Goal: Task Accomplishment & Management: Manage account settings

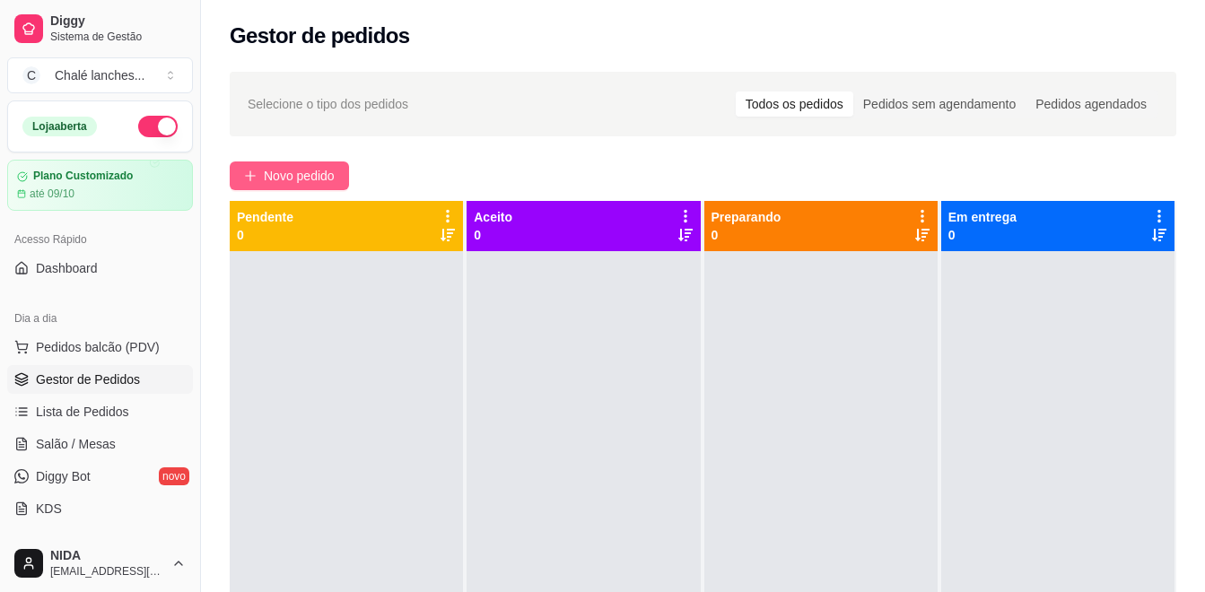
click at [321, 174] on span "Novo pedido" at bounding box center [299, 176] width 71 height 20
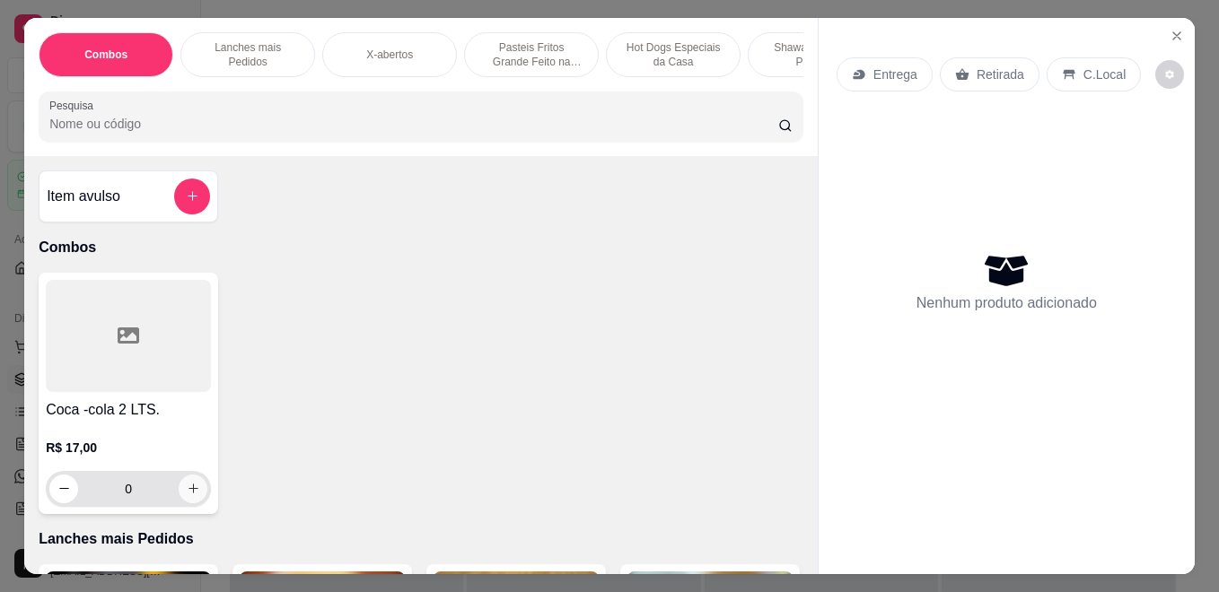
click at [179, 493] on button "increase-product-quantity" at bounding box center [193, 489] width 29 height 29
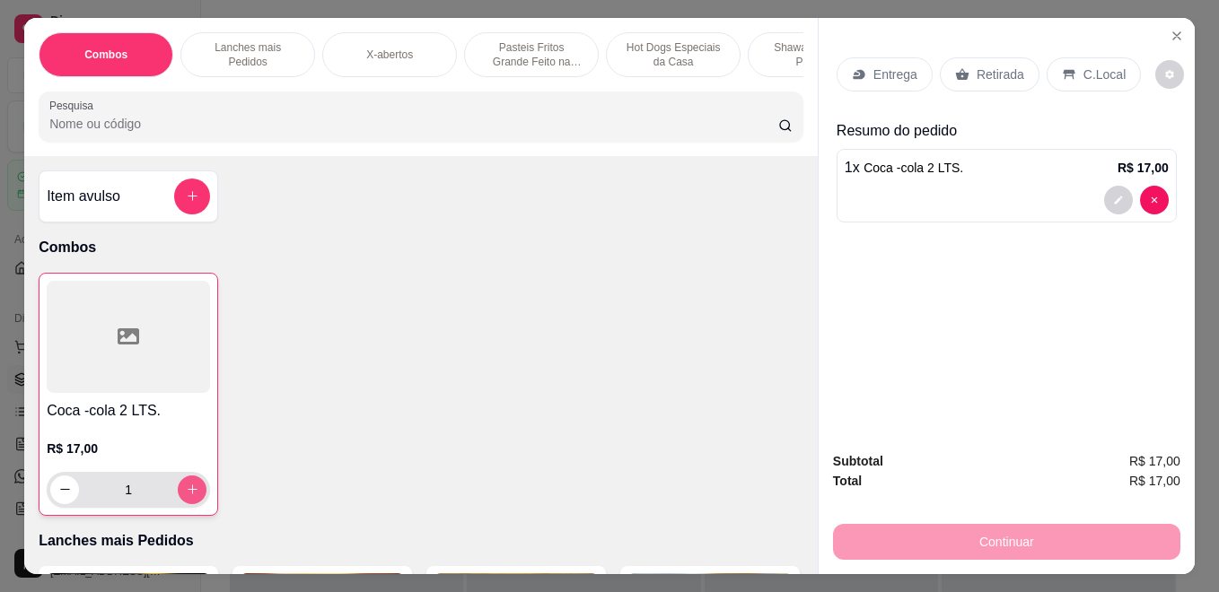
type input "1"
drag, startPoint x: 953, startPoint y: 85, endPoint x: 960, endPoint y: 76, distance: 11.5
click at [954, 85] on div "Entrega Retirada C.Local" at bounding box center [1007, 74] width 340 height 63
click at [960, 76] on div "Retirada" at bounding box center [990, 74] width 100 height 34
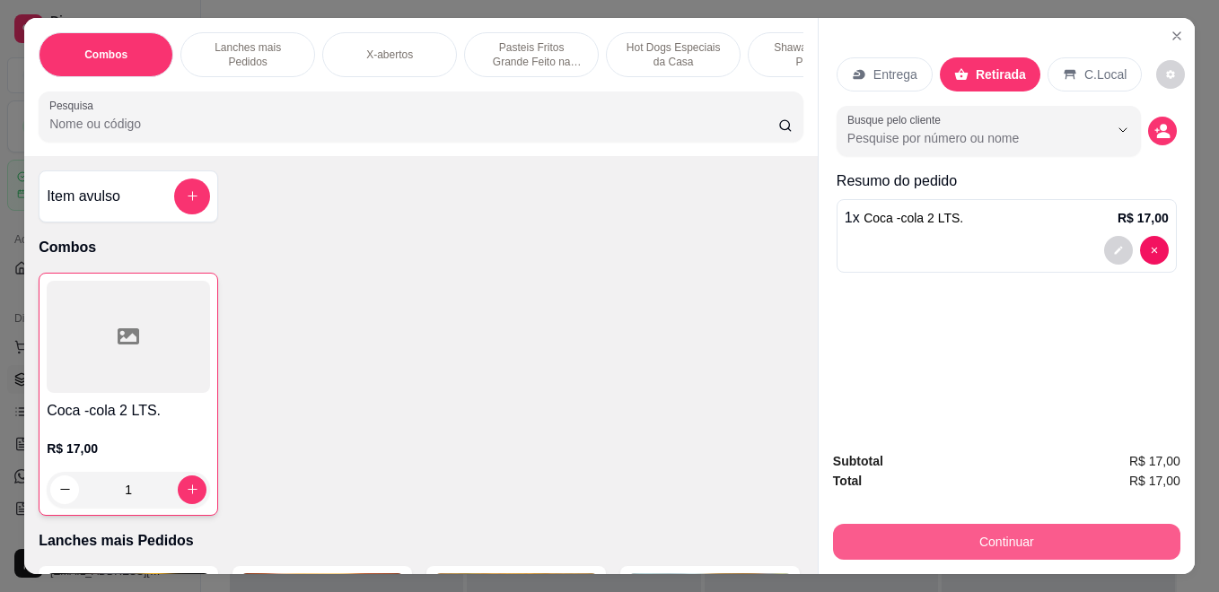
click at [976, 530] on button "Continuar" at bounding box center [1006, 542] width 347 height 36
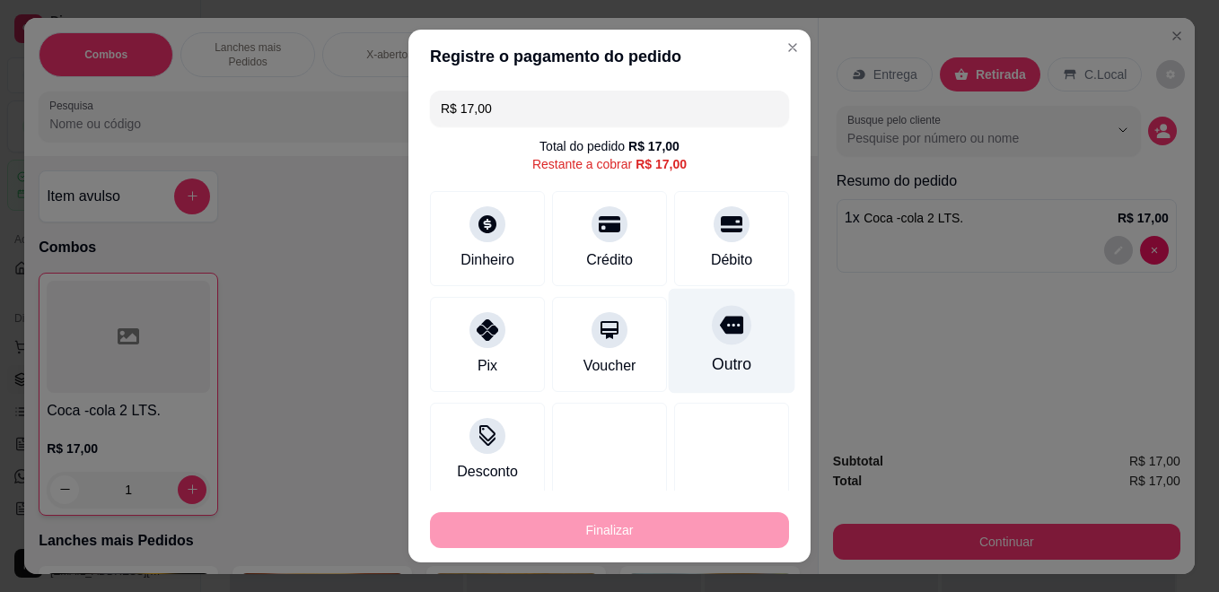
click at [669, 332] on div "Outro" at bounding box center [732, 341] width 127 height 105
type input "R$ 0,00"
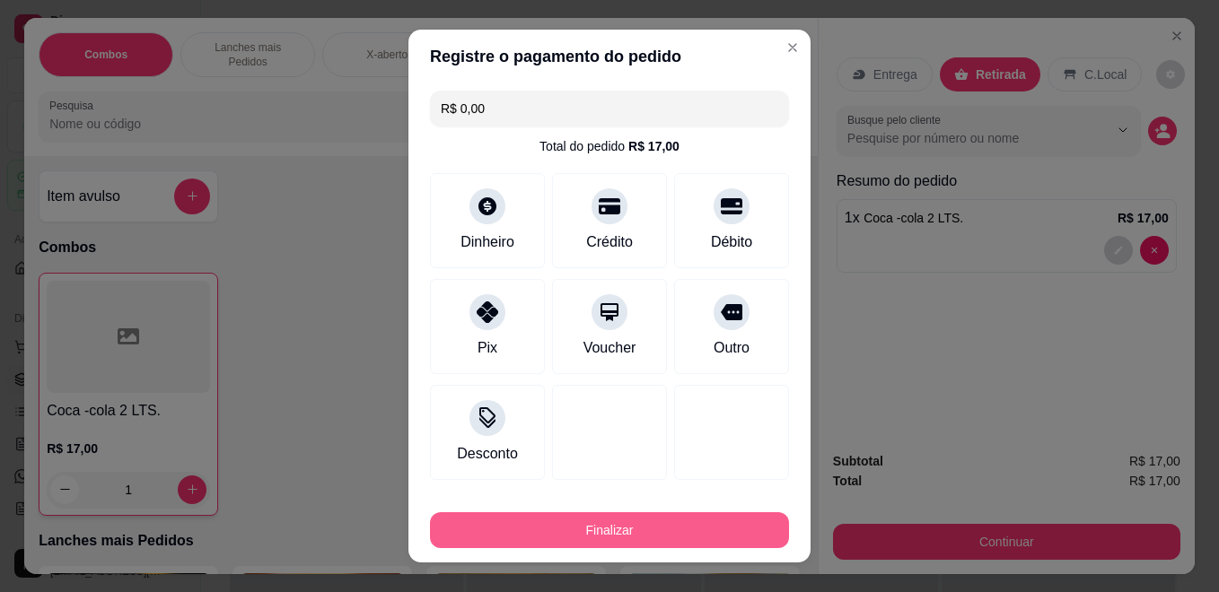
click at [659, 541] on button "Finalizar" at bounding box center [609, 531] width 359 height 36
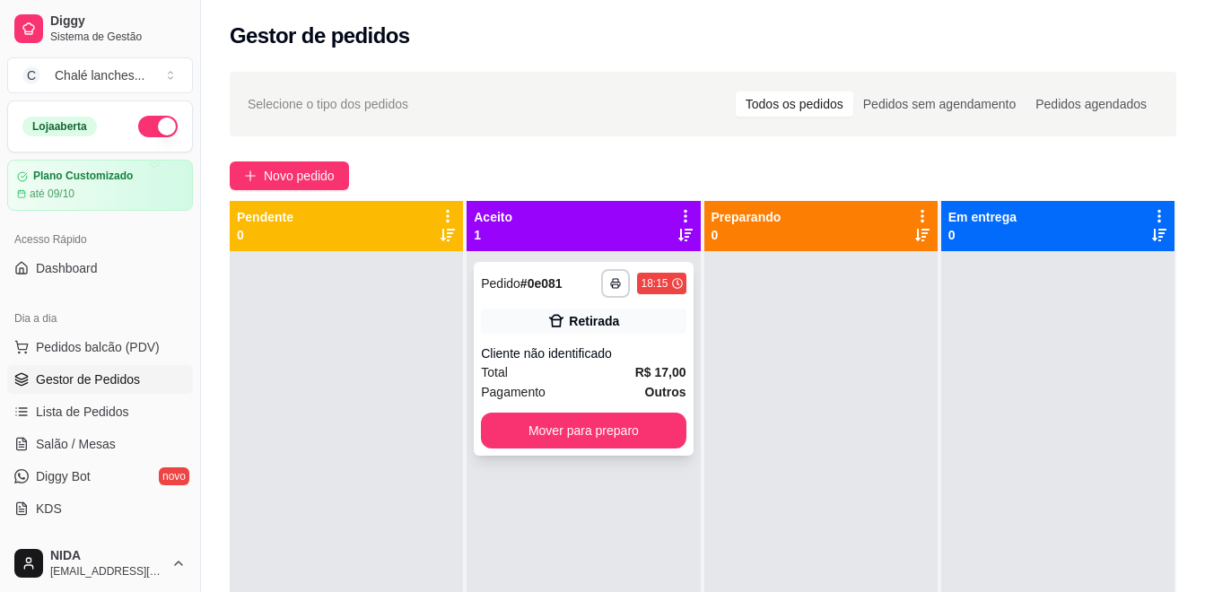
click at [645, 414] on div "**********" at bounding box center [583, 359] width 219 height 194
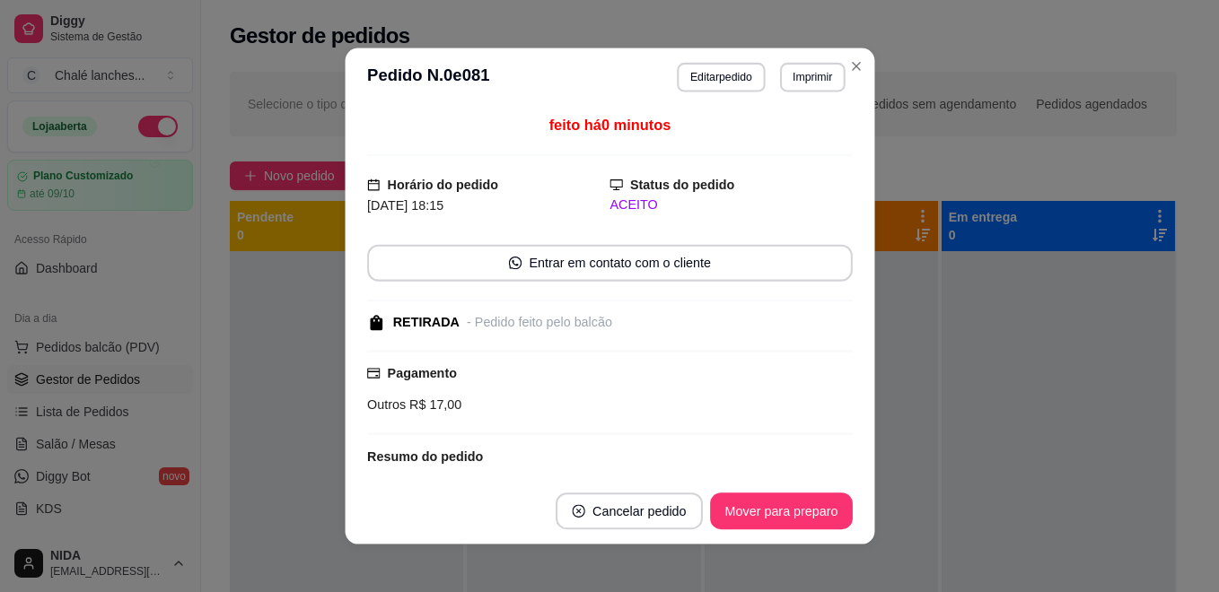
click at [640, 434] on div "feito há 0 minutos Horário do pedido [DATE] 18:15 Status do pedido ACEITO Entra…" at bounding box center [610, 292] width 486 height 356
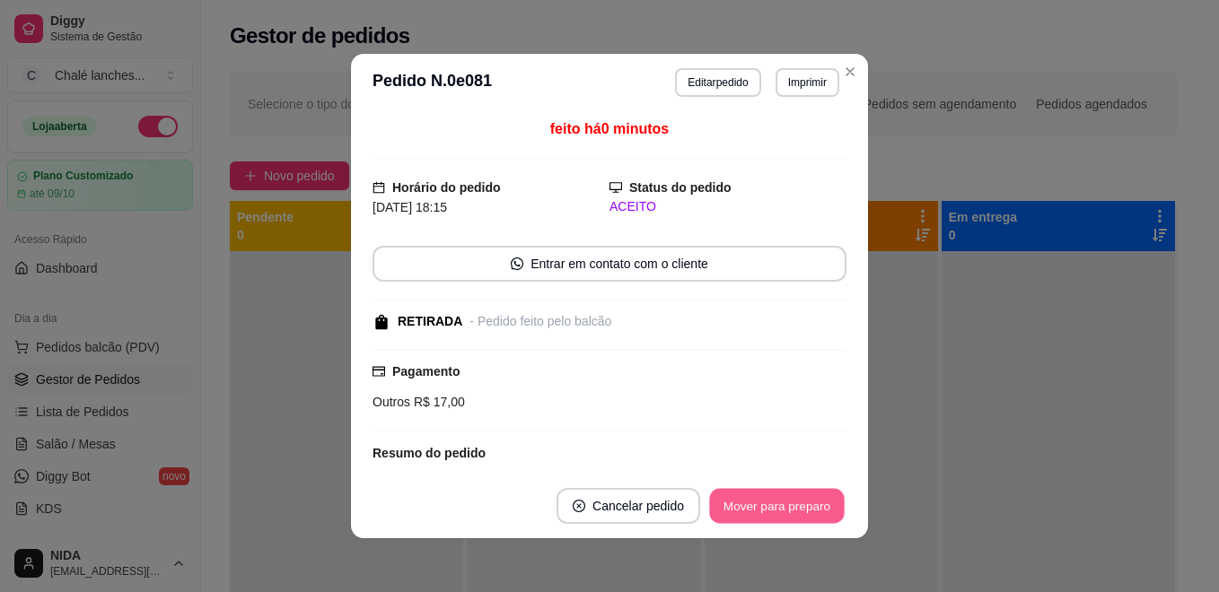
click at [776, 504] on button "Mover para preparo" at bounding box center [776, 506] width 135 height 35
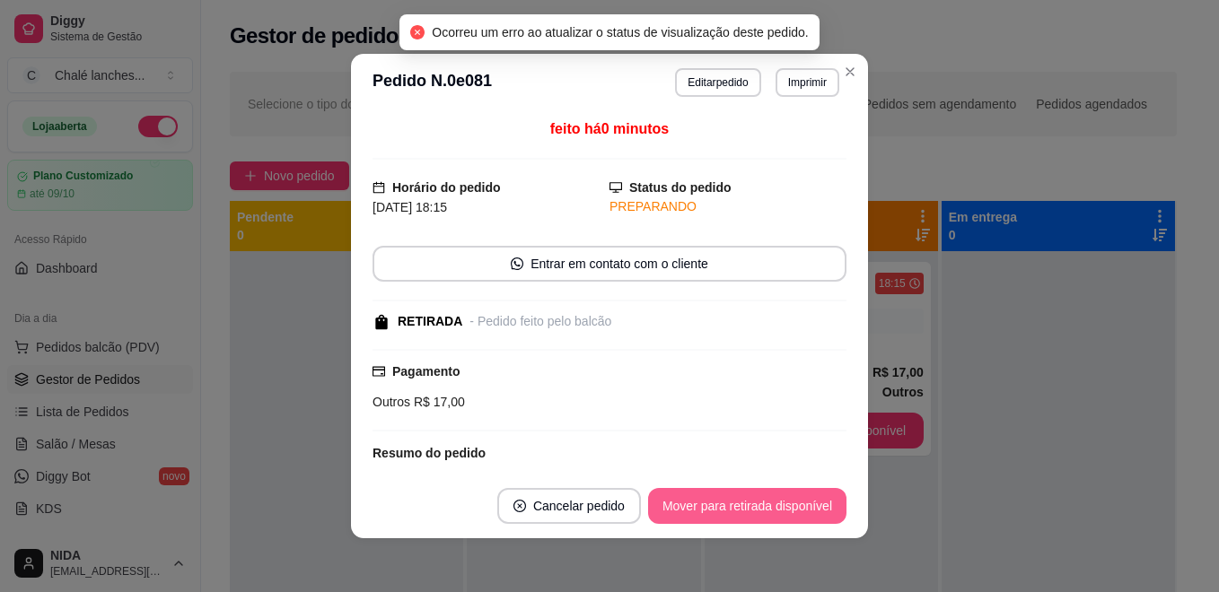
click at [807, 516] on button "Mover para retirada disponível" at bounding box center [747, 506] width 198 height 36
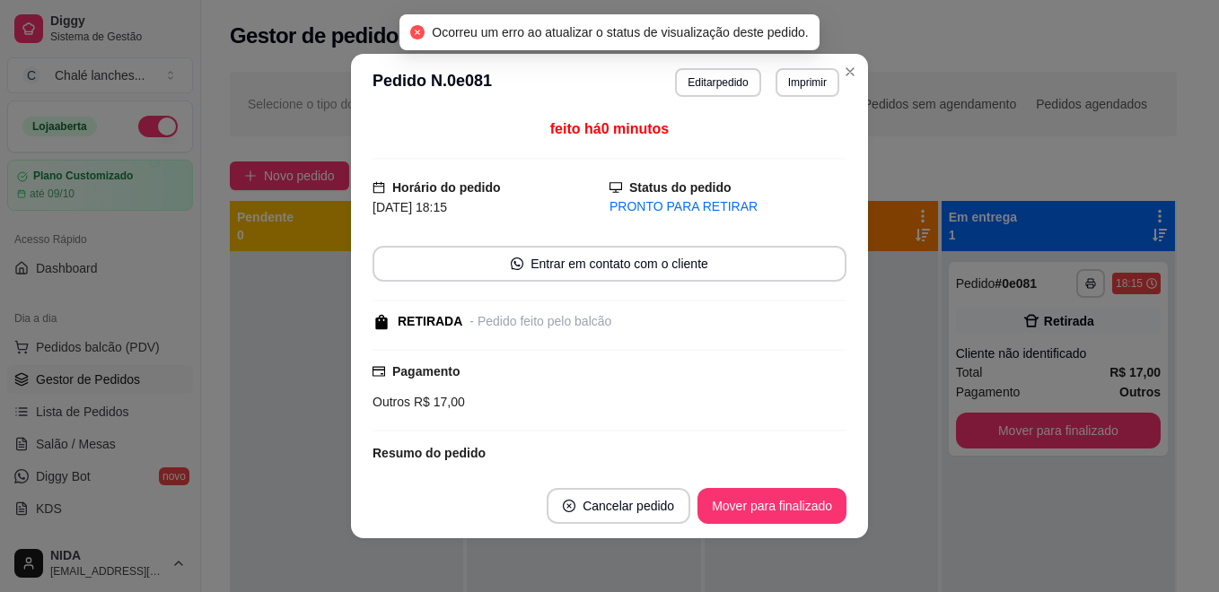
click at [816, 504] on button "Mover para finalizado" at bounding box center [771, 506] width 149 height 36
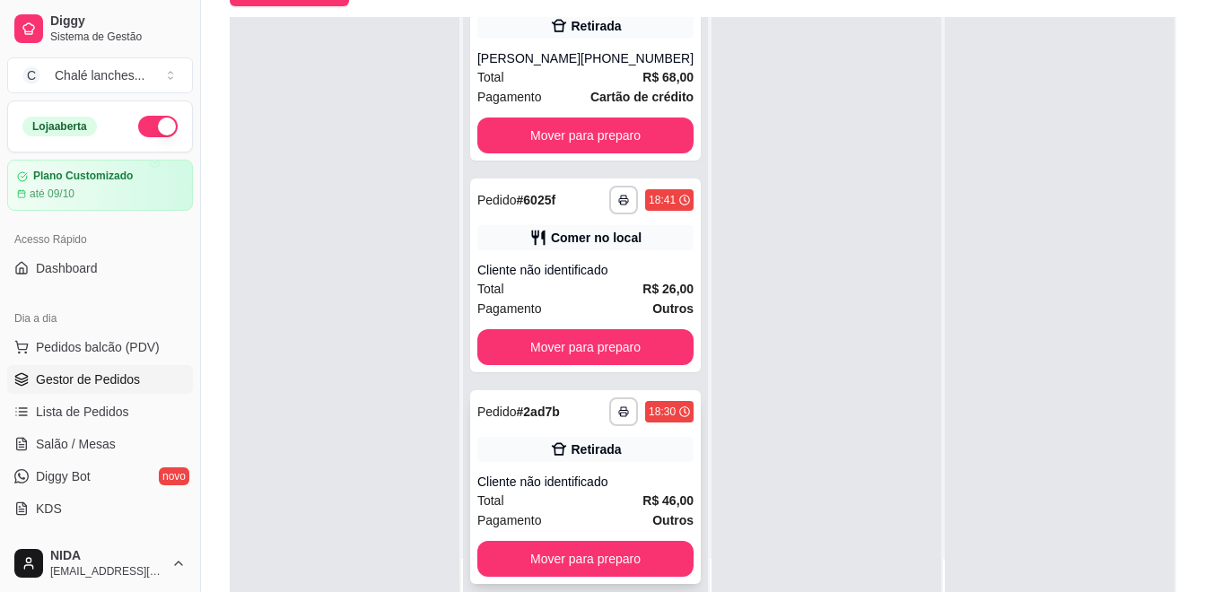
scroll to position [274, 0]
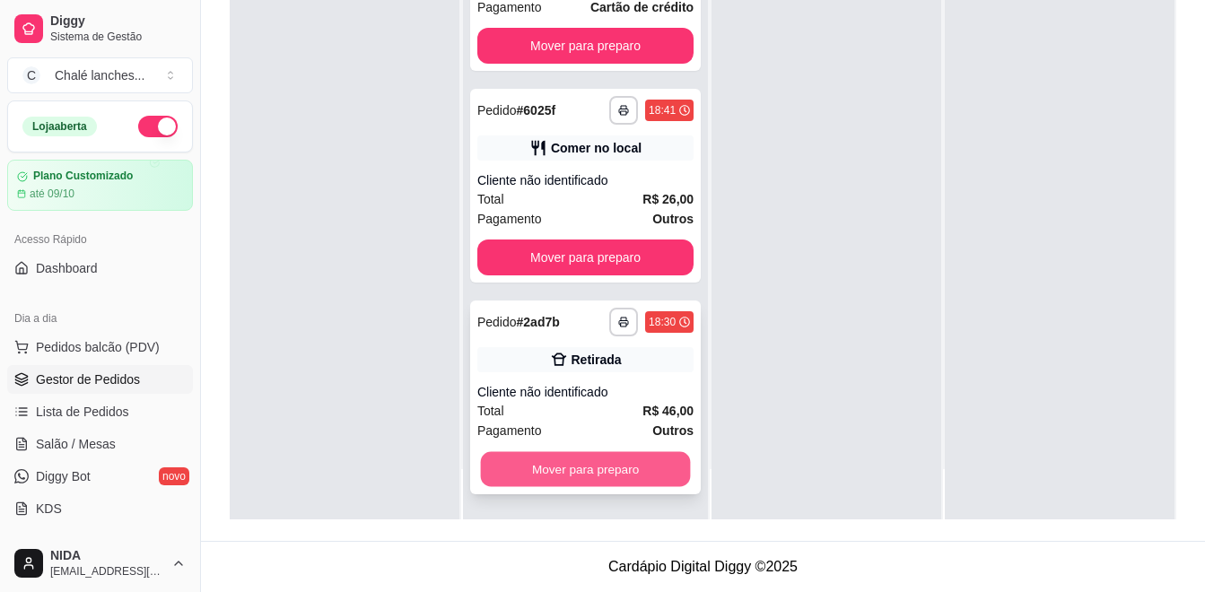
click at [609, 463] on button "Mover para preparo" at bounding box center [586, 469] width 210 height 35
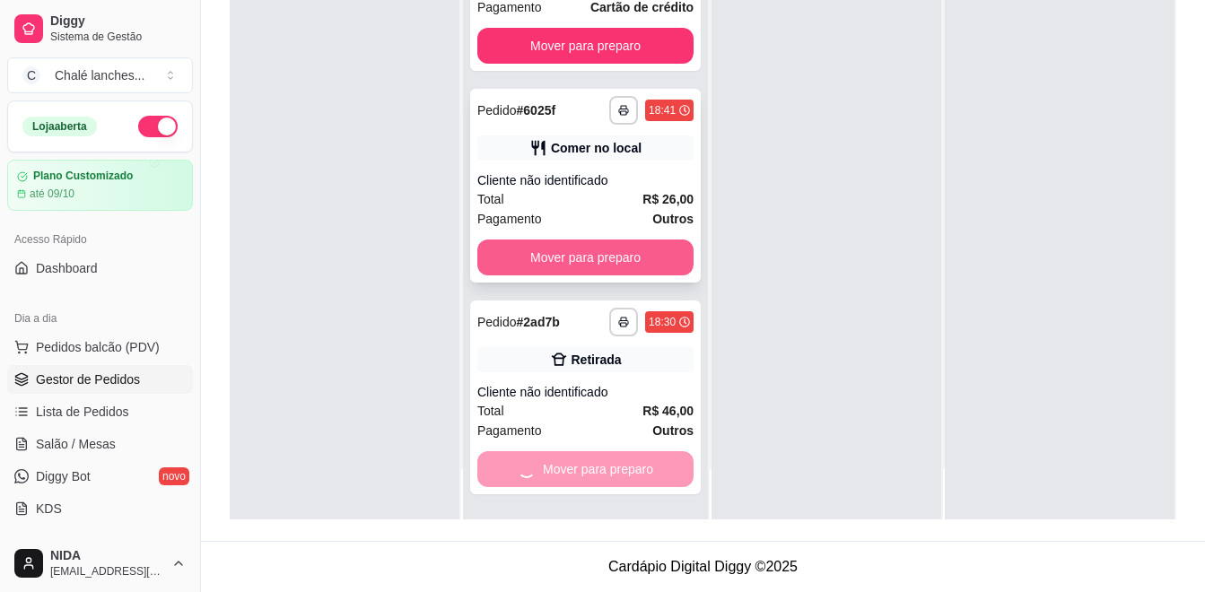
click at [597, 267] on button "Mover para preparo" at bounding box center [586, 258] width 216 height 36
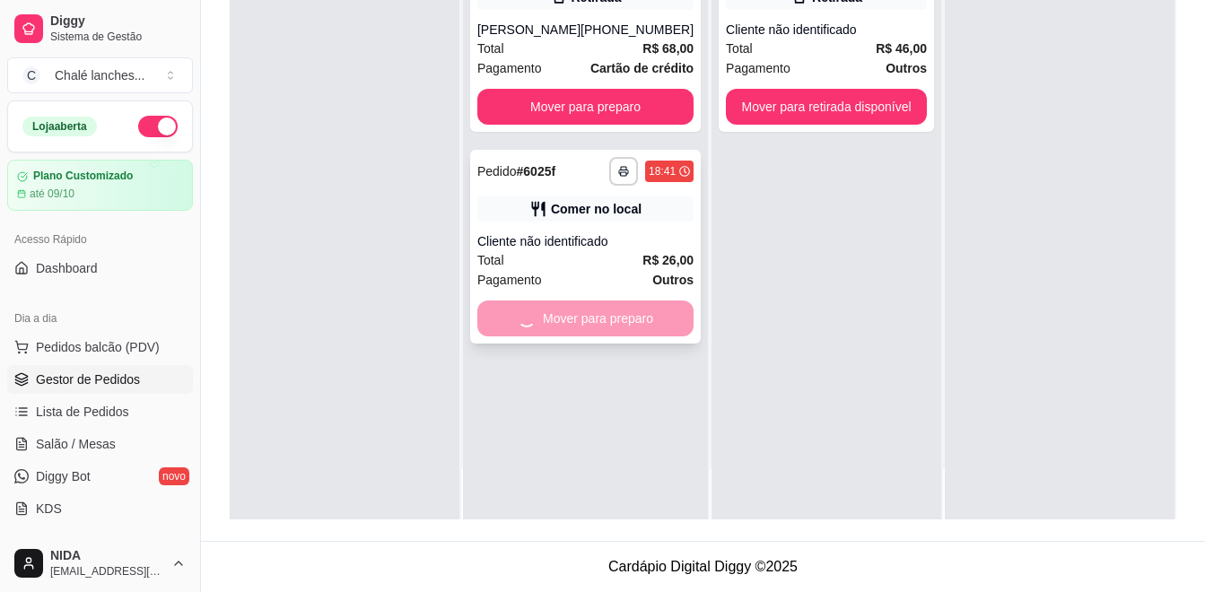
scroll to position [0, 0]
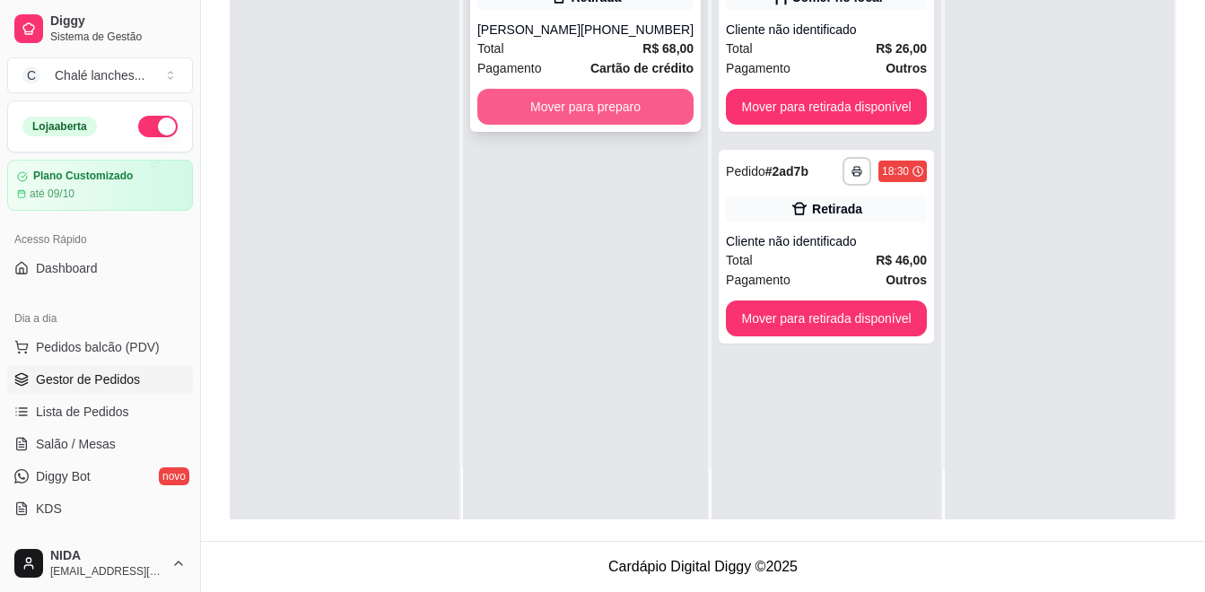
click at [600, 113] on button "Mover para preparo" at bounding box center [586, 107] width 216 height 36
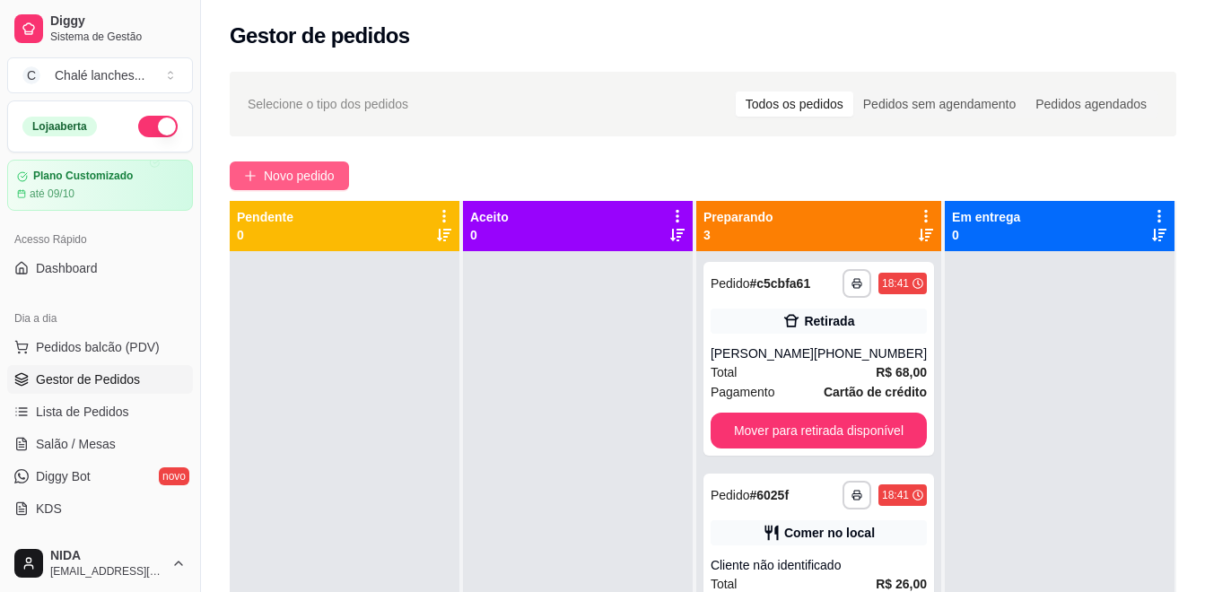
click at [331, 165] on button "Novo pedido" at bounding box center [289, 176] width 119 height 29
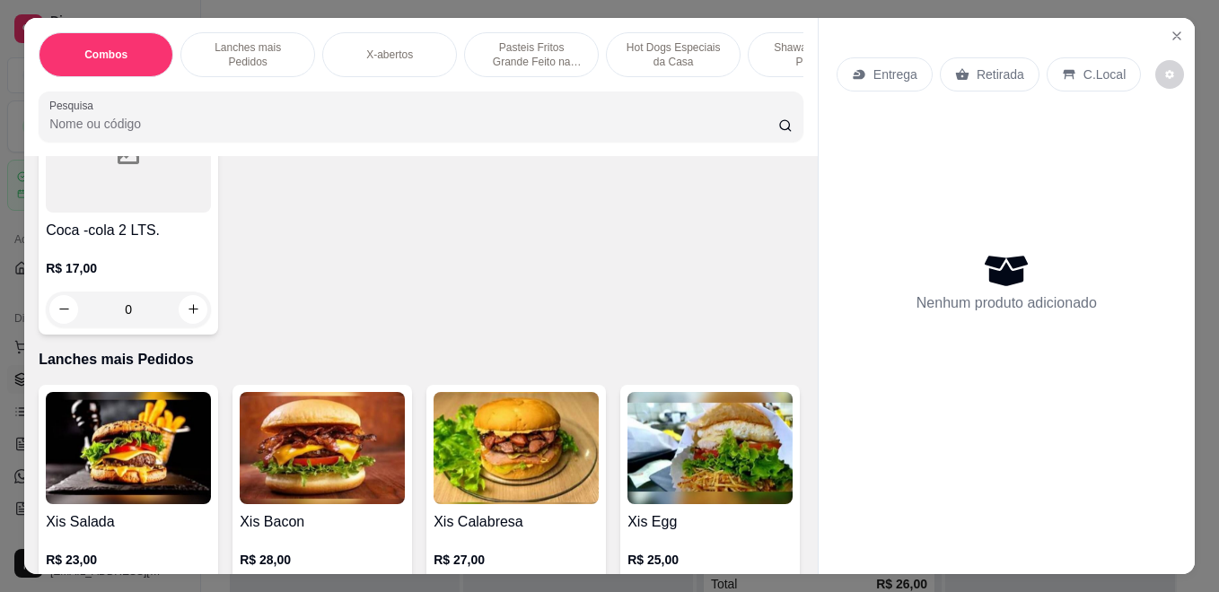
scroll to position [449, 0]
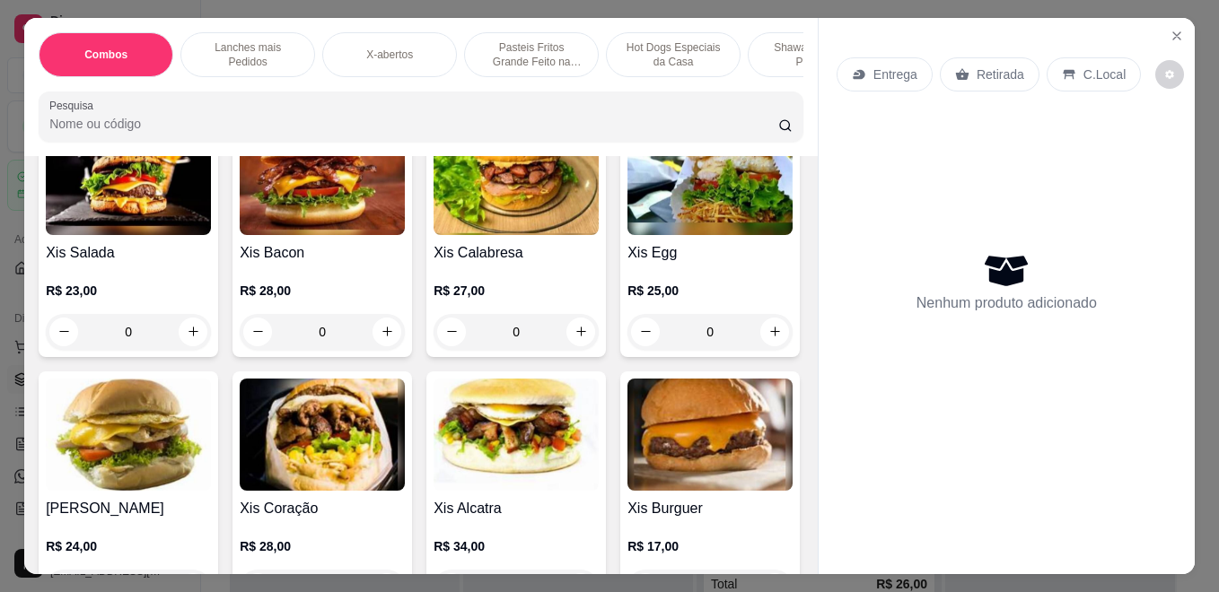
click at [174, 339] on div "0" at bounding box center [128, 332] width 165 height 36
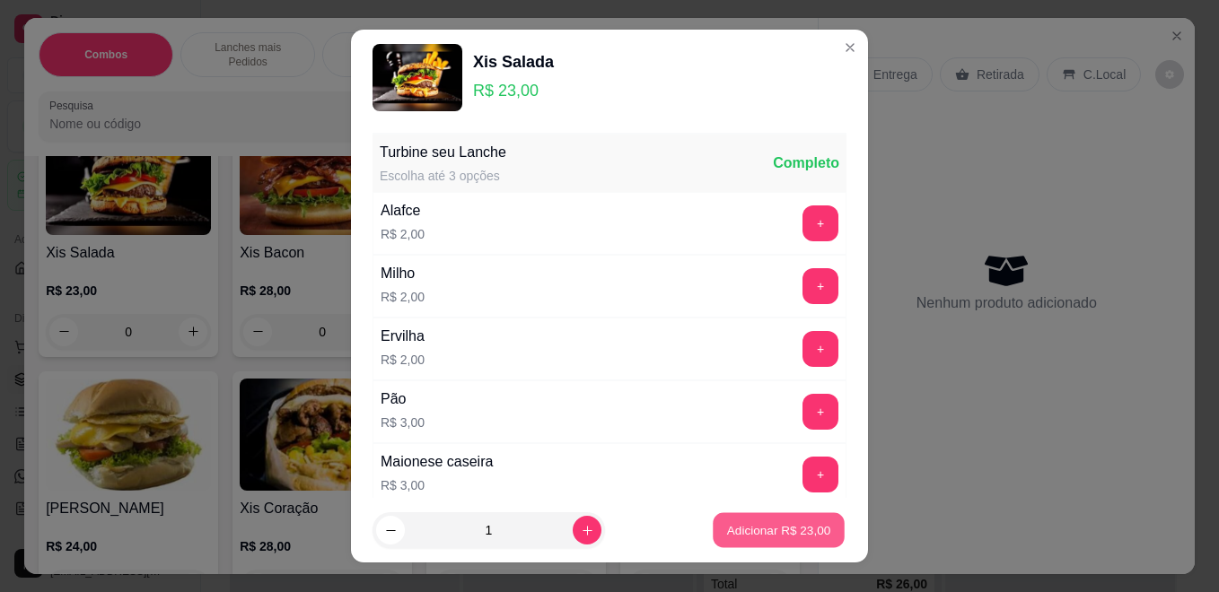
click at [801, 538] on p "Adicionar R$ 23,00" at bounding box center [779, 529] width 104 height 17
type input "1"
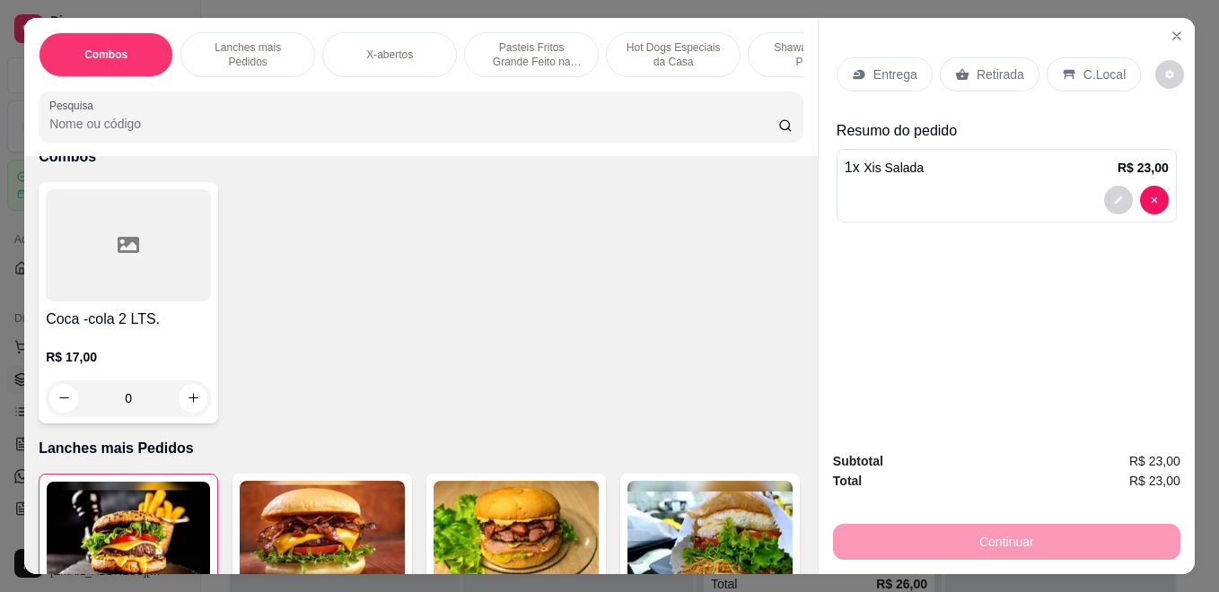
scroll to position [1, 0]
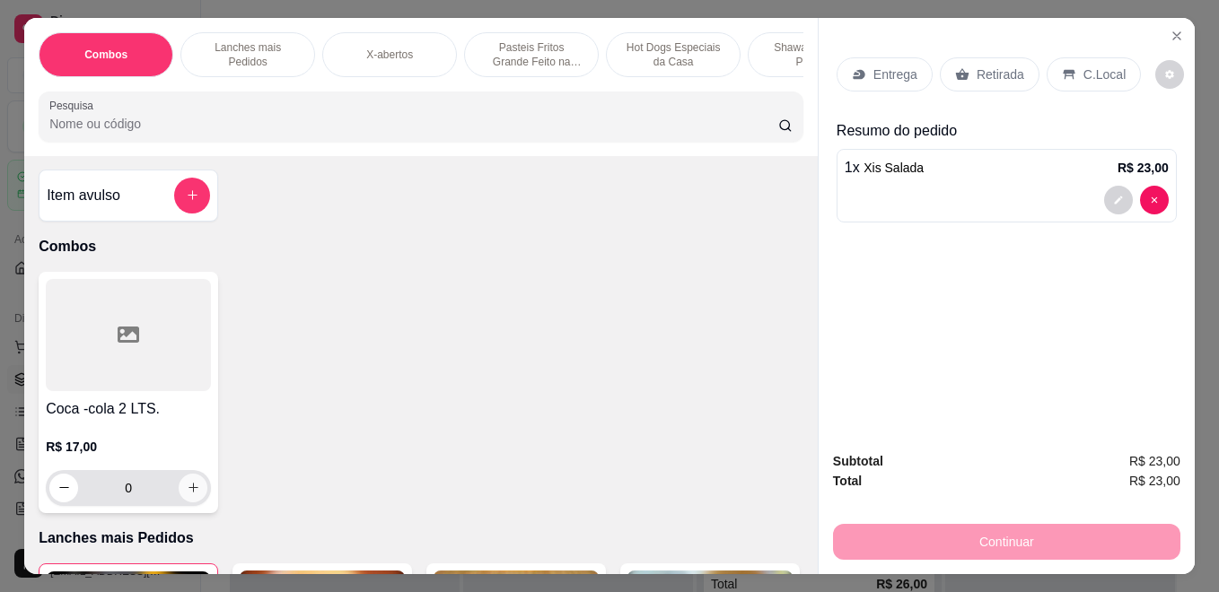
click at [191, 495] on icon "increase-product-quantity" at bounding box center [193, 487] width 13 height 13
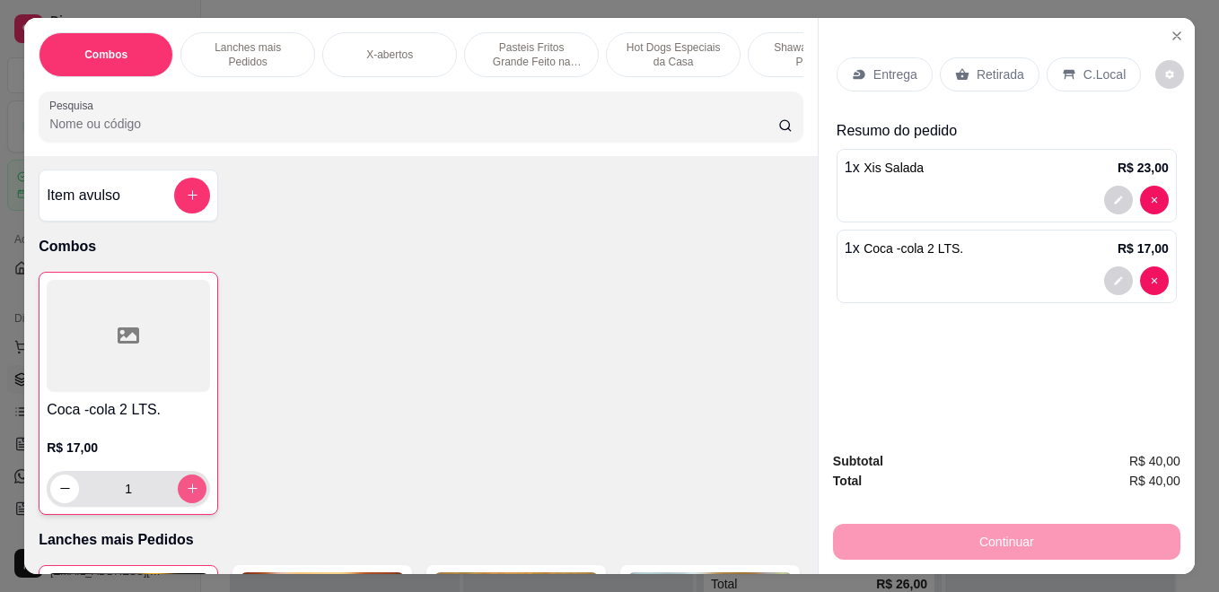
type input "1"
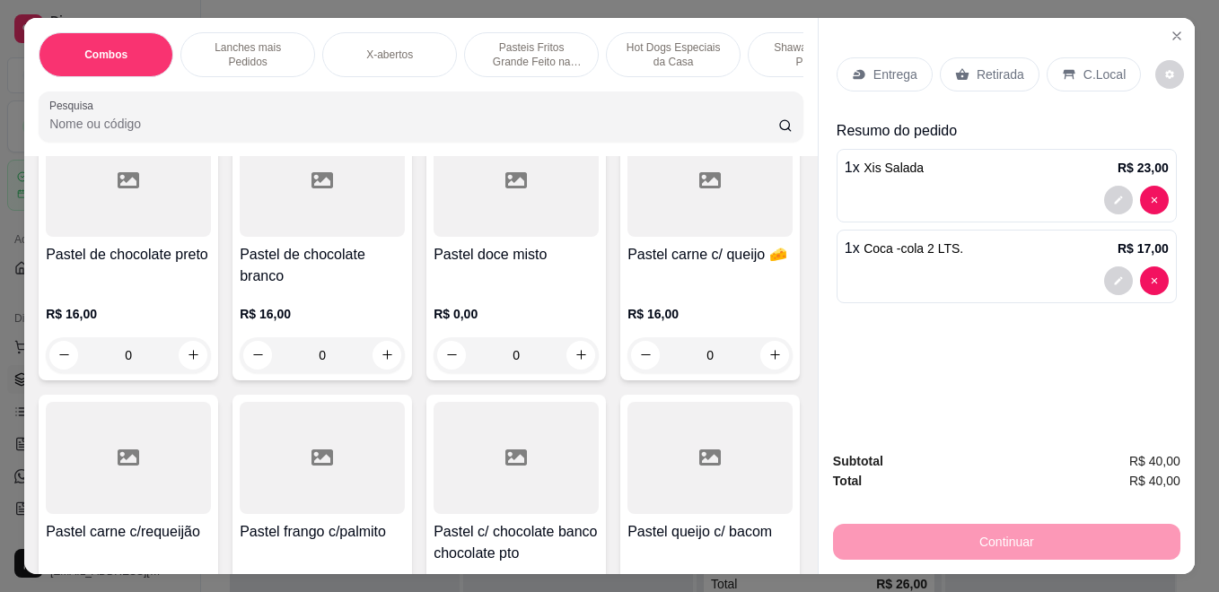
scroll to position [2424, 0]
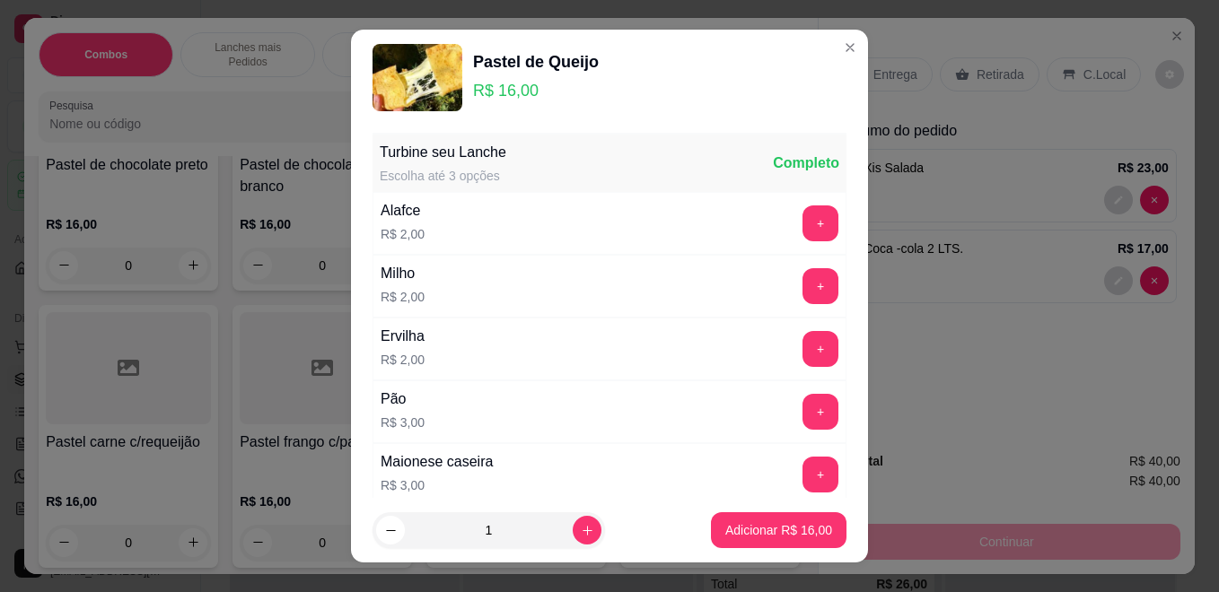
click at [574, 532] on button "increase-product-quantity" at bounding box center [587, 530] width 29 height 29
type input "2"
click at [713, 526] on button "Adicionar R$ 32,00" at bounding box center [779, 530] width 132 height 35
type input "2"
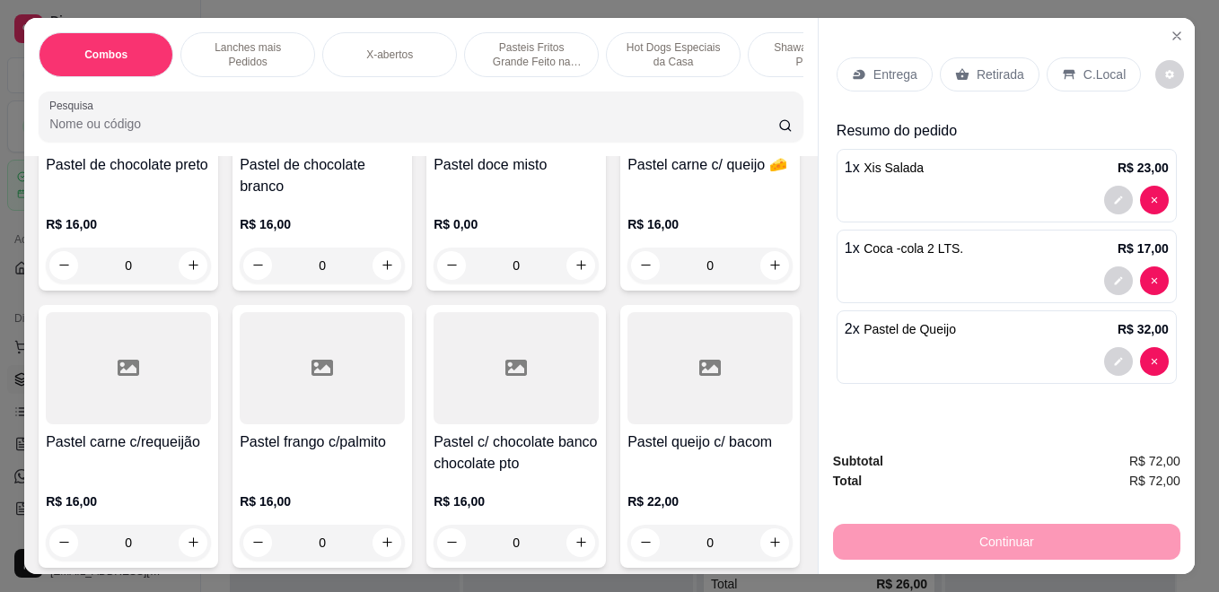
click at [972, 73] on div "Retirada" at bounding box center [990, 74] width 100 height 34
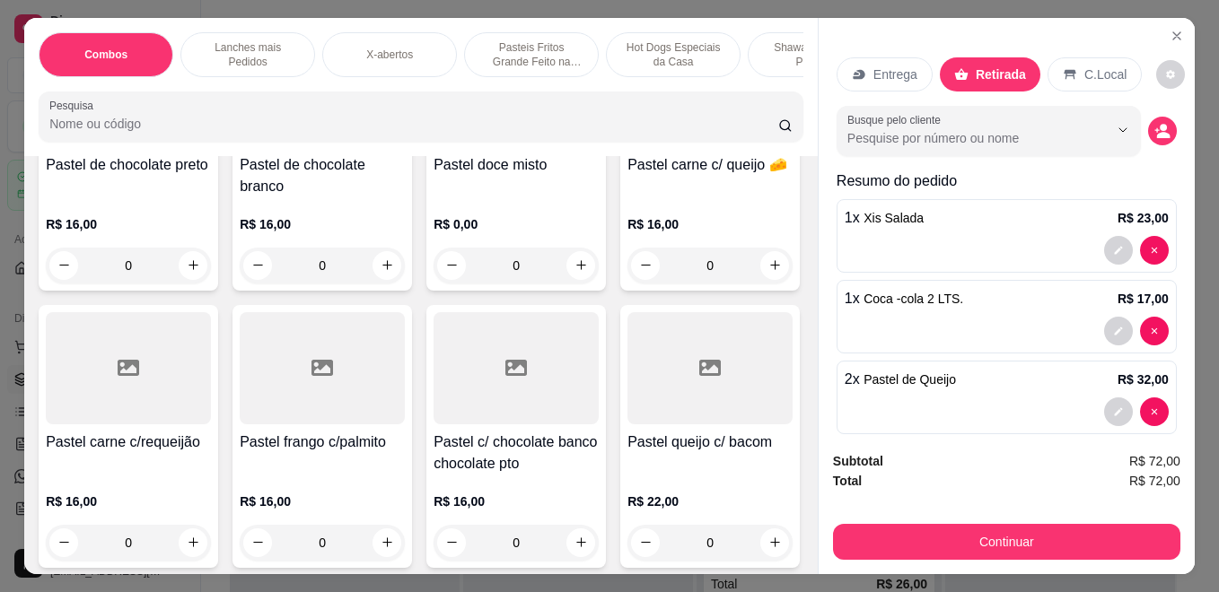
click at [879, 81] on div "Entrega" at bounding box center [885, 74] width 96 height 34
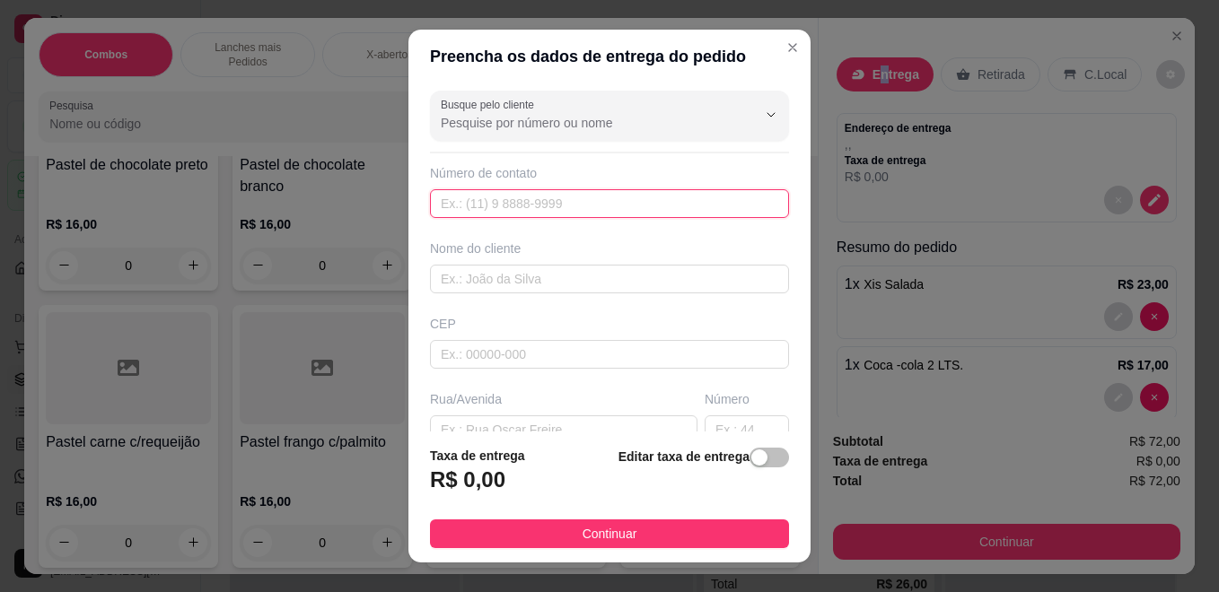
click at [615, 206] on input "text" at bounding box center [609, 203] width 359 height 29
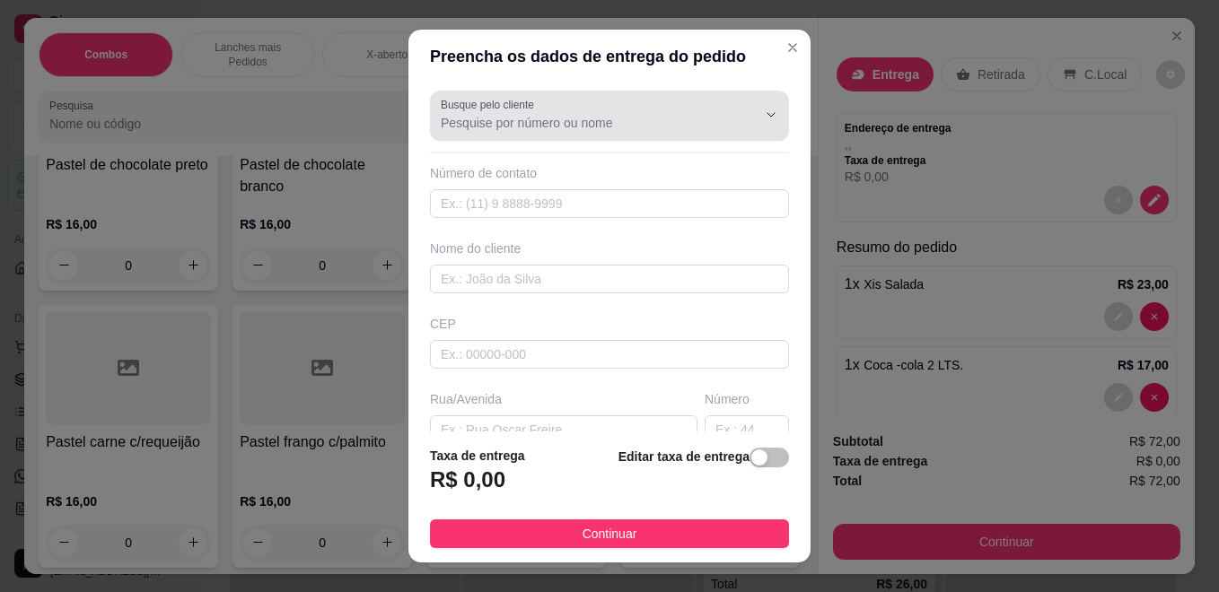
click at [569, 106] on div at bounding box center [609, 116] width 337 height 36
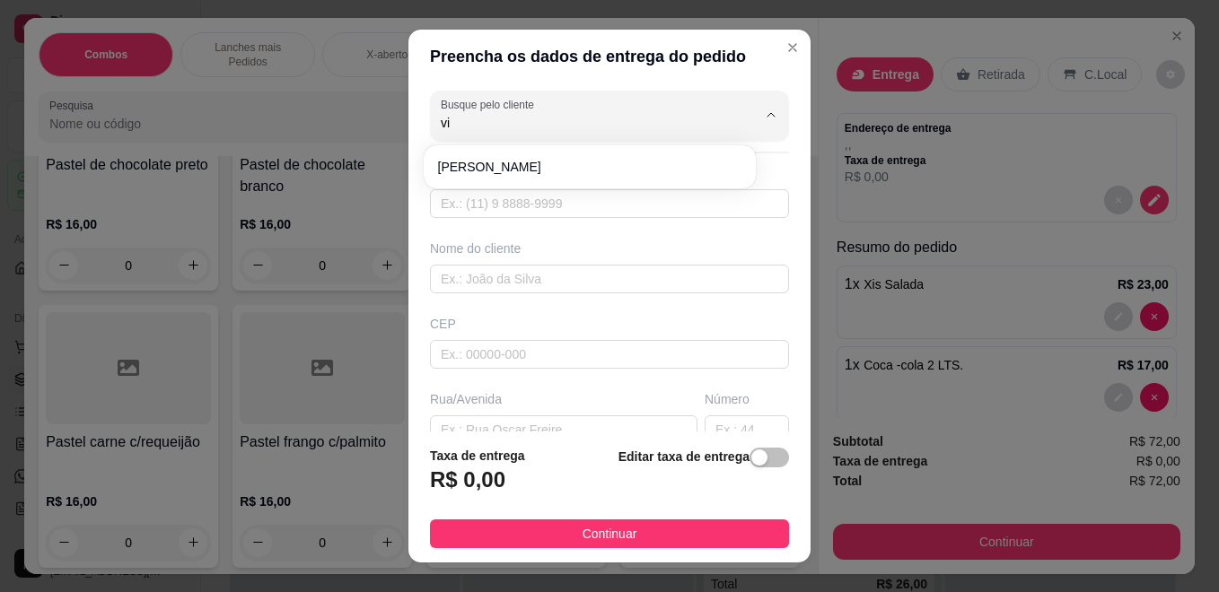
type input "v"
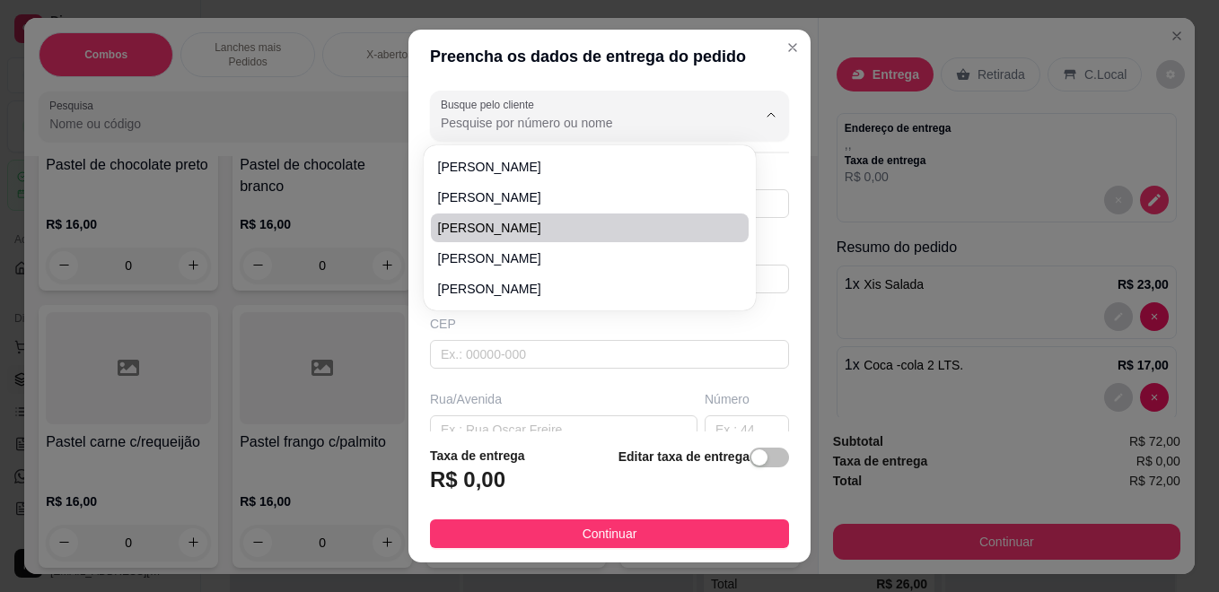
click at [601, 217] on li "[PERSON_NAME]" at bounding box center [590, 228] width 318 height 29
type input "[PERSON_NAME]"
type input "47991949247"
type input "[PERSON_NAME]"
type input "88359320"
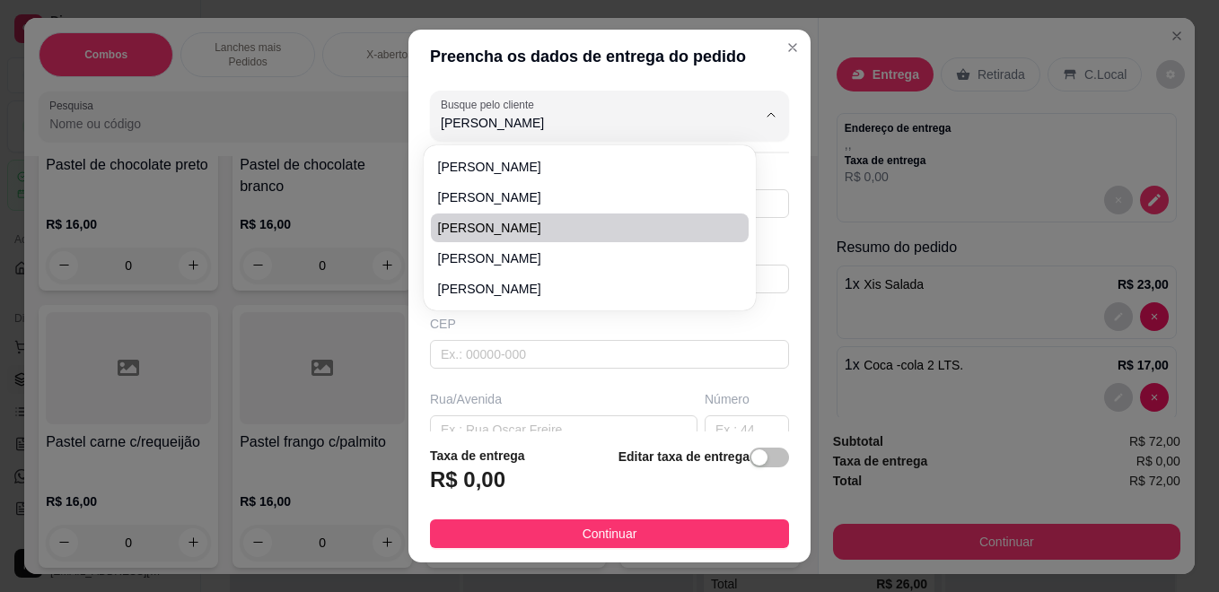
type input "Rua [PERSON_NAME]"
type input "620"
type input "Brusque"
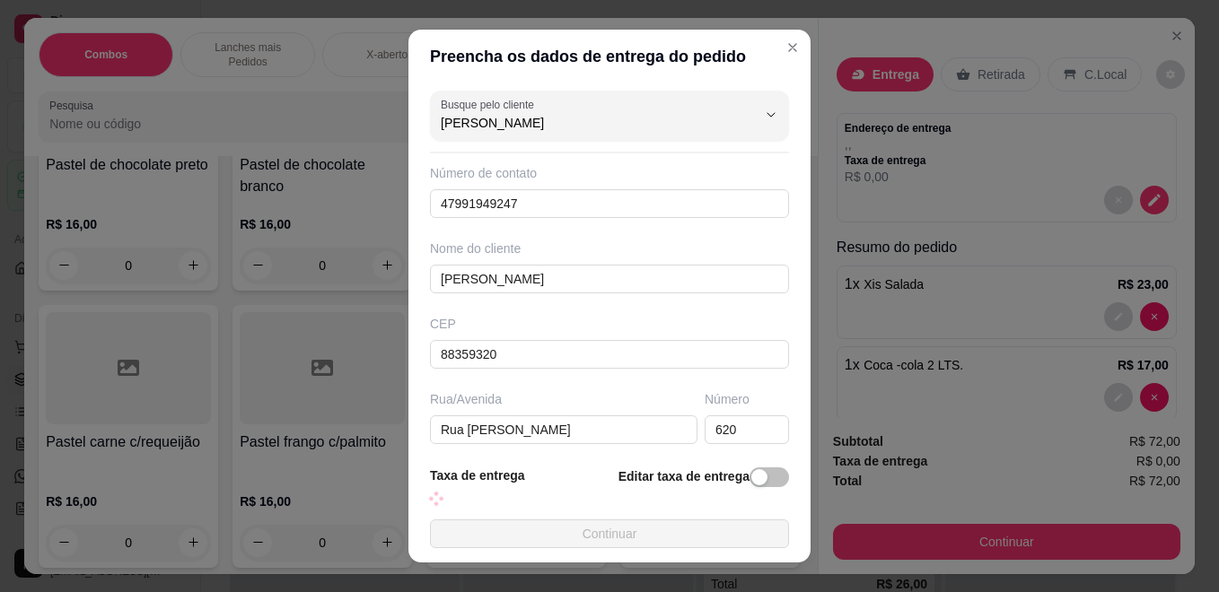
type input "Rua sem saída Rua ao lado do muro da MH tinturaria e do lado do estacionamento …"
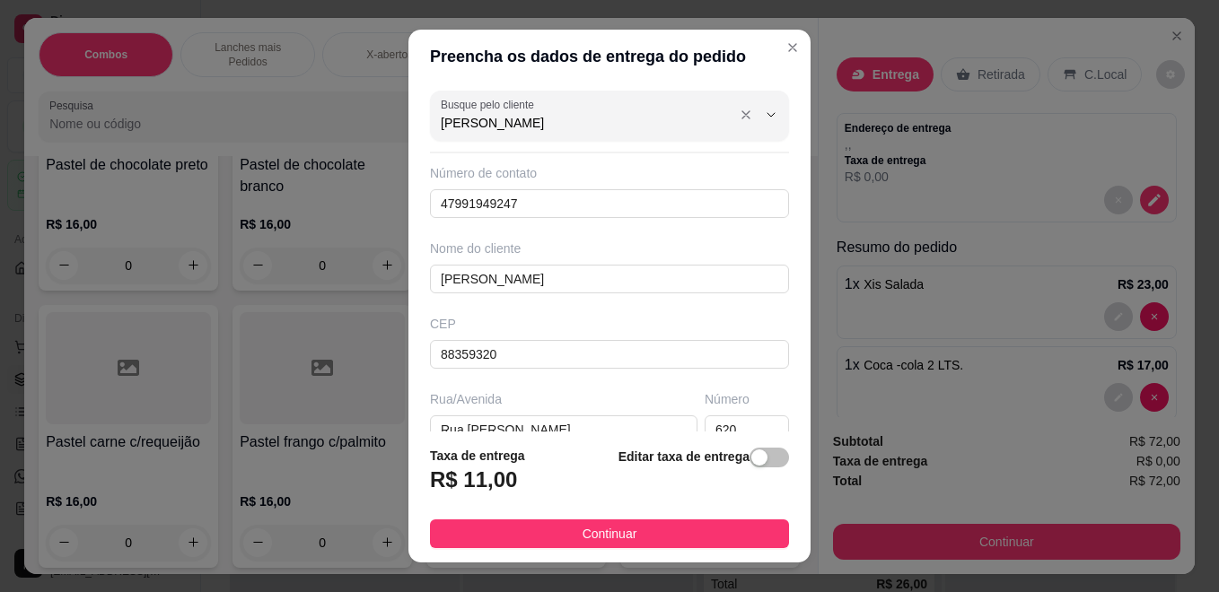
click at [644, 138] on div "Busque pelo cliente [PERSON_NAME]" at bounding box center [609, 116] width 359 height 50
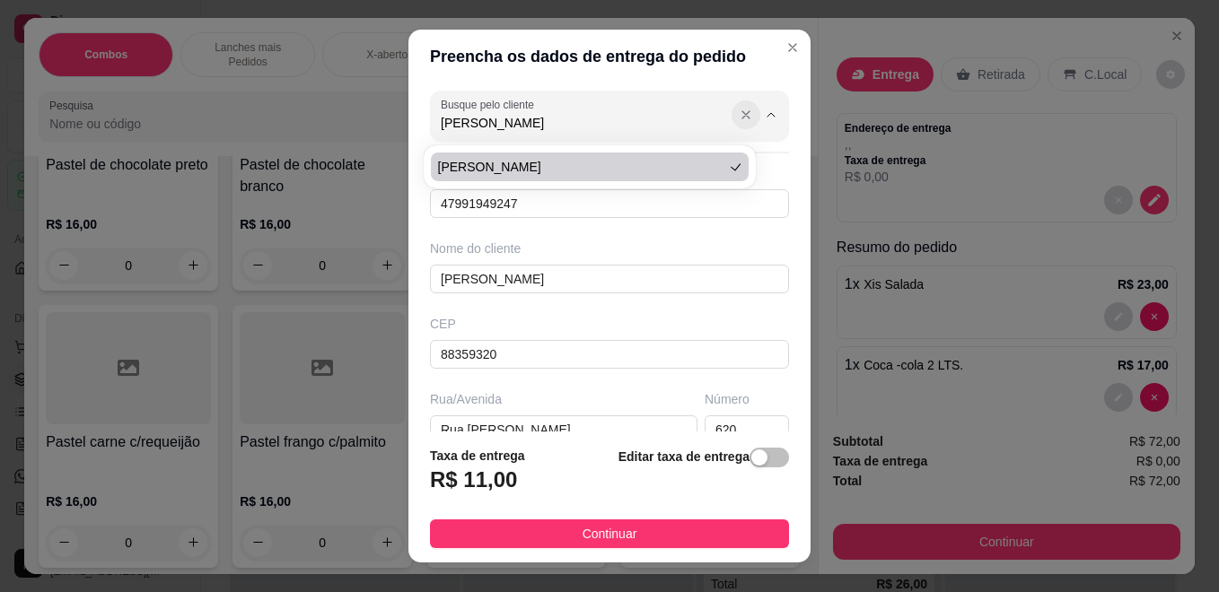
click at [739, 119] on icon "Show suggestions" at bounding box center [746, 115] width 14 height 14
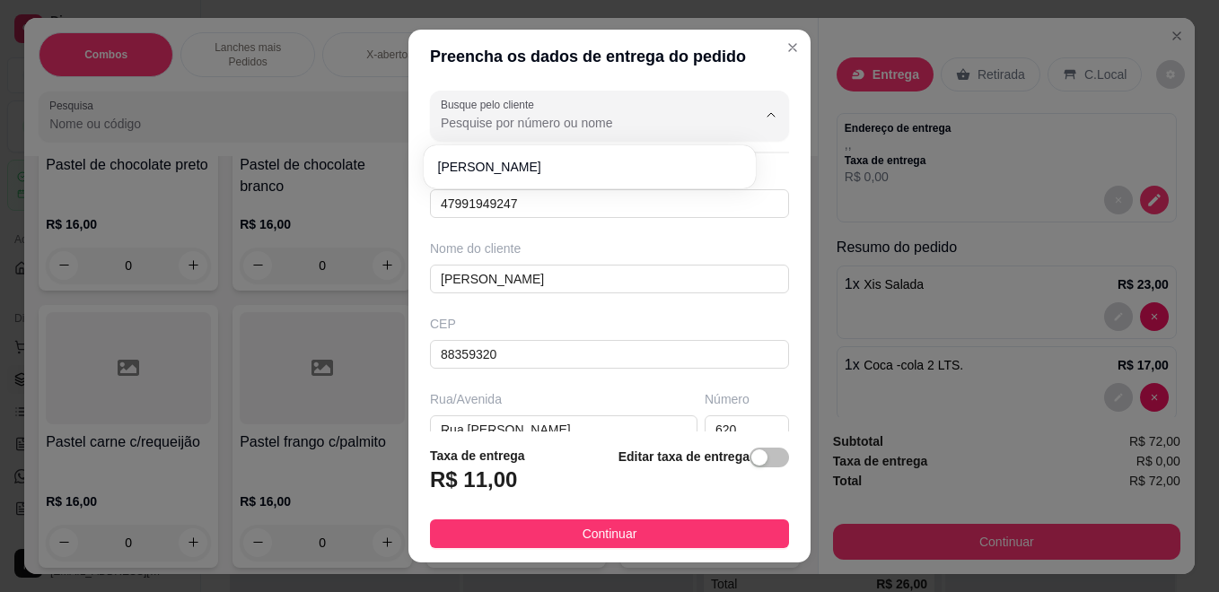
type input "Rua sem saída Rua ao lado do muro da MH tinturaria e do lado do estacionamento …"
click at [785, 47] on icon "Close" at bounding box center [792, 47] width 14 height 14
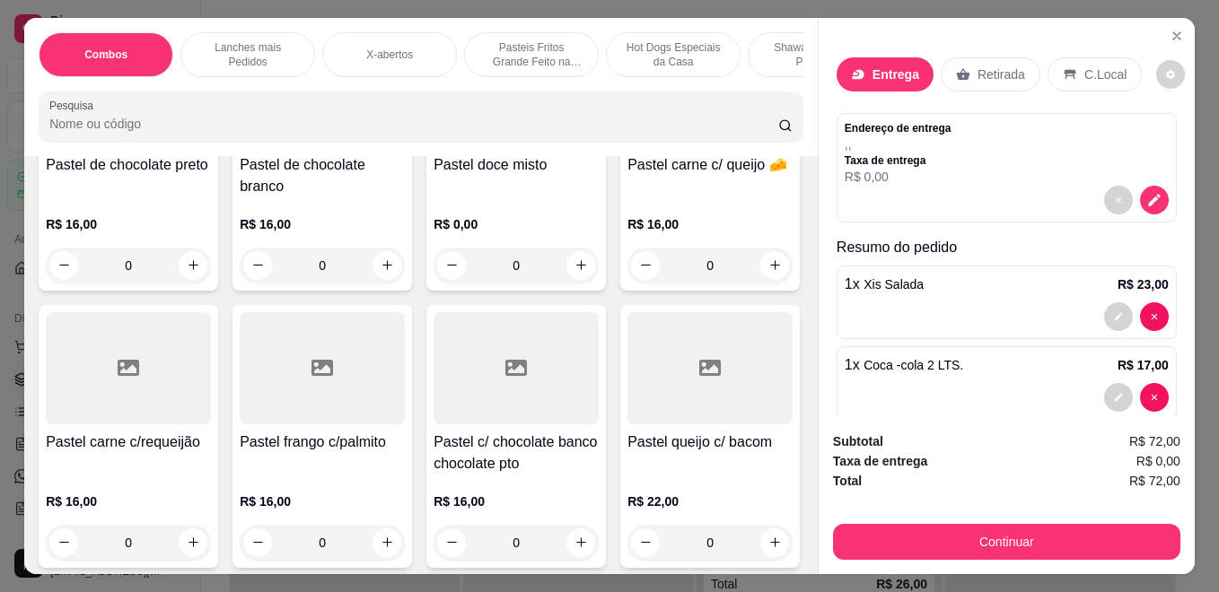
click at [873, 88] on div "Entrega Retirada C.Local" at bounding box center [1007, 74] width 340 height 63
click at [878, 88] on div "Entrega Retirada C.Local" at bounding box center [1007, 74] width 340 height 63
click at [883, 83] on div "Entrega" at bounding box center [885, 74] width 97 height 34
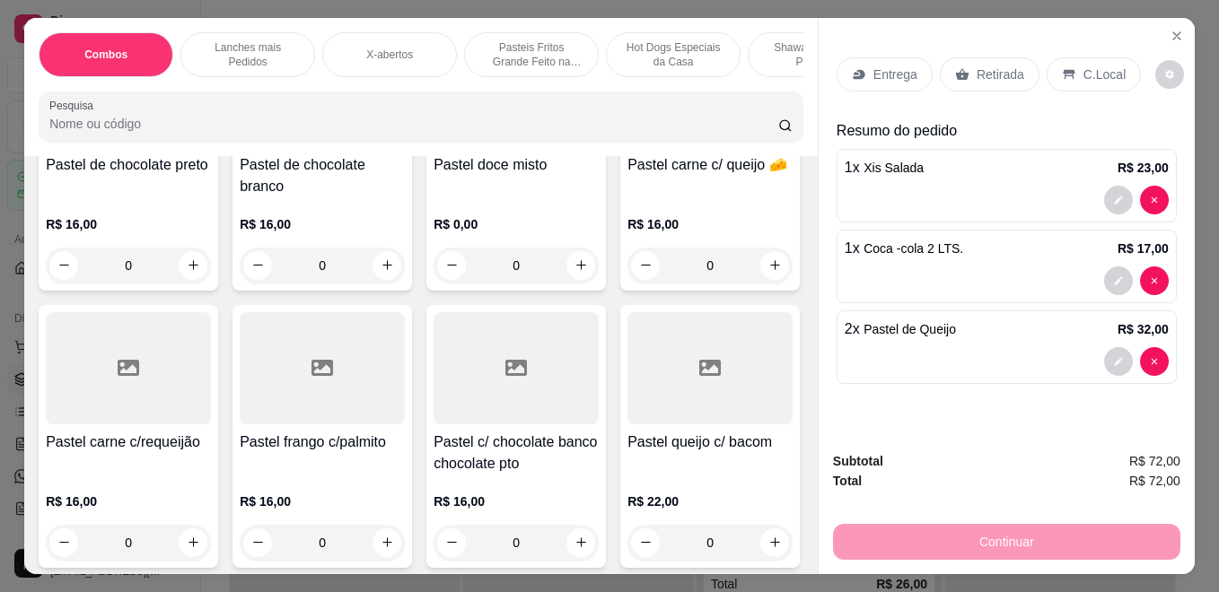
click at [916, 79] on div "Entrega" at bounding box center [885, 74] width 96 height 34
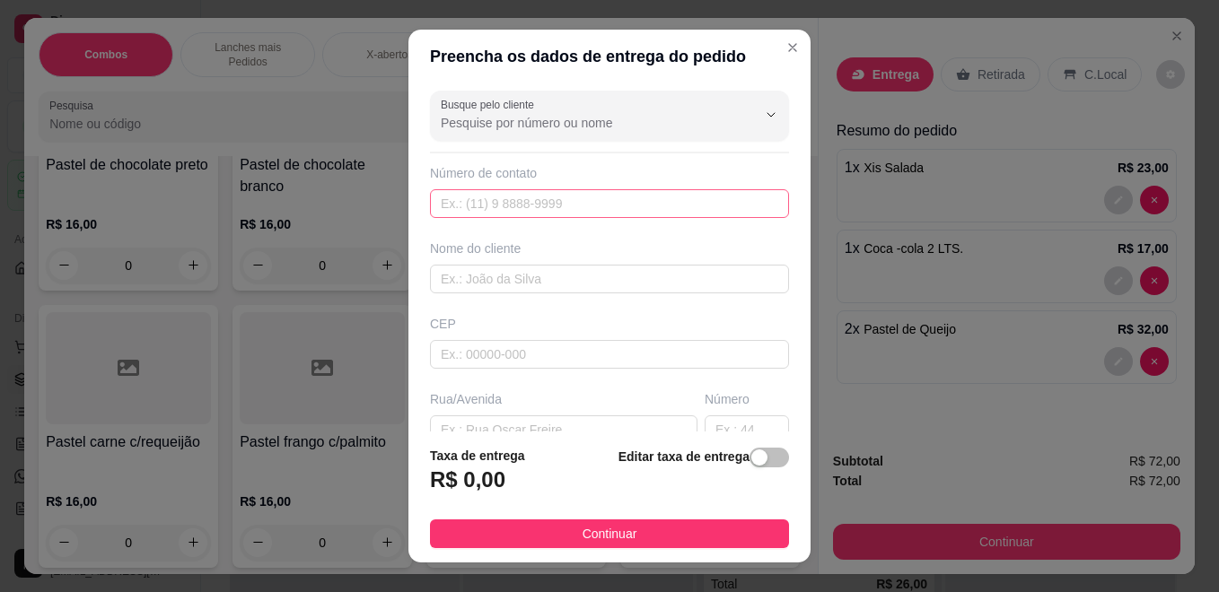
click at [480, 197] on div "Número de contato" at bounding box center [609, 191] width 359 height 54
click at [480, 197] on input "text" at bounding box center [609, 203] width 359 height 29
type input "[PERSON_NAME]"
click at [542, 207] on input "text" at bounding box center [609, 203] width 359 height 29
type input "[PHONE_NUMBER]"
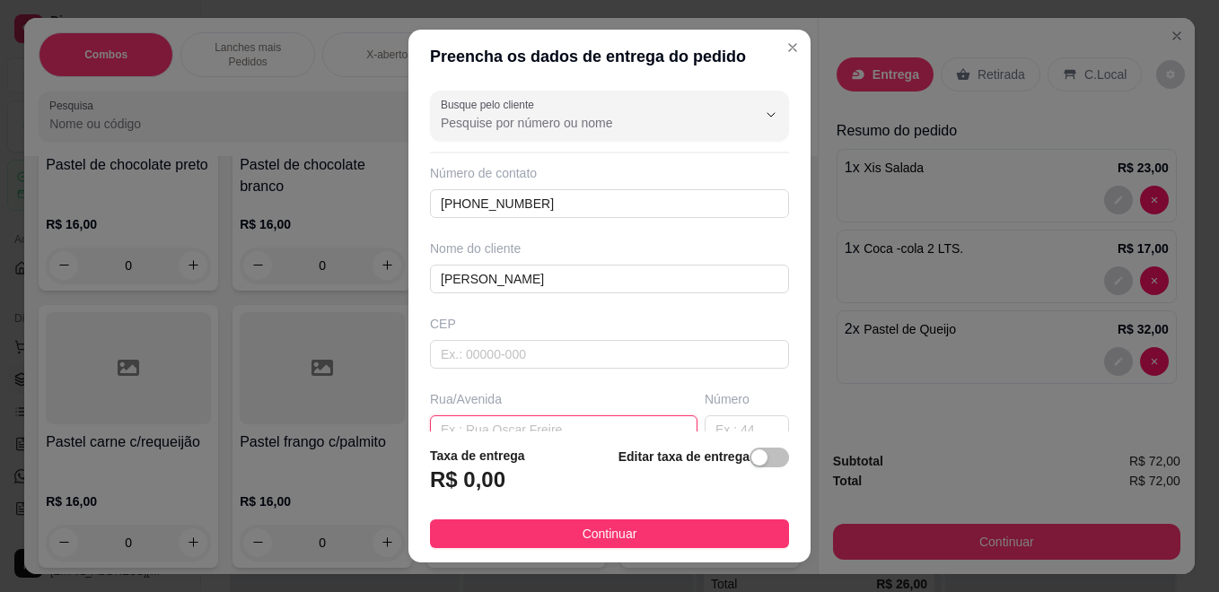
click at [625, 416] on input "text" at bounding box center [563, 430] width 267 height 29
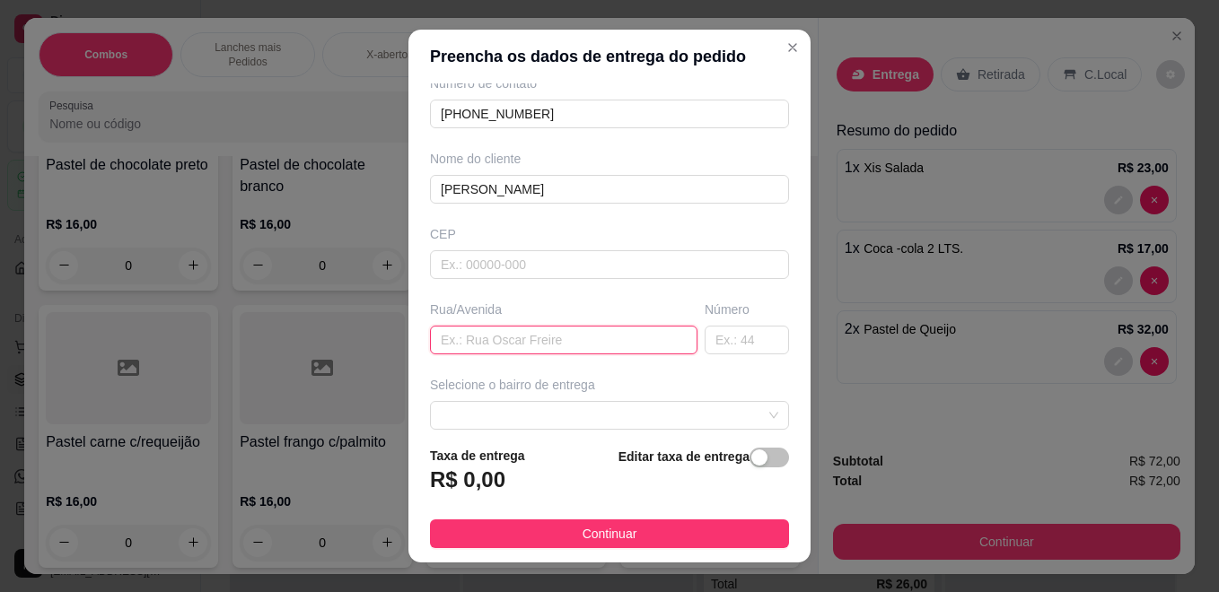
click at [603, 340] on input "text" at bounding box center [563, 340] width 267 height 29
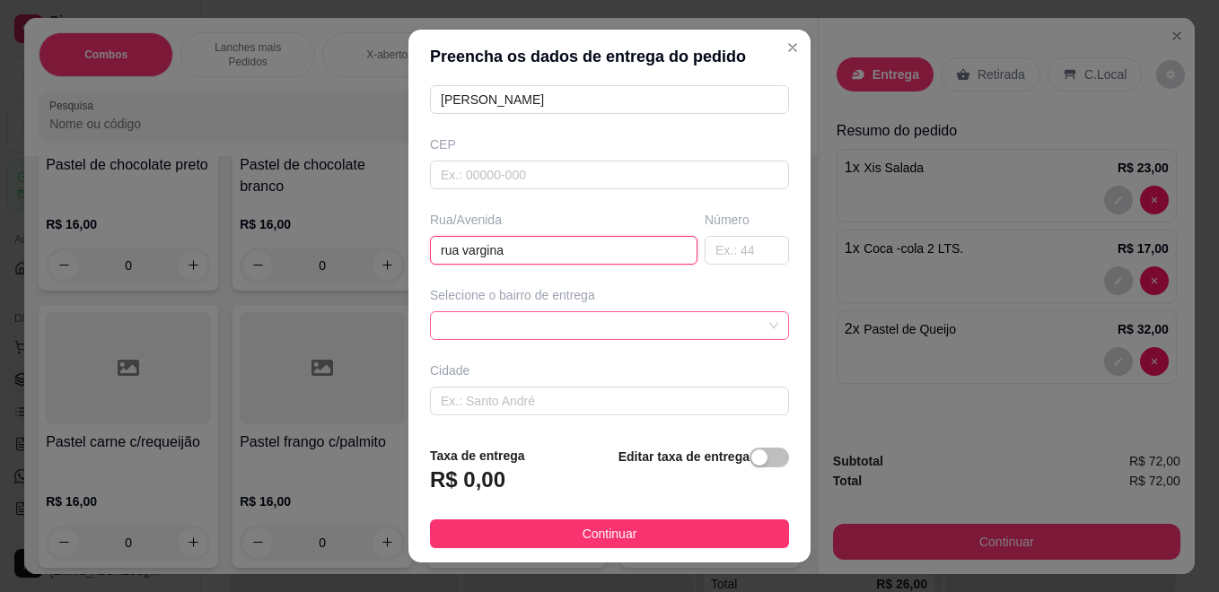
click at [596, 328] on span at bounding box center [609, 325] width 337 height 27
type input "rua vargina"
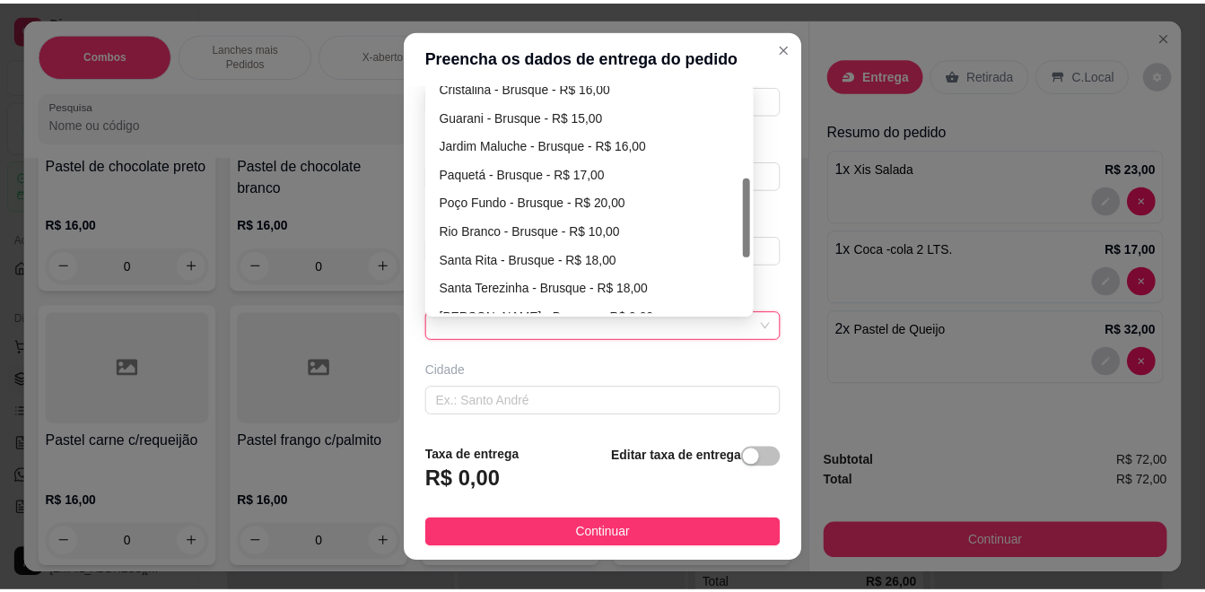
scroll to position [359, 0]
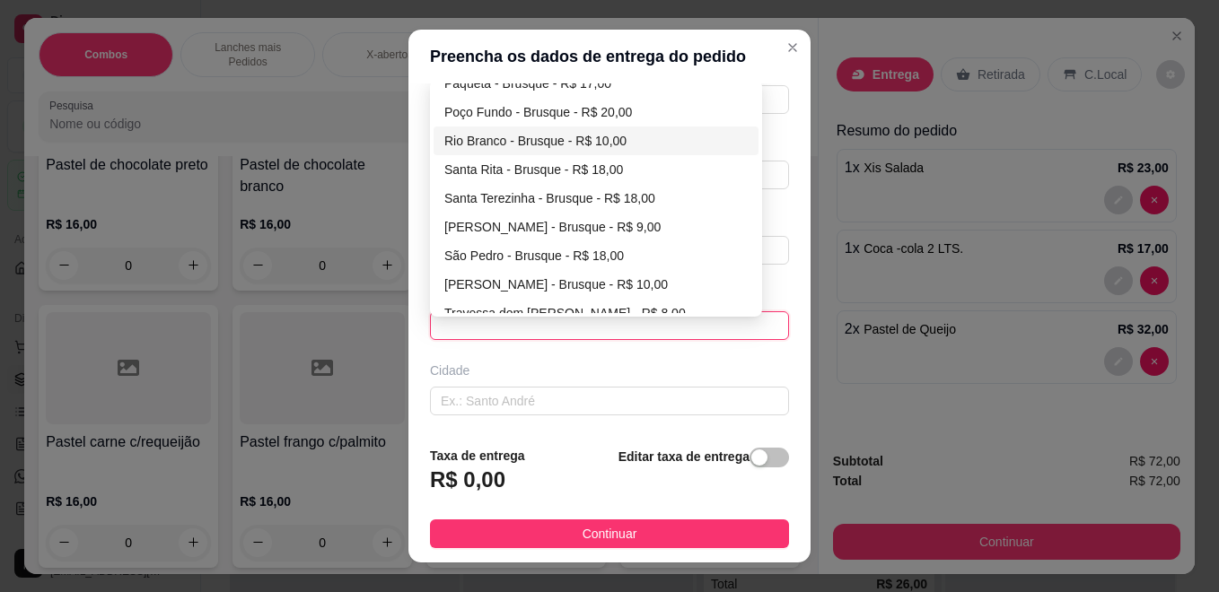
click at [504, 138] on div "Rio Branco - Brusque - R$ 10,00" at bounding box center [595, 141] width 303 height 20
type input "Brusque"
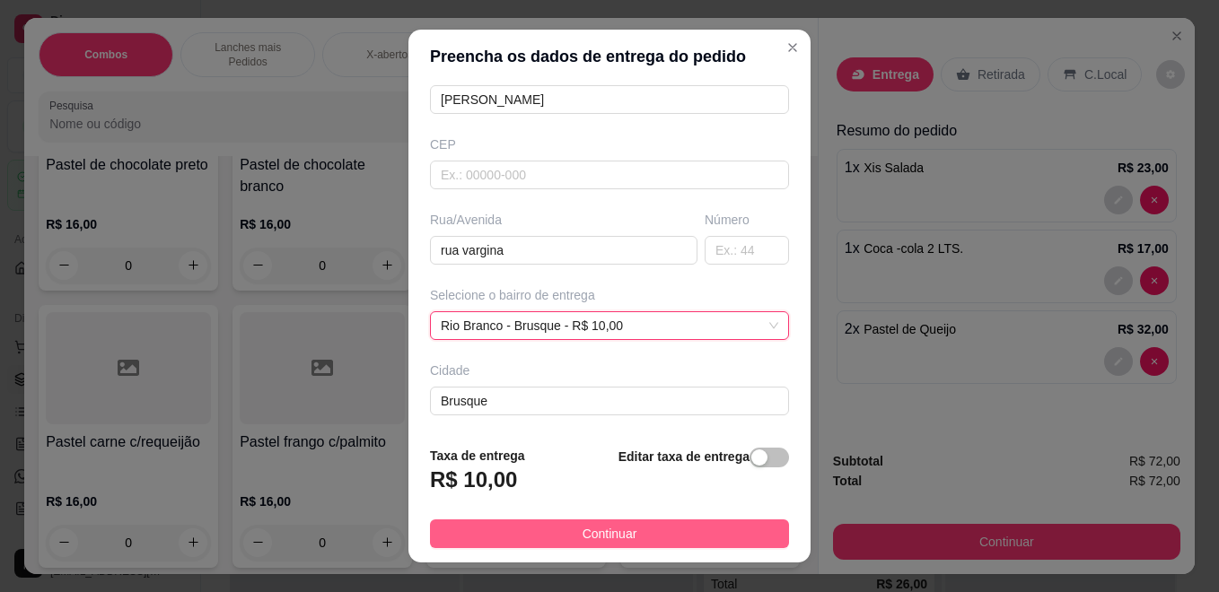
click at [644, 530] on button "Continuar" at bounding box center [609, 534] width 359 height 29
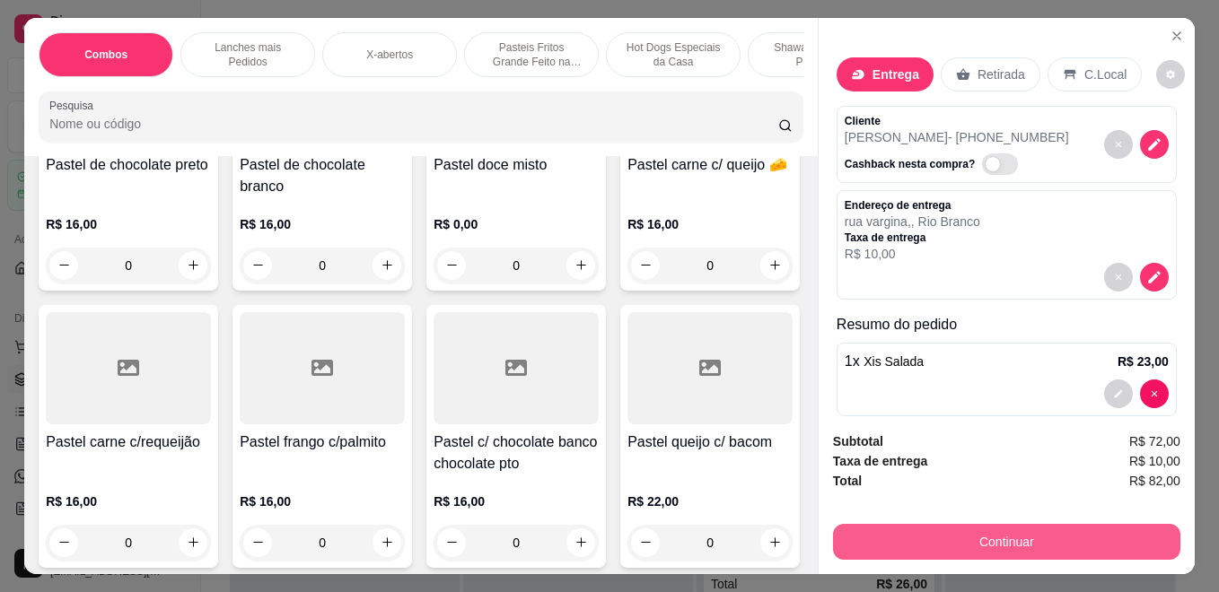
click at [1069, 539] on button "Continuar" at bounding box center [1006, 542] width 347 height 36
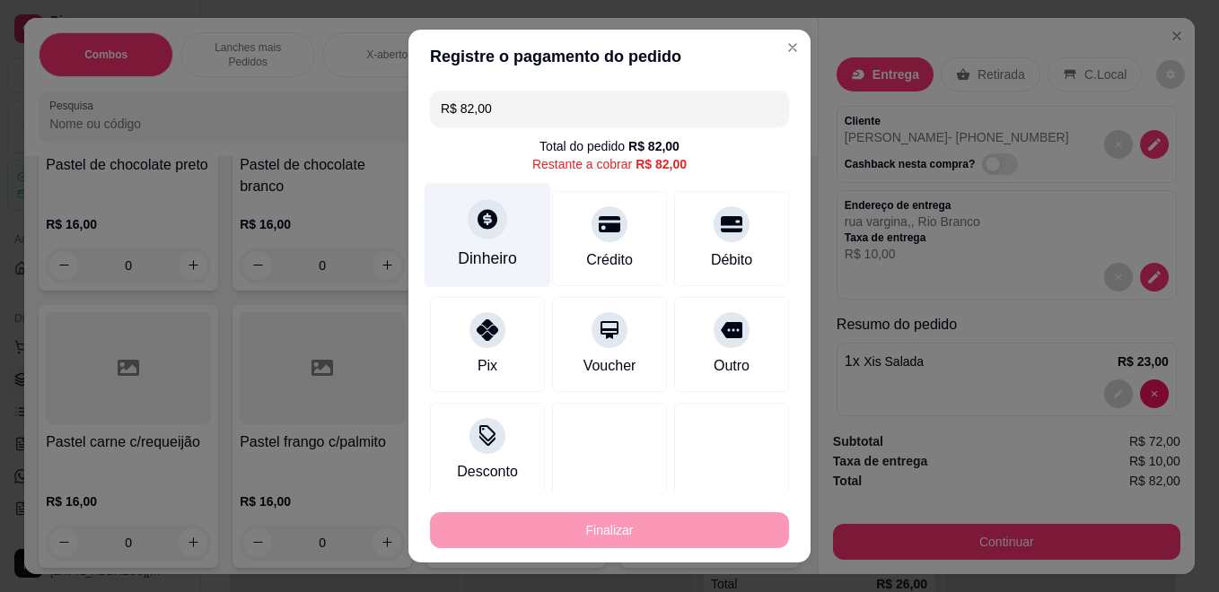
click at [469, 212] on div at bounding box center [487, 218] width 39 height 39
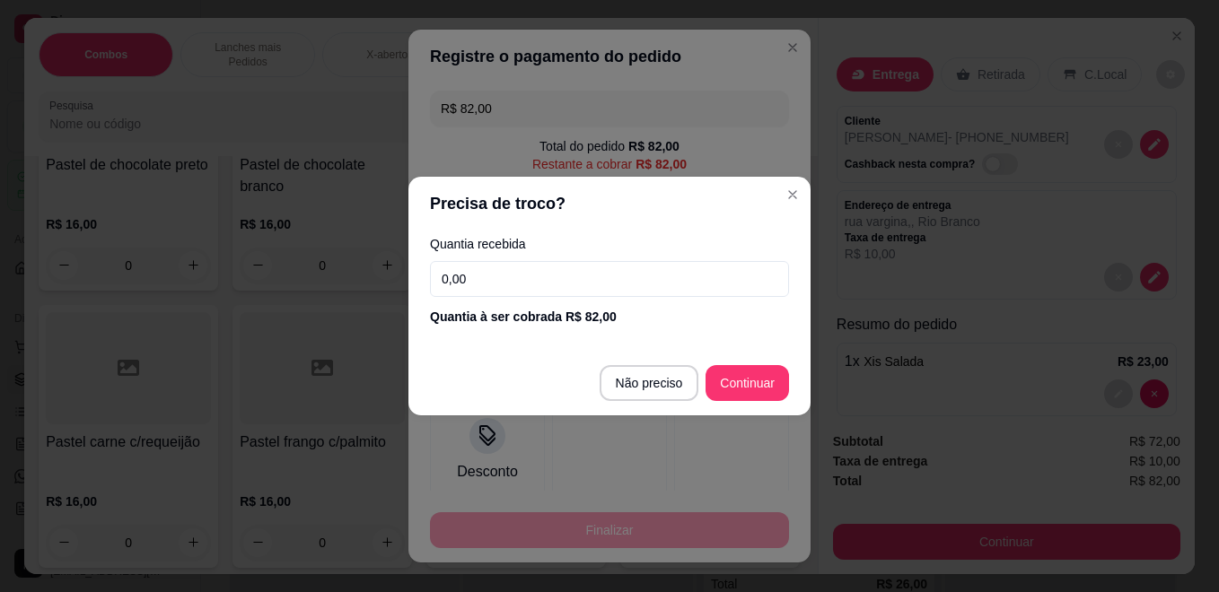
click at [512, 274] on input "0,00" at bounding box center [609, 279] width 359 height 36
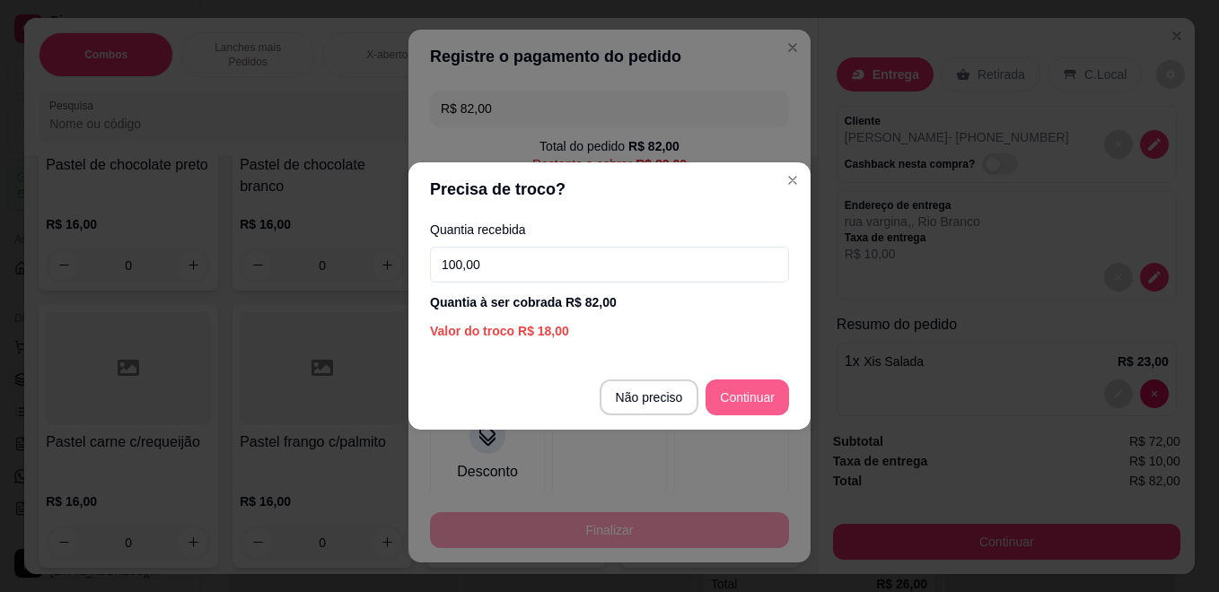
type input "100,00"
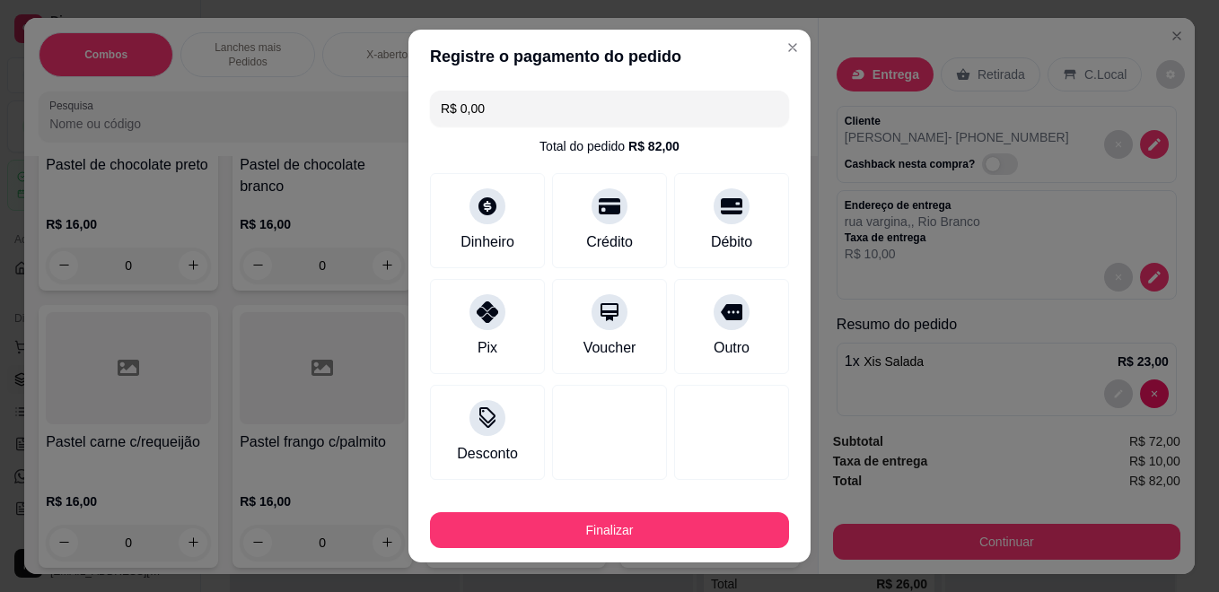
type input "R$ 0,00"
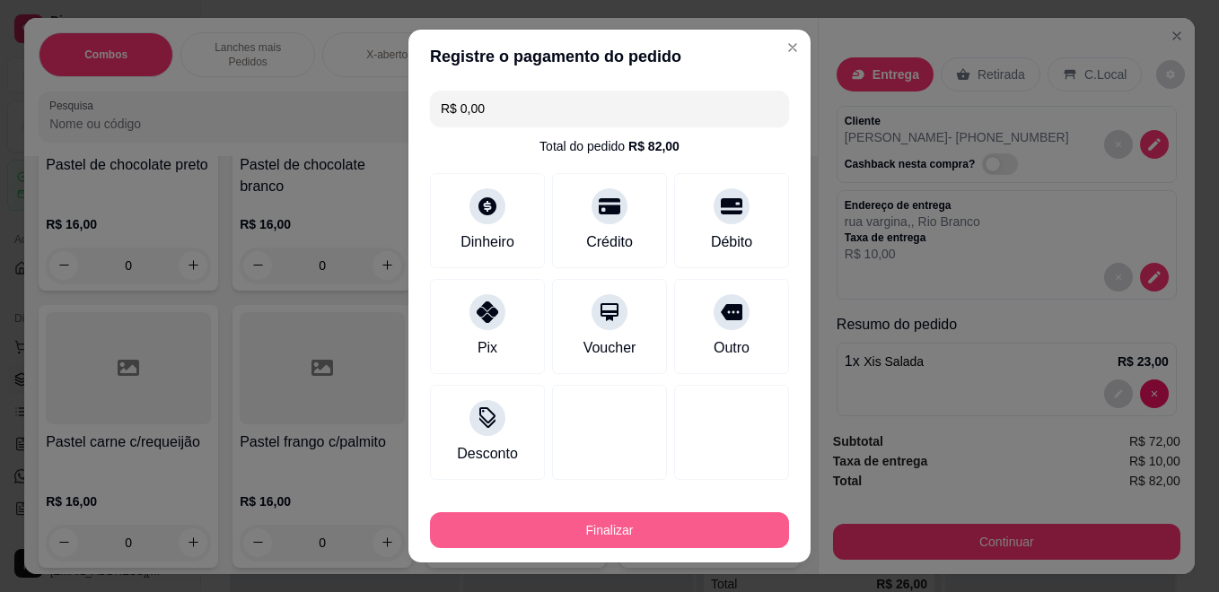
click at [604, 526] on button "Finalizar" at bounding box center [609, 531] width 359 height 36
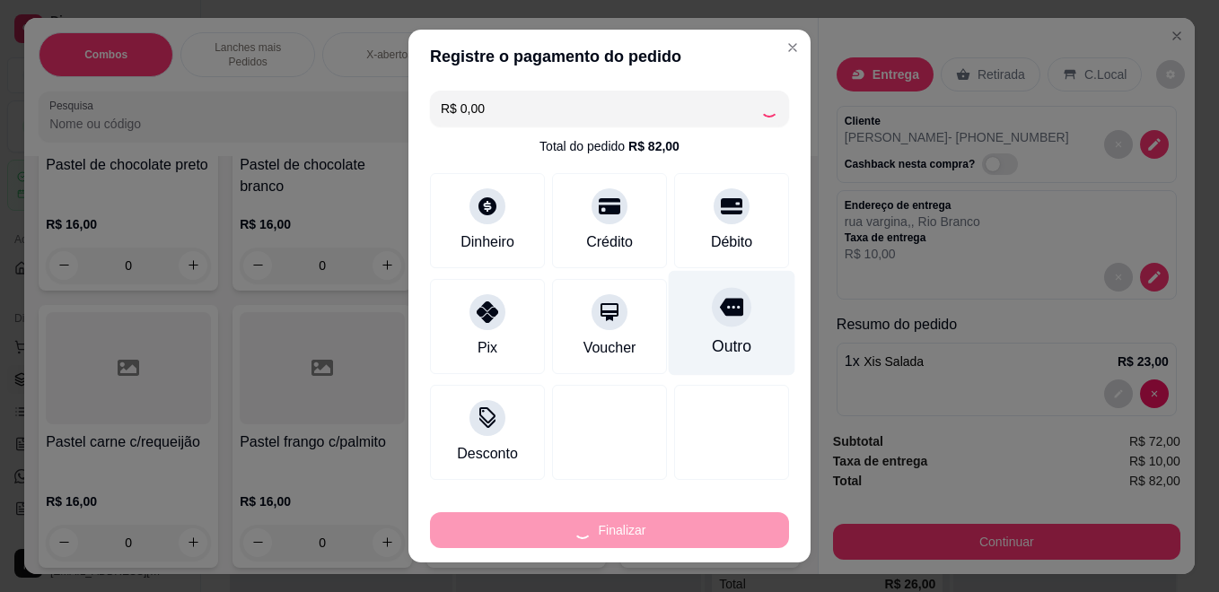
type input "0"
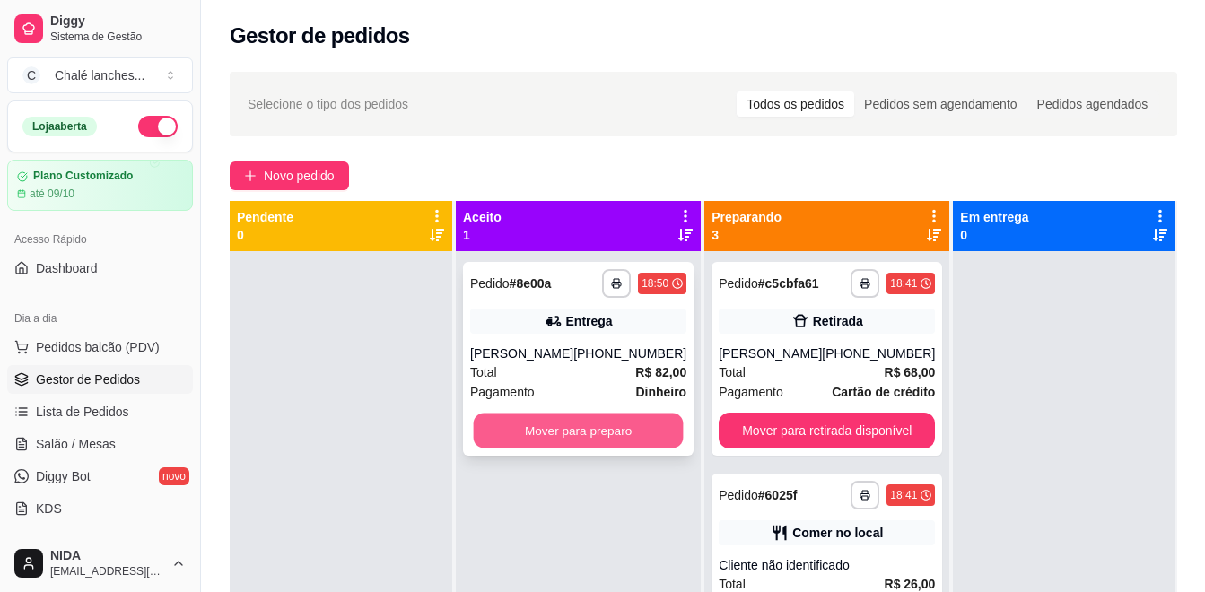
click at [588, 445] on button "Mover para preparo" at bounding box center [579, 431] width 210 height 35
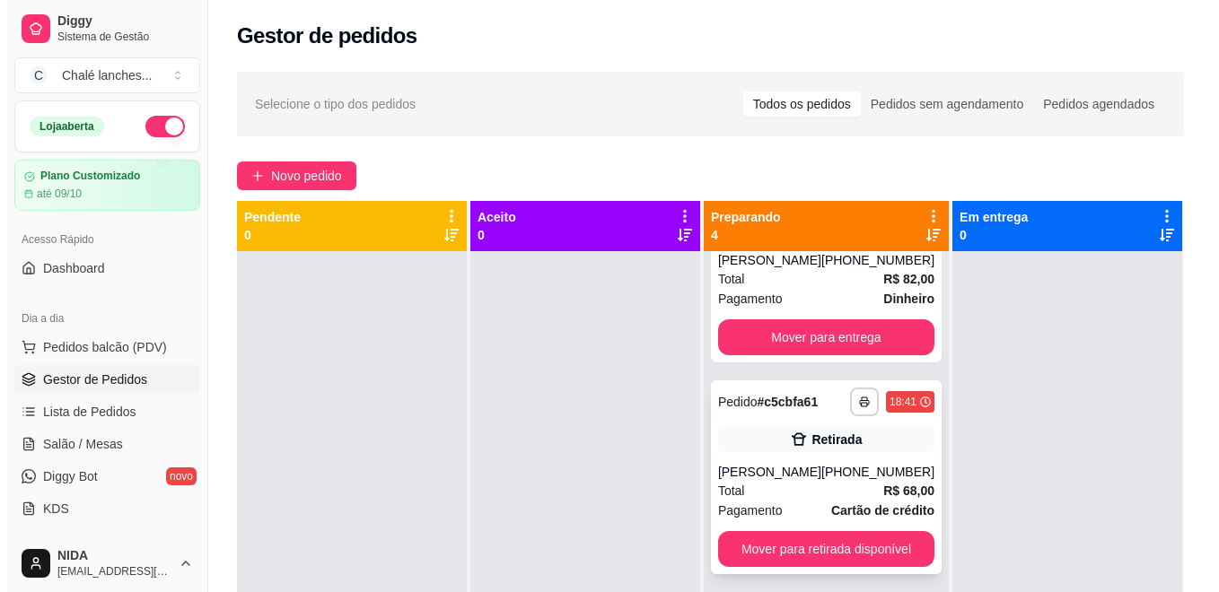
scroll to position [273, 0]
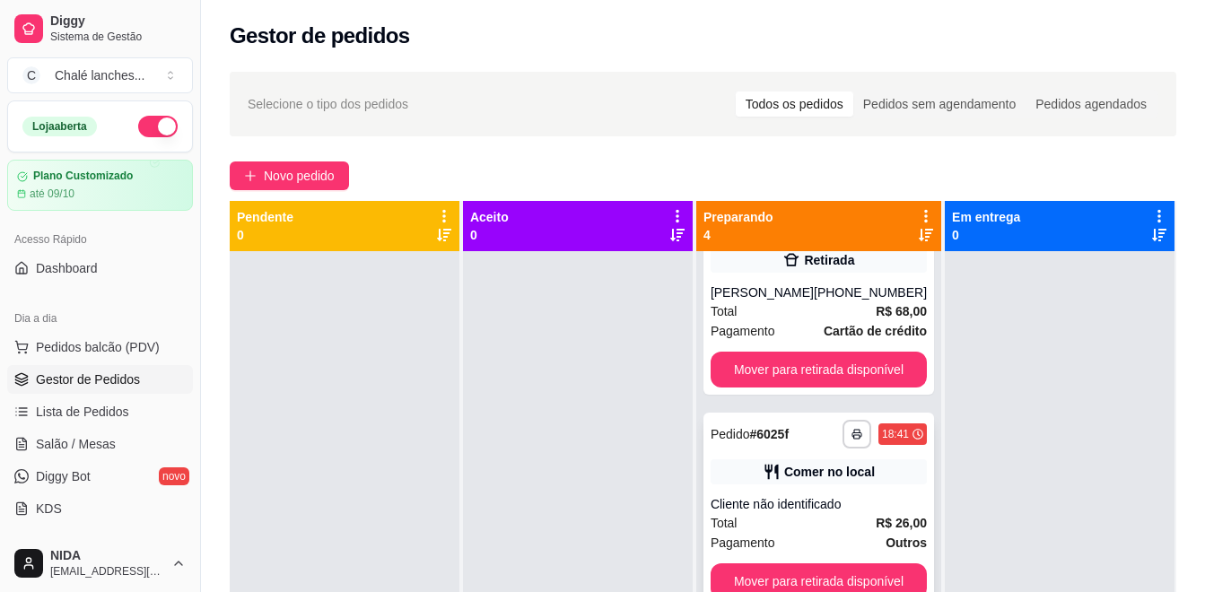
click at [749, 477] on div "Comer no local" at bounding box center [819, 472] width 216 height 25
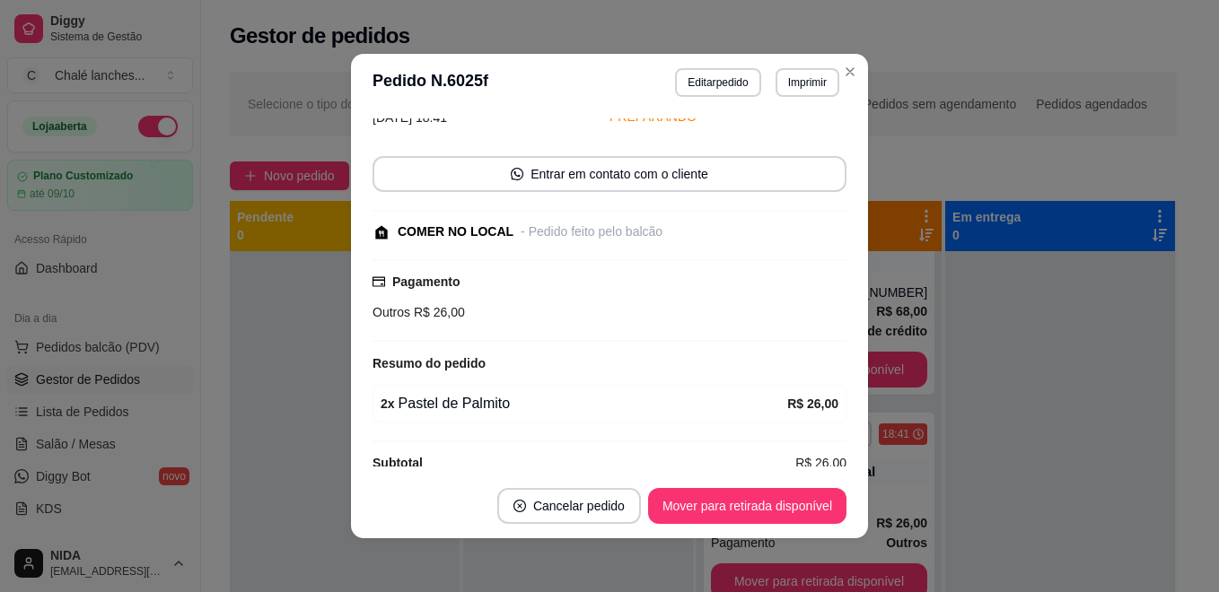
scroll to position [116, 0]
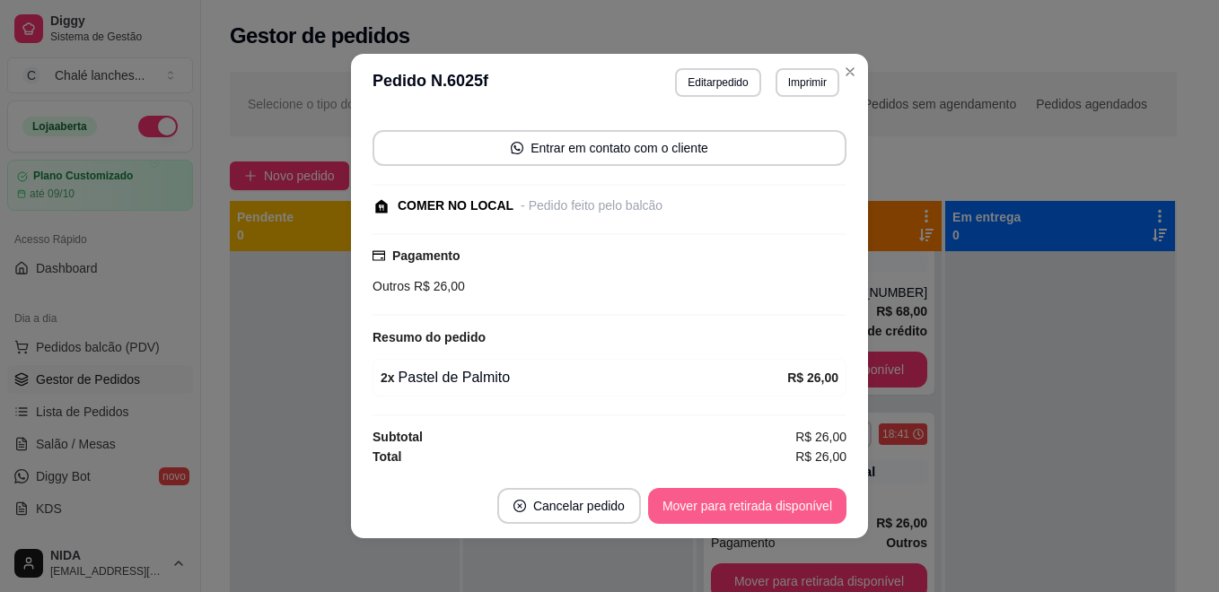
click at [723, 511] on button "Mover para retirada disponível" at bounding box center [747, 506] width 198 height 36
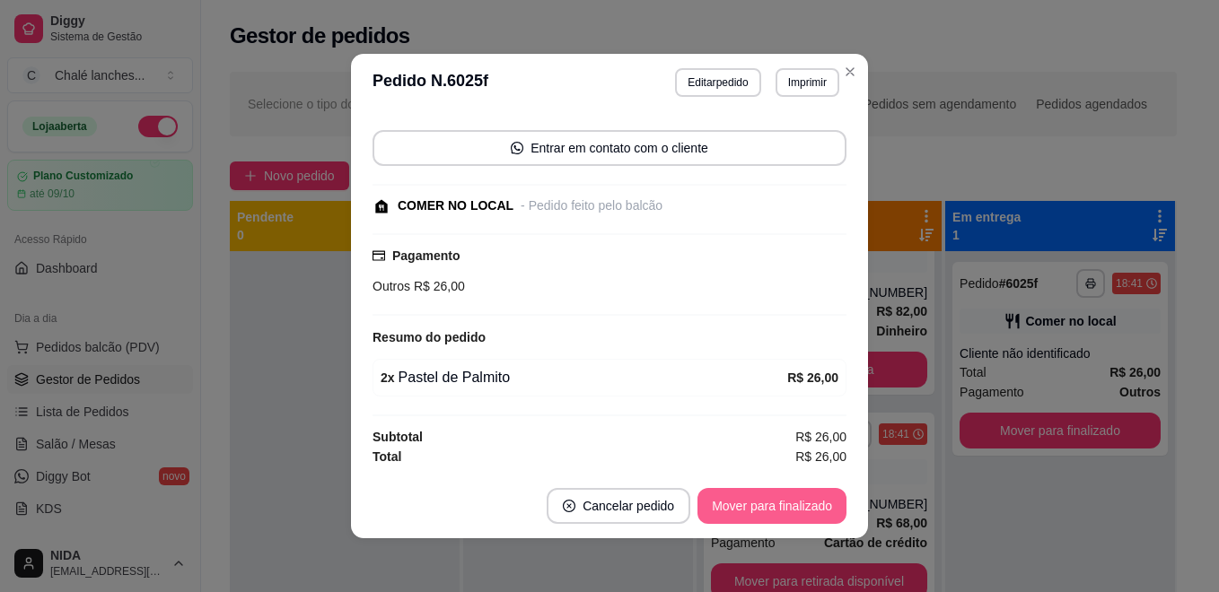
scroll to position [61, 0]
click at [813, 503] on button "Mover para finalizado" at bounding box center [771, 506] width 149 height 36
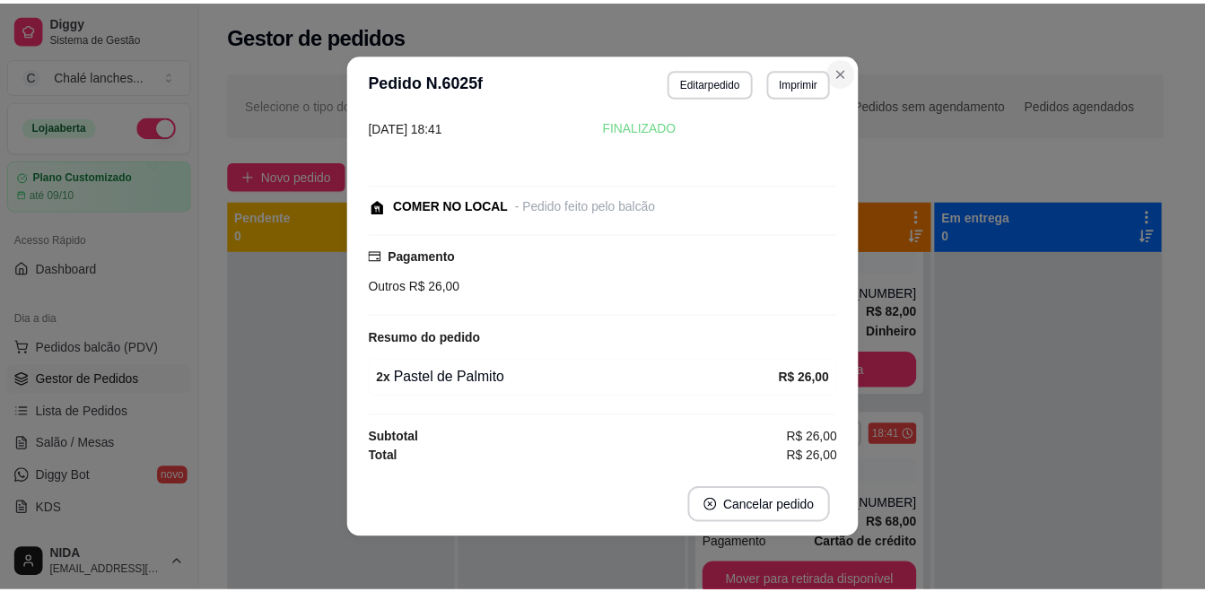
scroll to position [39, 0]
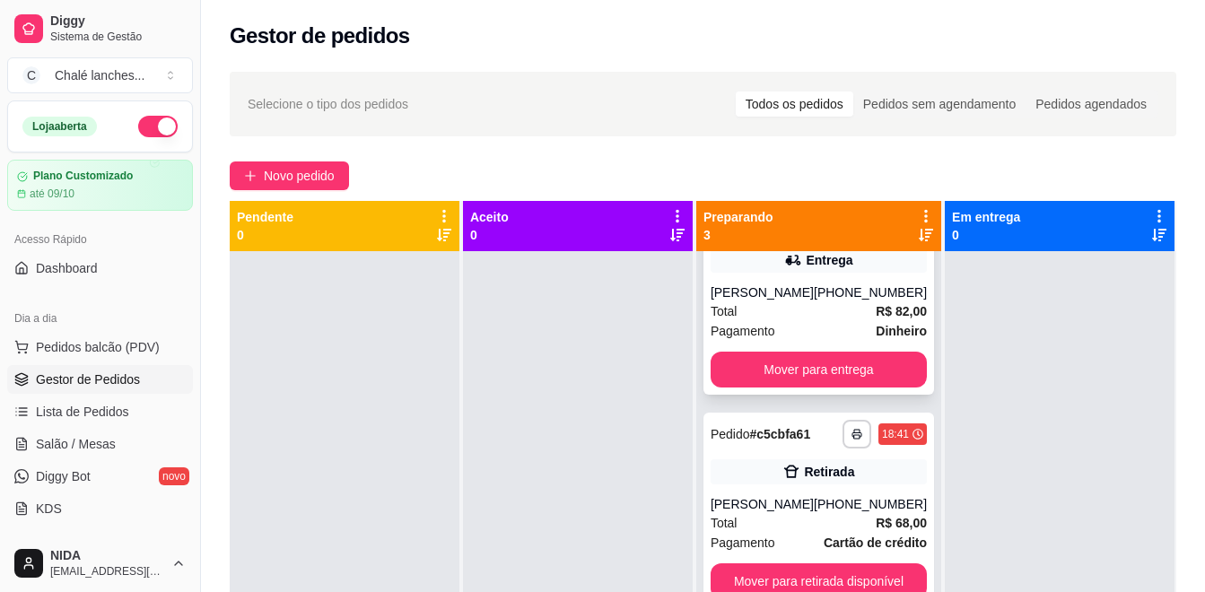
click at [803, 309] on div "Total R$ 82,00" at bounding box center [819, 312] width 216 height 20
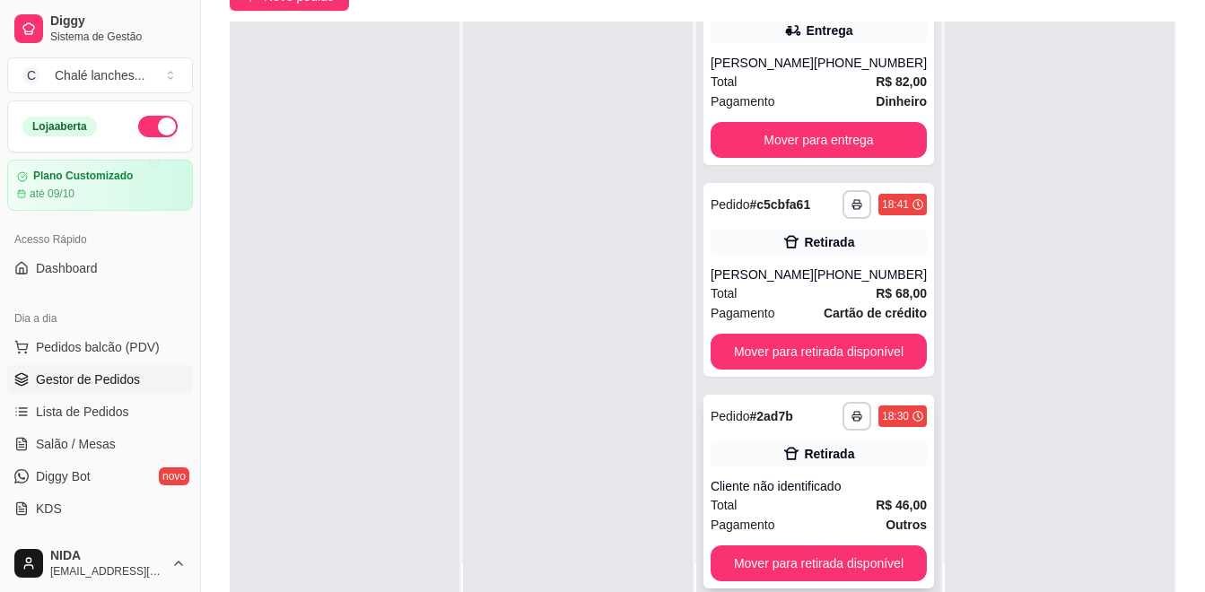
scroll to position [274, 0]
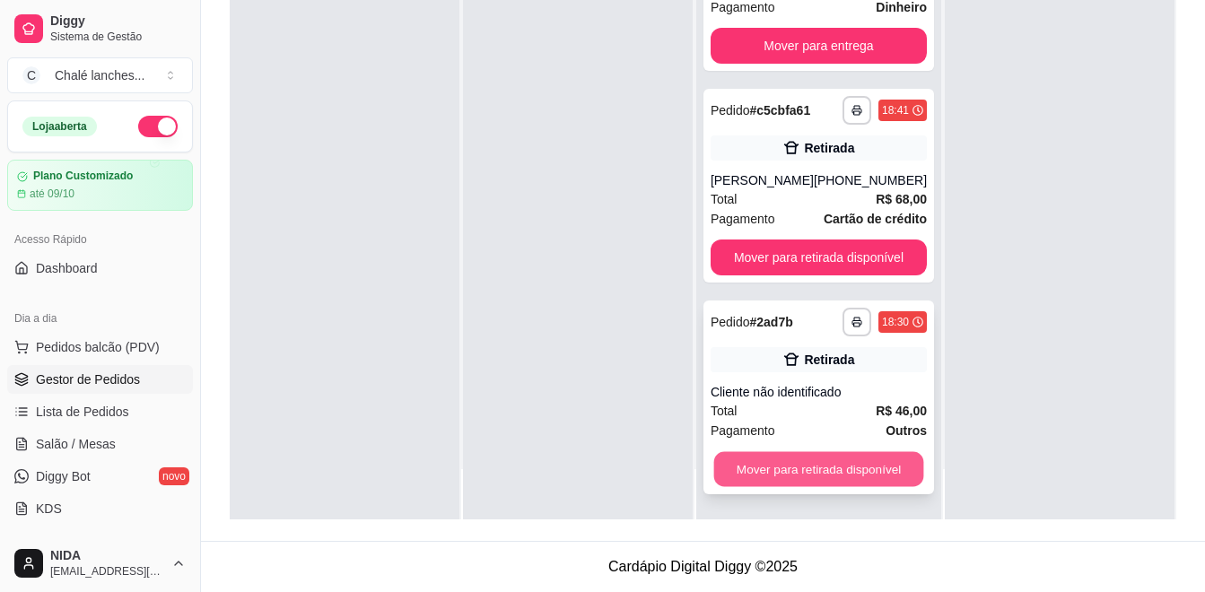
click at [810, 477] on button "Mover para retirada disponível" at bounding box center [819, 469] width 210 height 35
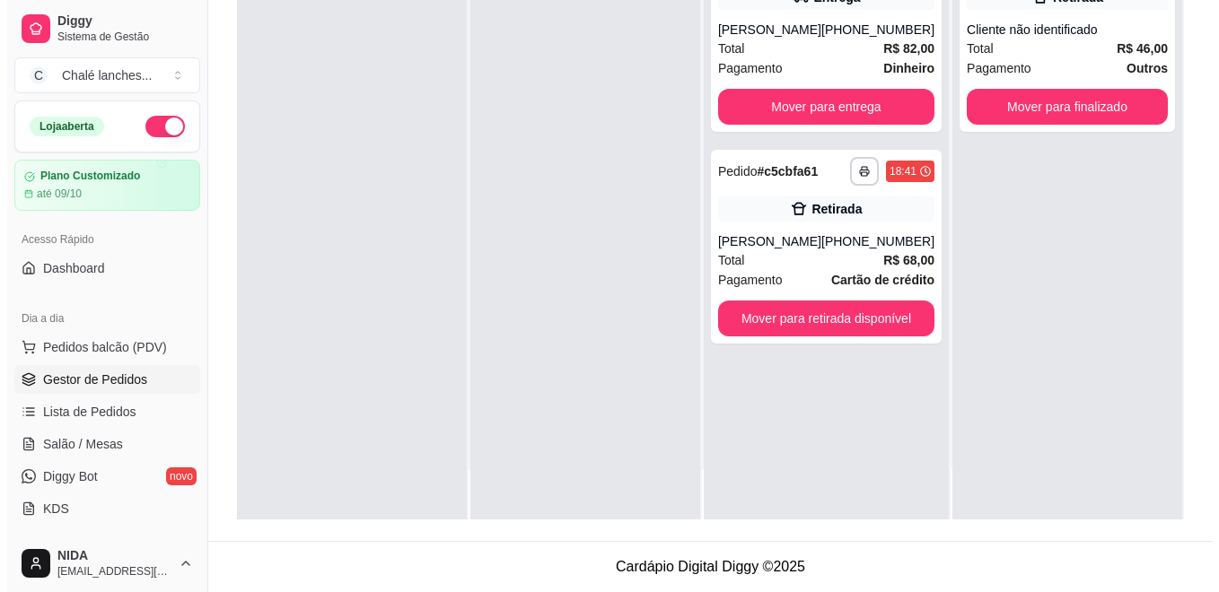
scroll to position [0, 0]
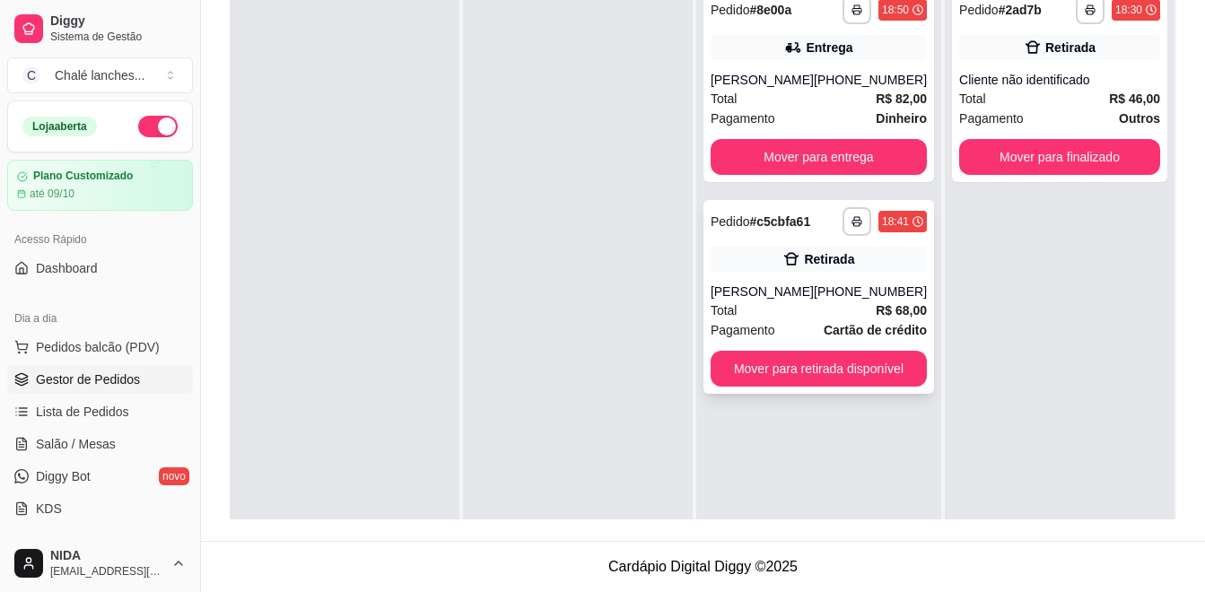
click at [760, 287] on div "[PERSON_NAME]" at bounding box center [762, 292] width 103 height 18
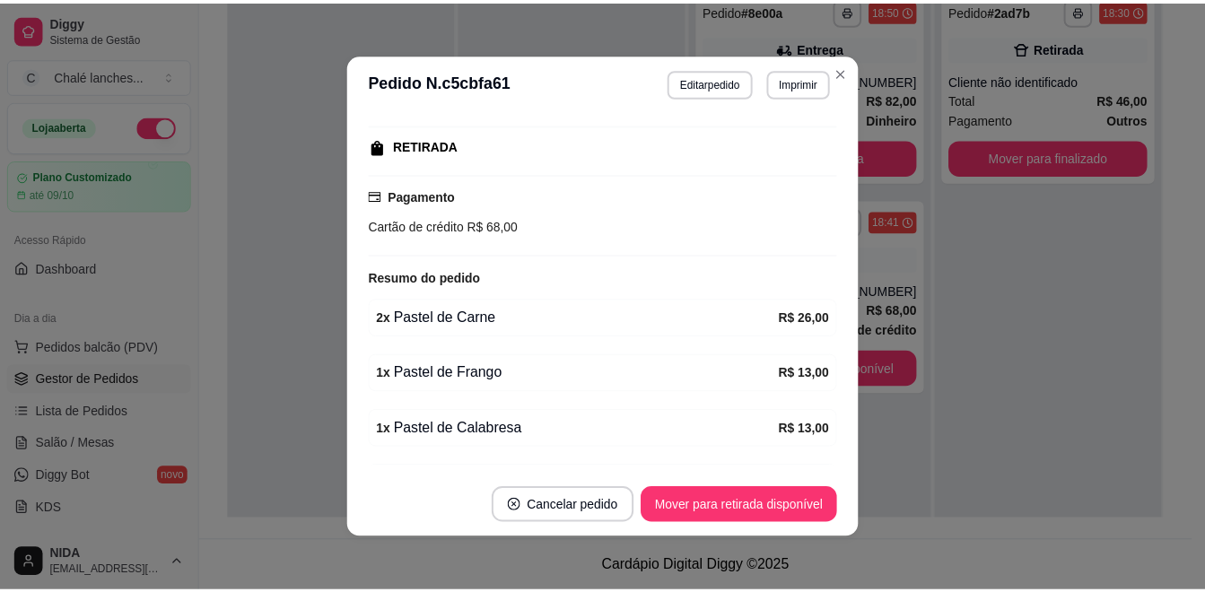
scroll to position [376, 0]
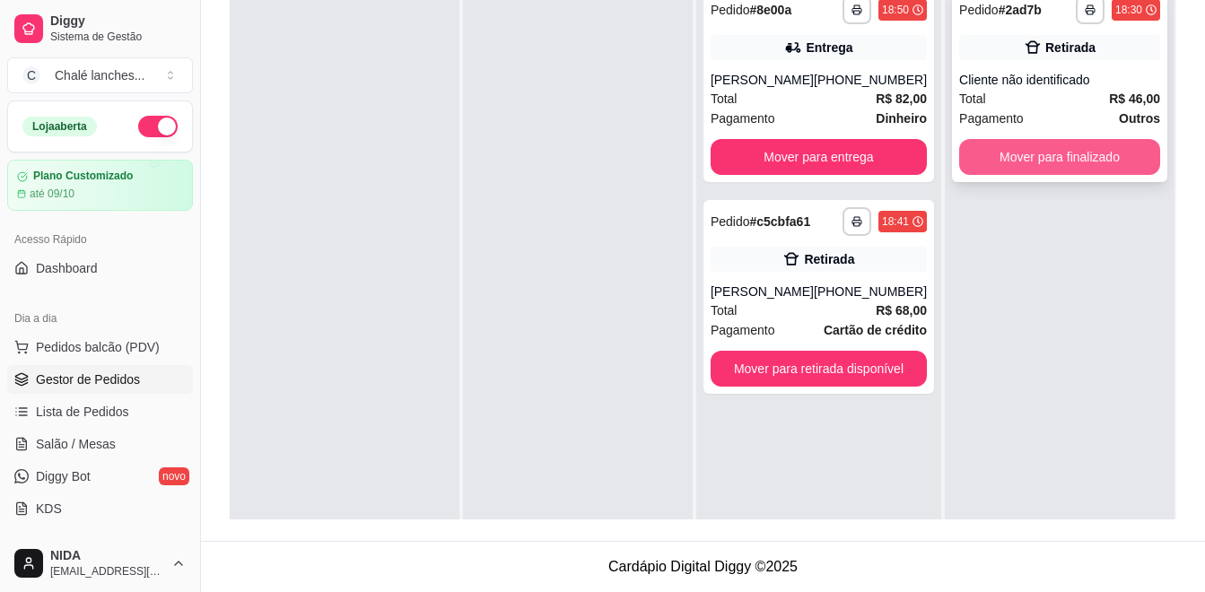
click at [1070, 153] on button "Mover para finalizado" at bounding box center [1060, 157] width 201 height 36
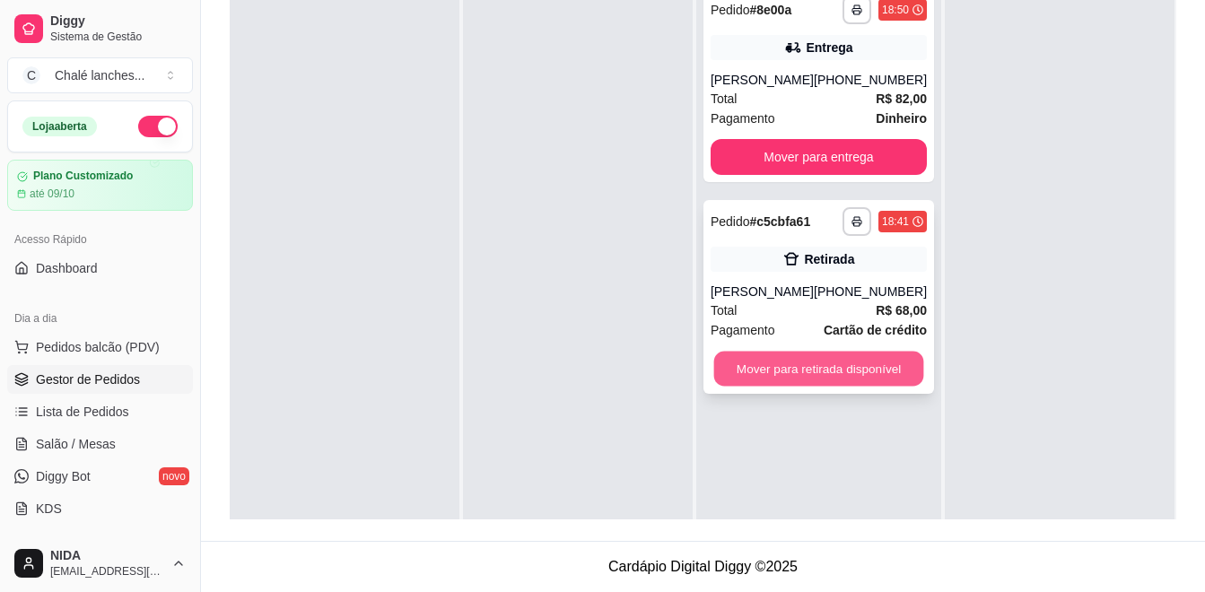
click at [891, 384] on button "Mover para retirada disponível" at bounding box center [819, 369] width 210 height 35
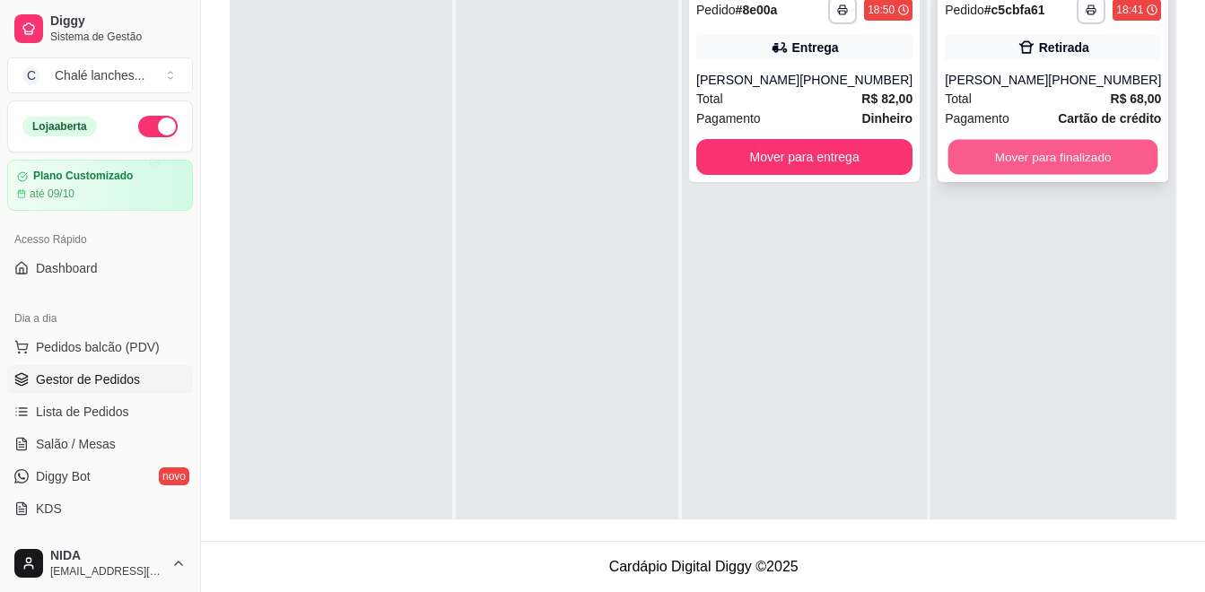
click at [1014, 156] on button "Mover para finalizado" at bounding box center [1054, 157] width 210 height 35
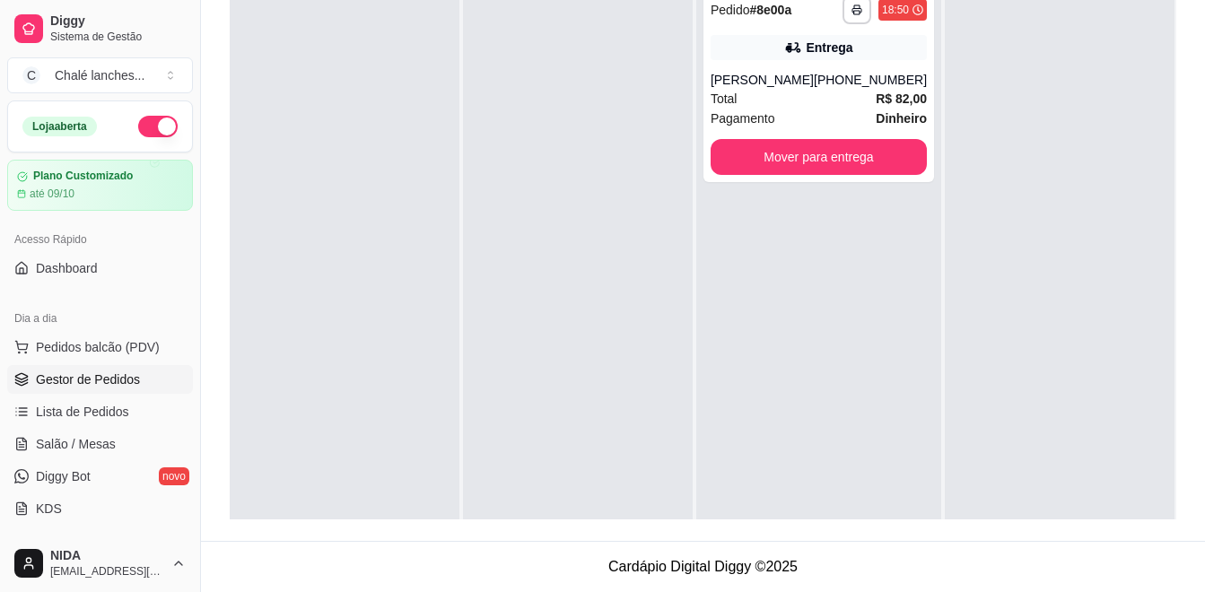
scroll to position [50, 0]
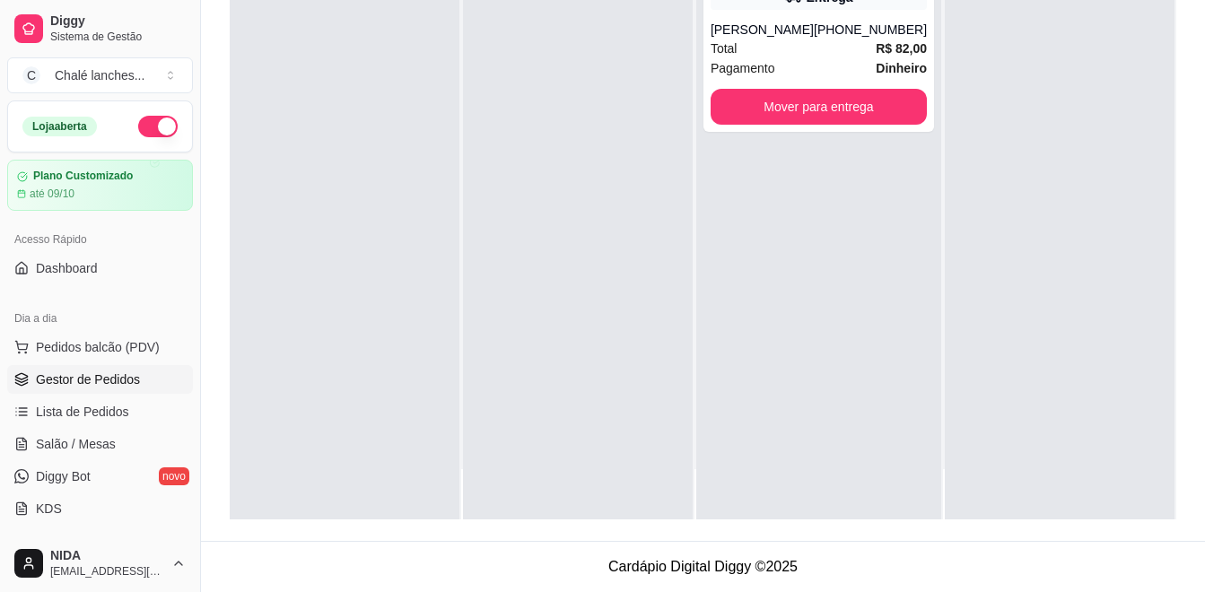
click at [904, 100] on button "Mover para entrega" at bounding box center [819, 107] width 216 height 36
click at [917, 109] on div "**********" at bounding box center [819, 35] width 231 height 194
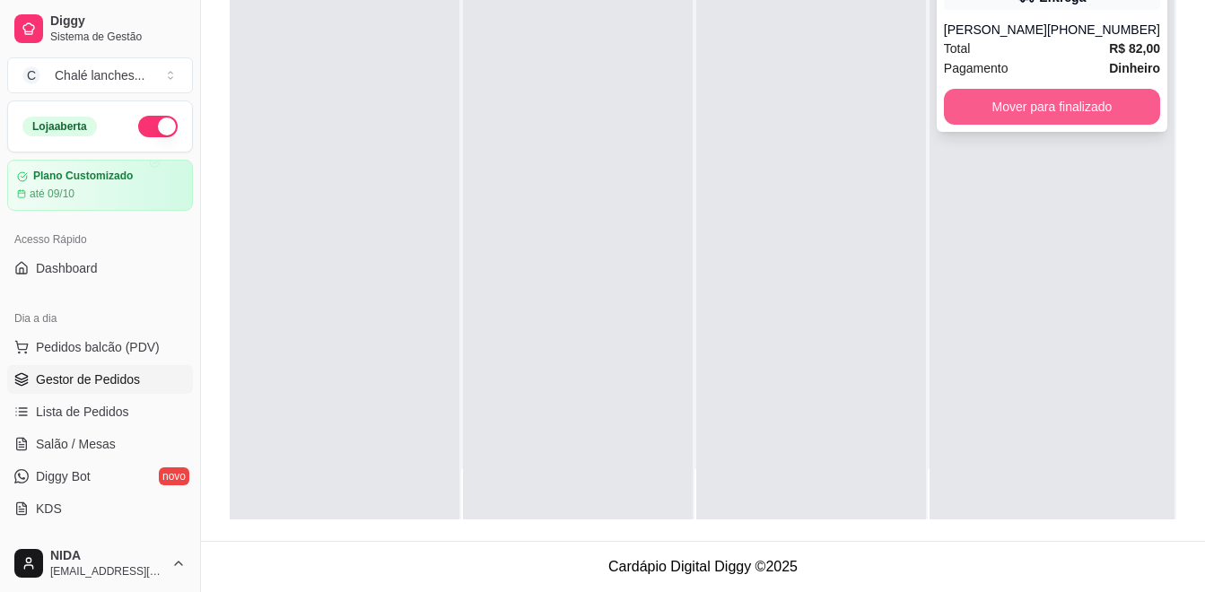
click at [1005, 120] on button "Mover para finalizado" at bounding box center [1052, 107] width 216 height 36
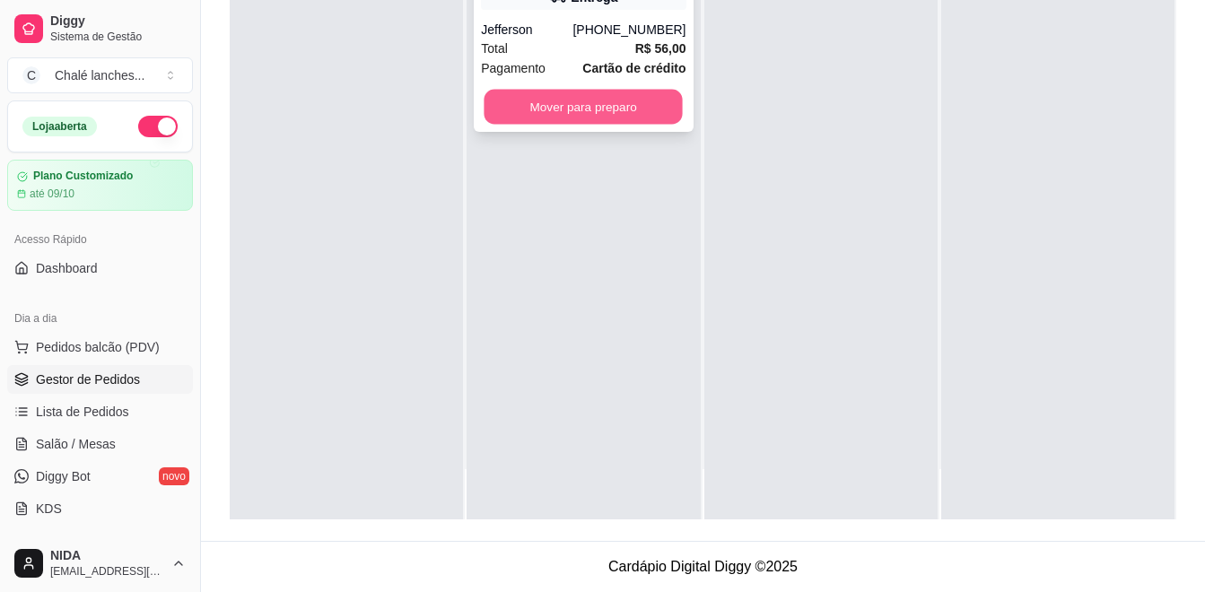
click at [646, 95] on button "Mover para preparo" at bounding box center [584, 107] width 198 height 35
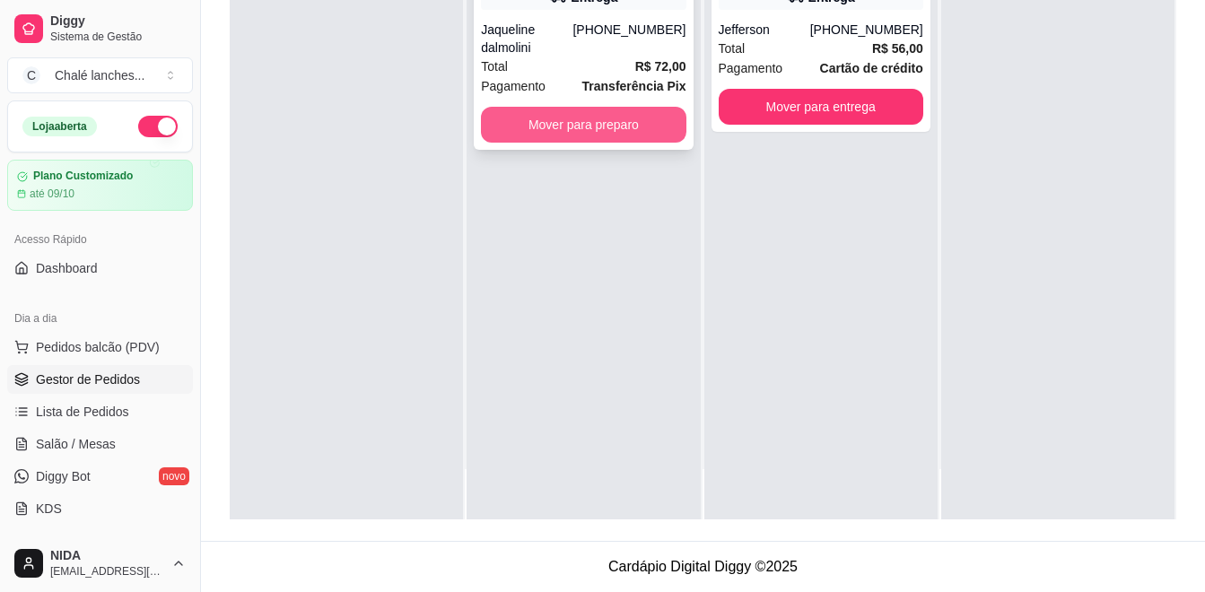
click at [602, 107] on button "Mover para preparo" at bounding box center [583, 125] width 205 height 36
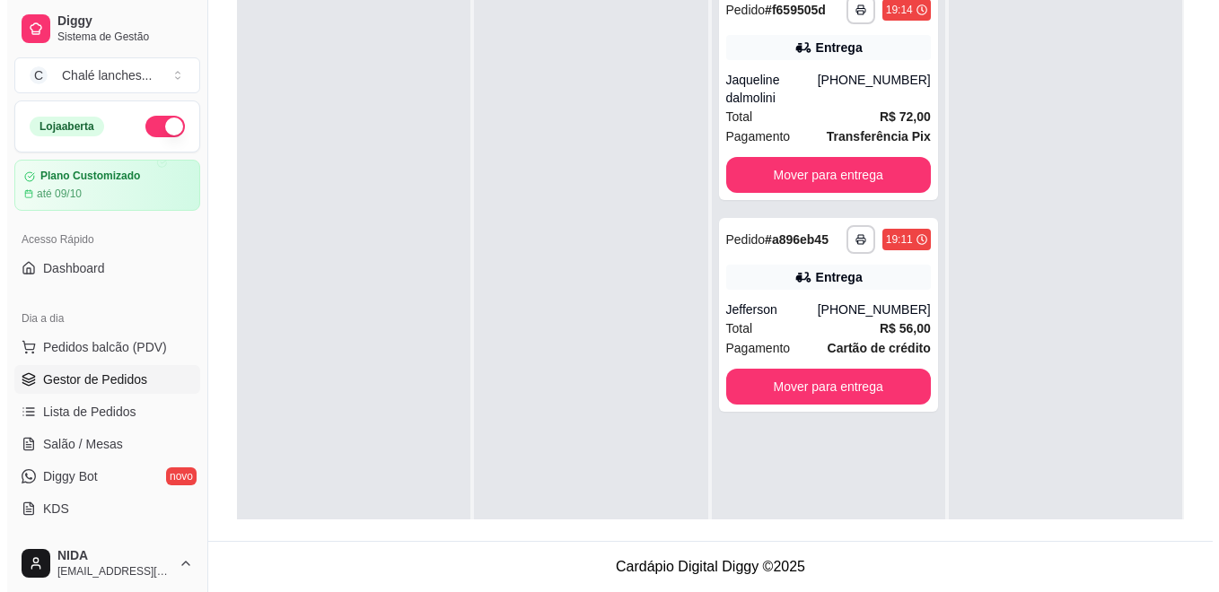
scroll to position [184, 0]
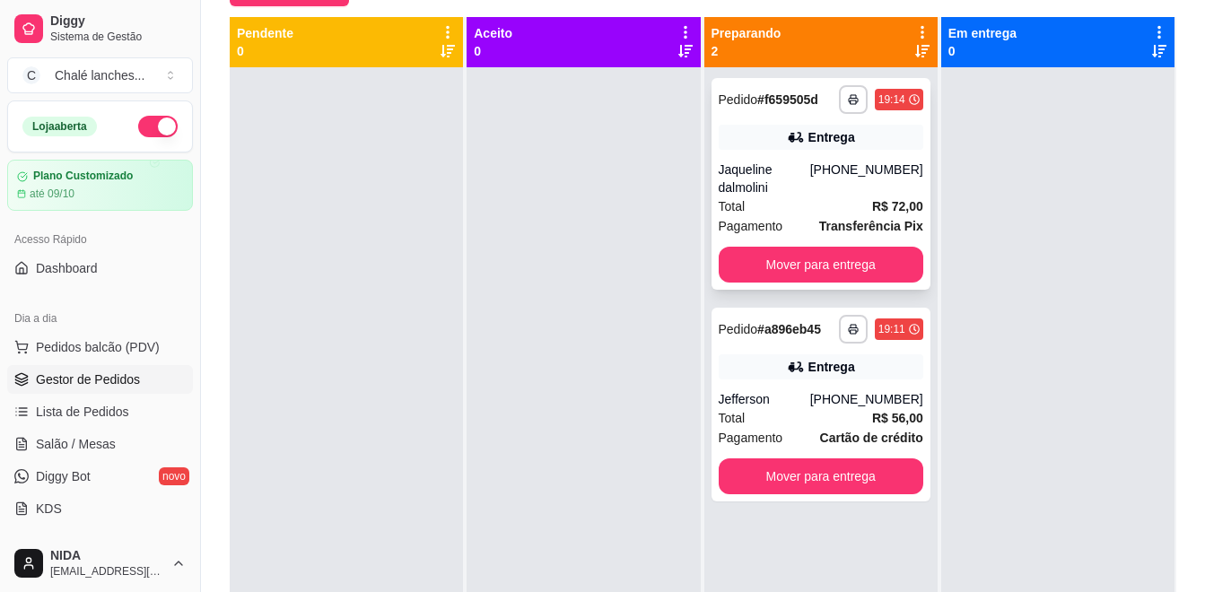
click at [750, 145] on div "Entrega" at bounding box center [821, 137] width 205 height 25
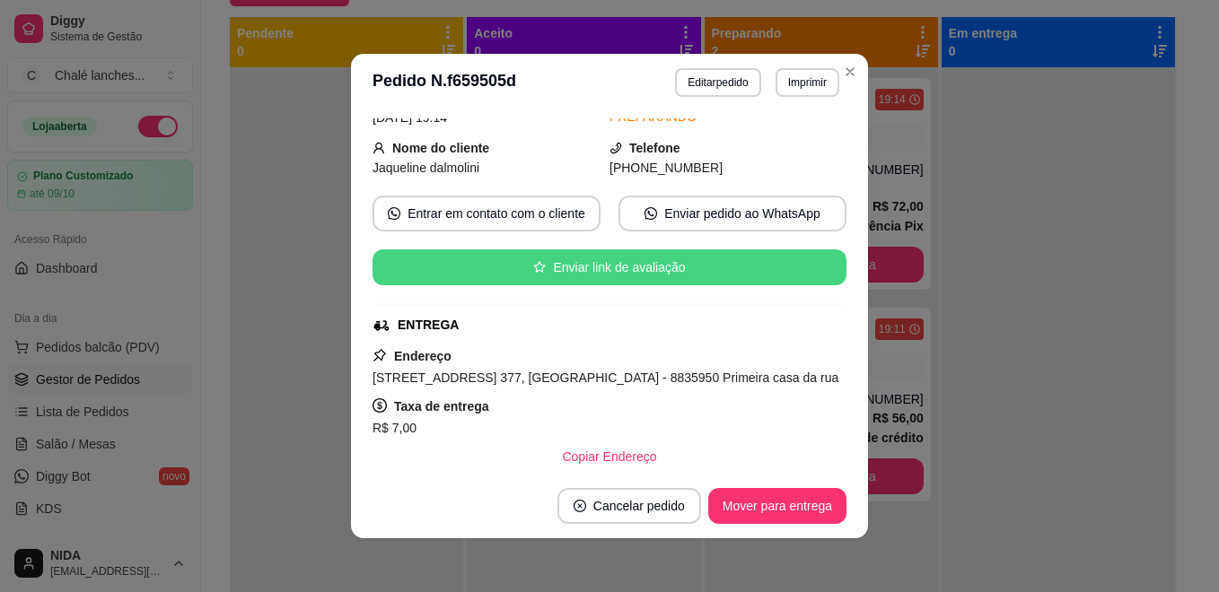
scroll to position [180, 0]
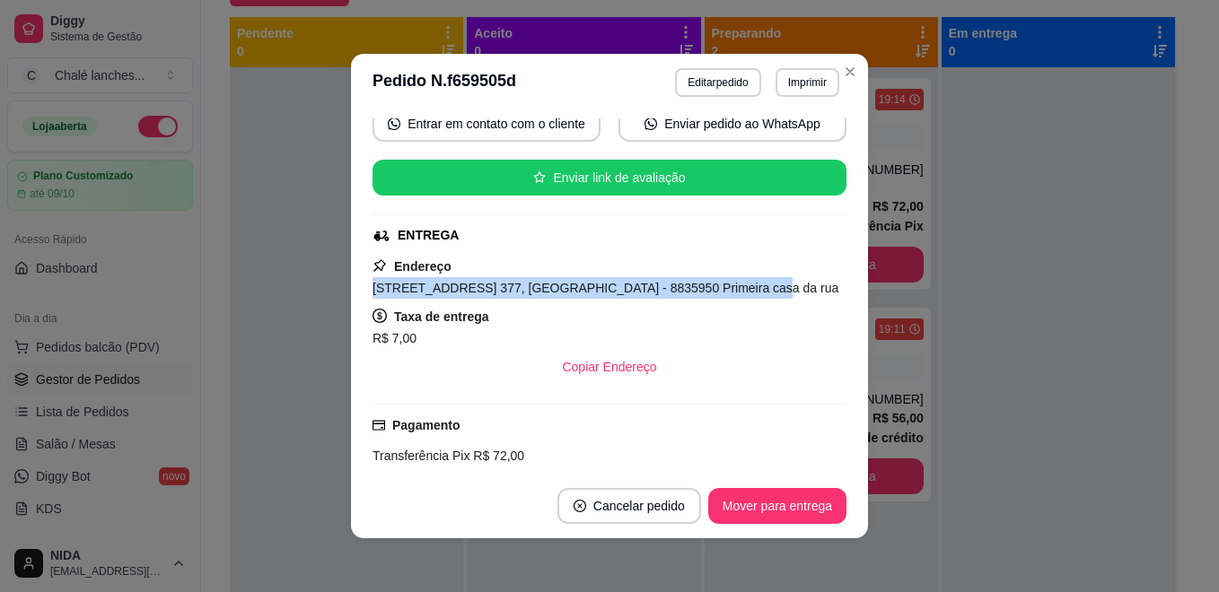
drag, startPoint x: 362, startPoint y: 289, endPoint x: 799, endPoint y: 290, distance: 437.1
click at [799, 290] on div "feito há 9 minutos Horário do pedido [DATE] 19:14 Status do pedido PREPARANDO N…" at bounding box center [609, 292] width 517 height 363
copy span "[STREET_ADDRESS] 377, [GEOGRAPHIC_DATA] - 8835950 Primeira casa da rua"
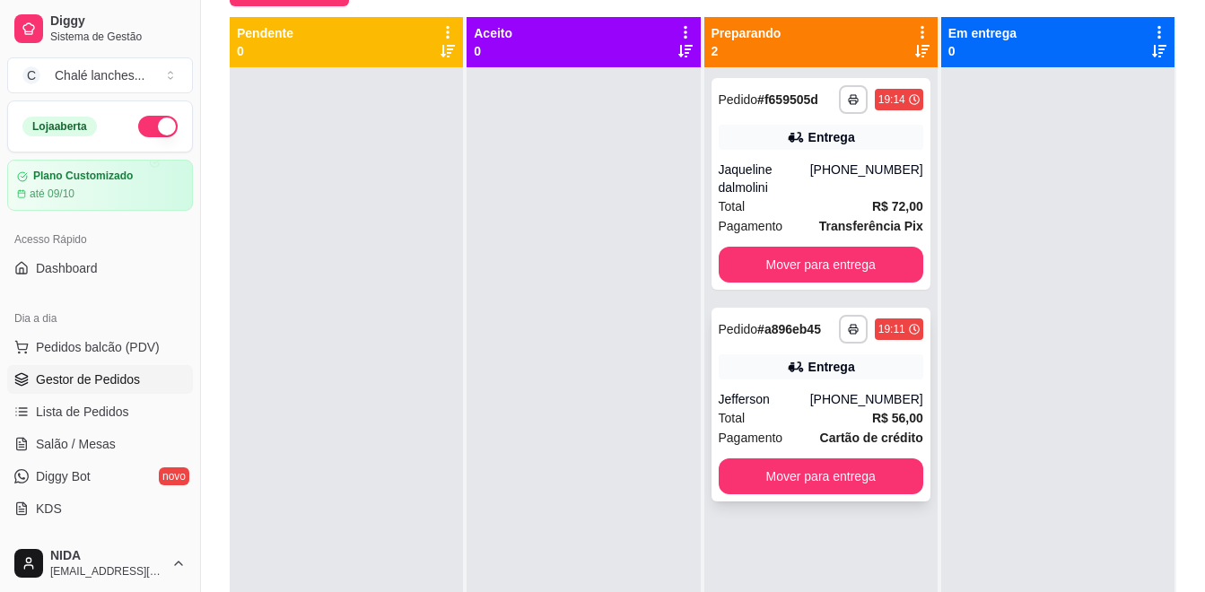
click at [774, 355] on div "Entrega" at bounding box center [821, 367] width 205 height 25
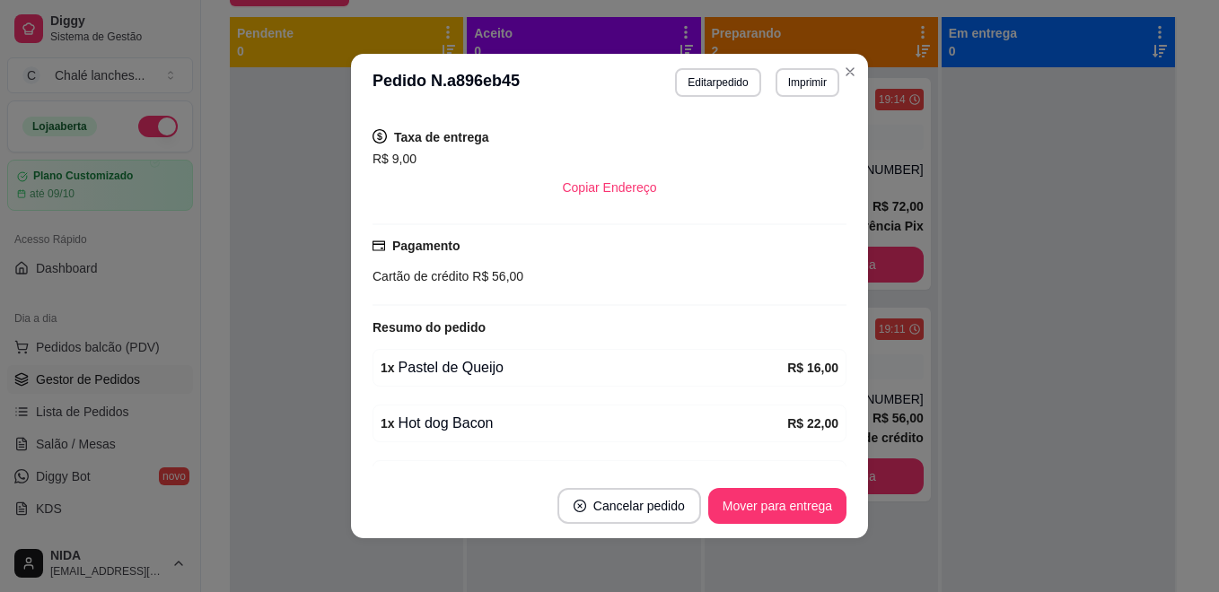
scroll to position [449, 0]
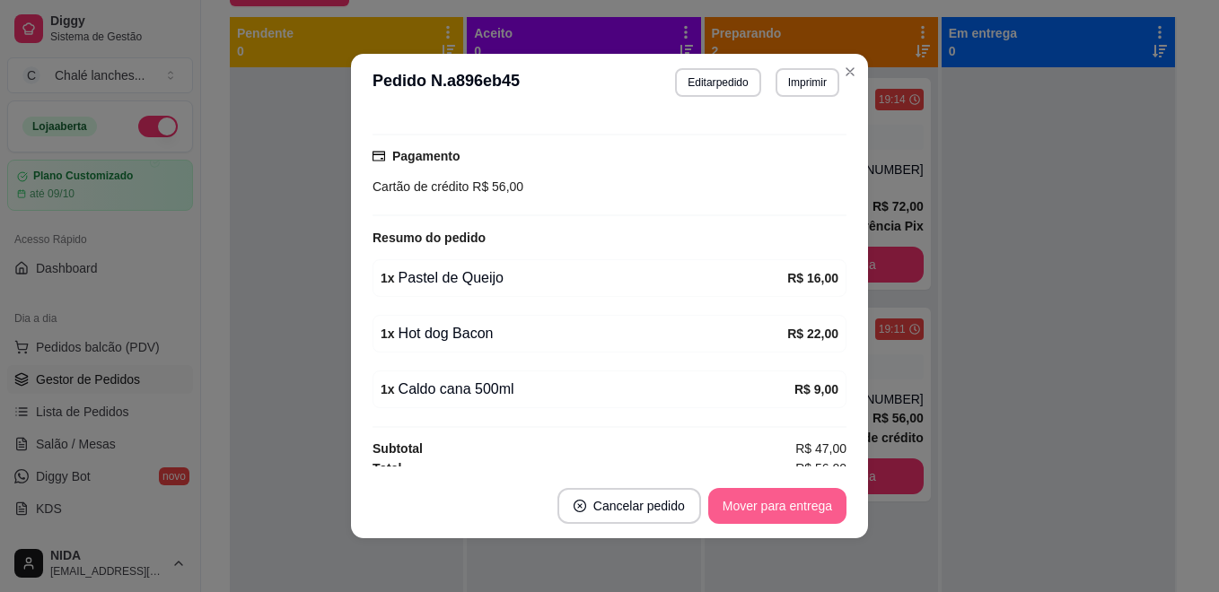
click at [733, 502] on button "Mover para entrega" at bounding box center [777, 506] width 138 height 36
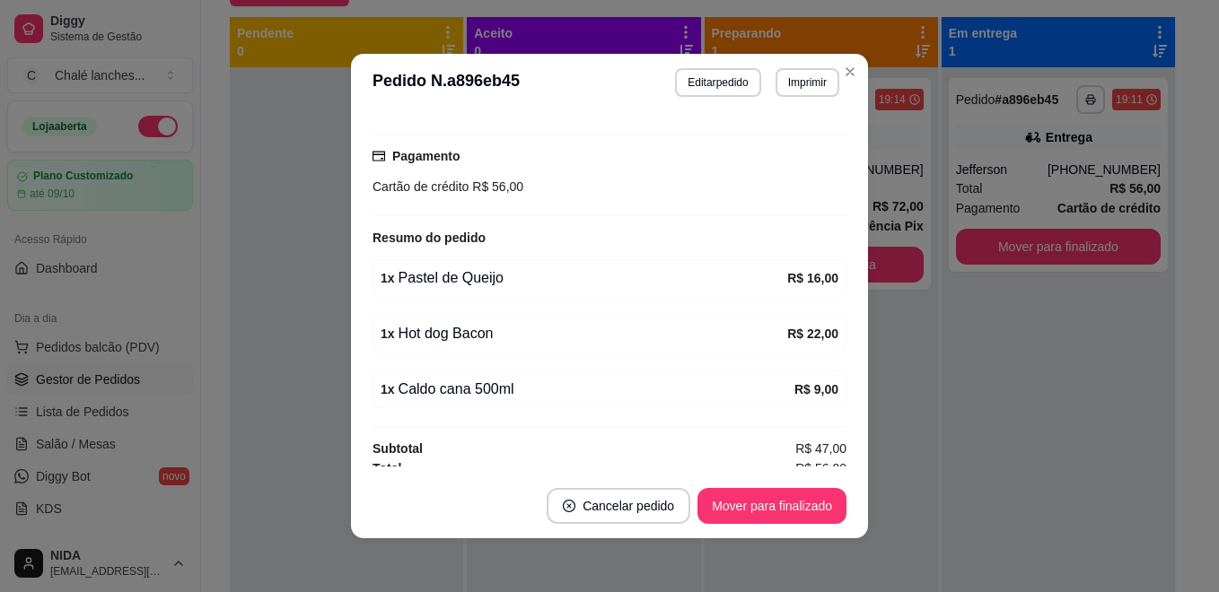
click at [781, 524] on footer "Cancelar pedido Mover para finalizado" at bounding box center [609, 506] width 517 height 65
click at [786, 509] on button "Mover para finalizado" at bounding box center [771, 506] width 149 height 36
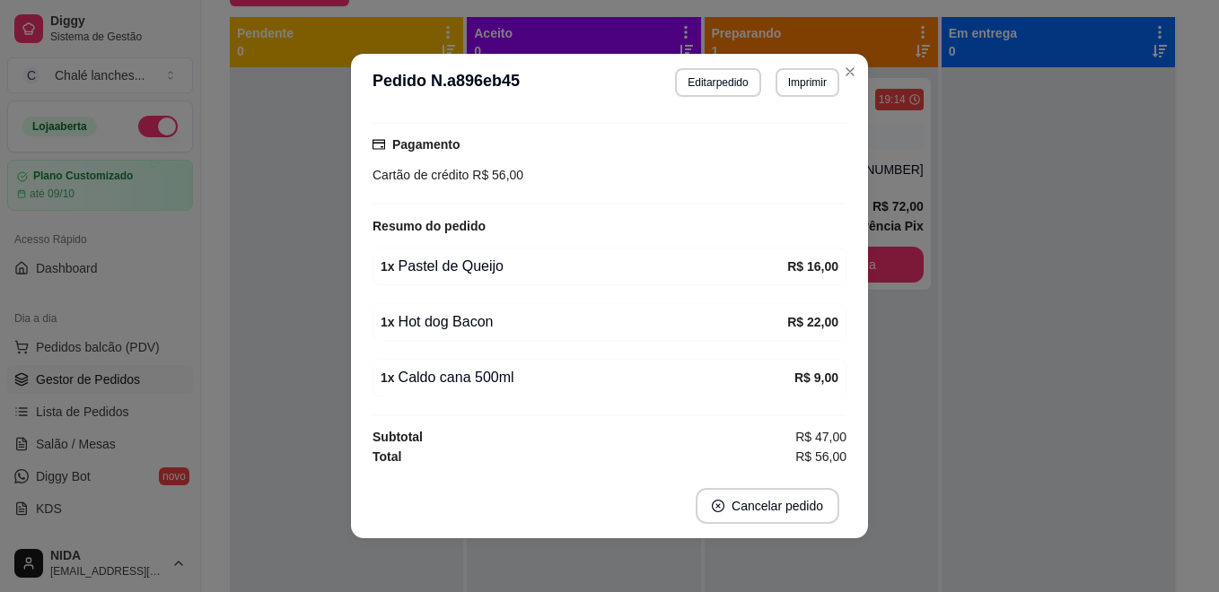
scroll to position [408, 0]
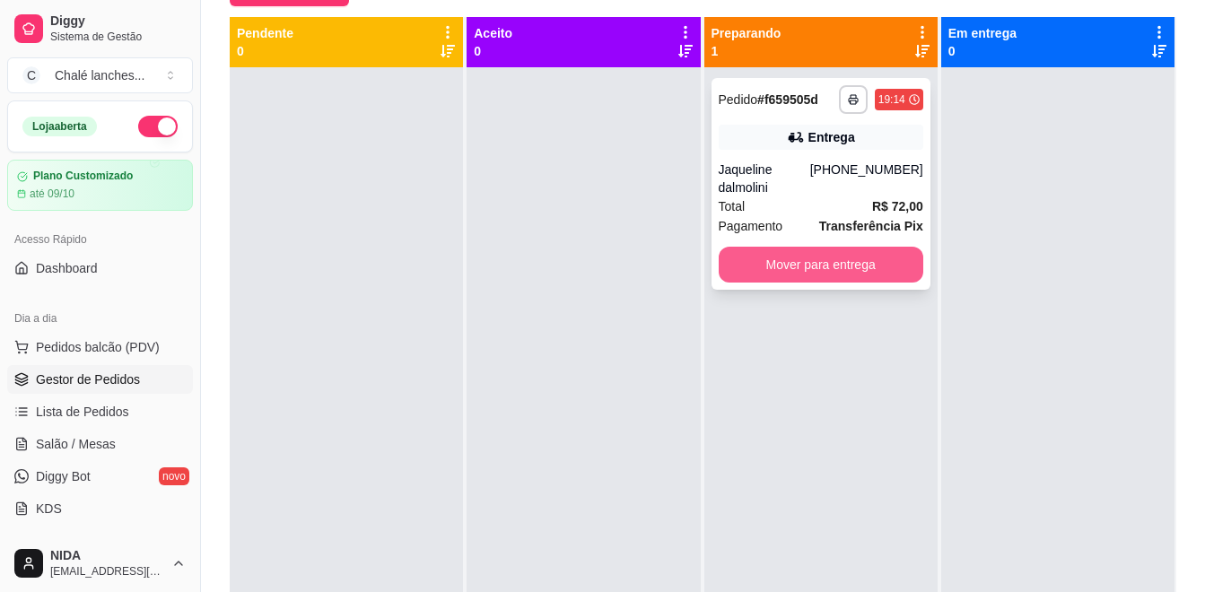
click at [781, 216] on div "Pagamento Transferência Pix" at bounding box center [821, 226] width 205 height 20
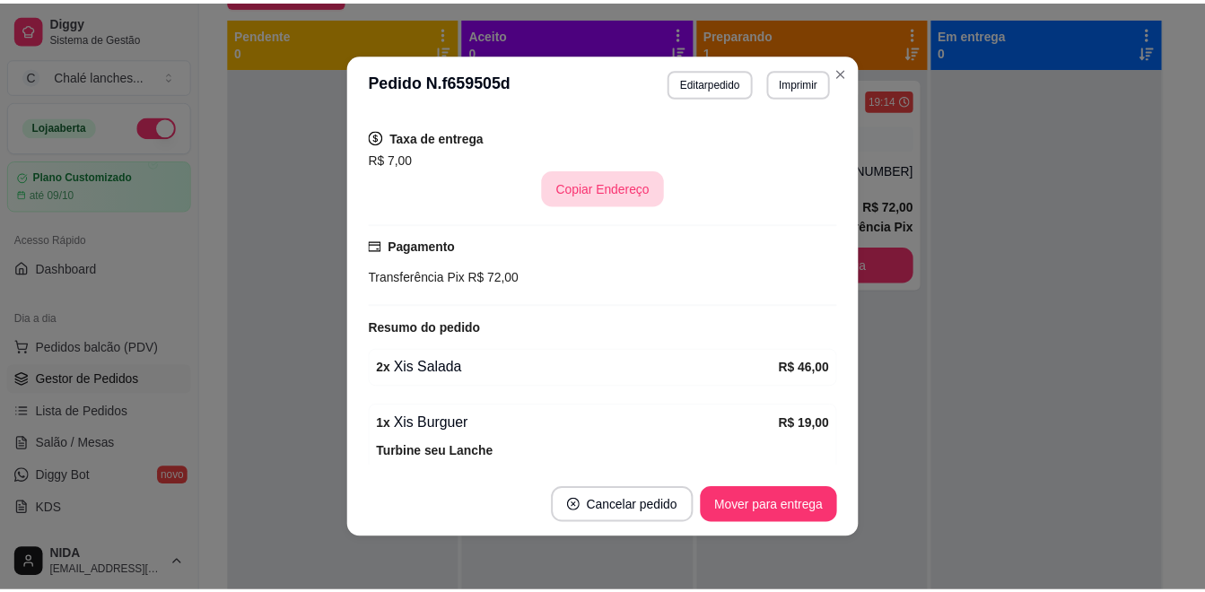
scroll to position [449, 0]
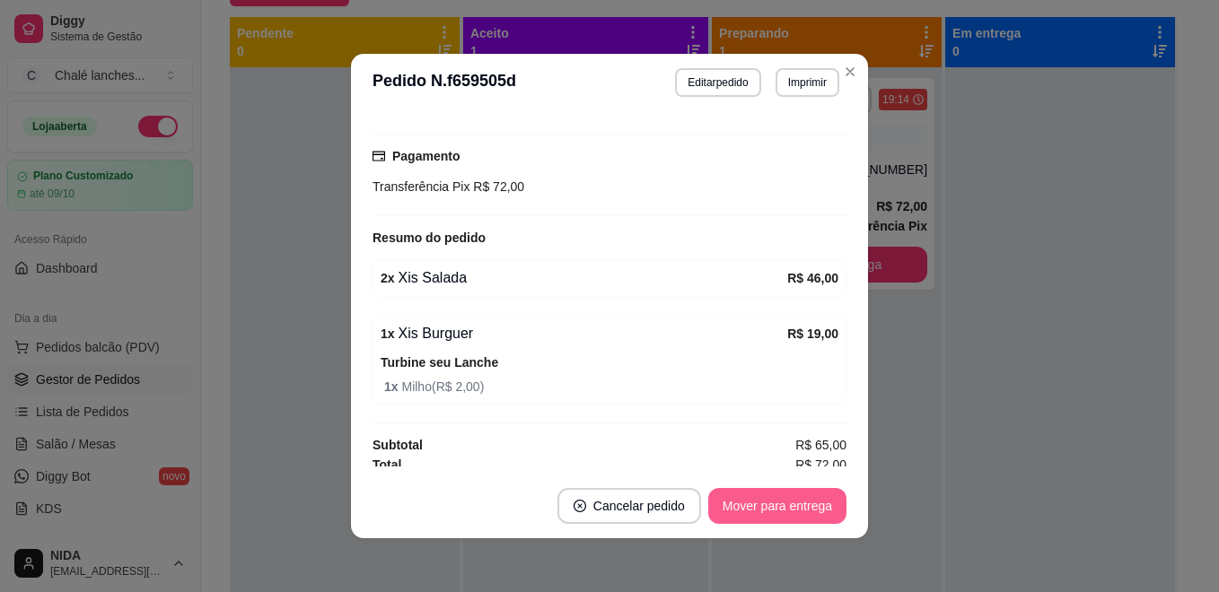
click at [727, 511] on button "Mover para entrega" at bounding box center [777, 506] width 138 height 36
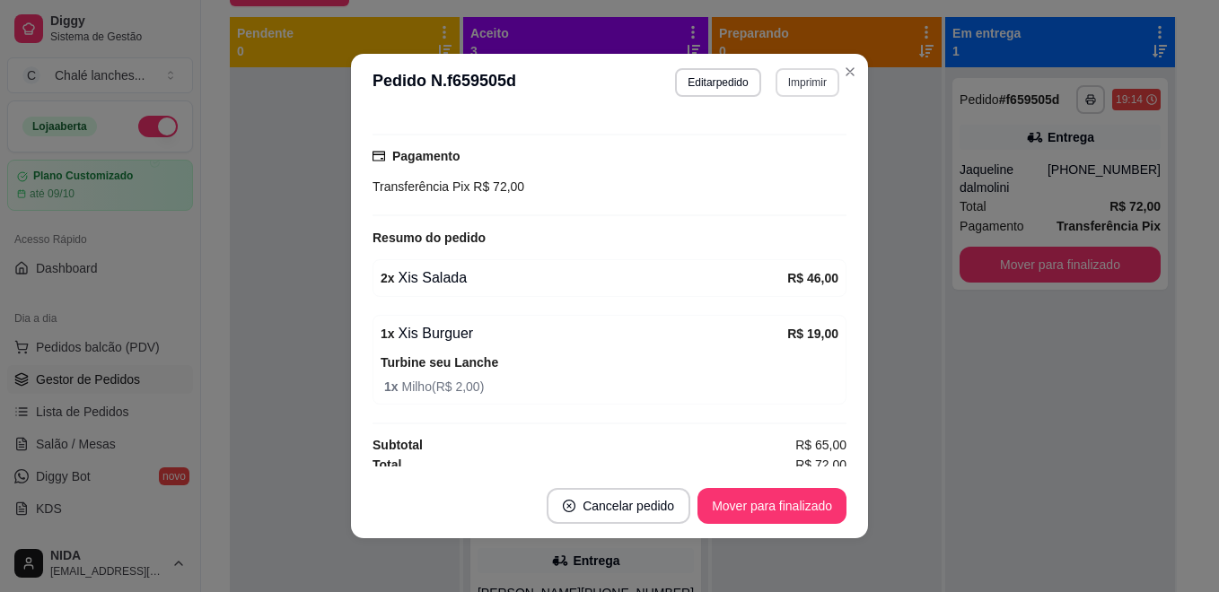
click at [831, 75] on section "**********" at bounding box center [609, 296] width 517 height 485
click at [843, 76] on icon "Close" at bounding box center [850, 72] width 14 height 14
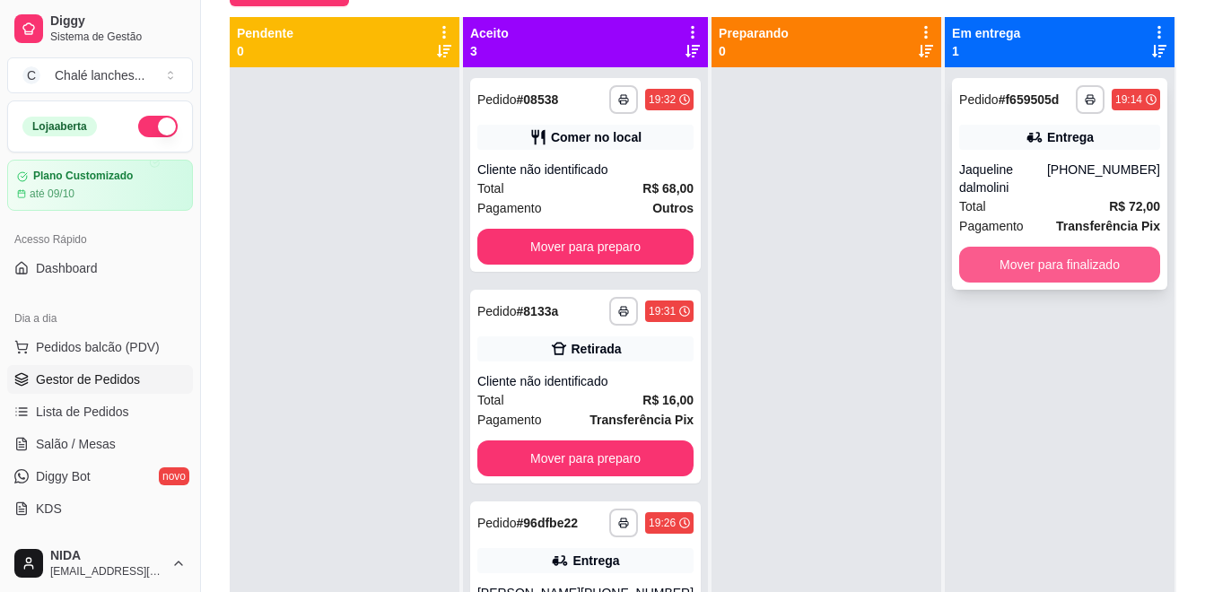
click at [1006, 247] on button "Mover para finalizado" at bounding box center [1060, 265] width 201 height 36
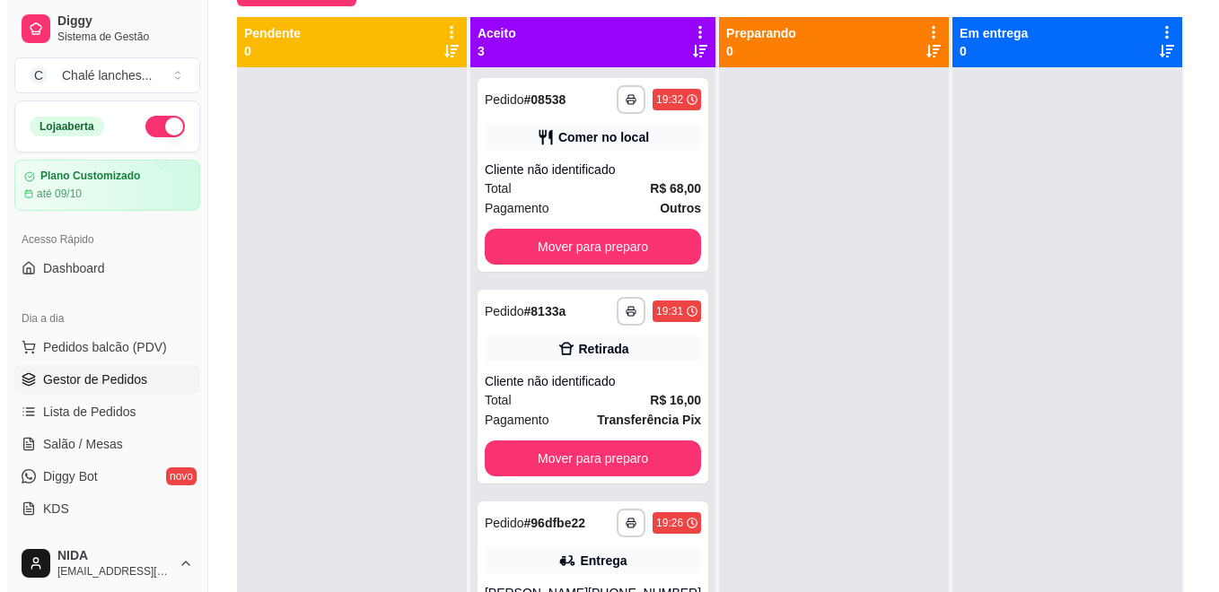
scroll to position [4, 0]
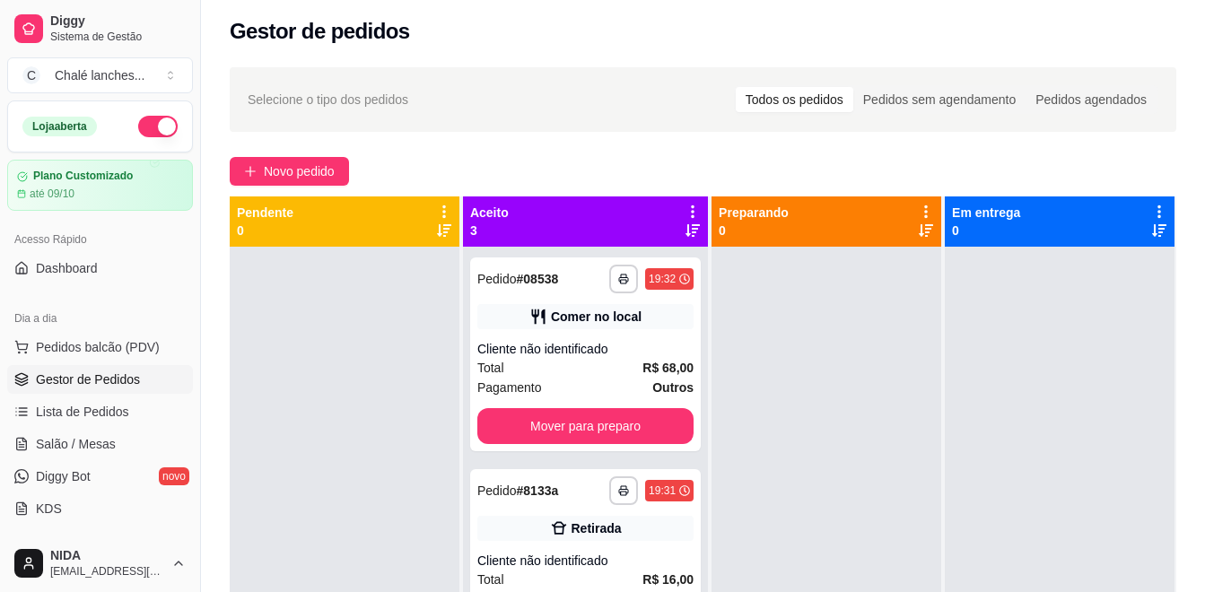
click at [352, 173] on div "Novo pedido" at bounding box center [703, 171] width 947 height 29
click at [317, 165] on span "Novo pedido" at bounding box center [299, 172] width 71 height 20
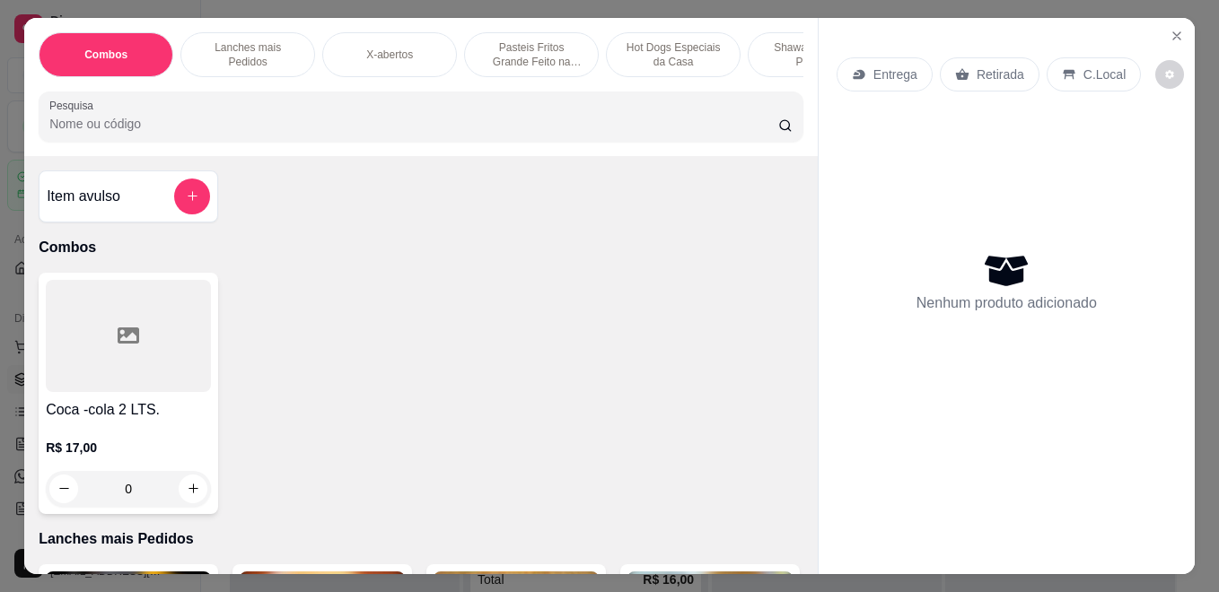
scroll to position [90, 0]
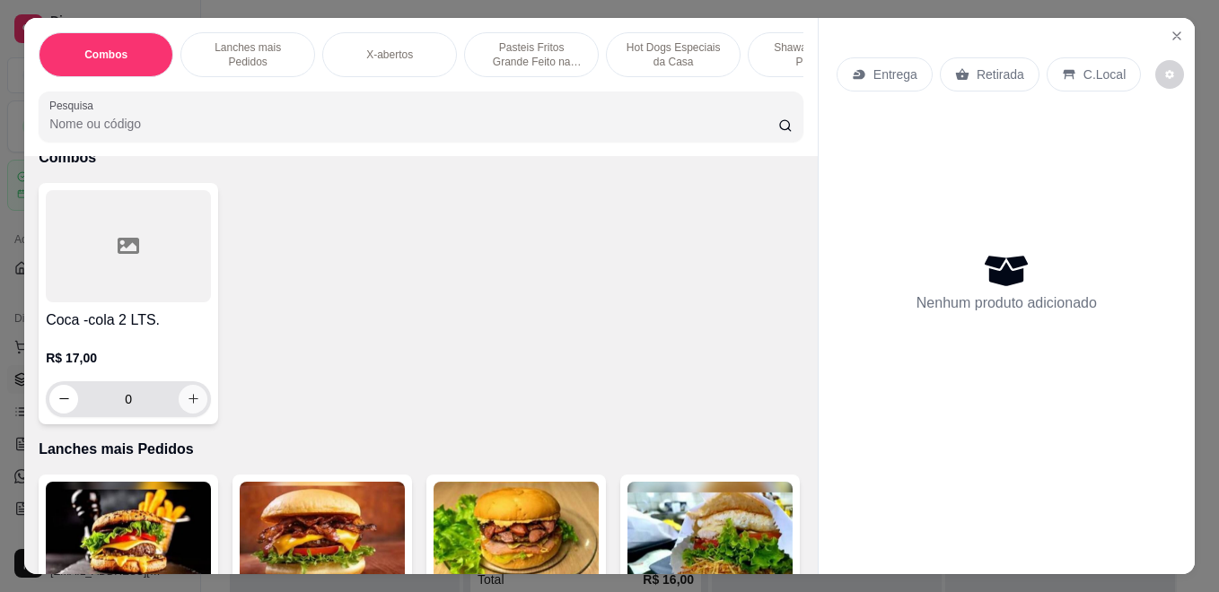
click at [187, 406] on icon "increase-product-quantity" at bounding box center [193, 398] width 13 height 13
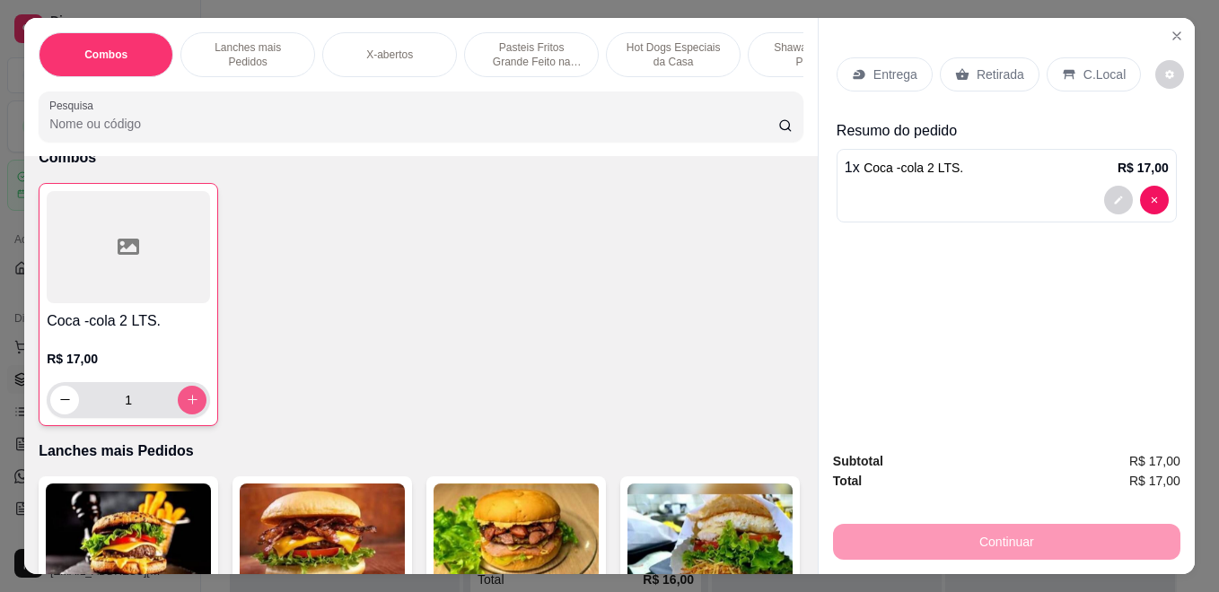
type input "1"
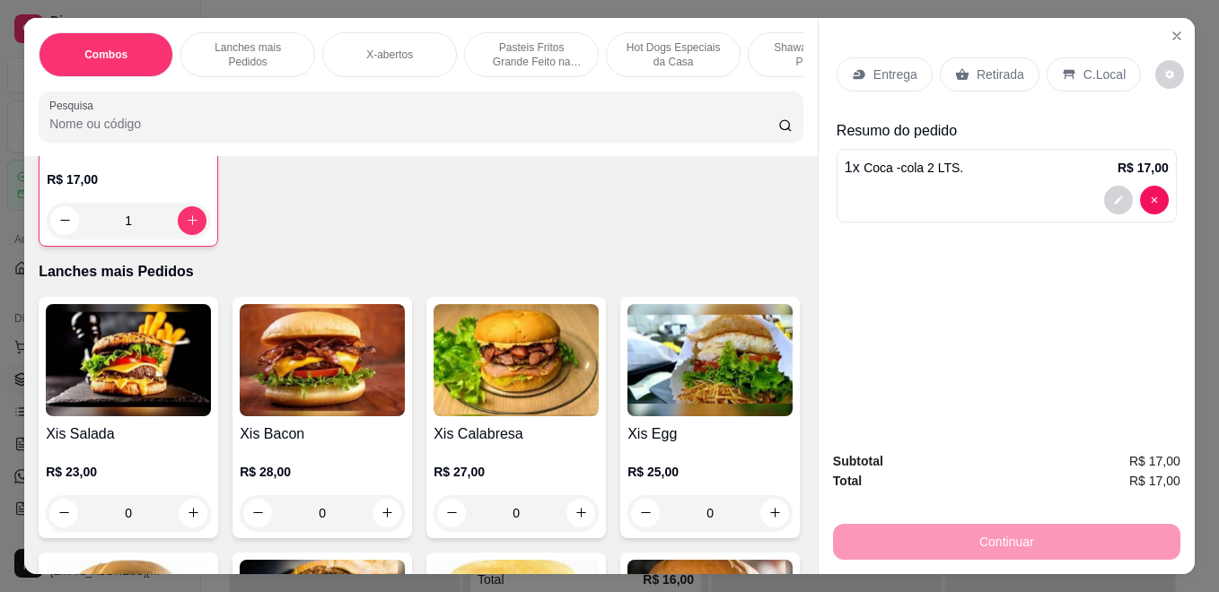
scroll to position [359, 0]
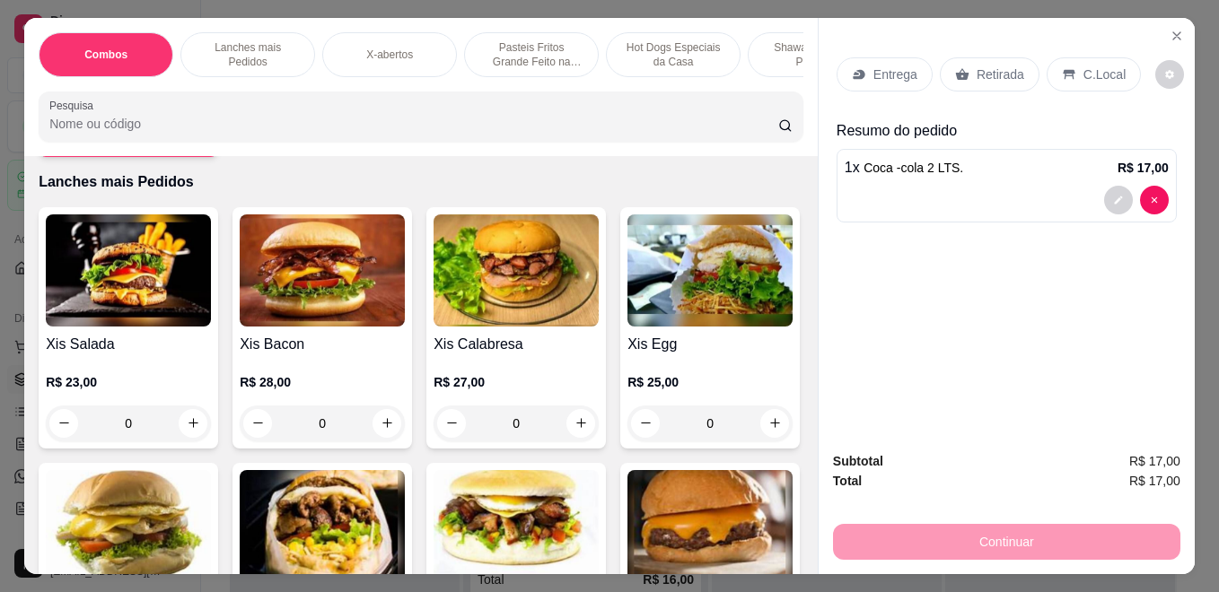
click at [375, 429] on div "0" at bounding box center [322, 424] width 165 height 36
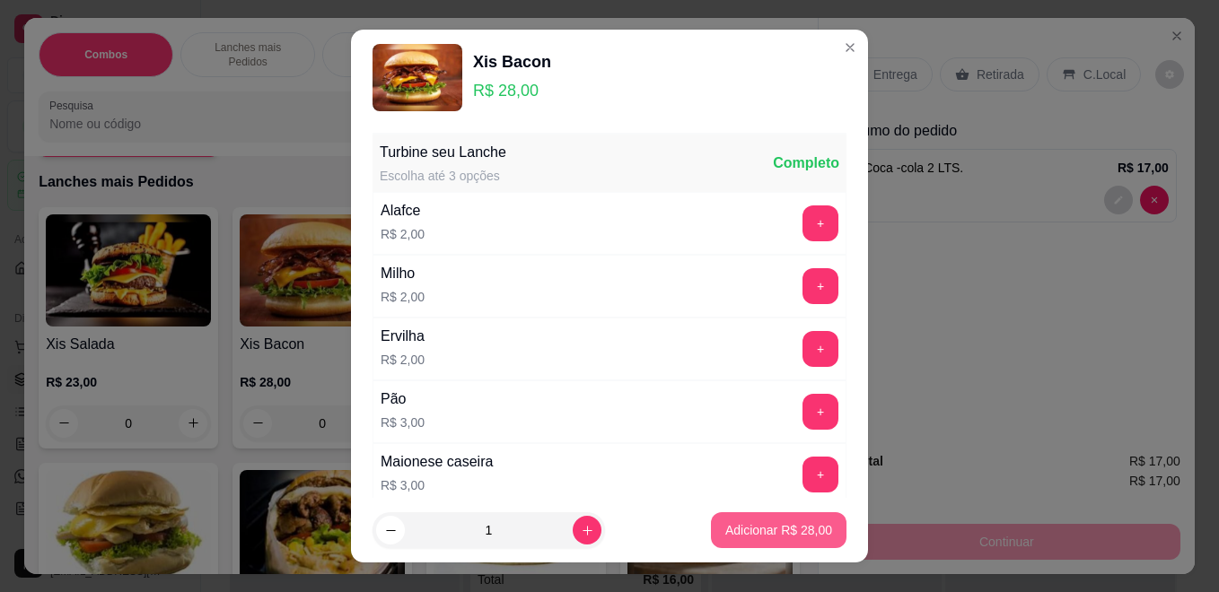
click at [732, 523] on p "Adicionar R$ 28,00" at bounding box center [778, 530] width 107 height 18
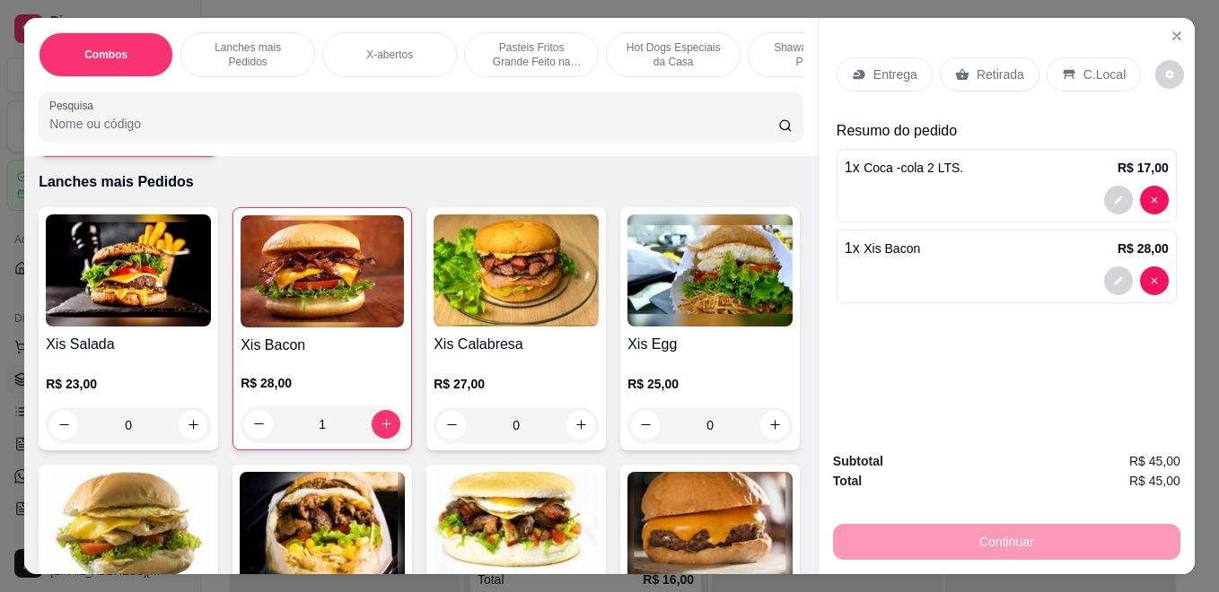
type input "1"
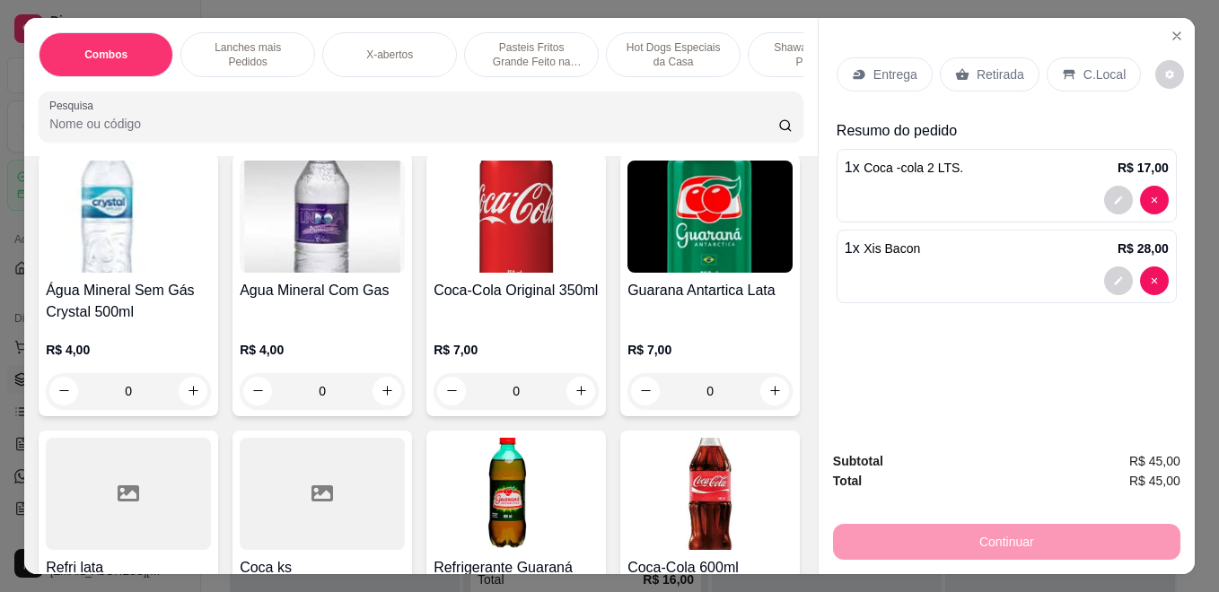
scroll to position [5296, 0]
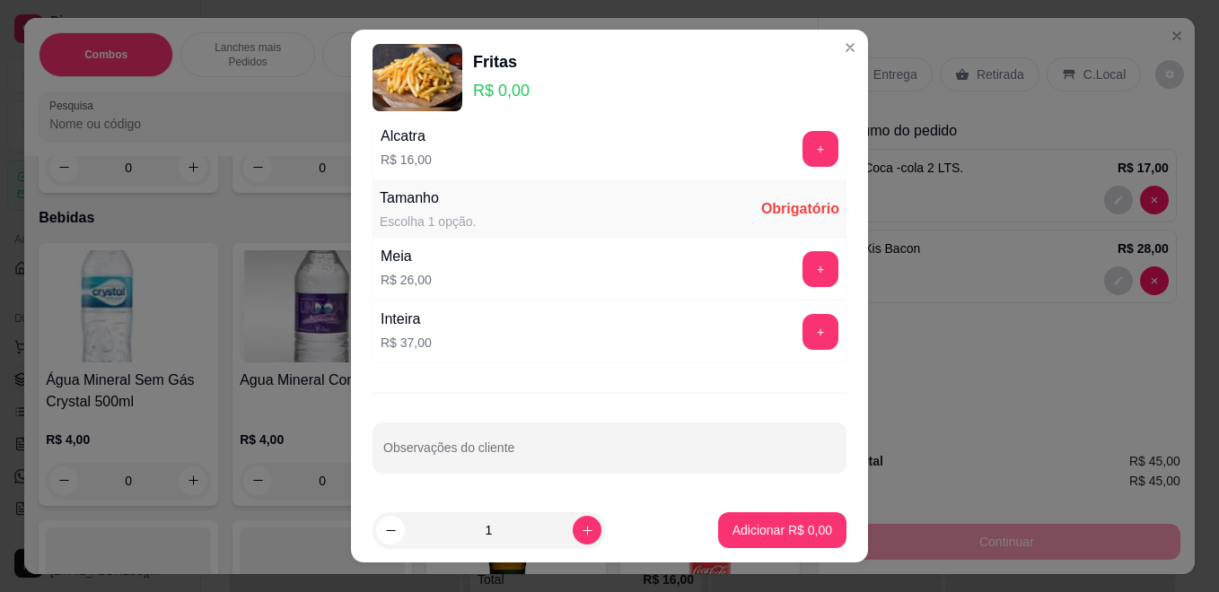
scroll to position [28, 0]
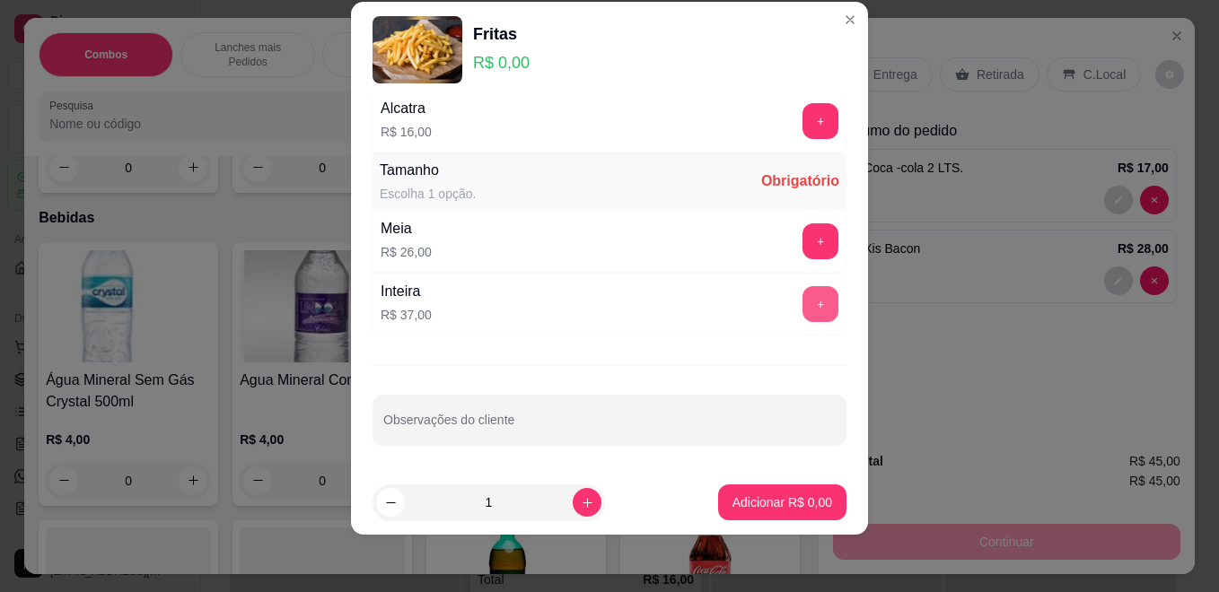
click at [802, 306] on button "+" at bounding box center [820, 304] width 36 height 36
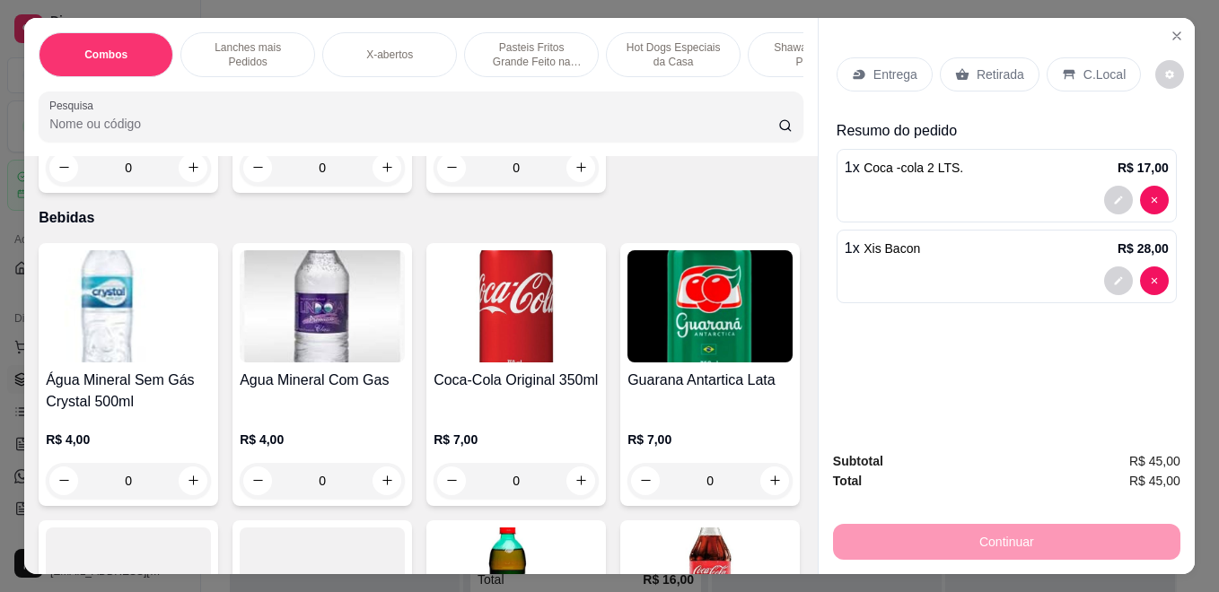
scroll to position [0, 363]
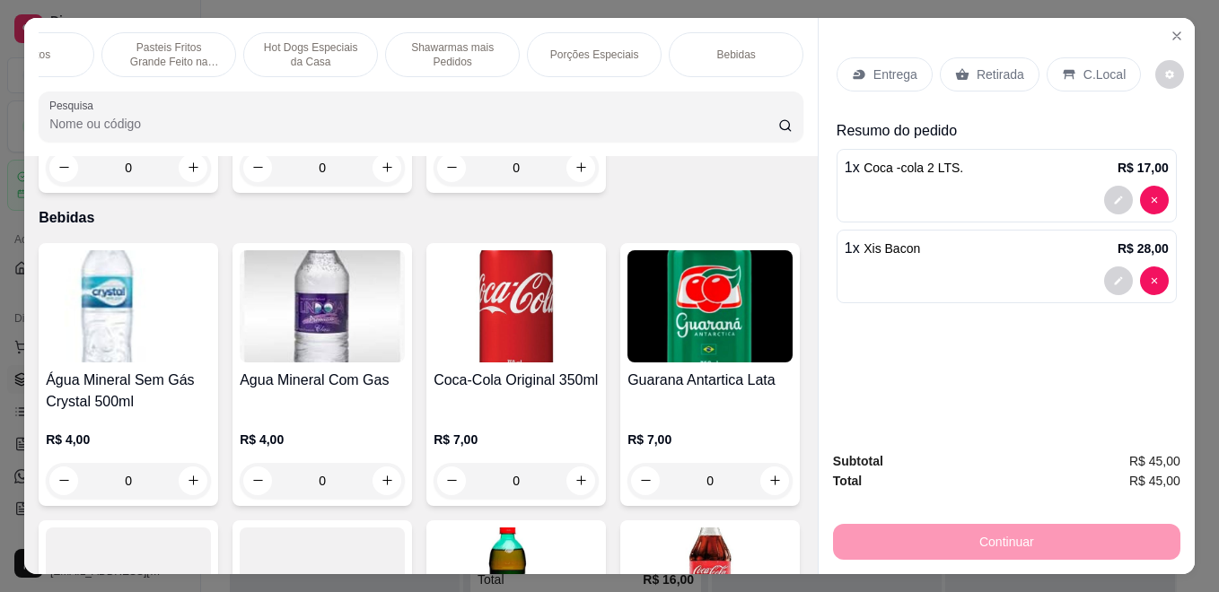
click at [725, 50] on p "Bebidas" at bounding box center [735, 55] width 39 height 14
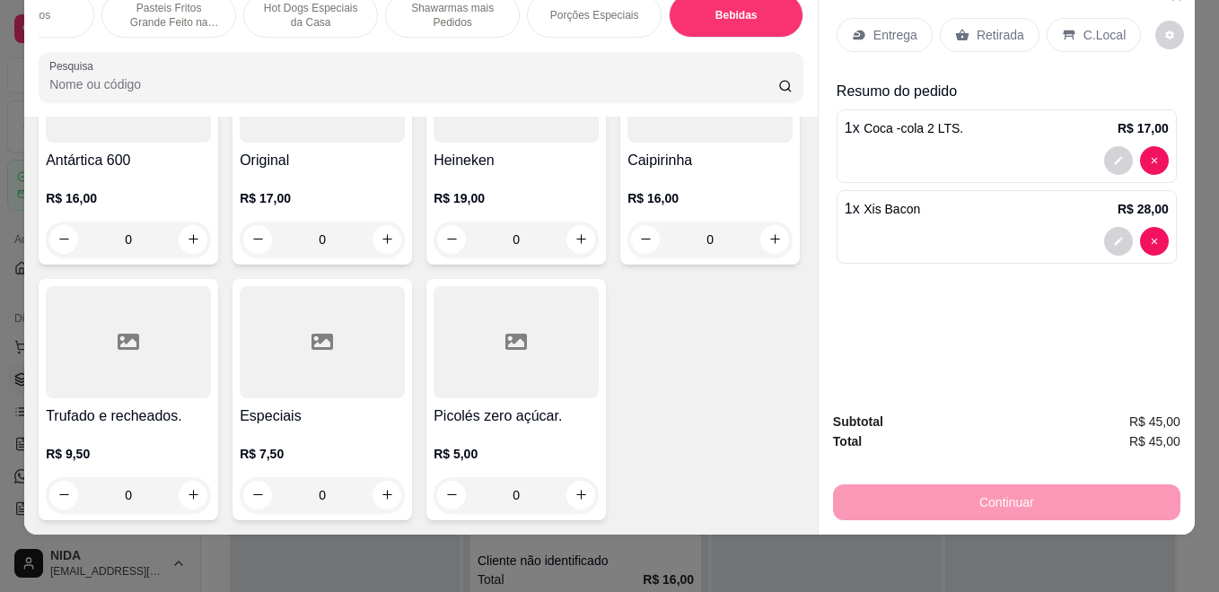
scroll to position [7075, 0]
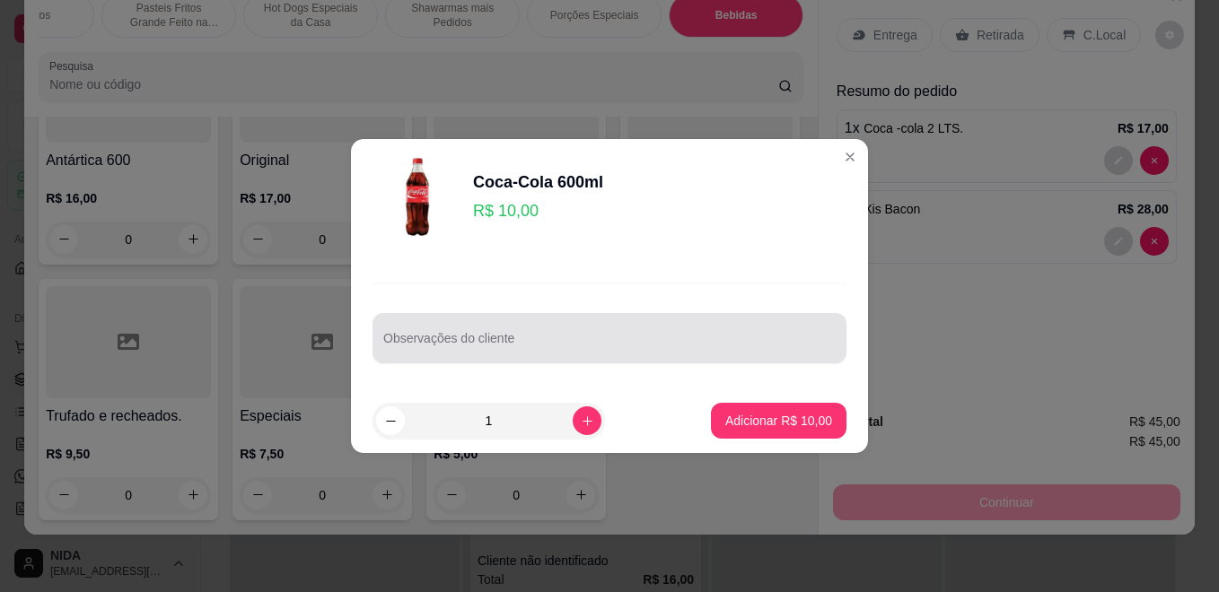
click at [517, 355] on div at bounding box center [609, 338] width 452 height 36
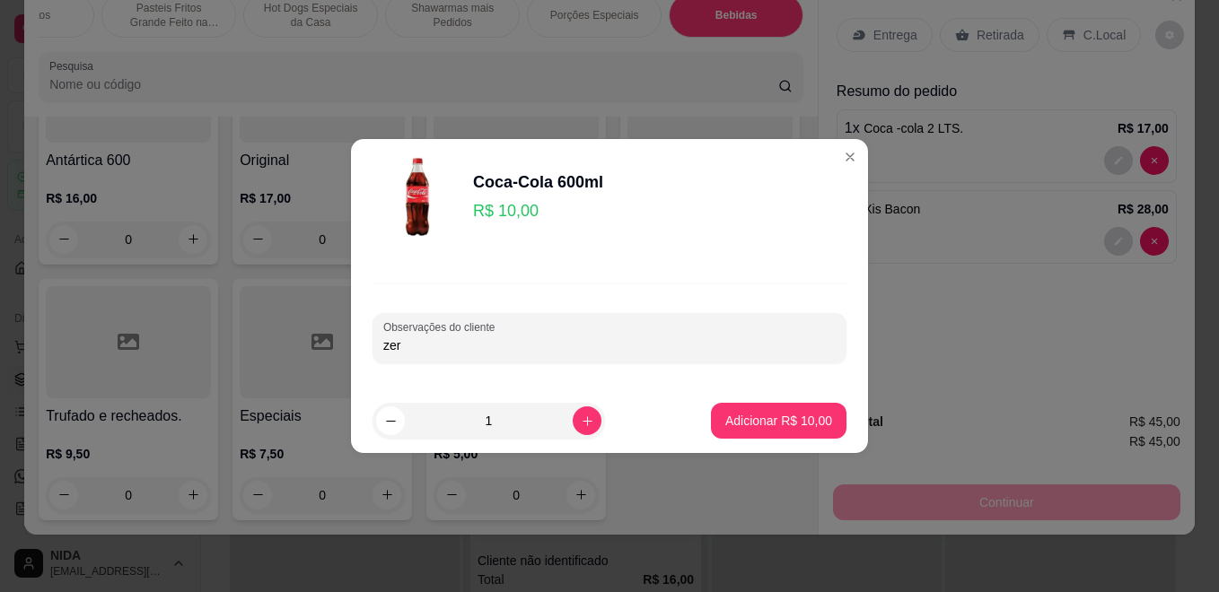
type input "zero"
click at [770, 415] on p "Adicionar R$ 10,00" at bounding box center [778, 421] width 107 height 18
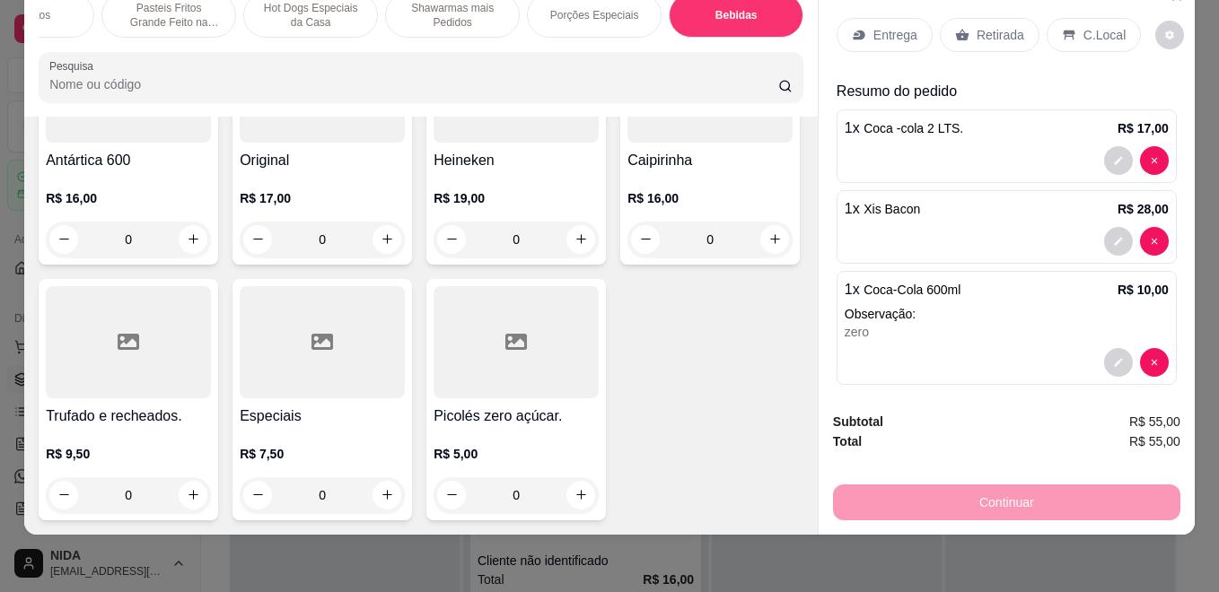
click at [912, 26] on div "Entrega" at bounding box center [885, 35] width 96 height 34
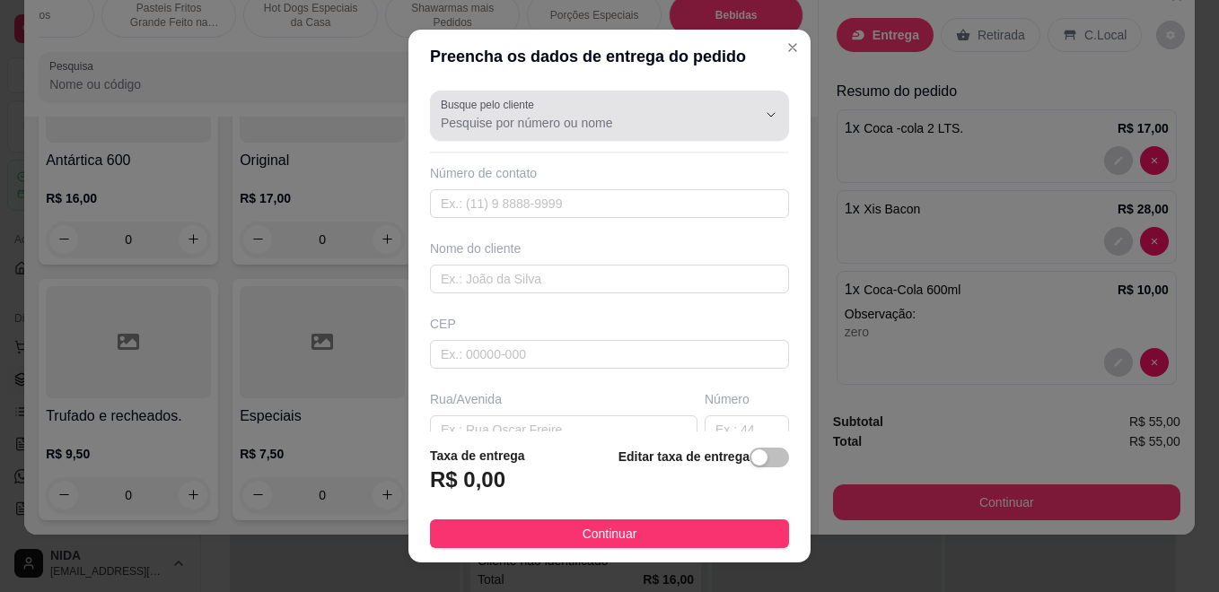
click at [703, 139] on div "Busque pelo cliente" at bounding box center [609, 116] width 359 height 50
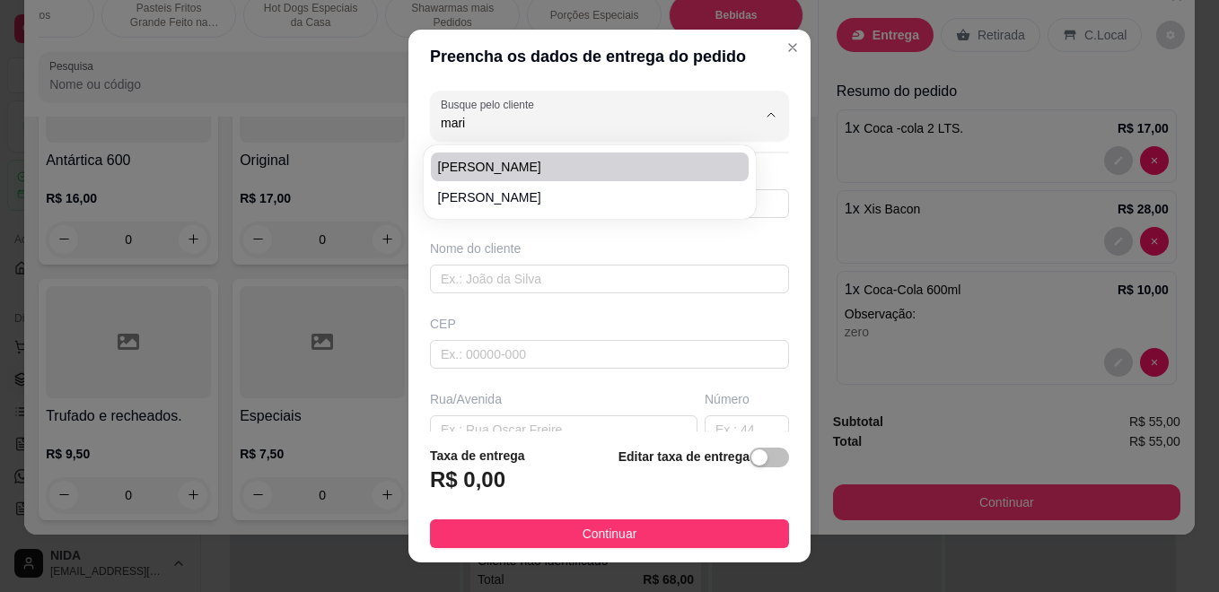
type input "mari"
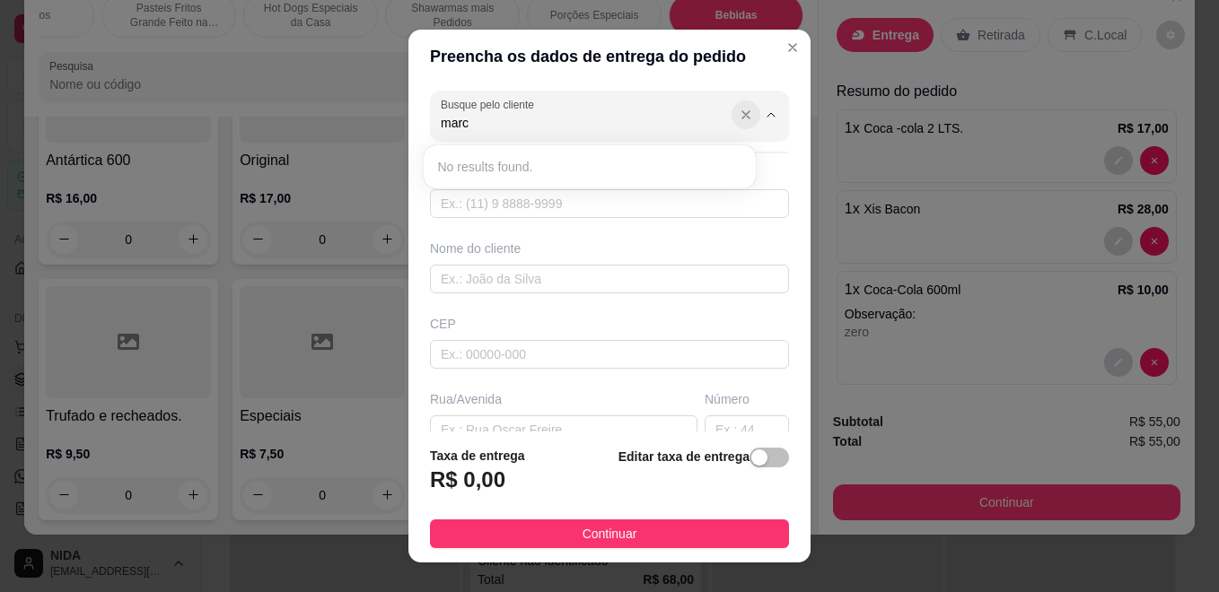
type input "marc"
click at [739, 112] on icon "Show suggestions" at bounding box center [746, 115] width 14 height 14
type input "Jaqueline dalmolini"
type input "47996655041"
type input "Jaqueline dalmolini"
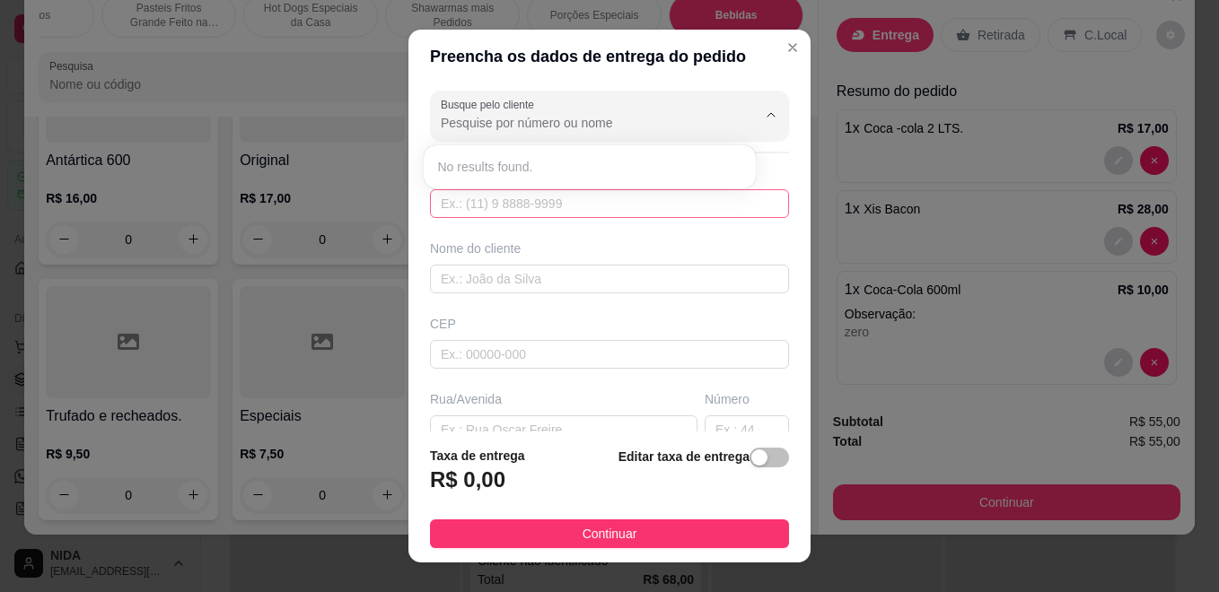
type input "8835950"
type input "[GEOGRAPHIC_DATA] 025"
type input "377"
type input "Brusque"
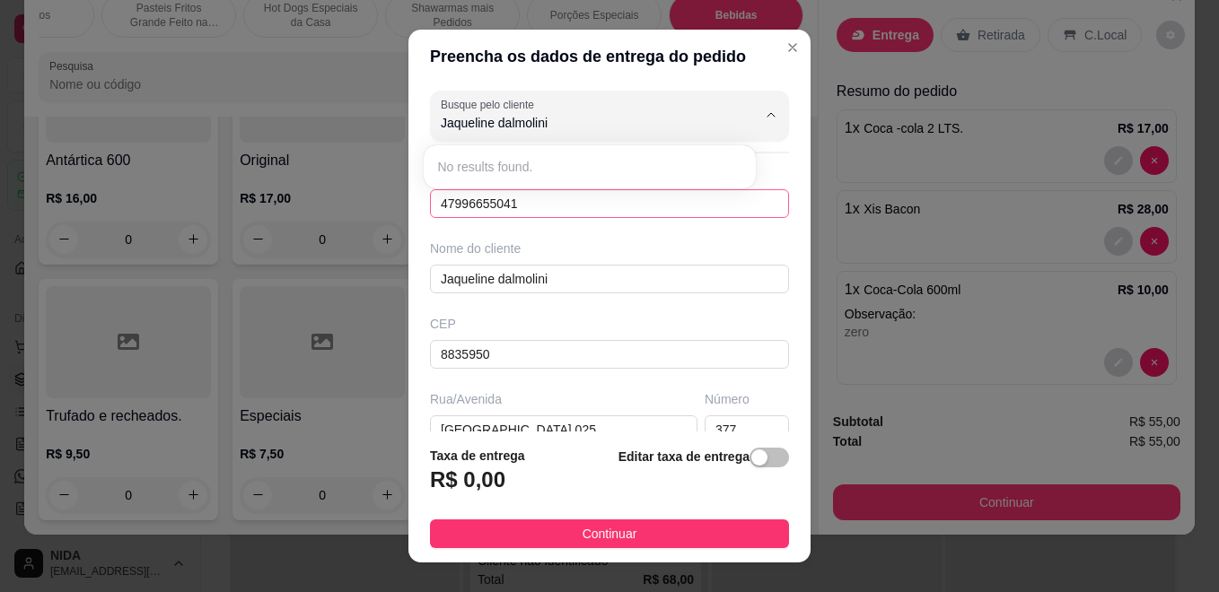
type input "Primeira casa da rua"
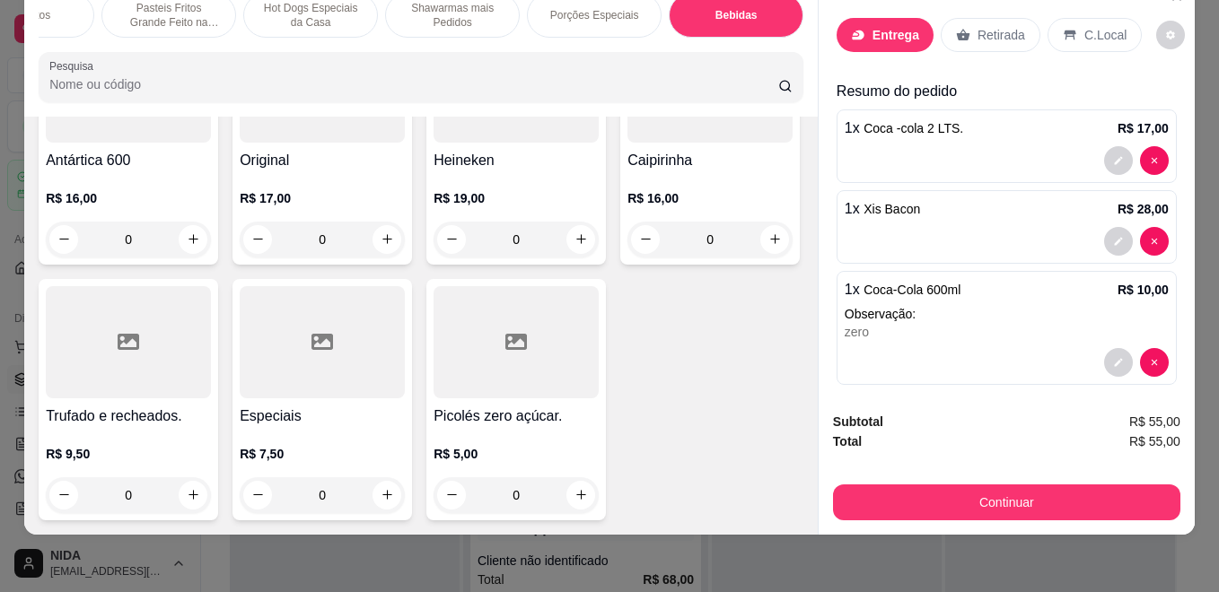
click at [903, 18] on div "Entrega" at bounding box center [885, 35] width 97 height 34
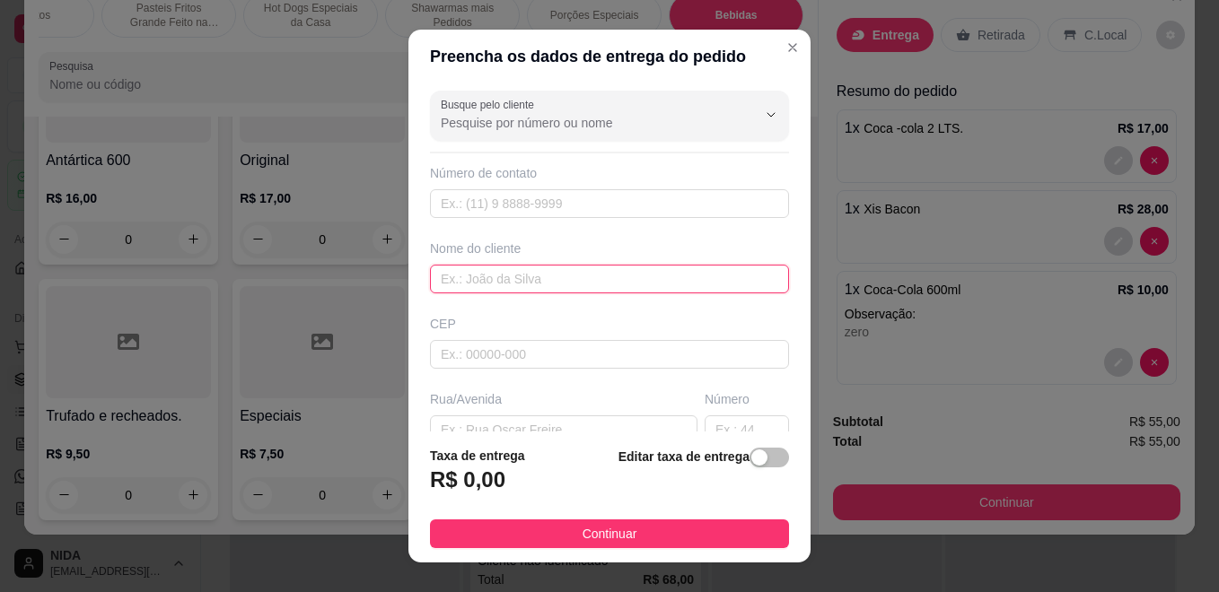
click at [529, 275] on input "text" at bounding box center [609, 279] width 359 height 29
type input "marciano"
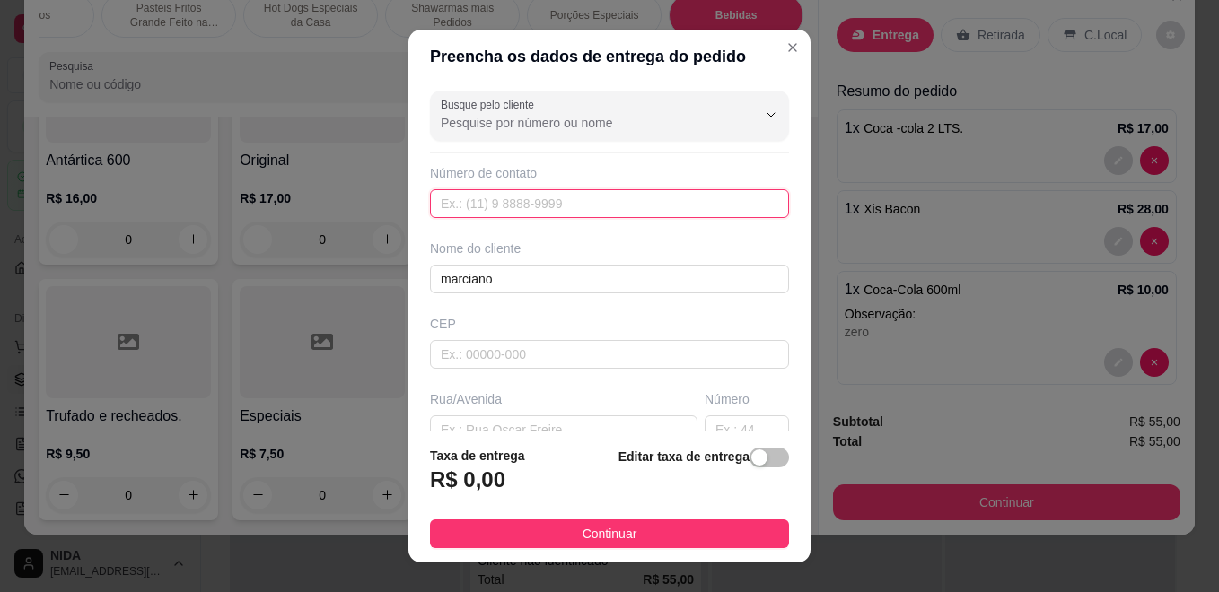
click at [585, 200] on input "text" at bounding box center [609, 203] width 359 height 29
paste input "[PHONE_NUMBER]"
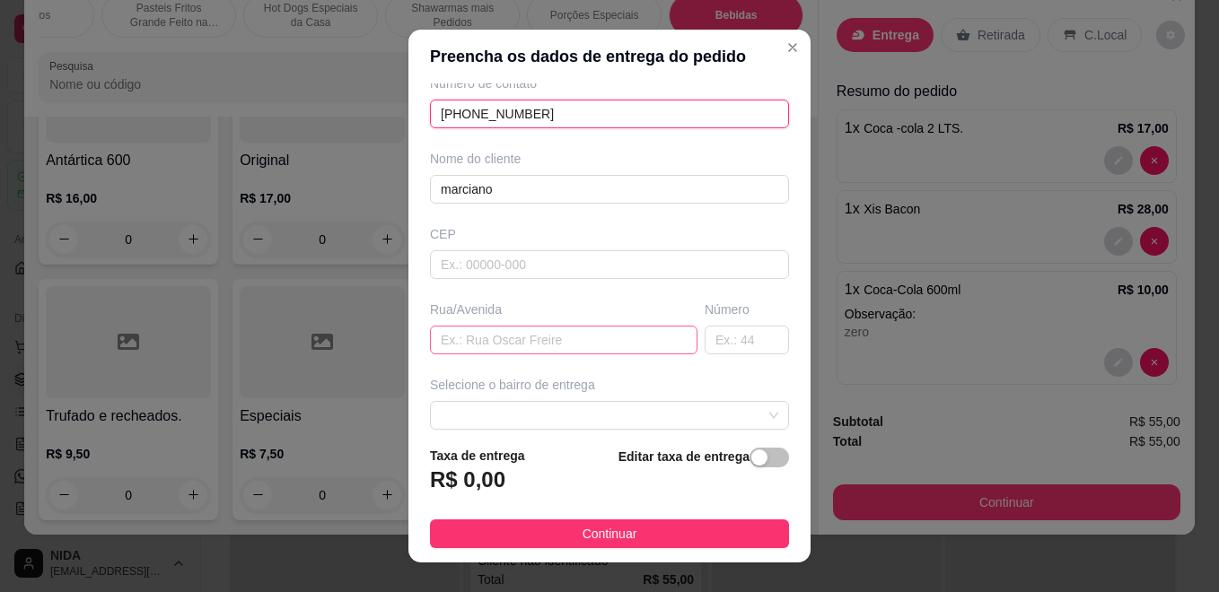
type input "[PHONE_NUMBER]"
click at [519, 337] on input "text" at bounding box center [563, 340] width 267 height 29
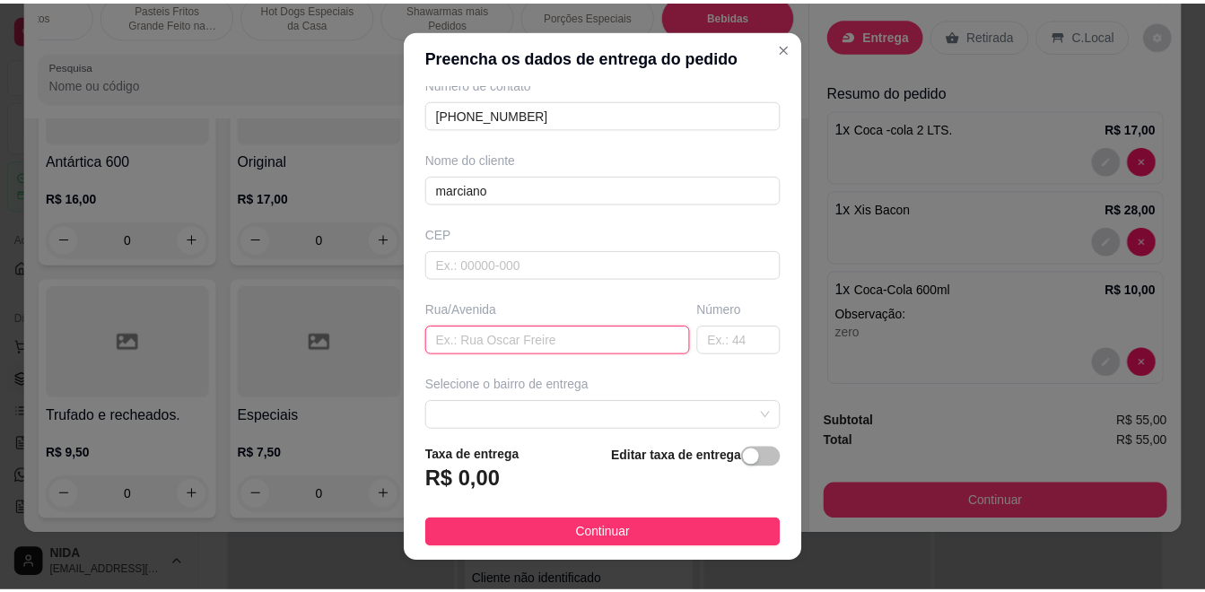
scroll to position [180, 0]
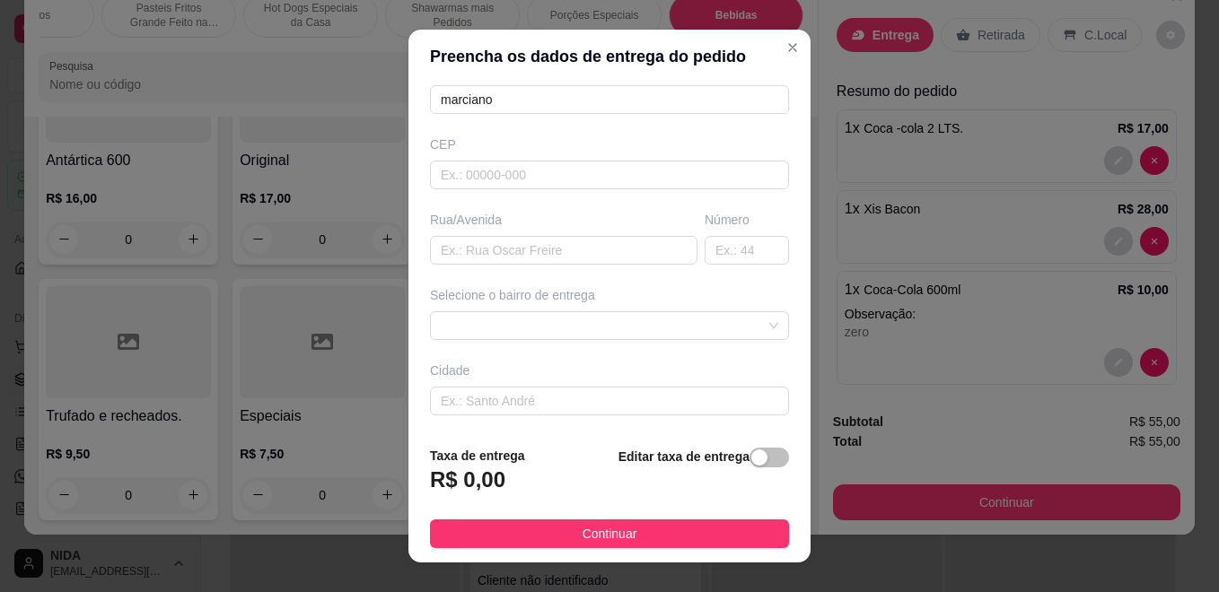
click at [575, 340] on div "Busque pelo cliente Número de contato [PHONE_NUMBER] Nome do cliente marciano C…" at bounding box center [609, 257] width 402 height 348
click at [599, 320] on span at bounding box center [609, 325] width 337 height 27
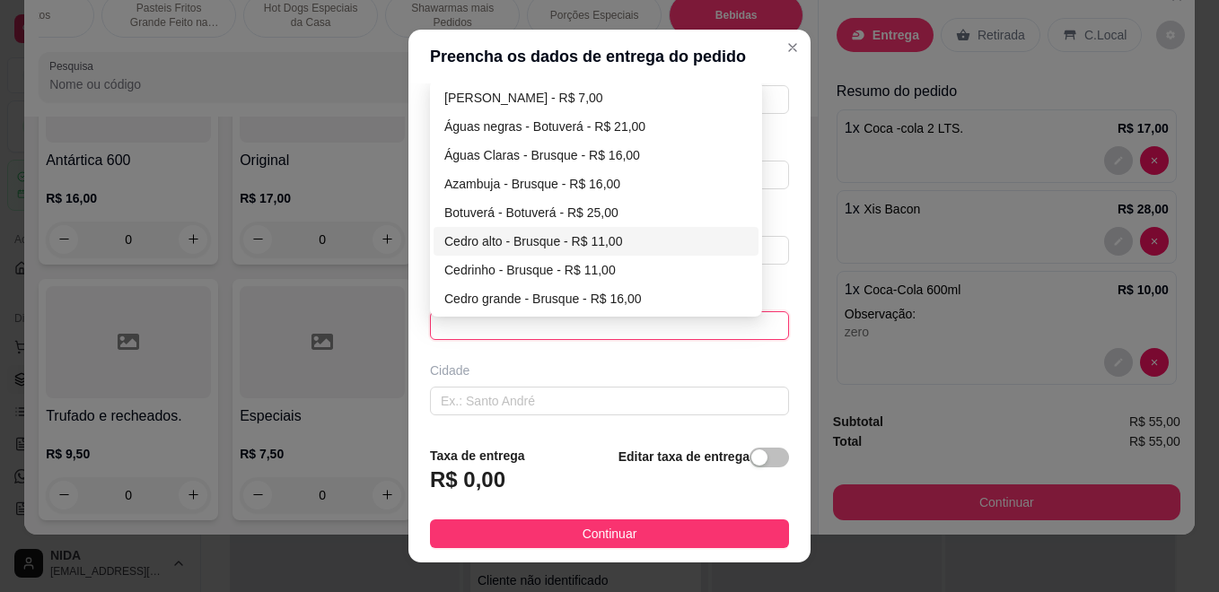
click at [548, 234] on div "Cedro alto - Brusque - R$ 11,00" at bounding box center [595, 242] width 303 height 20
type input "Brusque"
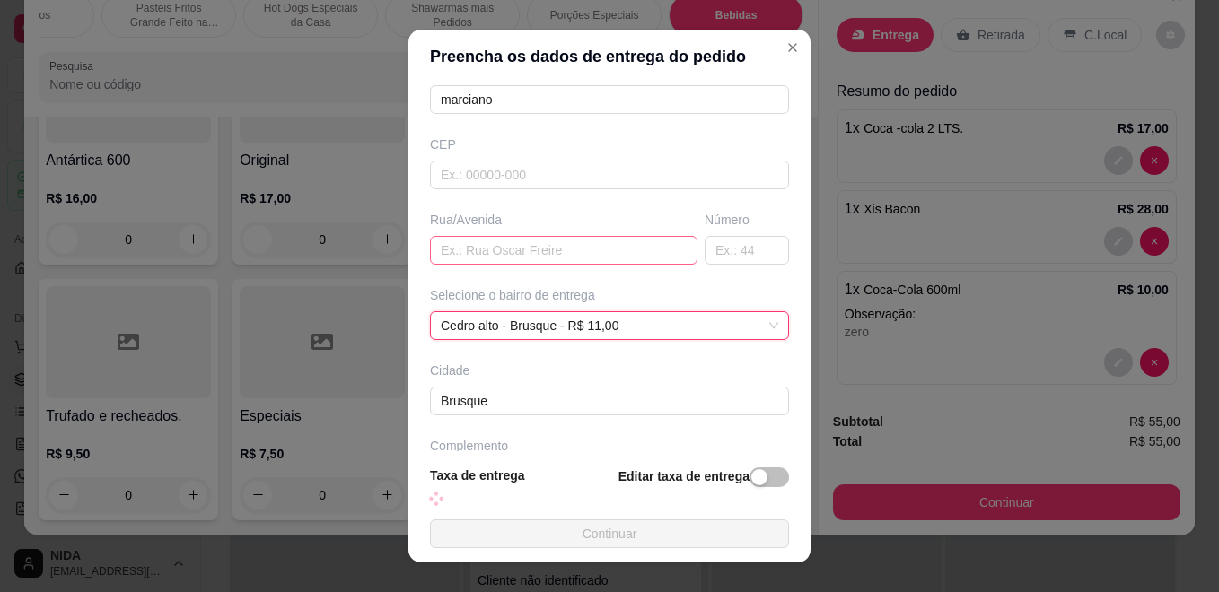
click at [585, 267] on div "Busque pelo cliente Número de contato [PHONE_NUMBER] Nome do cliente marciano C…" at bounding box center [609, 267] width 402 height 368
click at [586, 261] on input "text" at bounding box center [563, 250] width 267 height 29
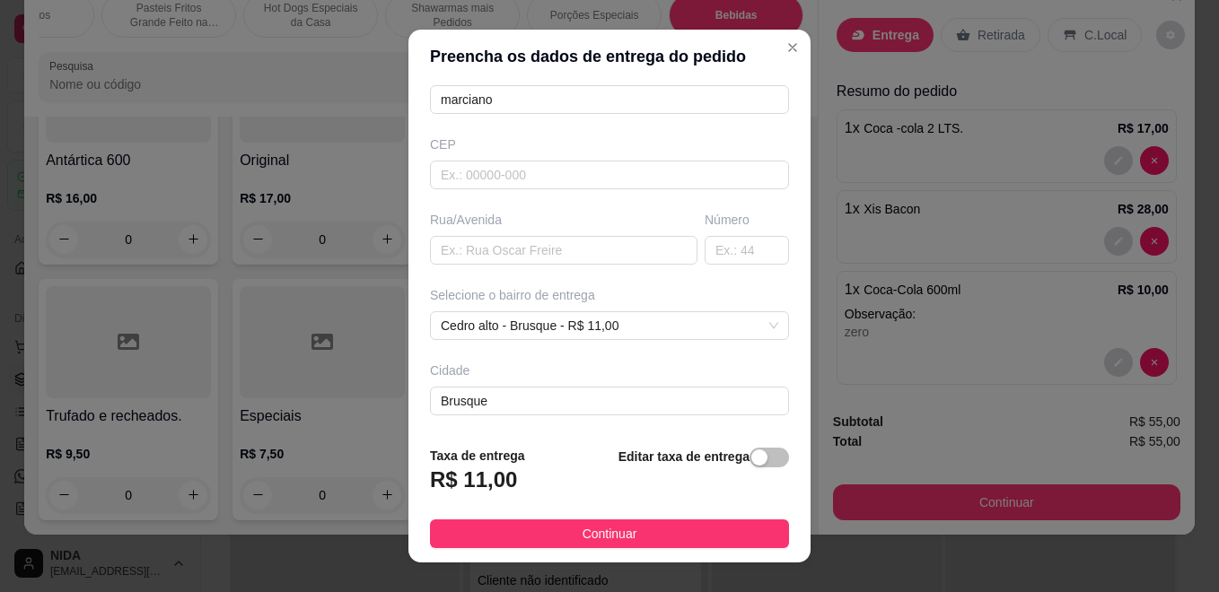
click at [736, 547] on button "Continuar" at bounding box center [609, 534] width 359 height 29
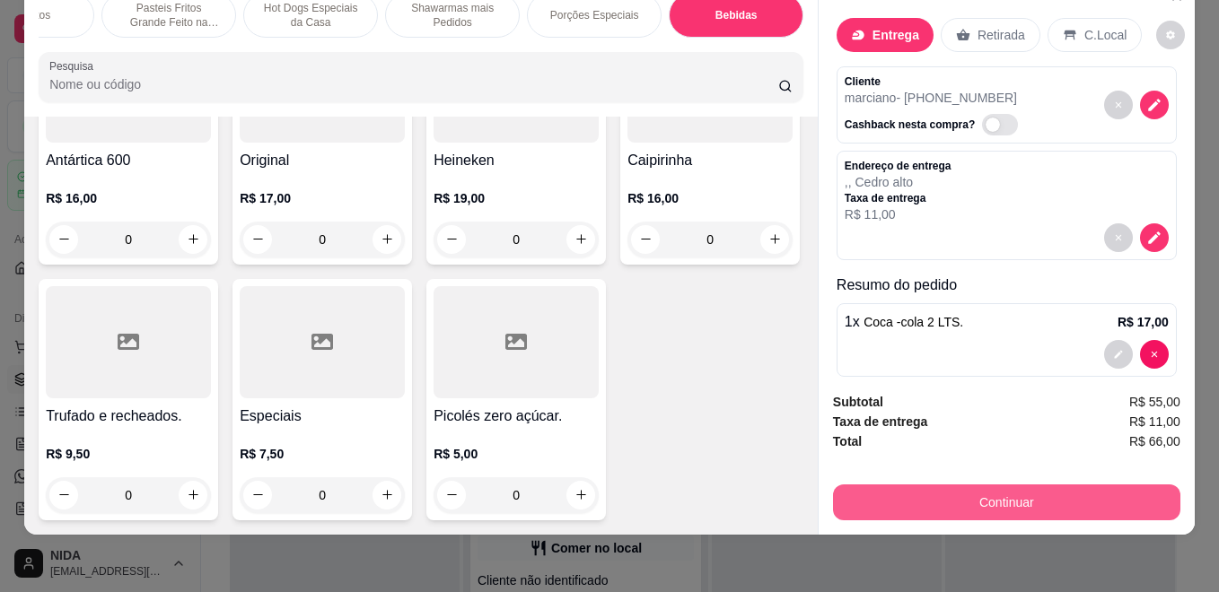
click at [897, 495] on button "Continuar" at bounding box center [1006, 503] width 347 height 36
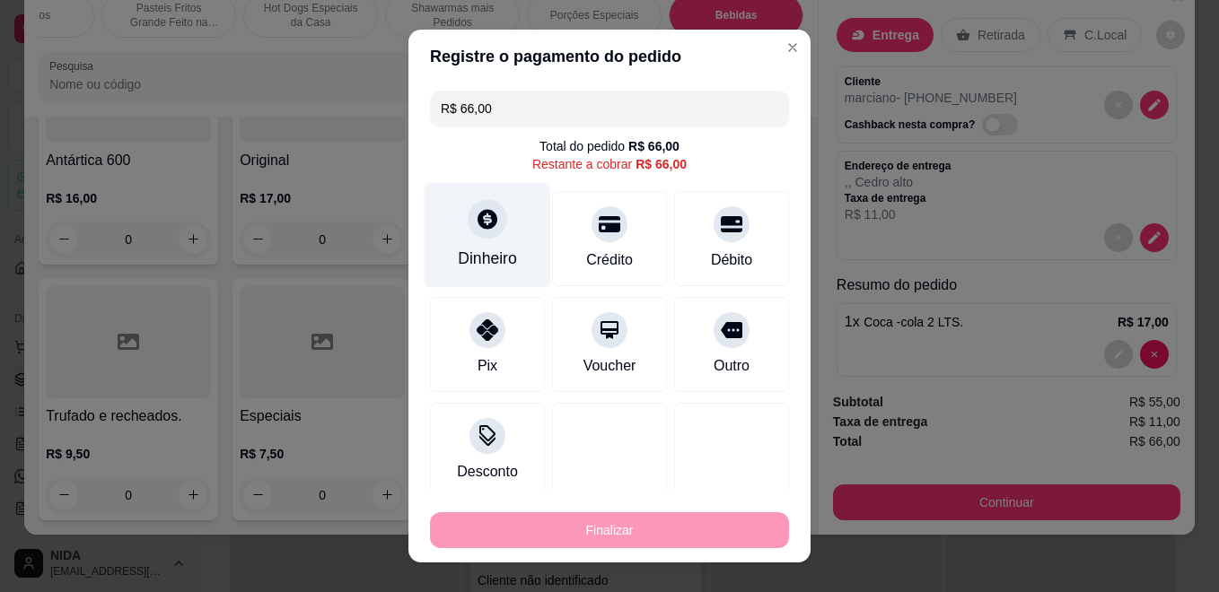
click at [485, 215] on icon at bounding box center [488, 219] width 20 height 20
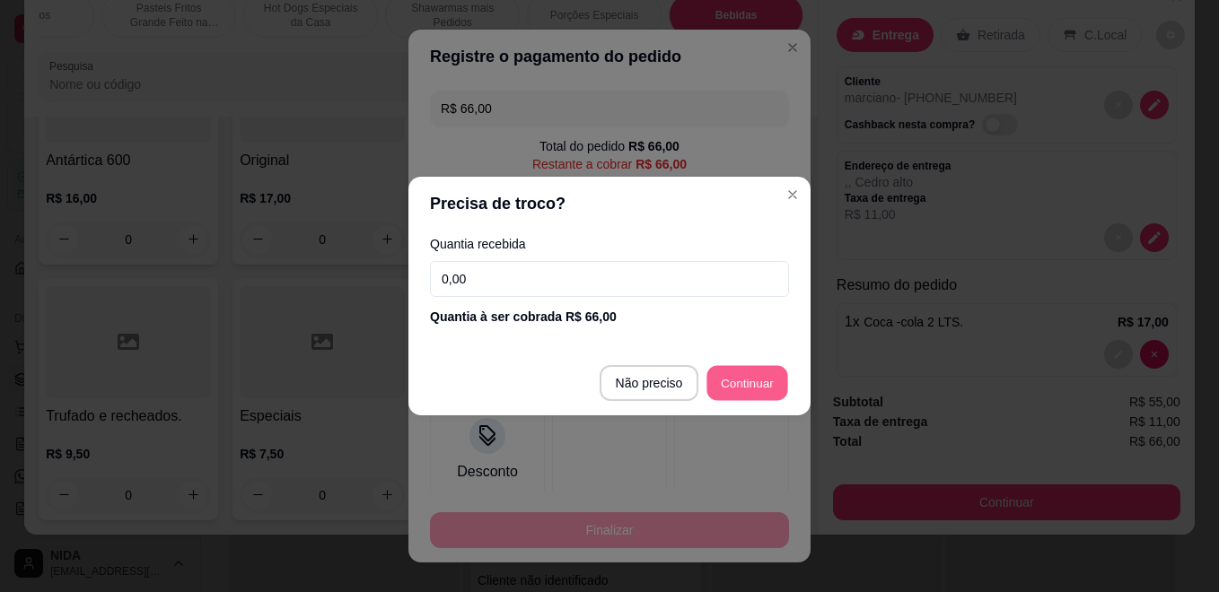
type input "R$ 0,00"
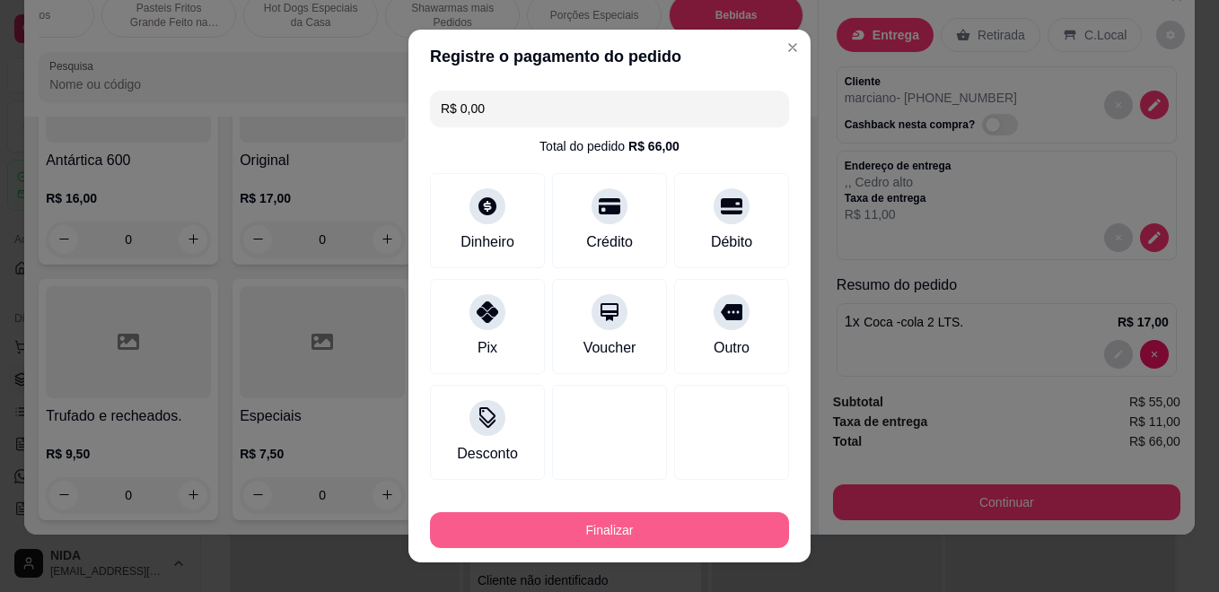
click at [676, 529] on button "Finalizar" at bounding box center [609, 531] width 359 height 36
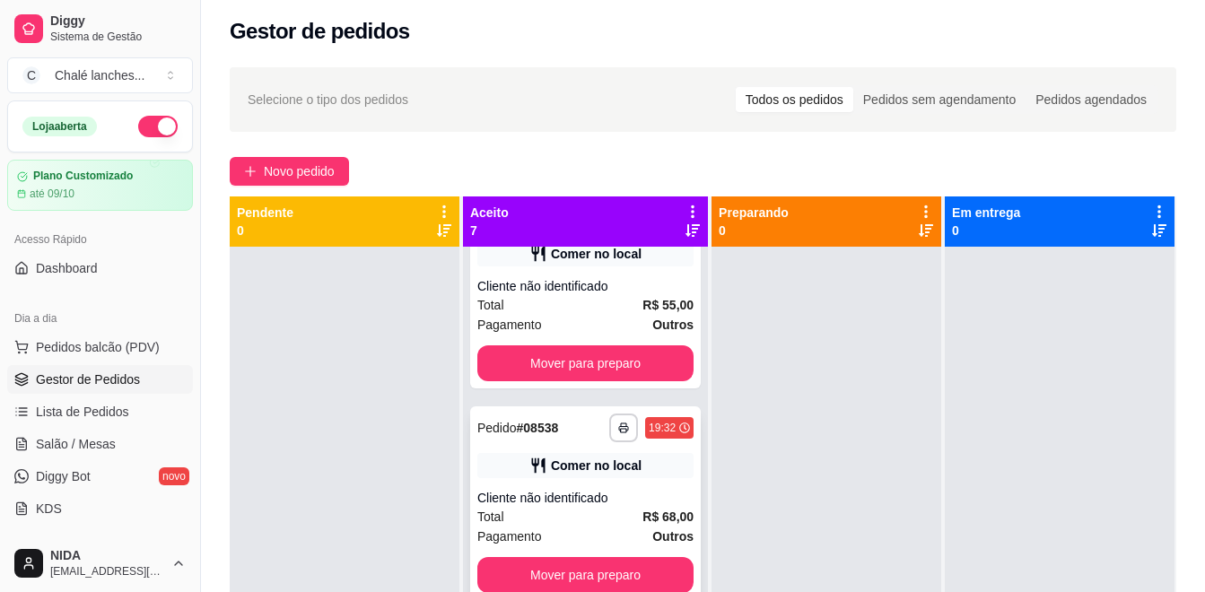
scroll to position [928, 0]
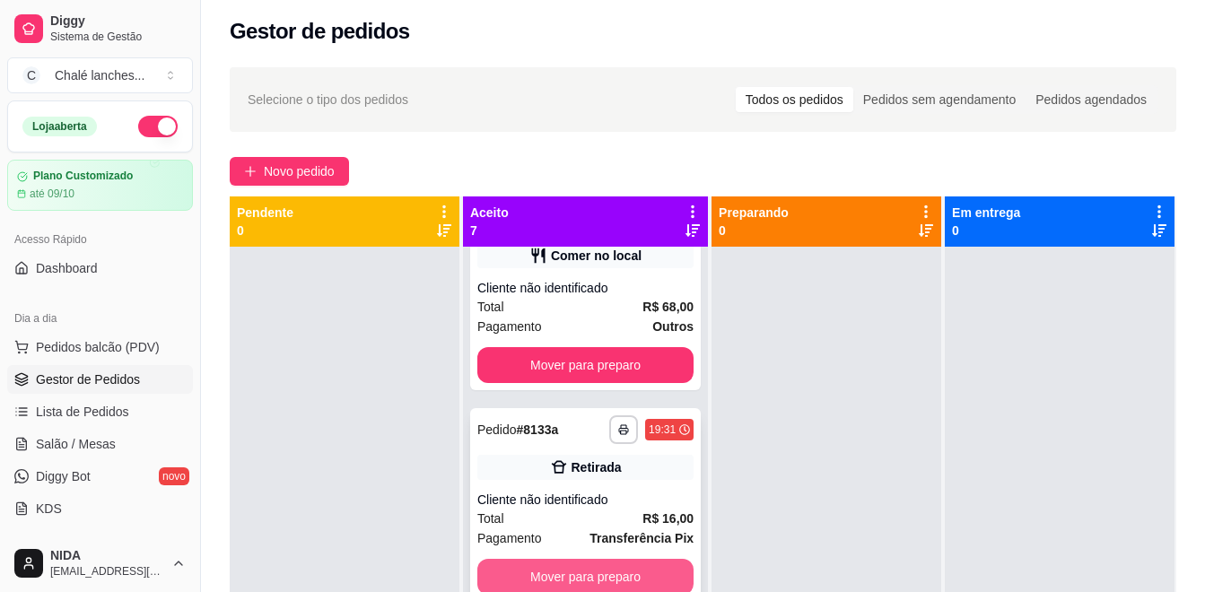
click at [609, 575] on button "Mover para preparo" at bounding box center [586, 577] width 216 height 36
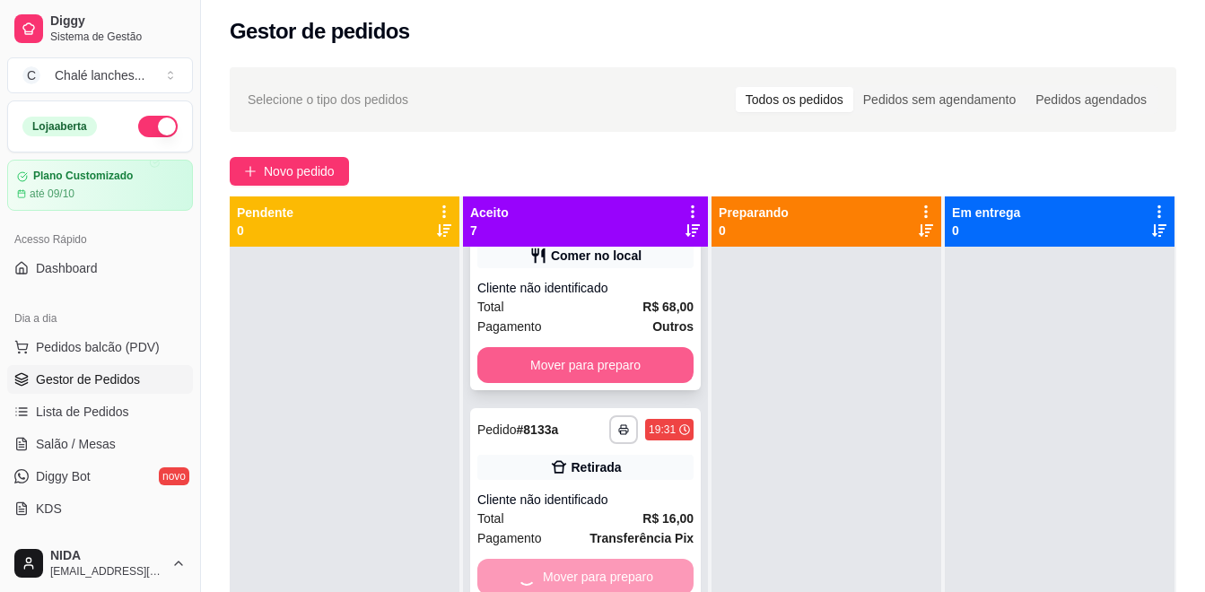
click at [623, 364] on button "Mover para preparo" at bounding box center [586, 365] width 216 height 36
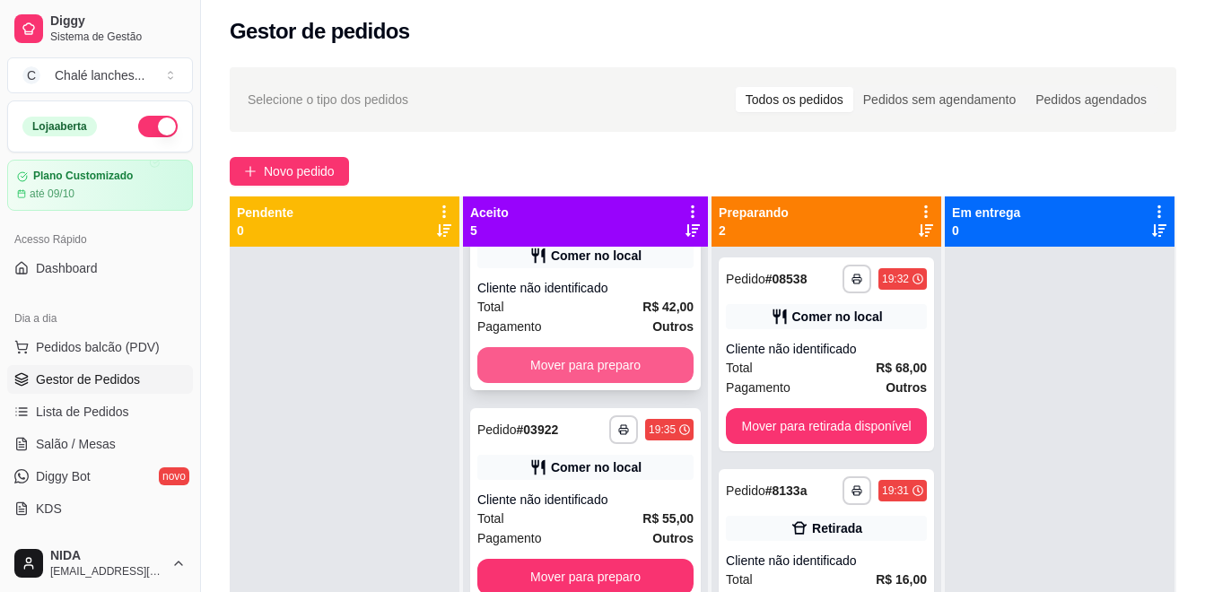
scroll to position [504, 0]
click at [624, 359] on button "Mover para preparo" at bounding box center [586, 365] width 216 height 36
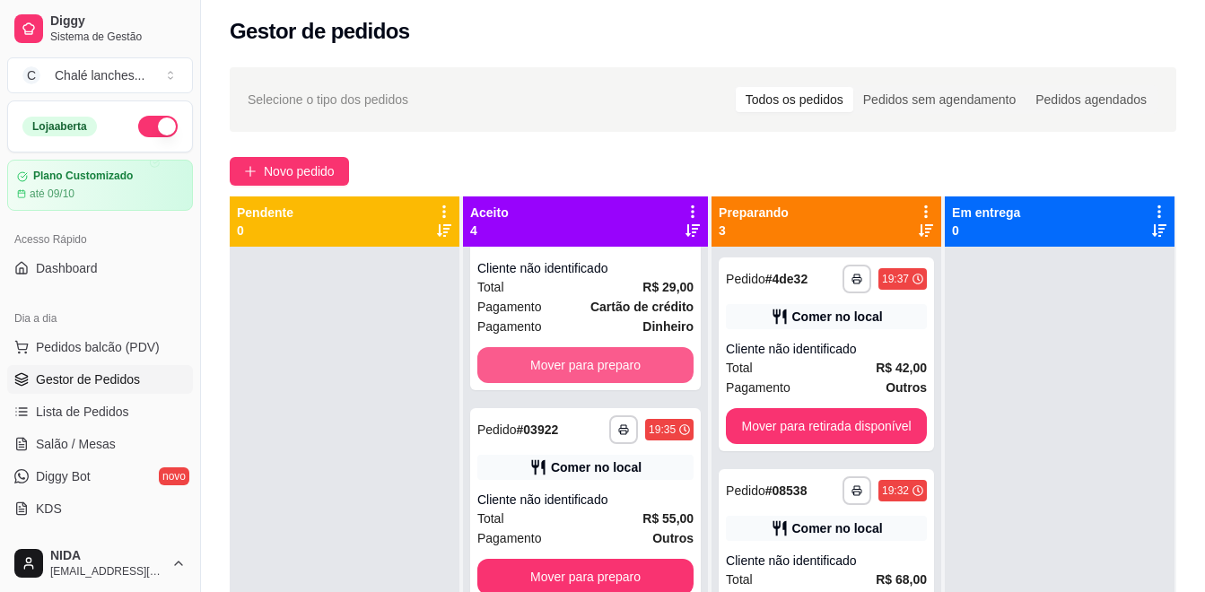
click at [624, 359] on button "Mover para preparo" at bounding box center [586, 365] width 216 height 36
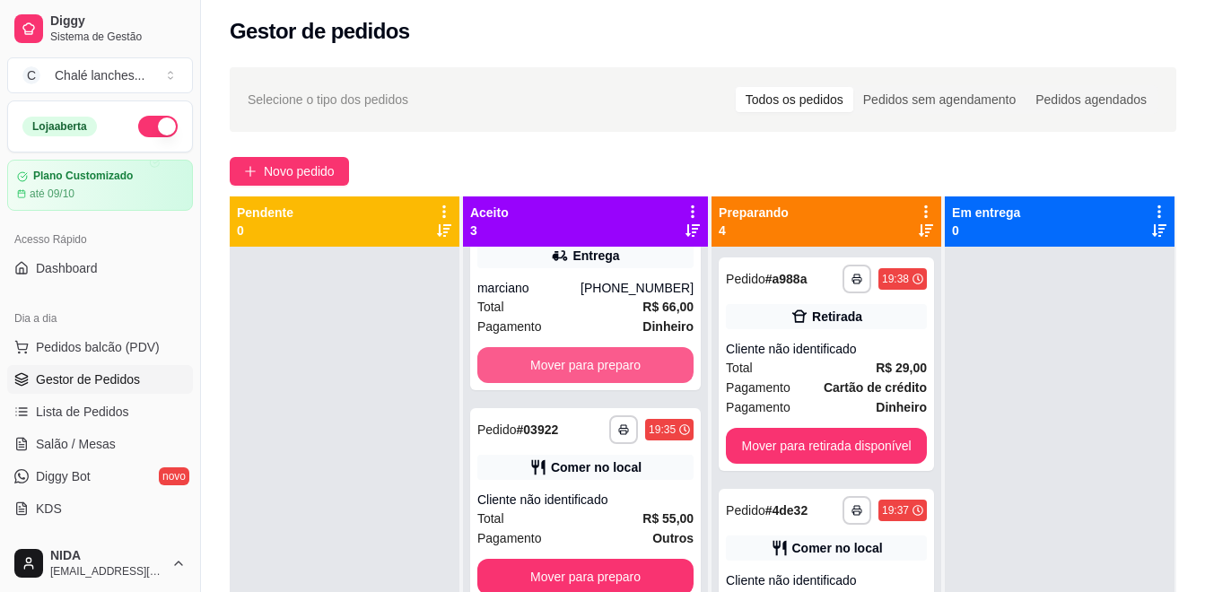
scroll to position [61, 0]
click at [624, 359] on button "Mover para preparo" at bounding box center [586, 365] width 216 height 36
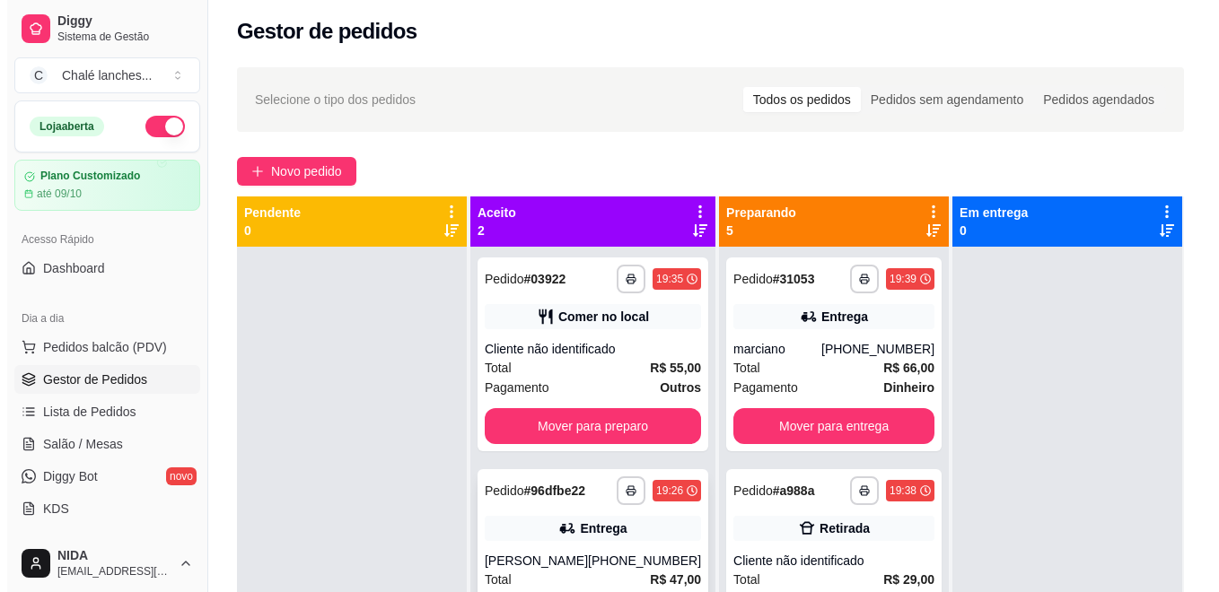
scroll to position [0, 0]
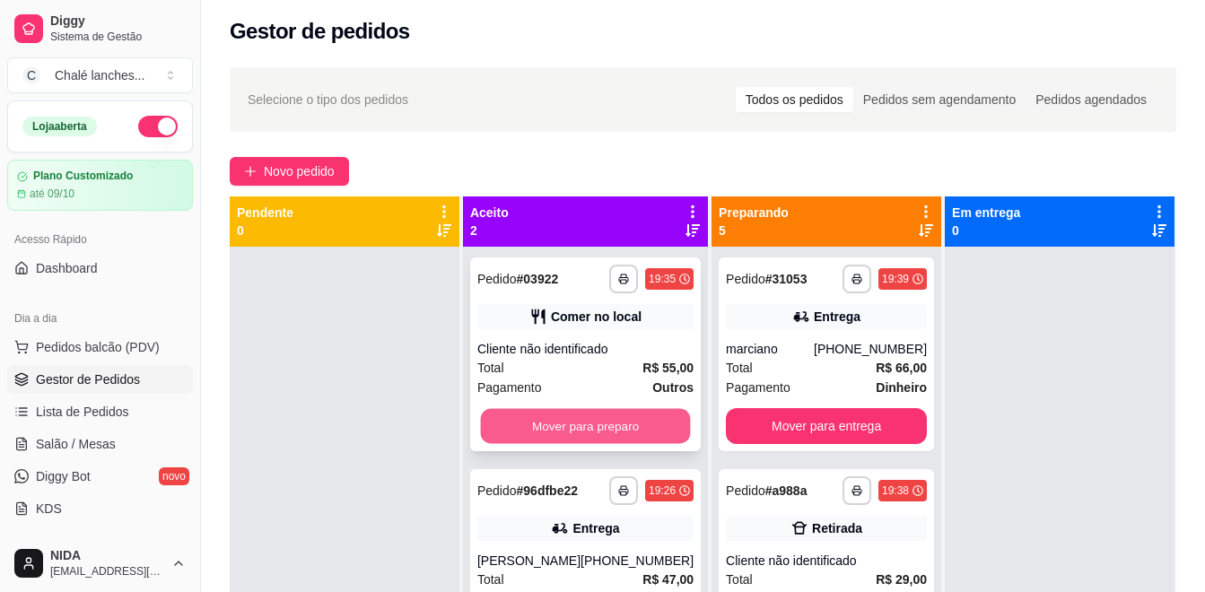
click at [562, 428] on button "Mover para preparo" at bounding box center [586, 426] width 210 height 35
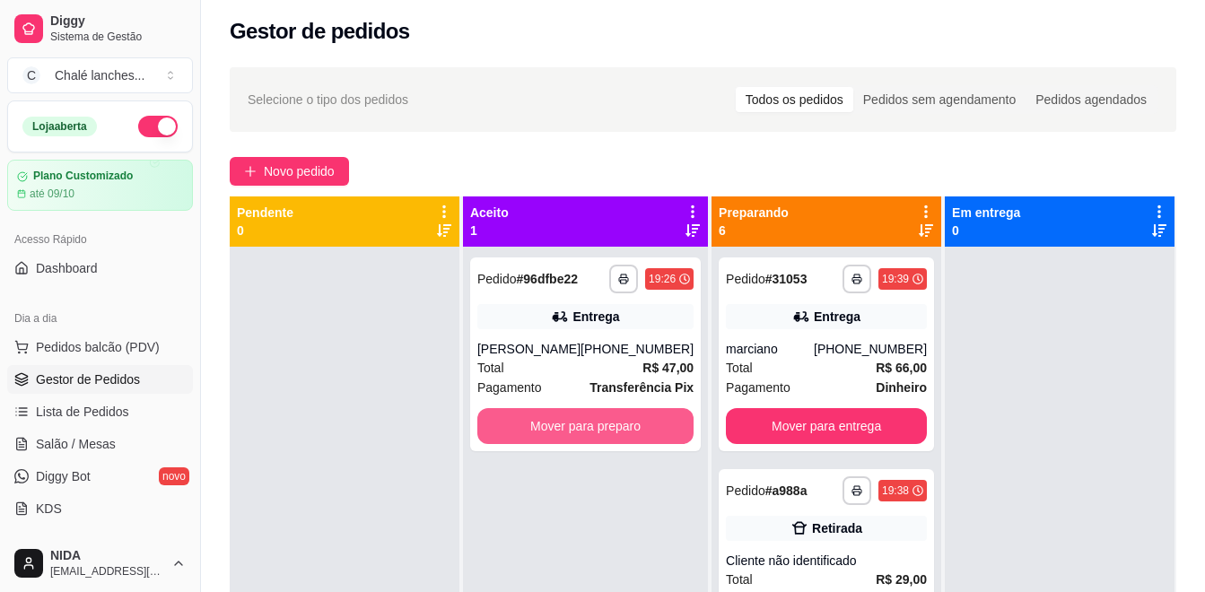
click at [562, 428] on button "Mover para preparo" at bounding box center [586, 426] width 216 height 36
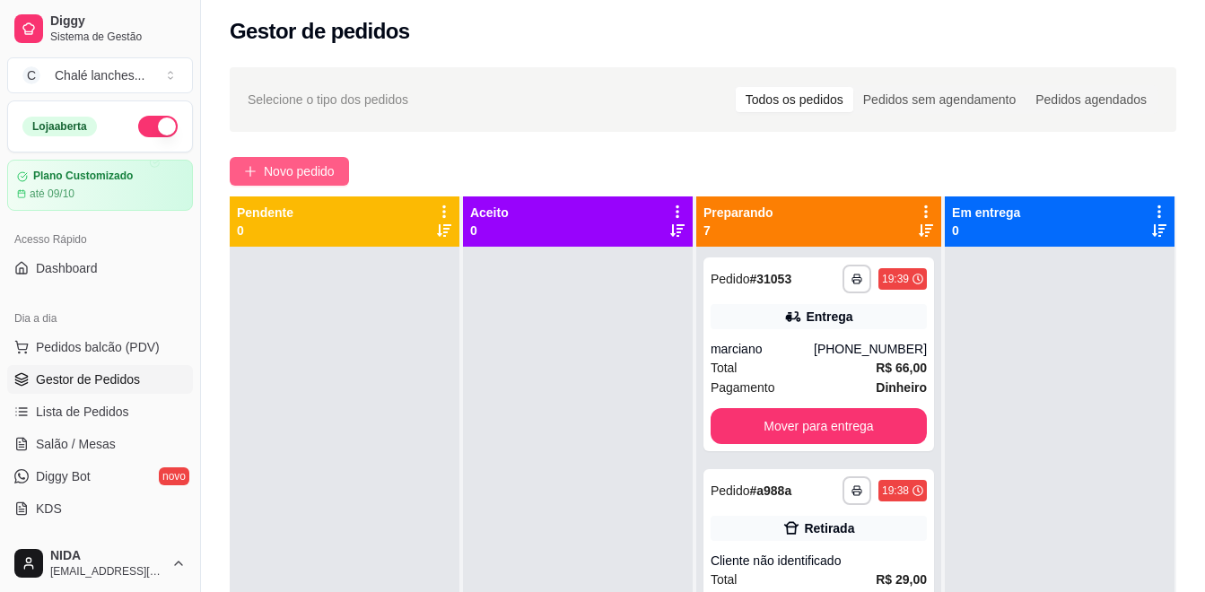
click at [256, 164] on button "Novo pedido" at bounding box center [289, 171] width 119 height 29
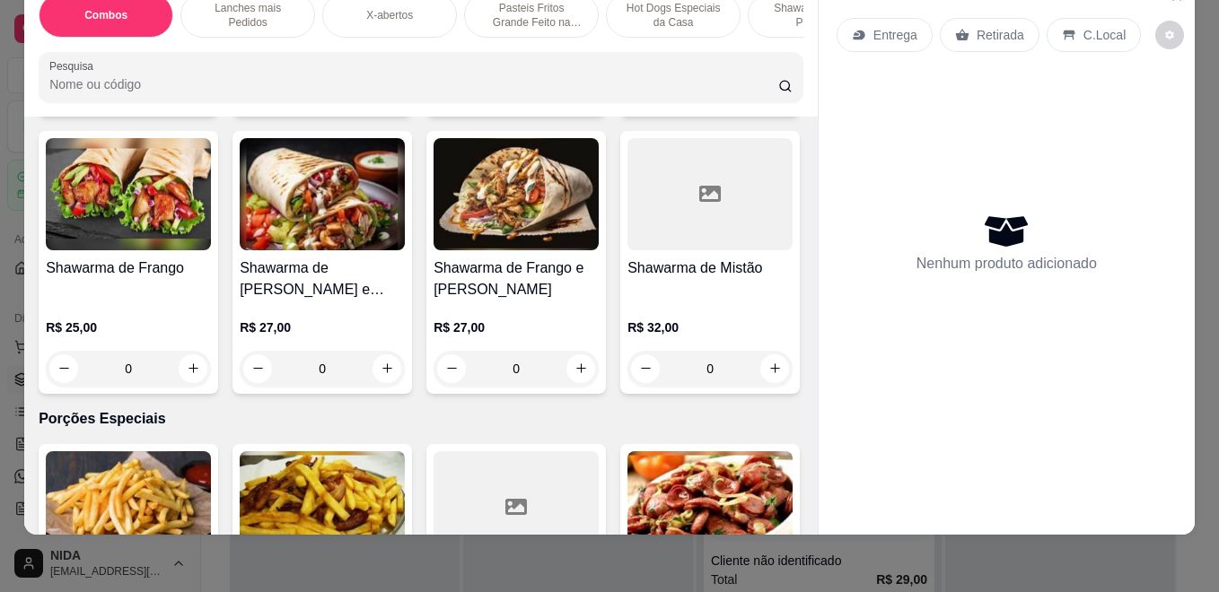
scroll to position [4039, 0]
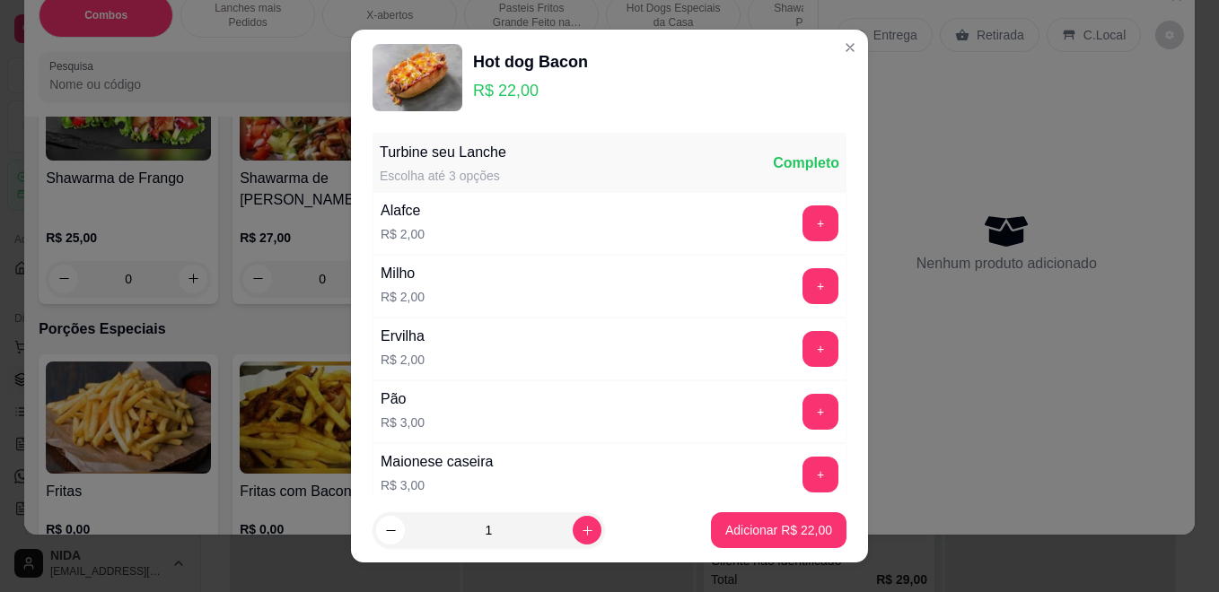
click at [711, 531] on button "Adicionar R$ 22,00" at bounding box center [779, 531] width 136 height 36
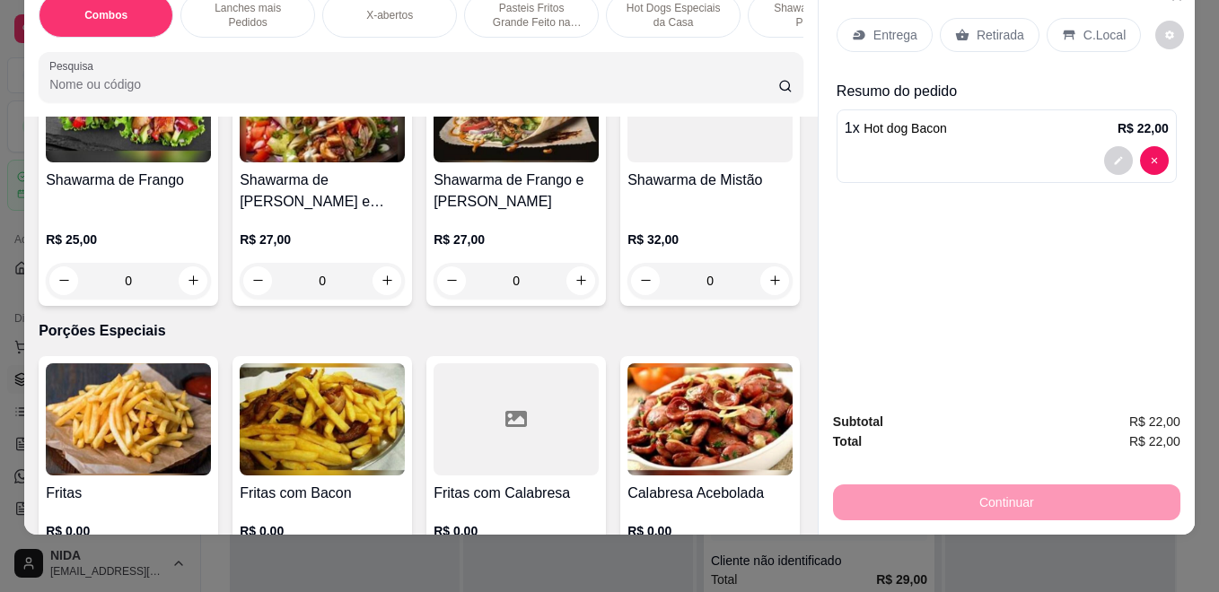
type input "1"
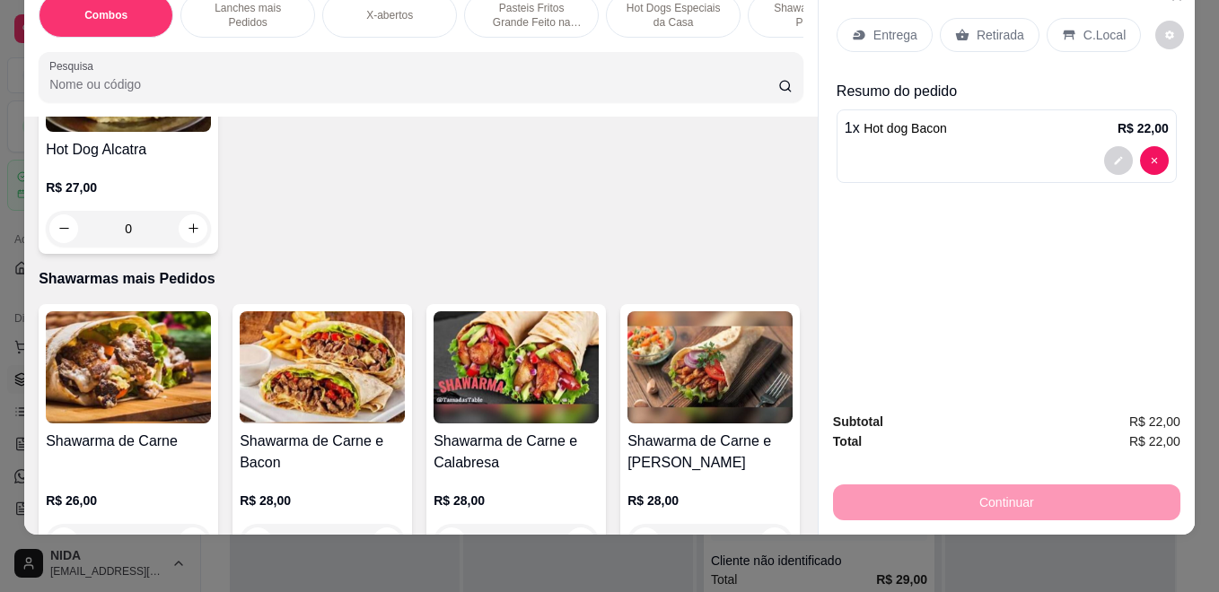
scroll to position [0, 0]
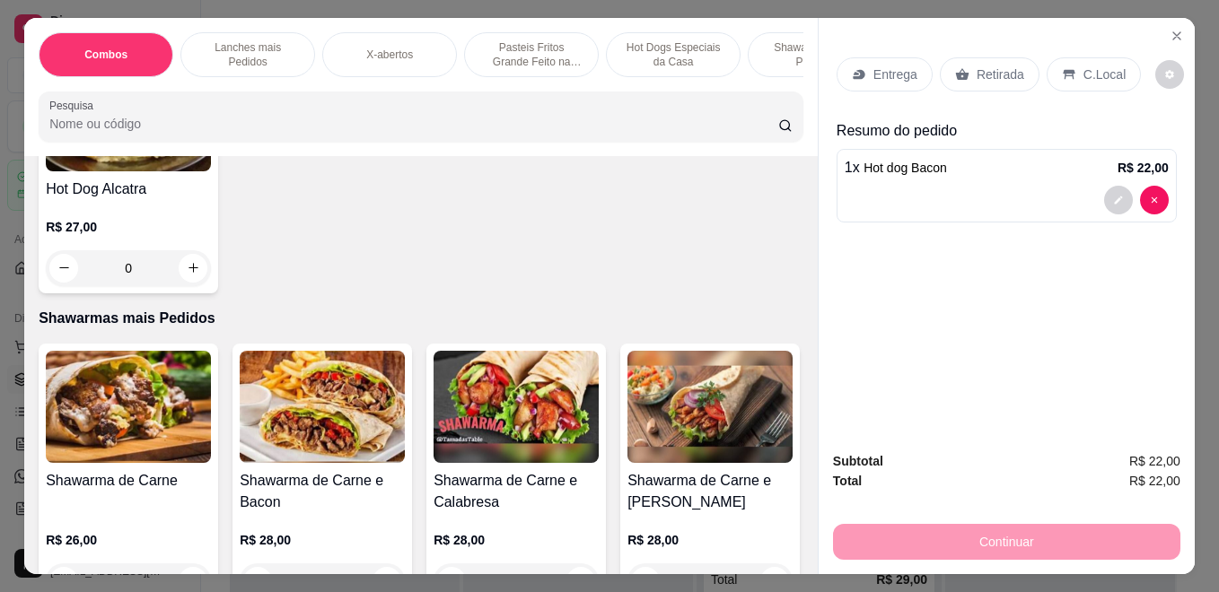
click at [754, 40] on div "Shawarmas mais Pedidos" at bounding box center [815, 54] width 135 height 45
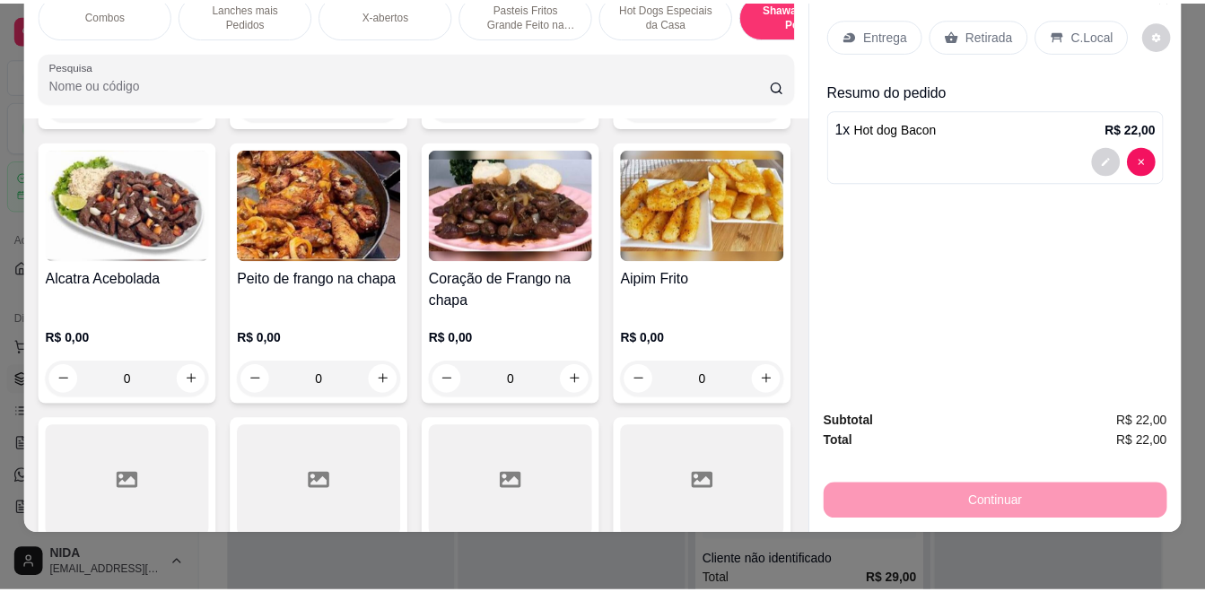
scroll to position [4599, 0]
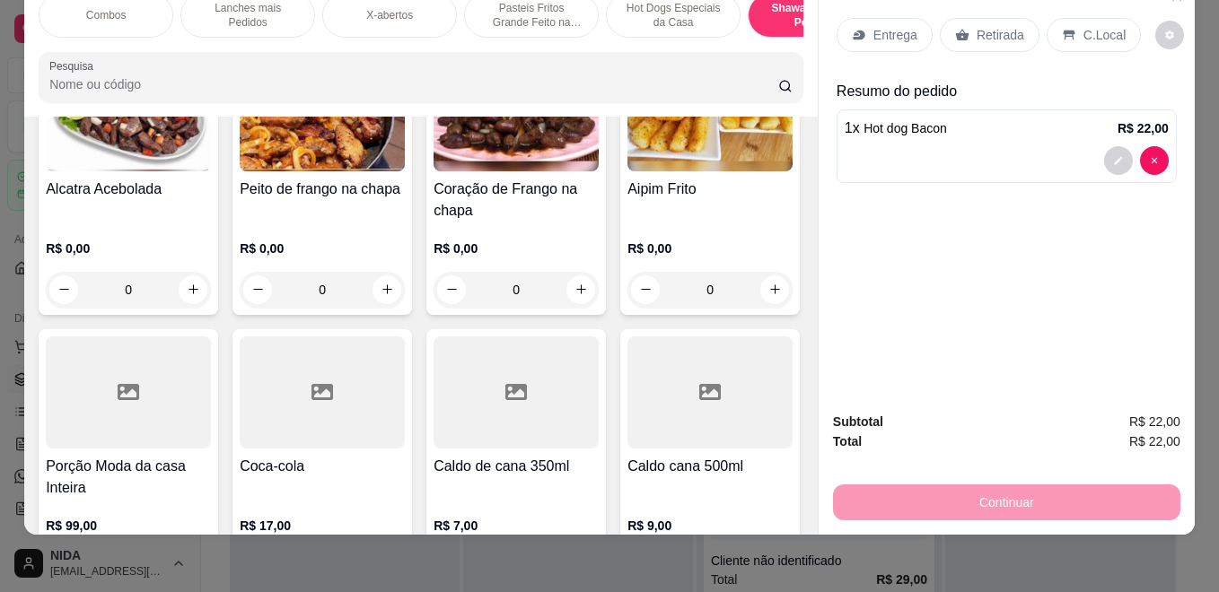
type input "1"
click at [886, 56] on div "Entrega Retirada C.Local Resumo do pedido 1 x Hot dog Bacon R$ 22,00 1 x Shawar…" at bounding box center [1007, 137] width 340 height 267
click at [891, 31] on div "Entrega" at bounding box center [885, 35] width 96 height 34
click at [975, 486] on div "Continuar" at bounding box center [1006, 500] width 347 height 40
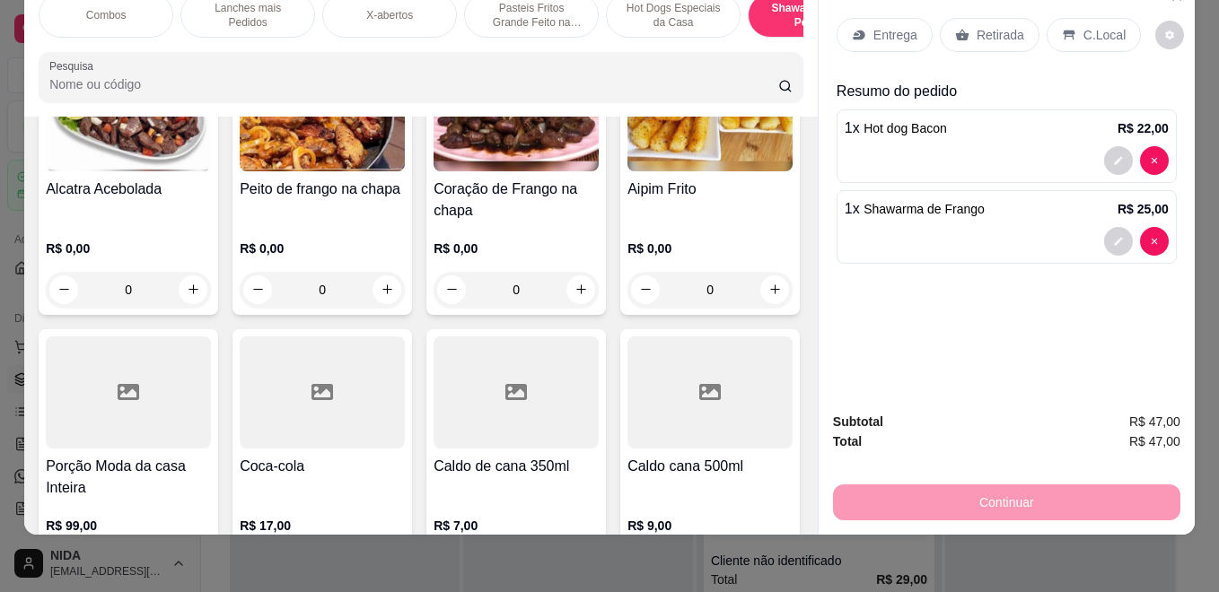
click at [877, 36] on div "Entrega" at bounding box center [885, 35] width 96 height 34
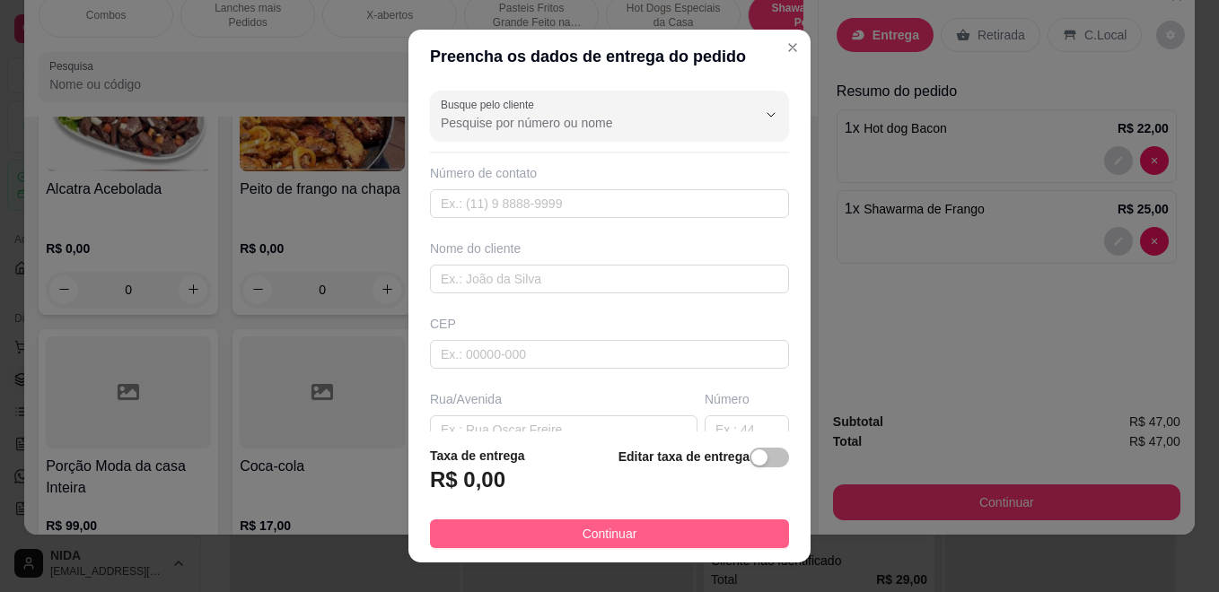
click at [736, 543] on button "Continuar" at bounding box center [609, 534] width 359 height 29
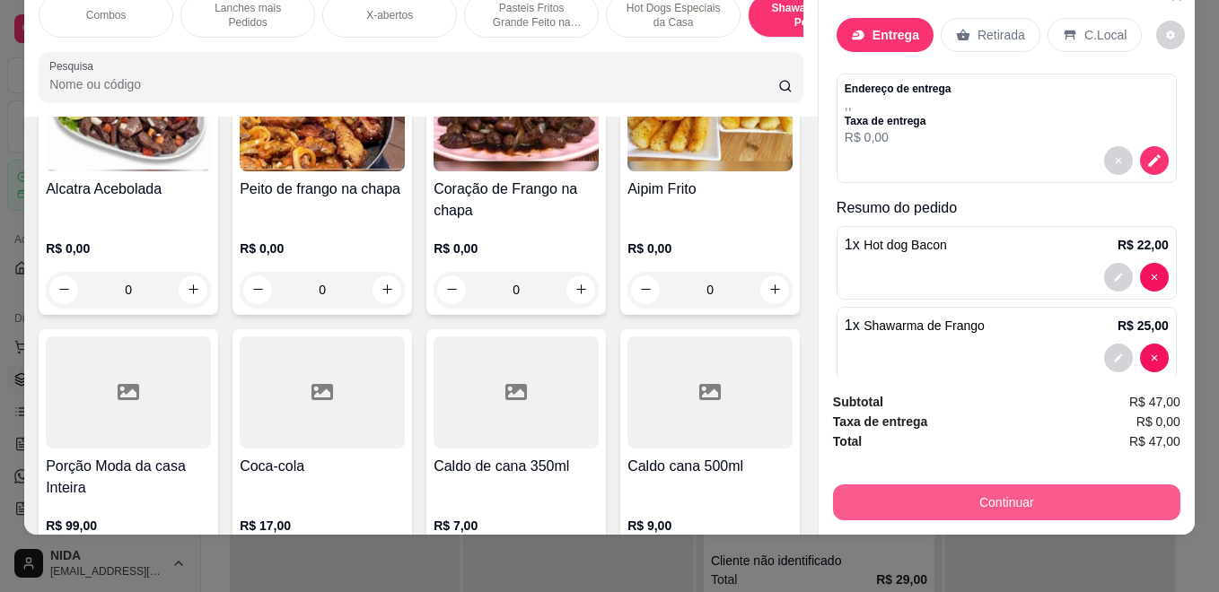
click at [927, 497] on button "Continuar" at bounding box center [1006, 503] width 347 height 36
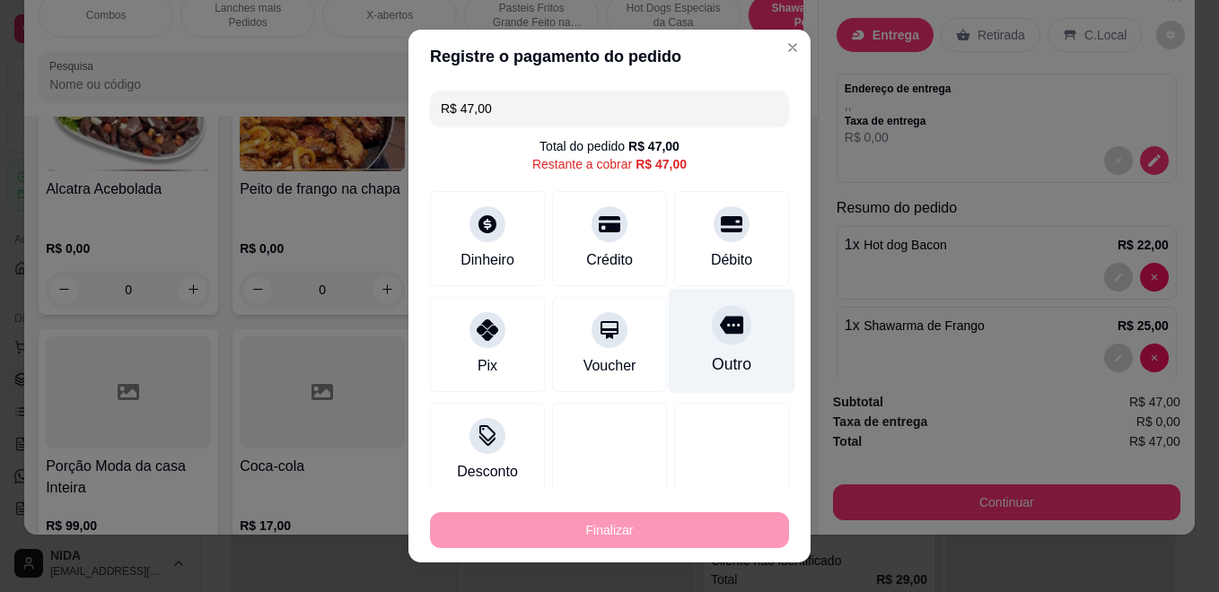
click at [720, 331] on icon at bounding box center [731, 326] width 23 height 18
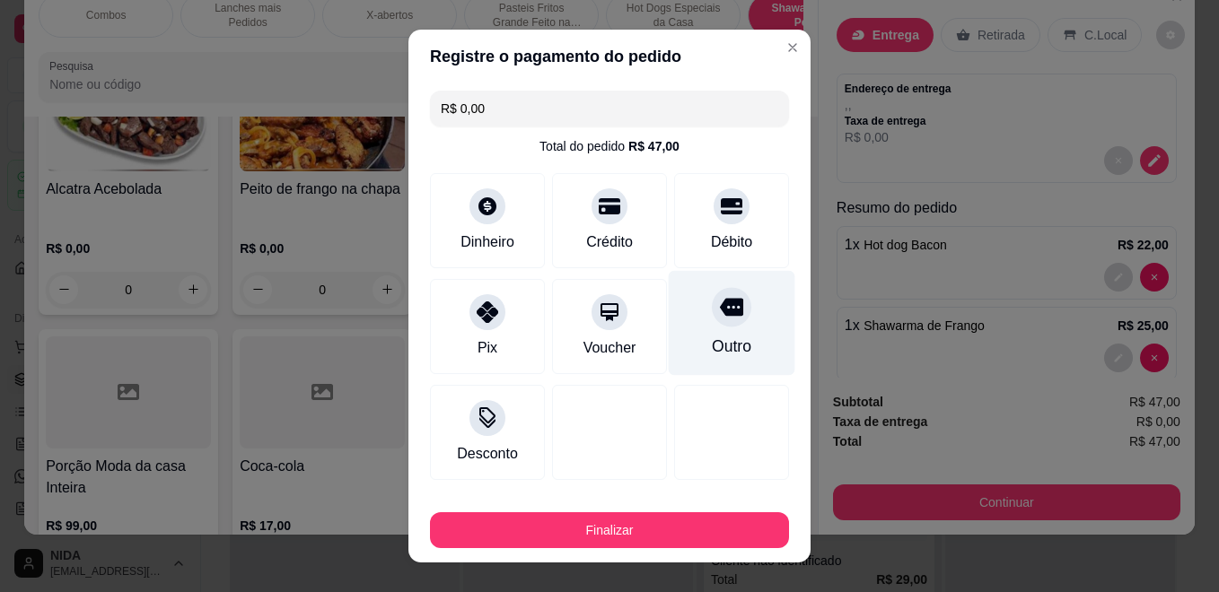
type input "R$ 0,00"
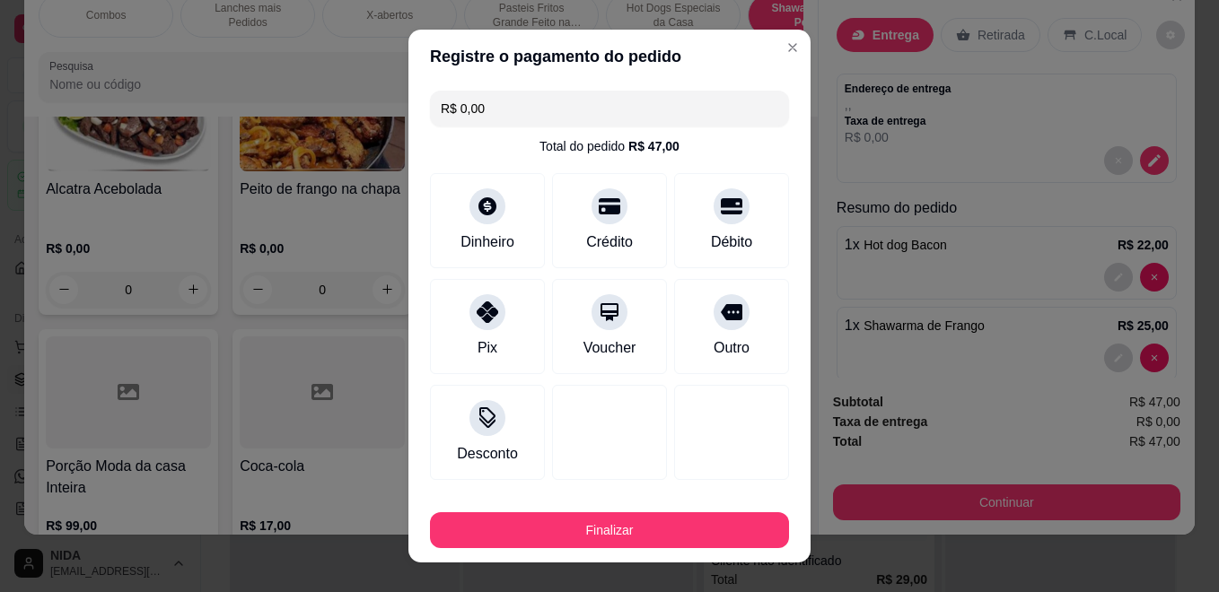
click at [634, 559] on div "Combos Lanches mais Pedidos X-abertos Pasteis Fritos Grande Feito na Hora Hot D…" at bounding box center [609, 296] width 1219 height 592
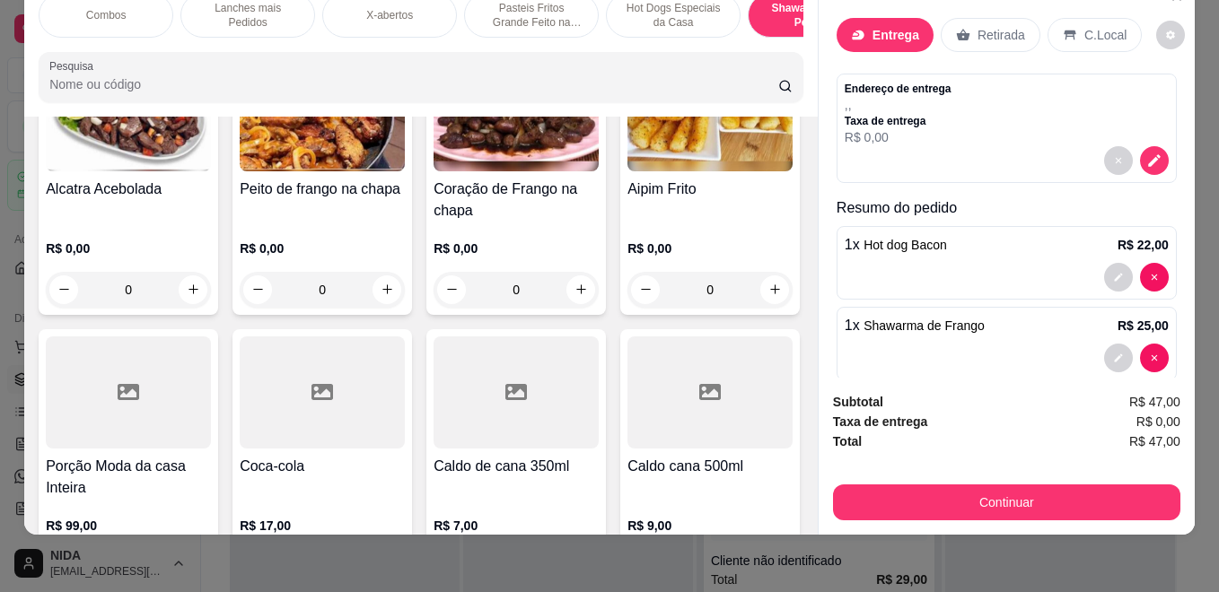
click at [642, 547] on div "Combos Lanches mais Pedidos X-abertos Pasteis Fritos Grande Feito na Hora Hot D…" at bounding box center [609, 296] width 1219 height 592
click at [847, 485] on button "Continuar" at bounding box center [1006, 503] width 347 height 36
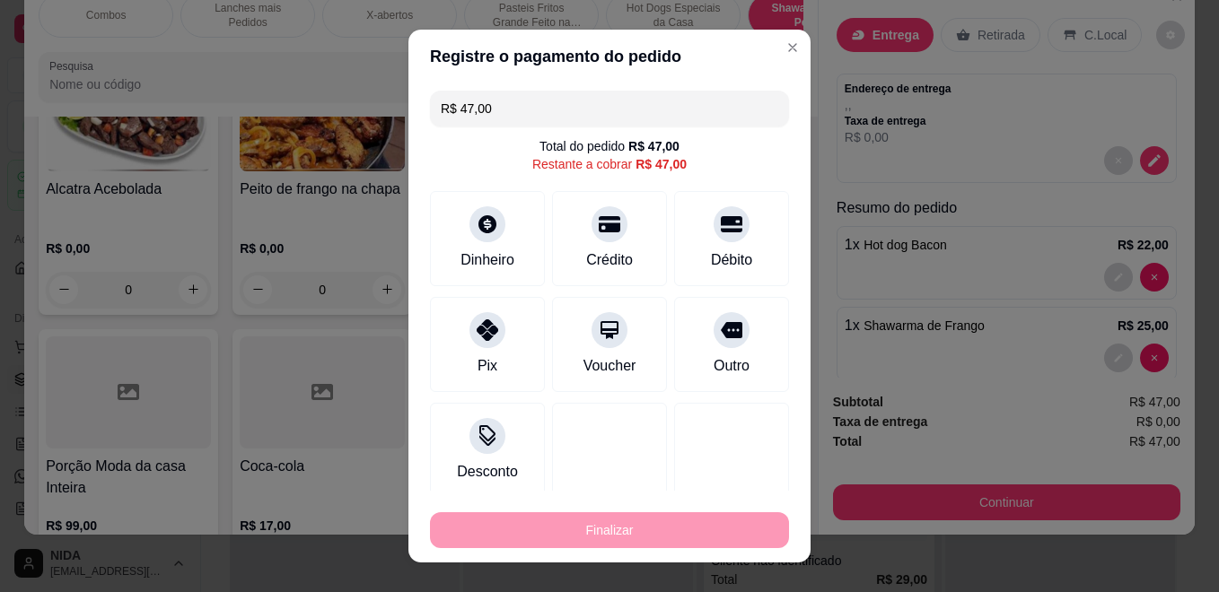
click at [714, 294] on div "R$ 47,00 Total do pedido R$ 47,00 Restante a cobrar R$ 47,00 Dinheiro Crédito D…" at bounding box center [609, 287] width 402 height 408
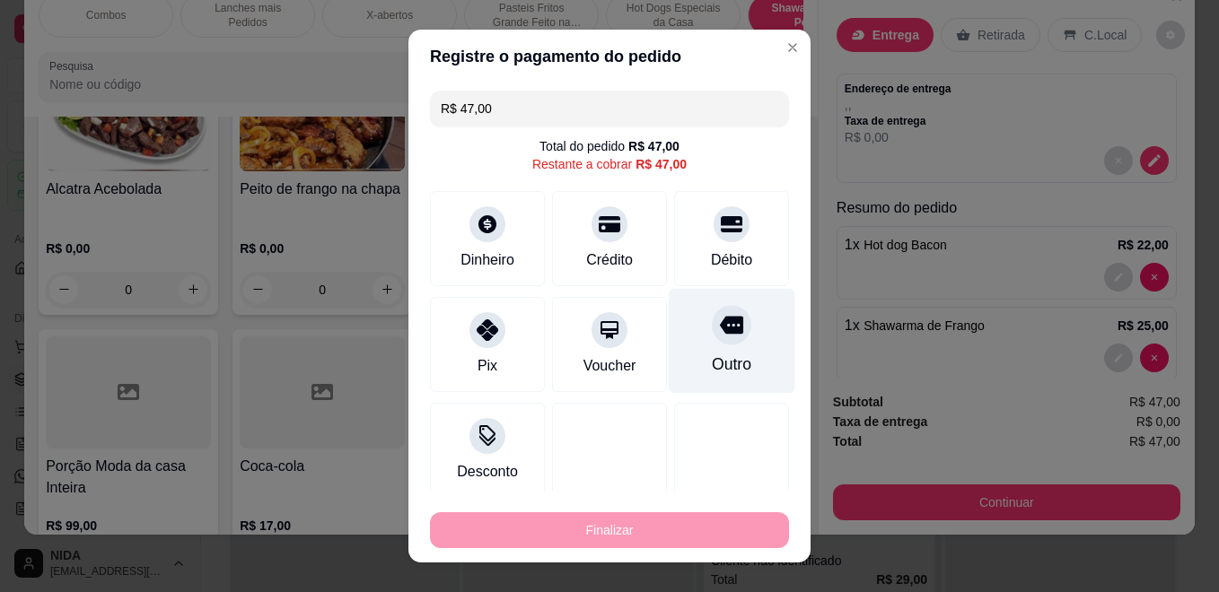
drag, startPoint x: 706, startPoint y: 304, endPoint x: 706, endPoint y: 326, distance: 21.5
click at [706, 307] on div "Outro" at bounding box center [732, 341] width 127 height 105
type input "R$ 0,00"
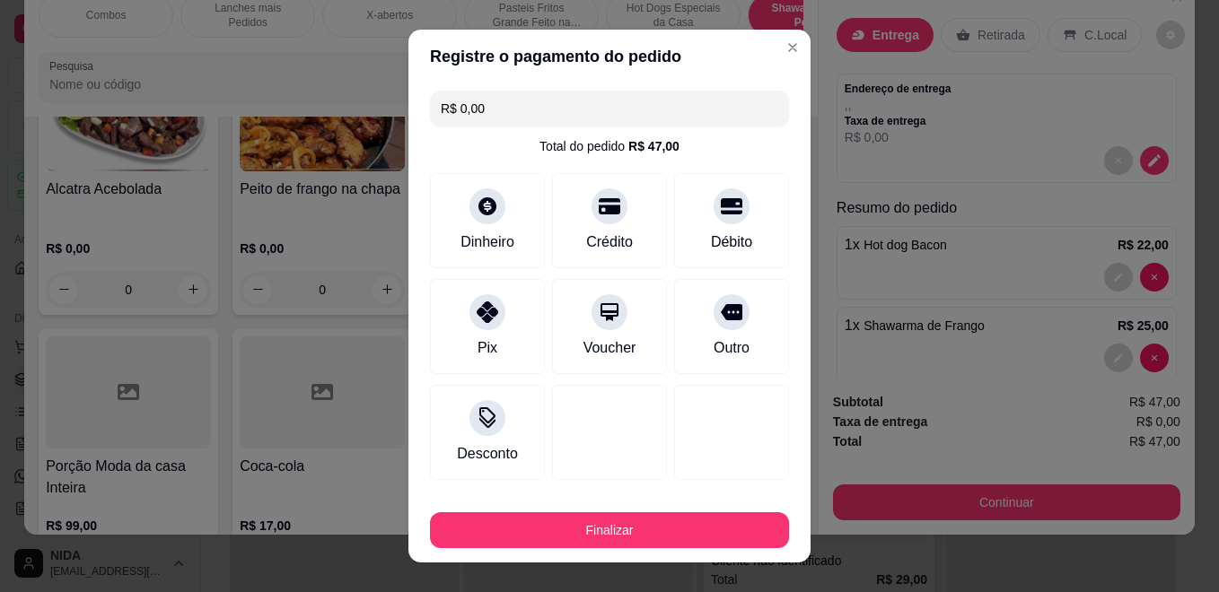
click at [695, 548] on footer "Finalizar" at bounding box center [609, 527] width 402 height 72
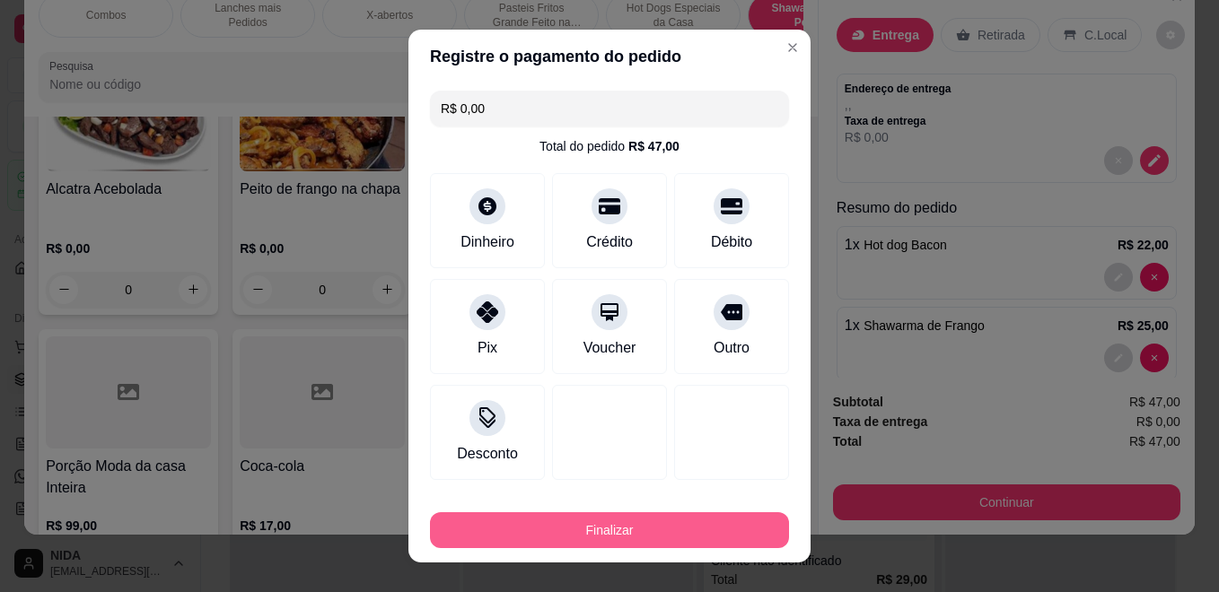
click at [706, 531] on button "Finalizar" at bounding box center [609, 531] width 359 height 36
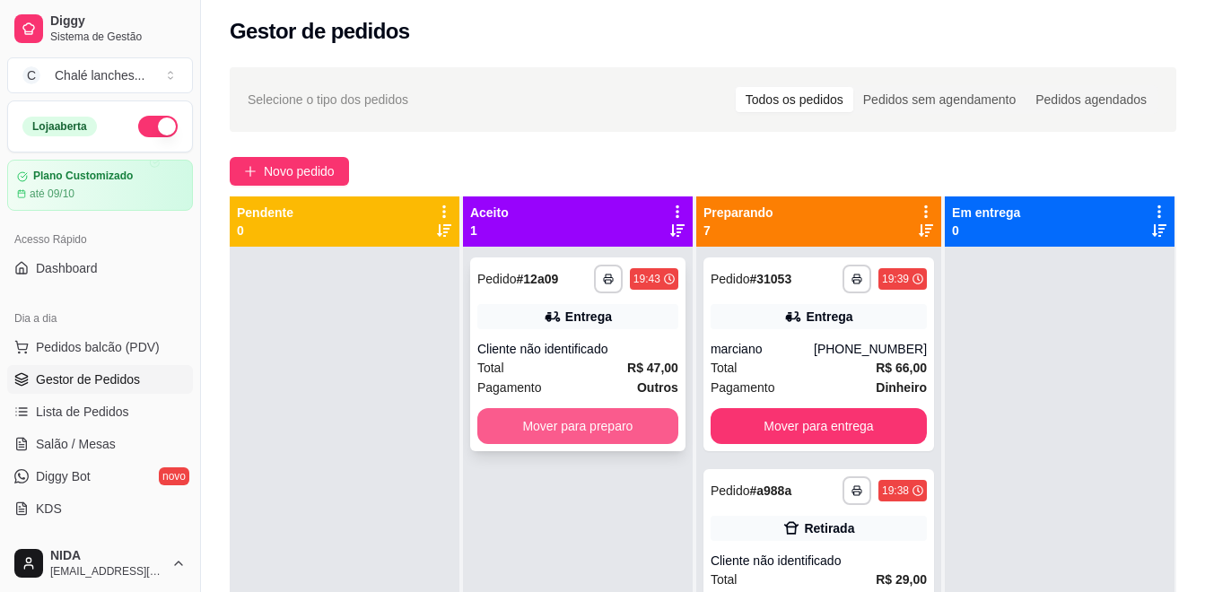
click at [549, 432] on button "Mover para preparo" at bounding box center [578, 426] width 201 height 36
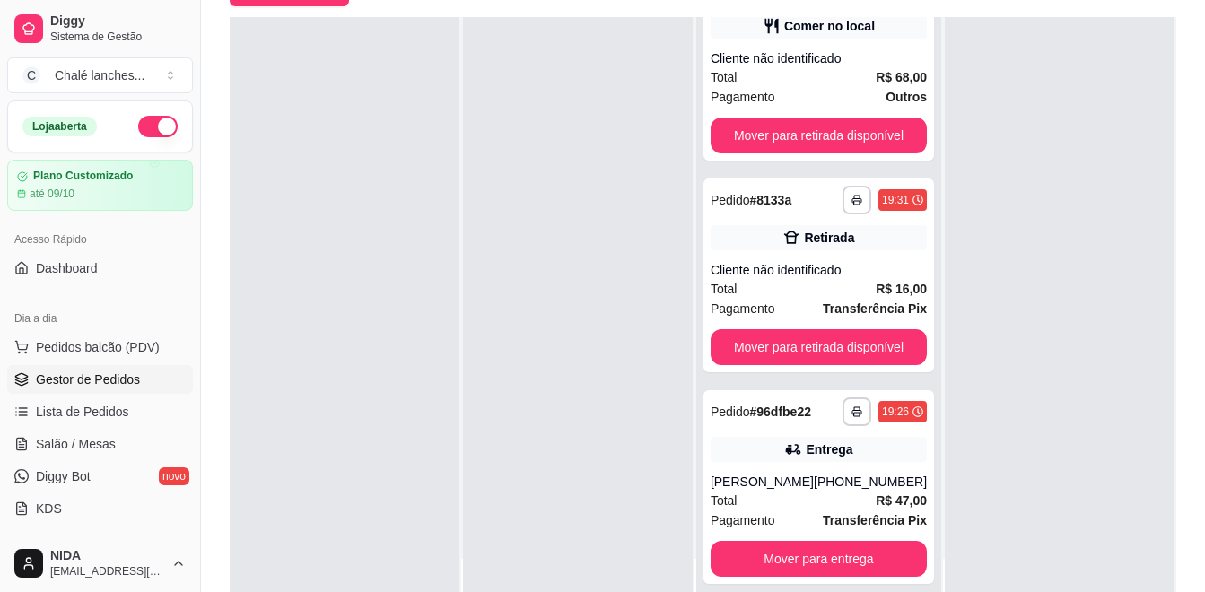
scroll to position [274, 0]
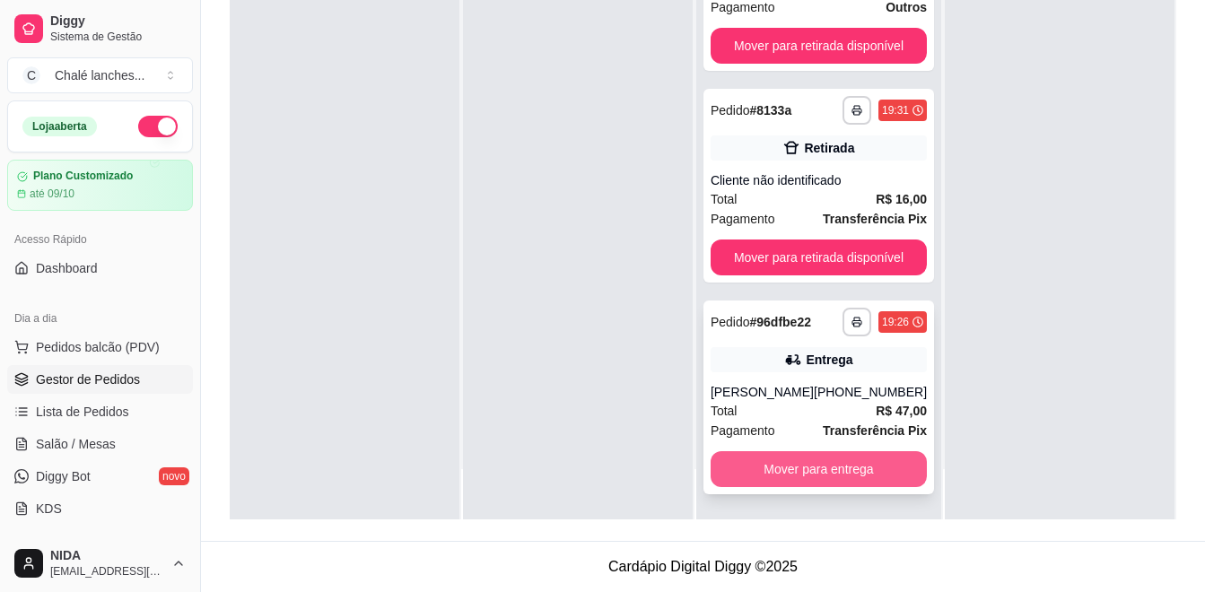
click at [823, 463] on button "Mover para entrega" at bounding box center [819, 469] width 216 height 36
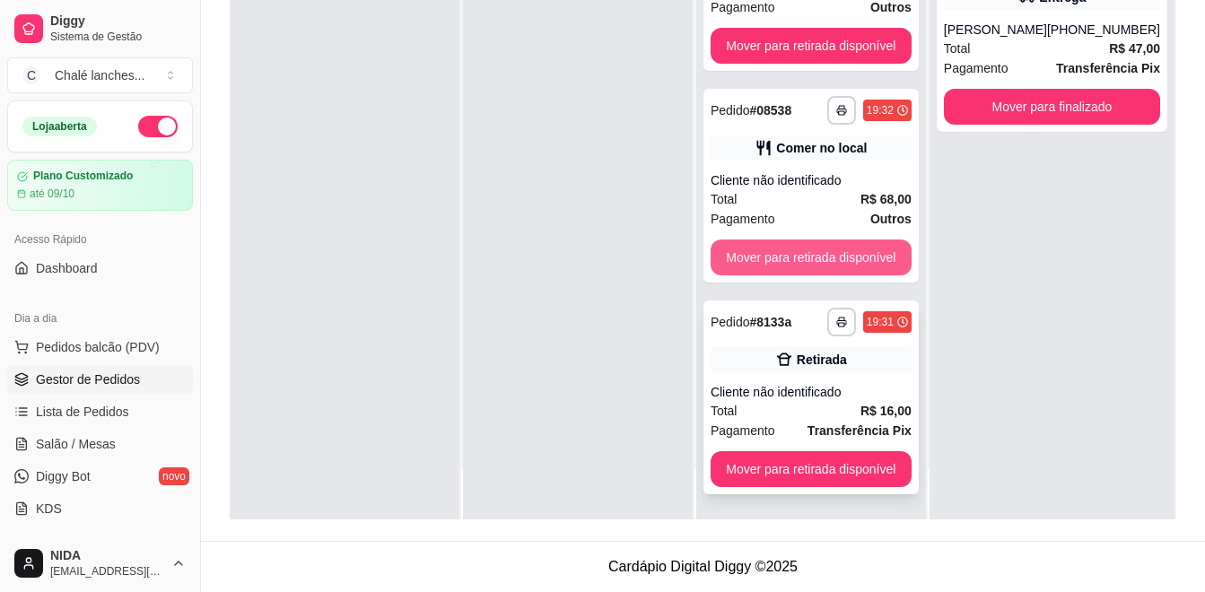
scroll to position [928, 0]
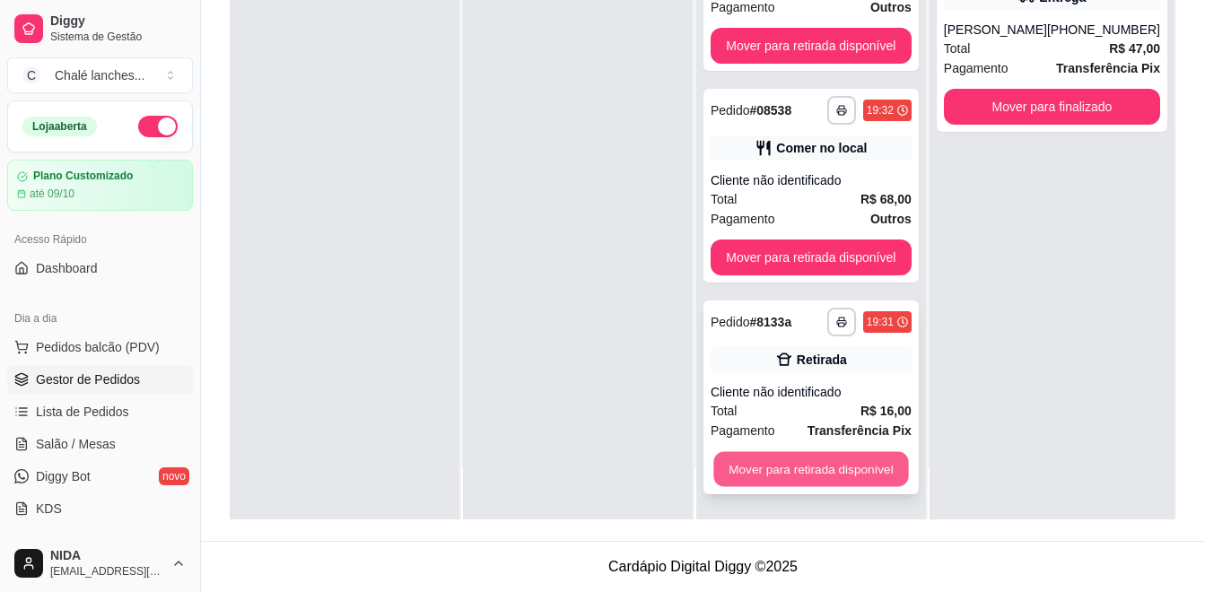
click at [811, 458] on button "Mover para retirada disponível" at bounding box center [811, 469] width 195 height 35
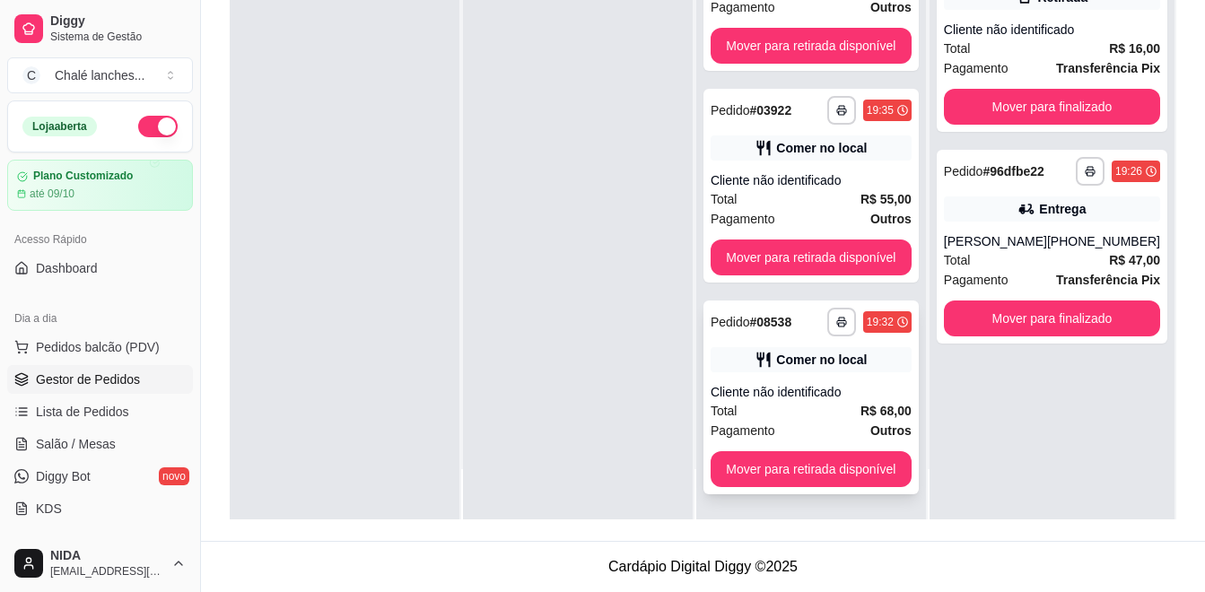
scroll to position [716, 0]
click at [862, 474] on button "Mover para retirada disponível" at bounding box center [811, 469] width 201 height 36
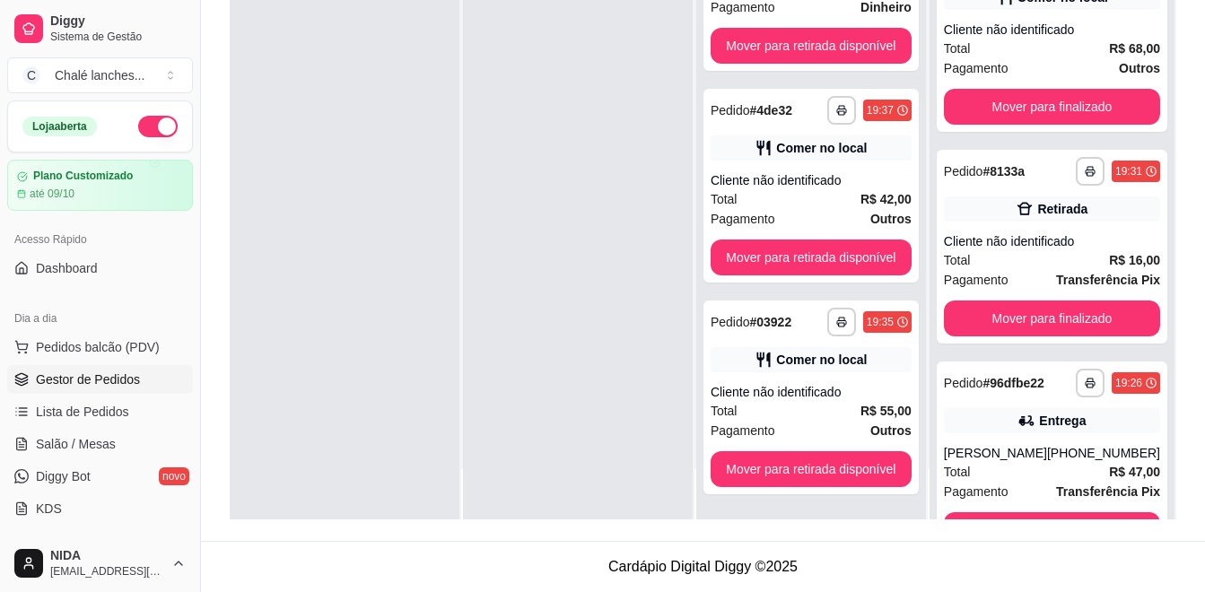
scroll to position [504, 0]
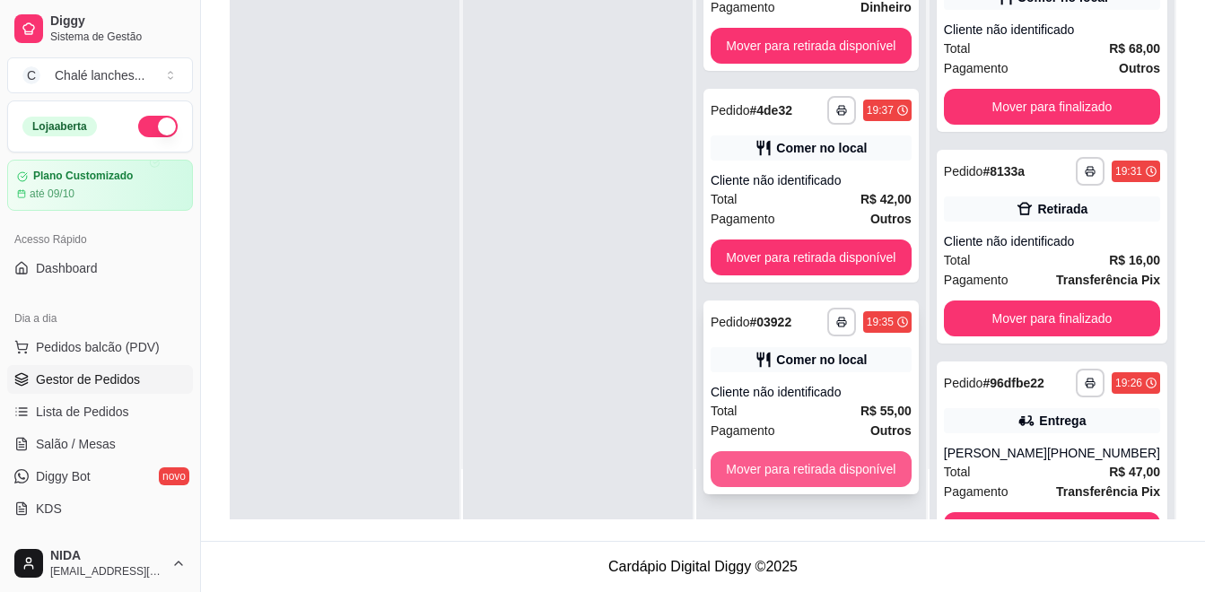
click at [836, 460] on button "Mover para retirada disponível" at bounding box center [811, 469] width 201 height 36
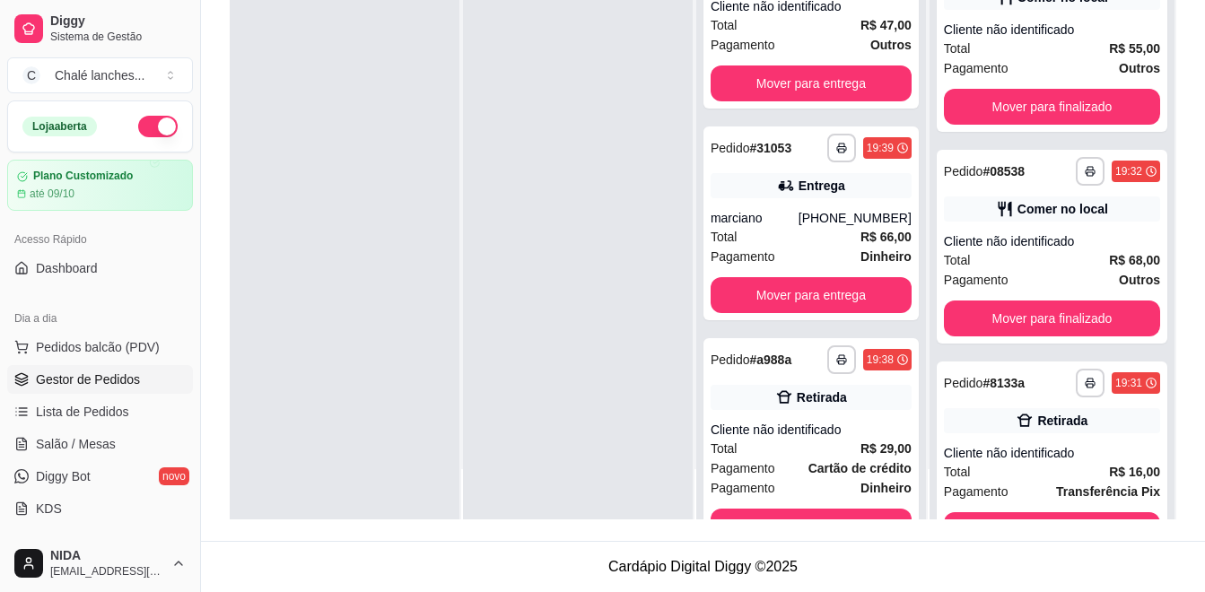
scroll to position [203, 0]
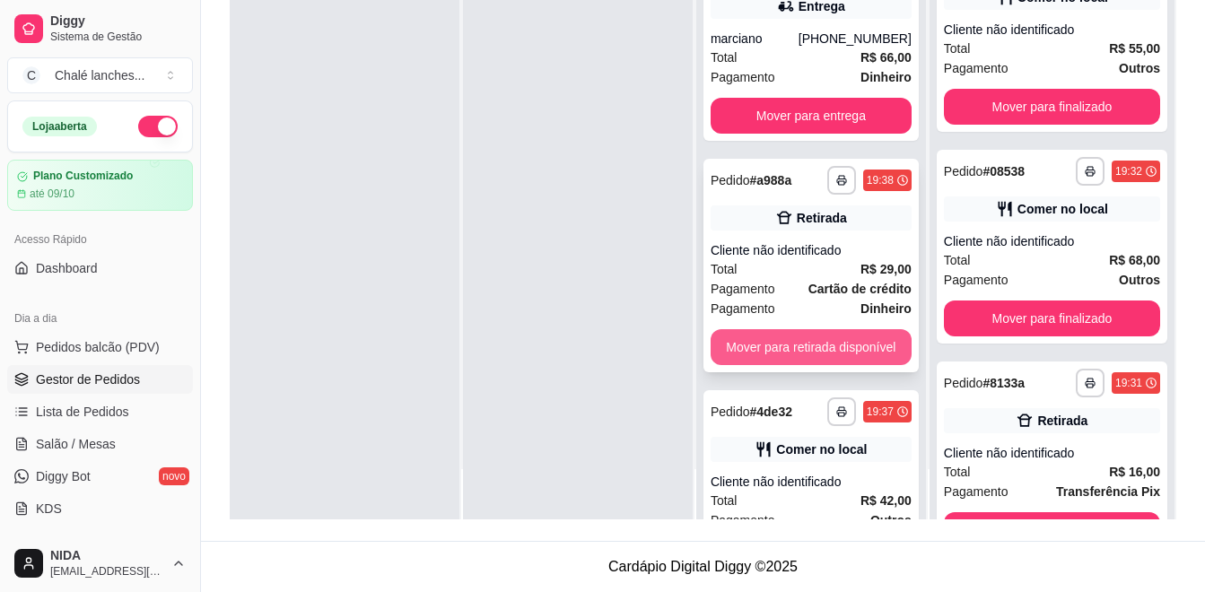
click at [775, 356] on button "Mover para retirada disponível" at bounding box center [811, 347] width 201 height 36
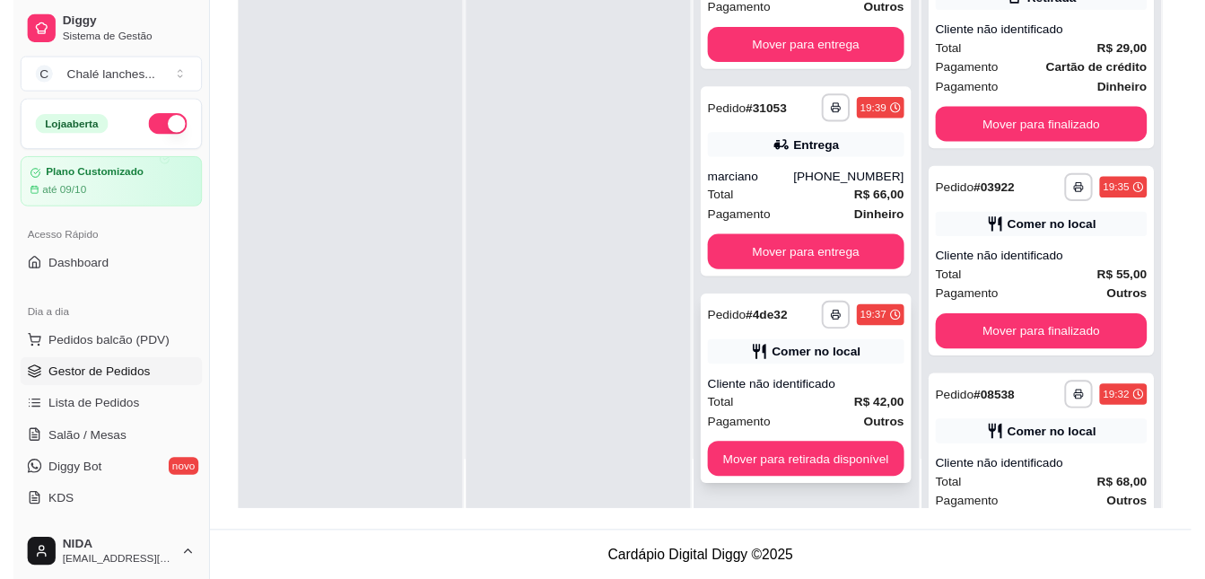
scroll to position [61, 0]
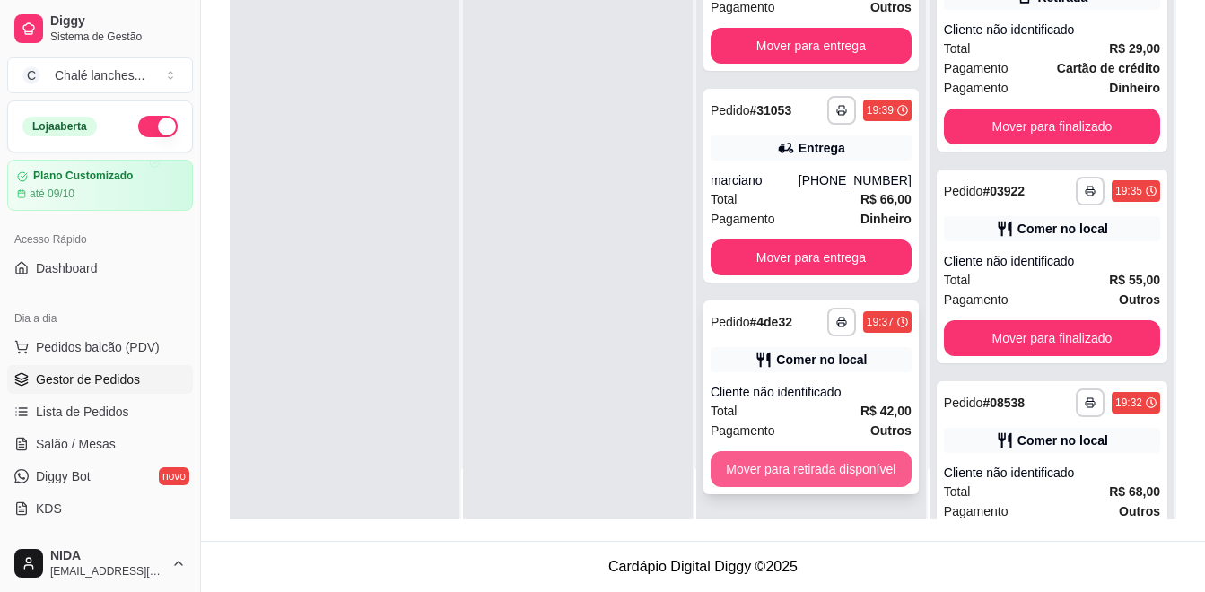
click at [807, 462] on button "Mover para retirada disponível" at bounding box center [811, 469] width 201 height 36
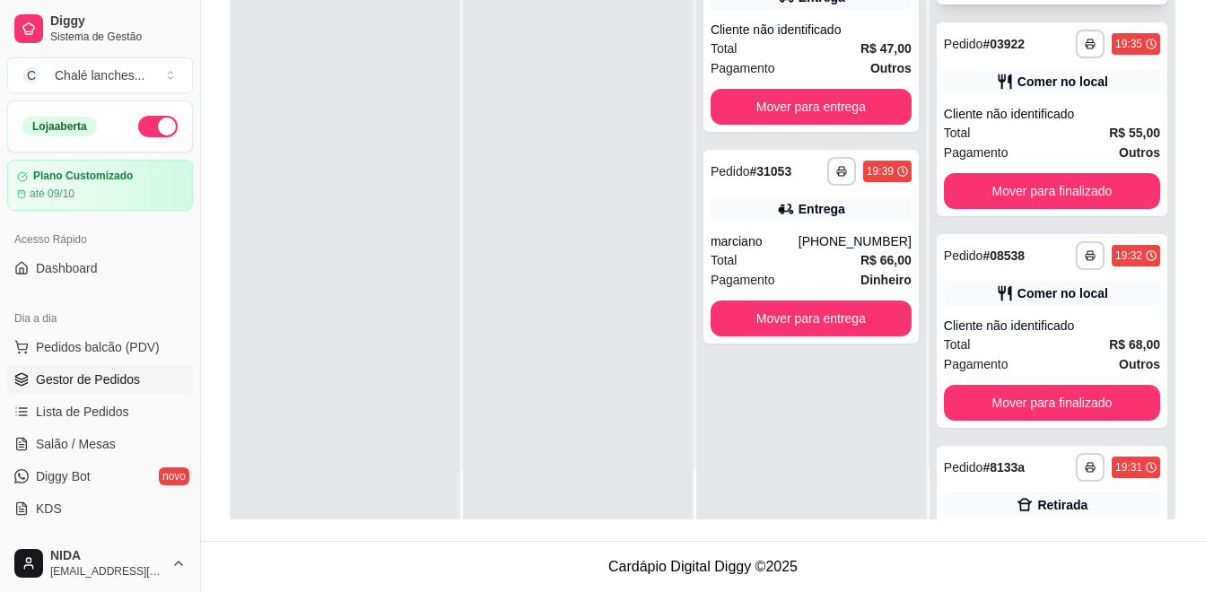
scroll to position [628, 0]
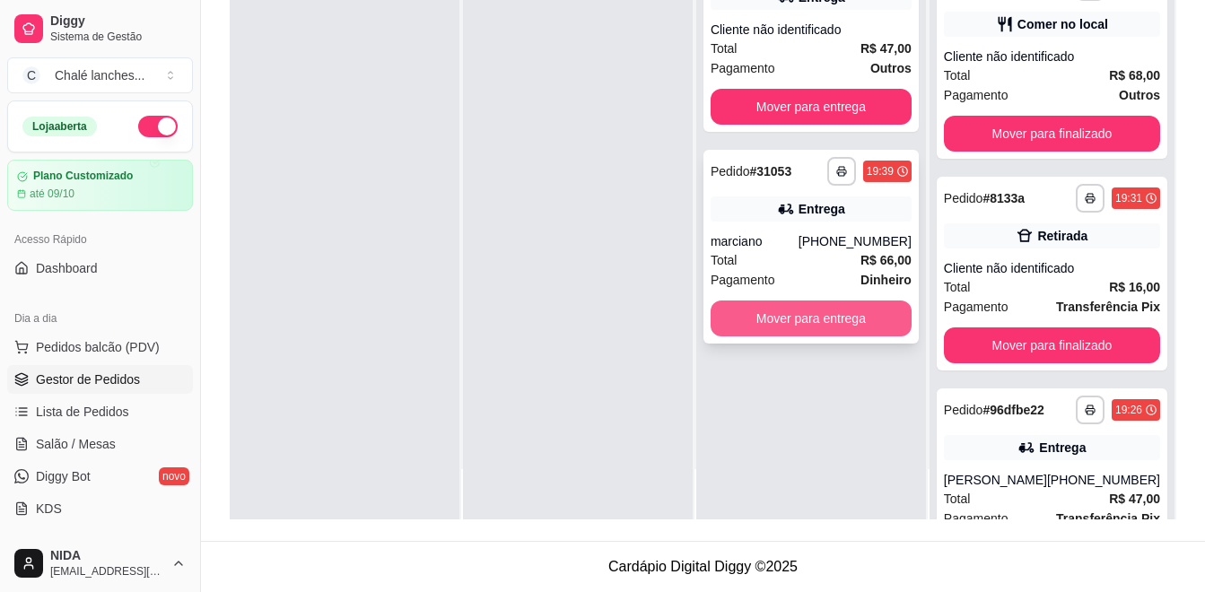
click at [799, 326] on button "Mover para entrega" at bounding box center [811, 319] width 201 height 36
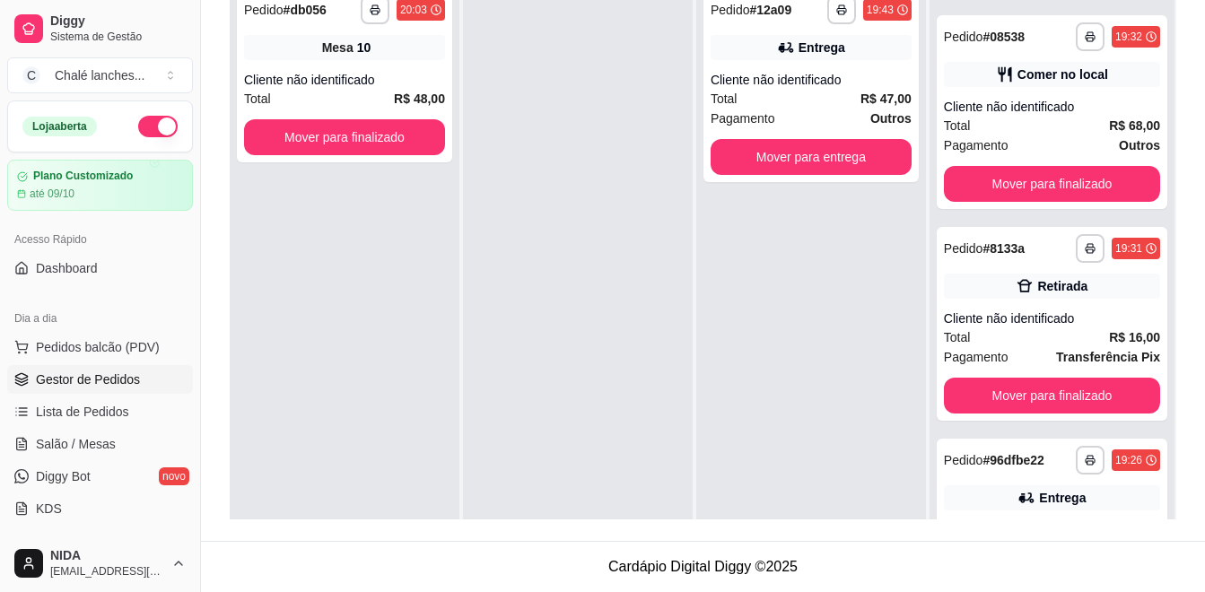
scroll to position [94, 0]
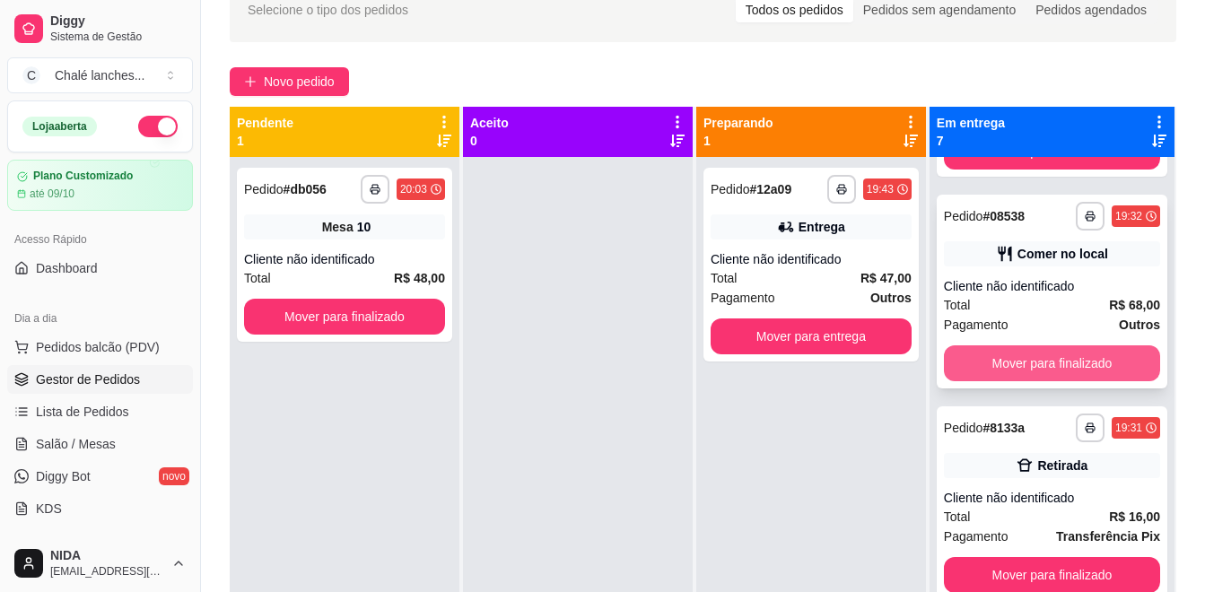
click at [1046, 373] on button "Mover para finalizado" at bounding box center [1052, 364] width 216 height 36
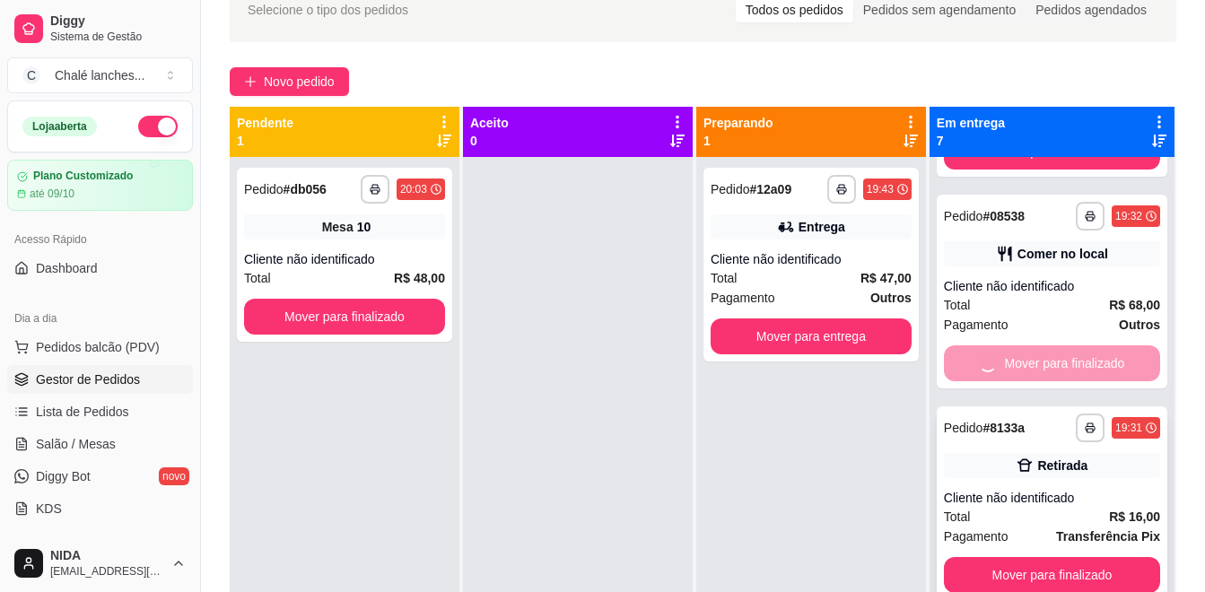
click at [1042, 407] on div "**********" at bounding box center [1052, 504] width 231 height 194
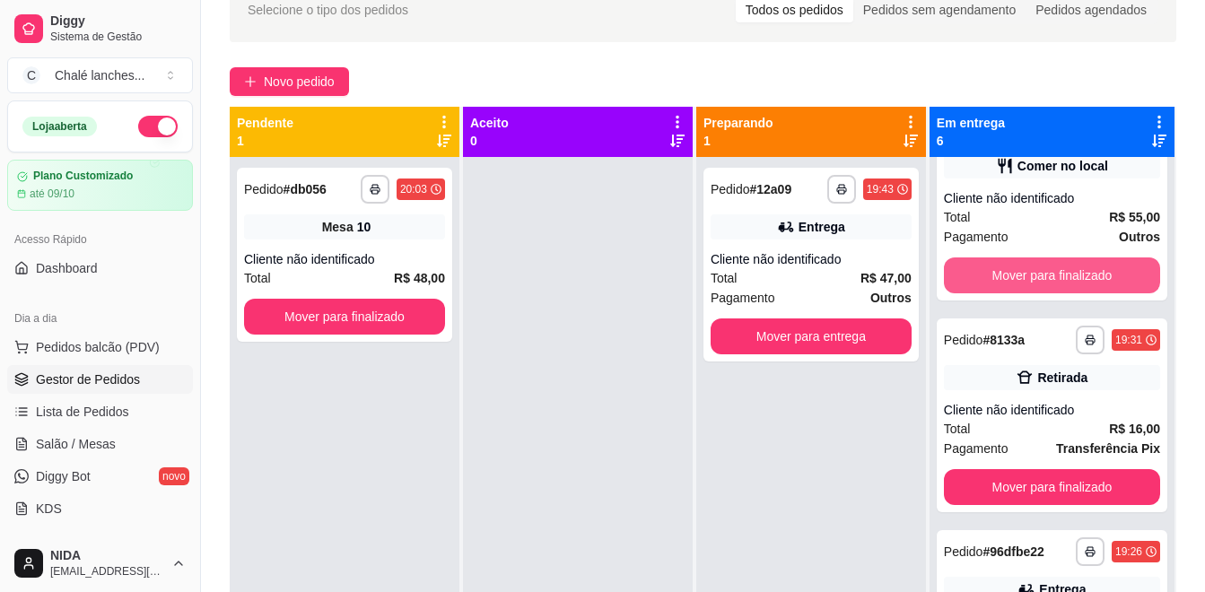
click at [1056, 272] on button "Mover para finalizado" at bounding box center [1052, 276] width 216 height 36
click at [1060, 276] on button "Mover para finalizado" at bounding box center [1052, 276] width 216 height 36
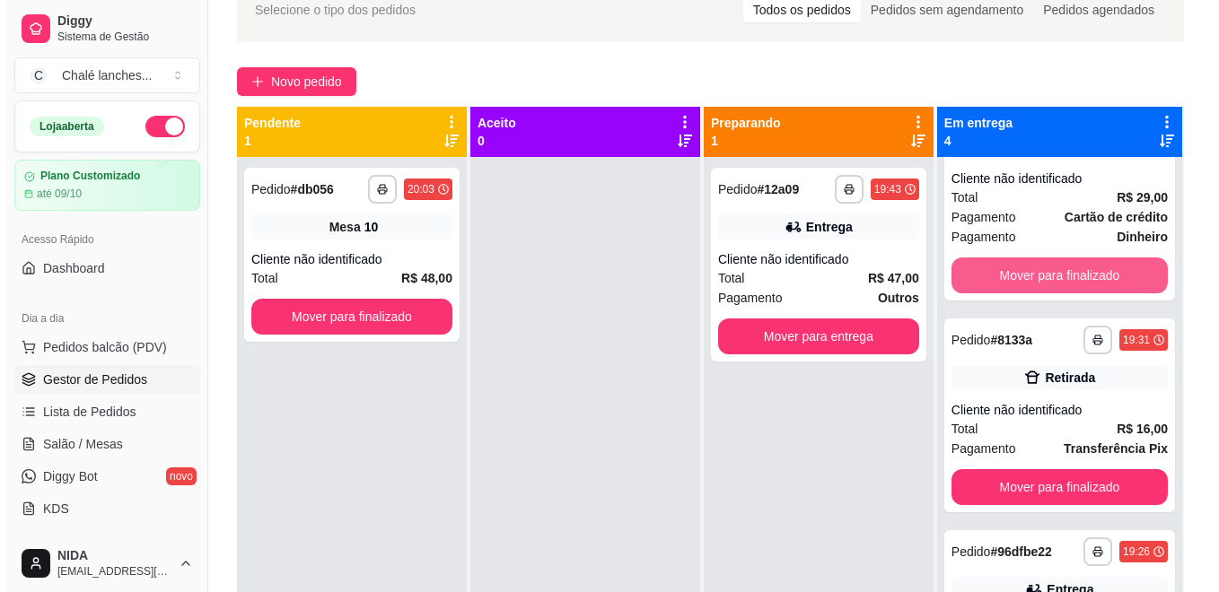
scroll to position [293, 0]
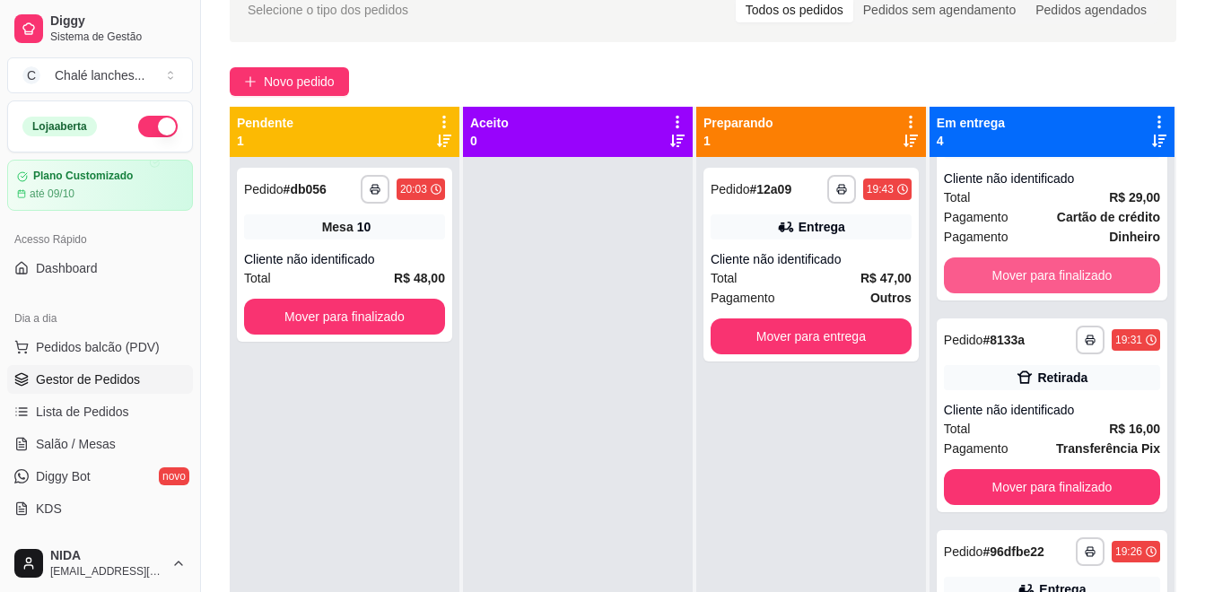
click at [1060, 276] on button "Mover para finalizado" at bounding box center [1052, 276] width 216 height 36
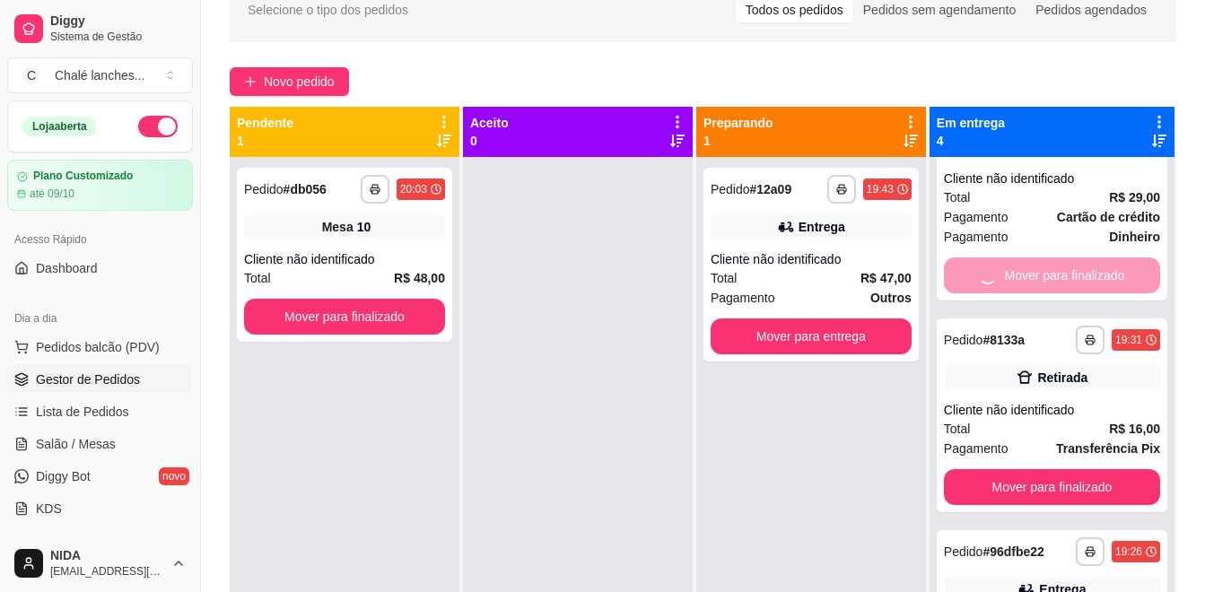
click at [1060, 276] on div "Mover para finalizado" at bounding box center [1052, 276] width 216 height 36
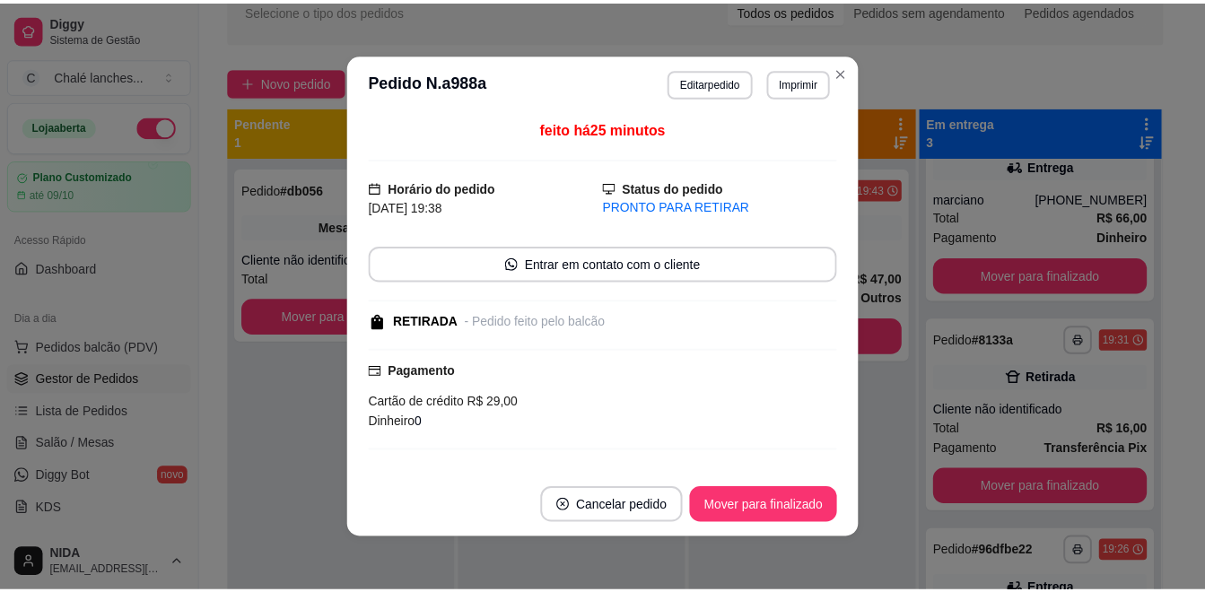
scroll to position [61, 0]
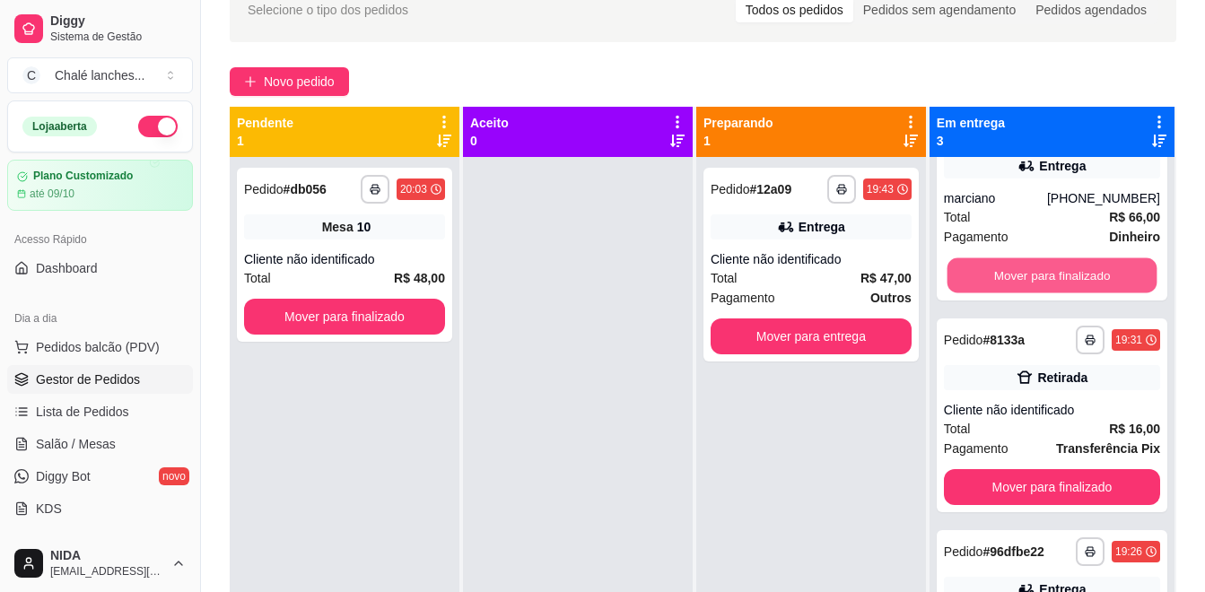
click at [1060, 276] on button "Mover para finalizado" at bounding box center [1052, 276] width 210 height 35
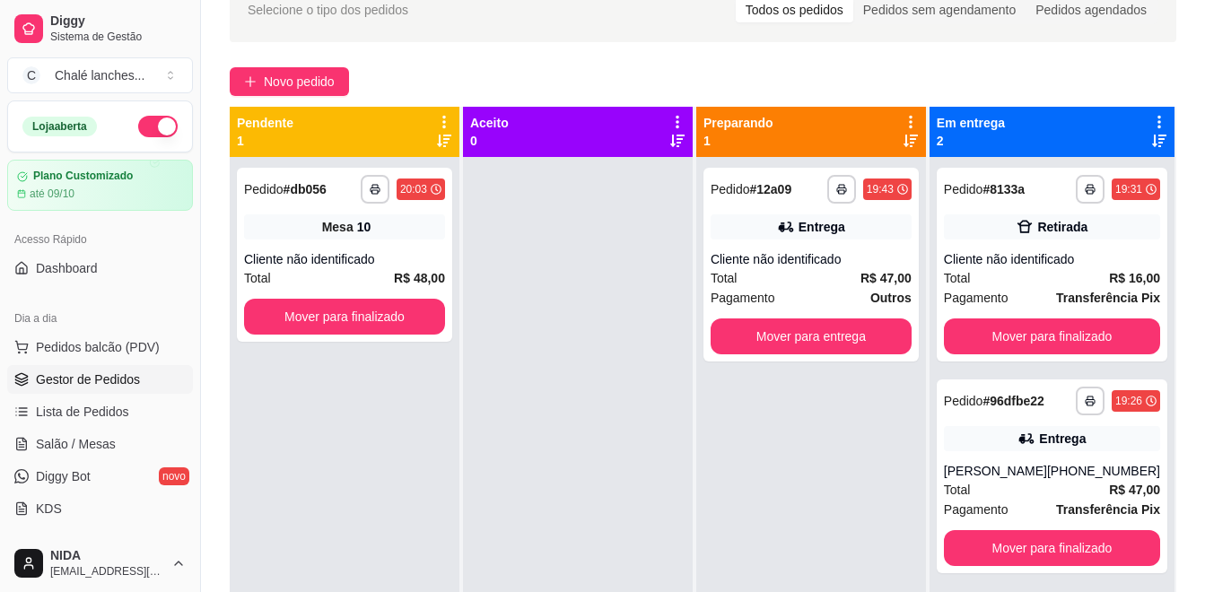
scroll to position [0, 0]
click at [1060, 276] on div "Total R$ 16,00" at bounding box center [1052, 278] width 216 height 20
click at [1071, 318] on div "**********" at bounding box center [1052, 265] width 231 height 194
click at [1070, 334] on button "Mover para finalizado" at bounding box center [1052, 337] width 216 height 36
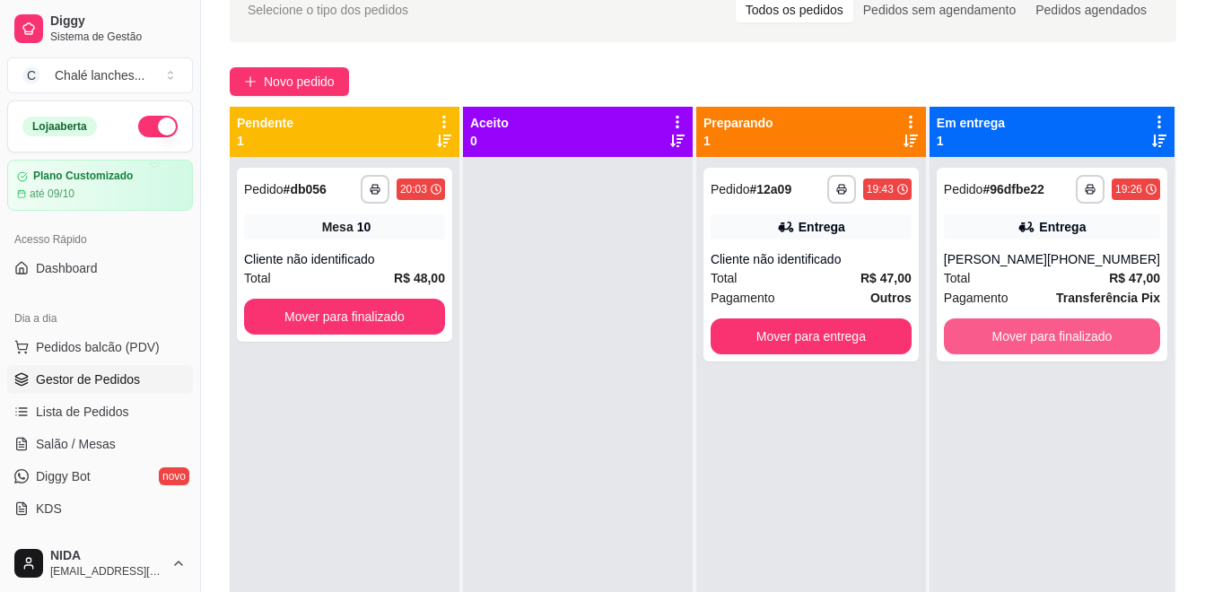
click at [1070, 334] on button "Mover para finalizado" at bounding box center [1052, 337] width 216 height 36
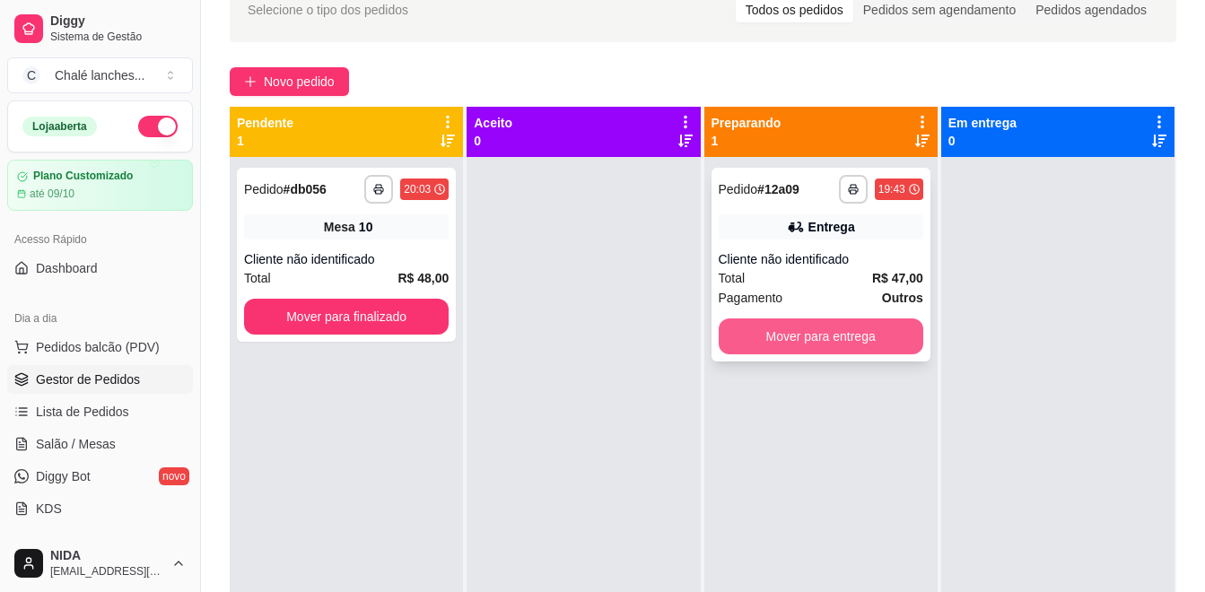
click at [763, 327] on button "Mover para entrega" at bounding box center [821, 337] width 205 height 36
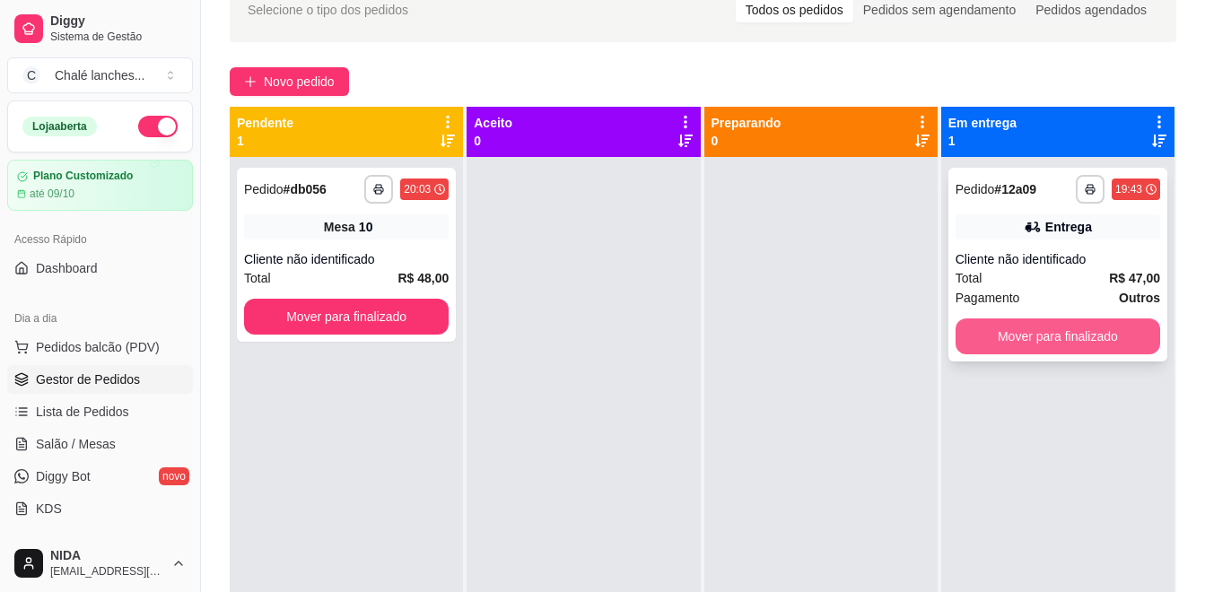
click at [963, 328] on button "Mover para finalizado" at bounding box center [1058, 337] width 205 height 36
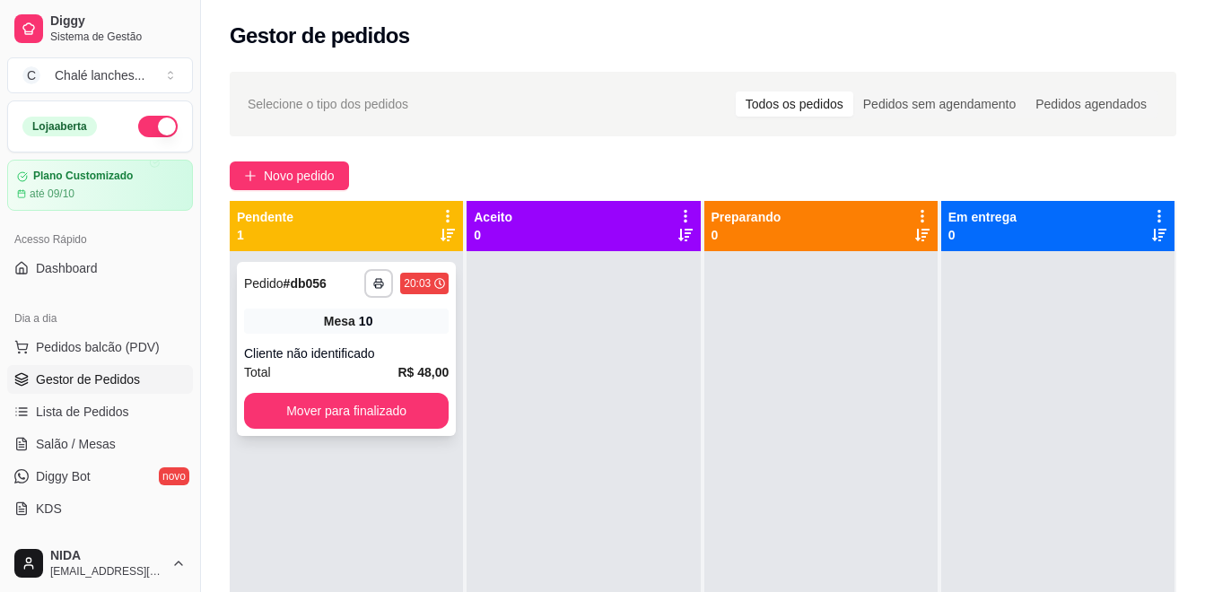
click at [382, 387] on div "**********" at bounding box center [346, 349] width 219 height 174
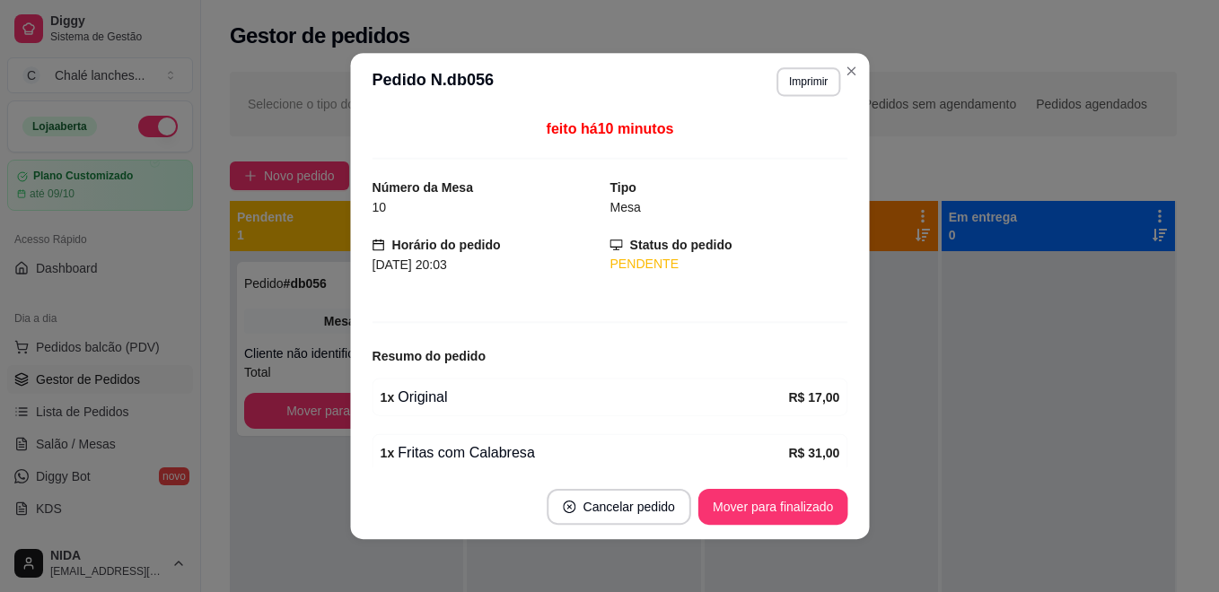
click at [394, 405] on div "1 x Original" at bounding box center [584, 397] width 408 height 22
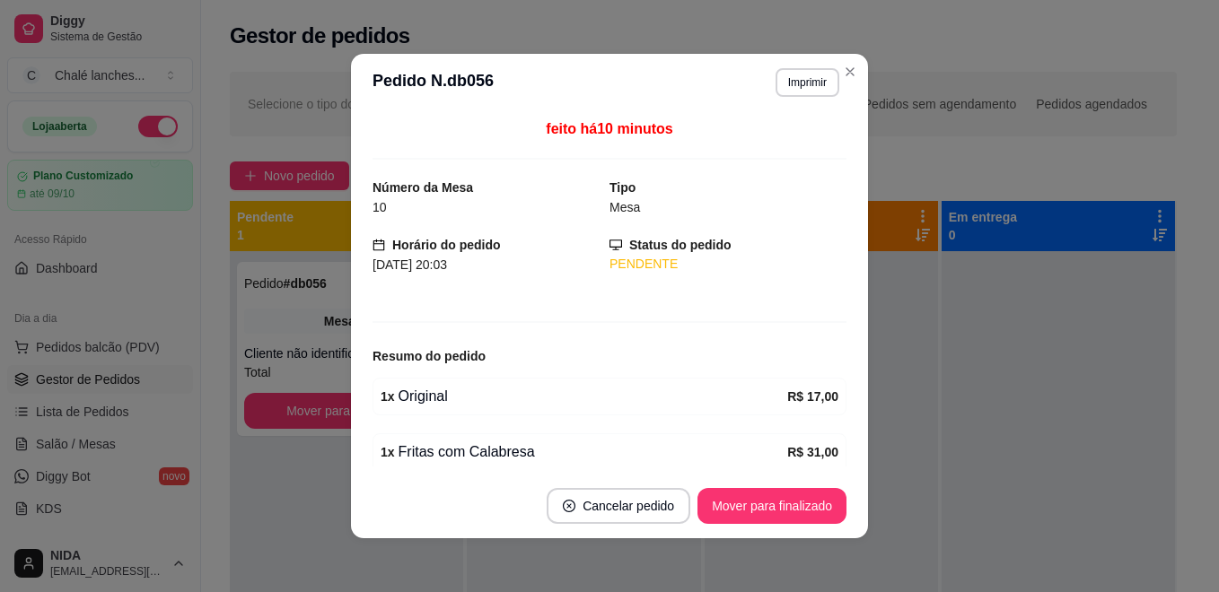
click at [760, 494] on button "Mover para finalizado" at bounding box center [771, 506] width 149 height 36
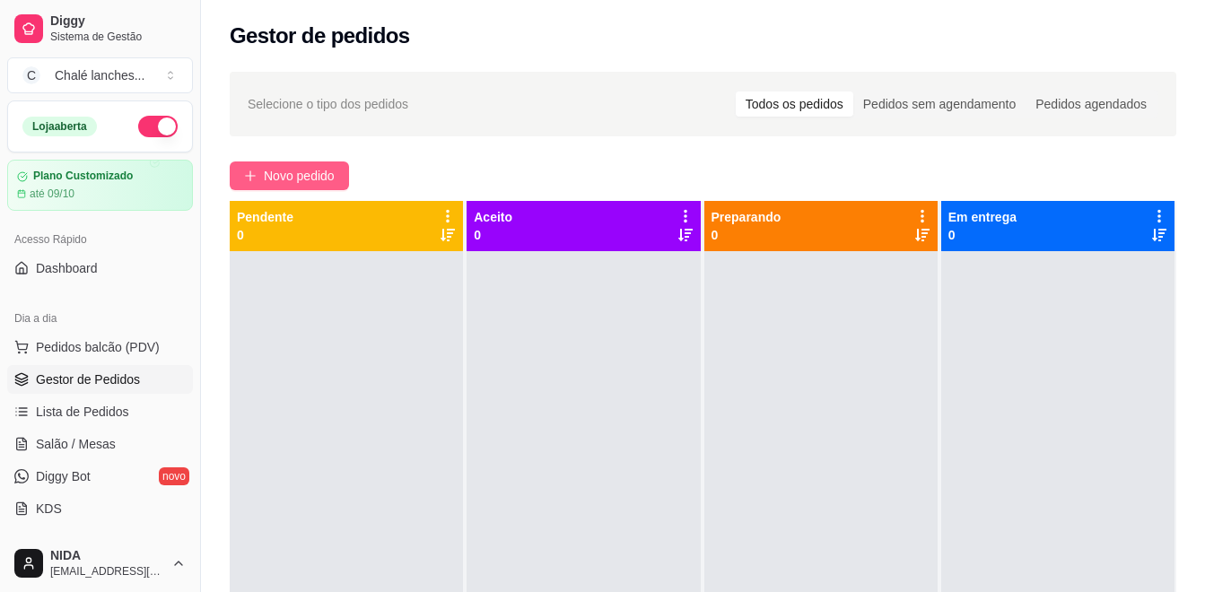
click at [299, 170] on span "Novo pedido" at bounding box center [299, 176] width 71 height 20
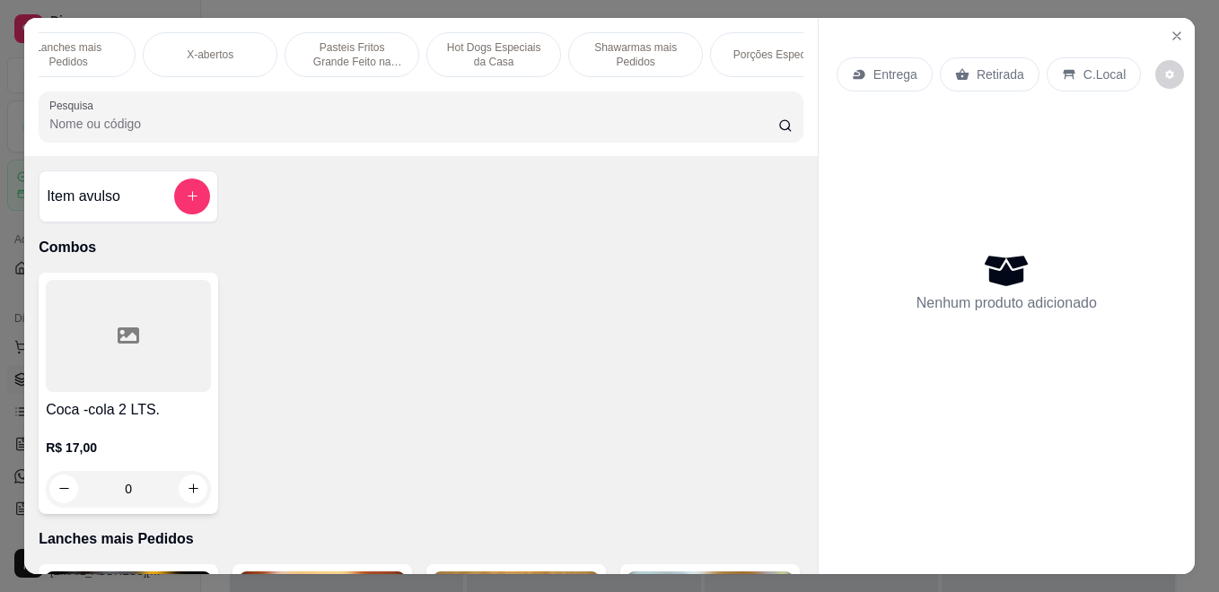
scroll to position [0, 215]
click at [760, 50] on p "Porções Especiais" at bounding box center [741, 55] width 89 height 14
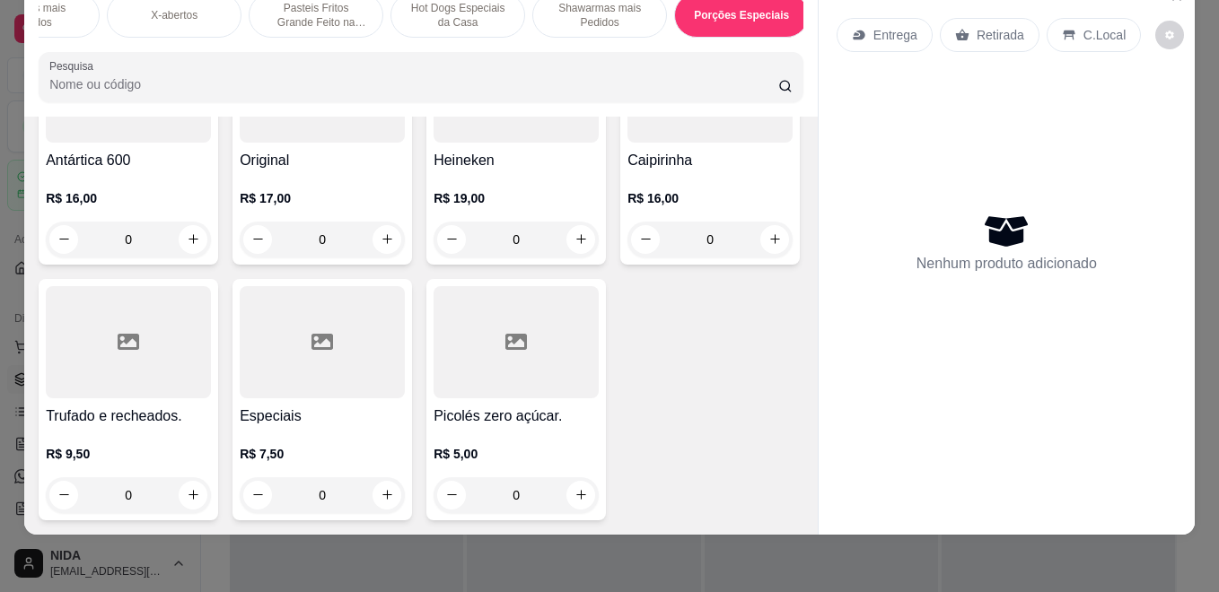
scroll to position [7086, 0]
drag, startPoint x: 597, startPoint y: 22, endPoint x: 608, endPoint y: 13, distance: 14.0
click at [597, 19] on div "Shawarmas mais Pedidos" at bounding box center [599, 15] width 135 height 45
click at [608, 13] on p "Shawarmas mais Pedidos" at bounding box center [600, 15] width 104 height 29
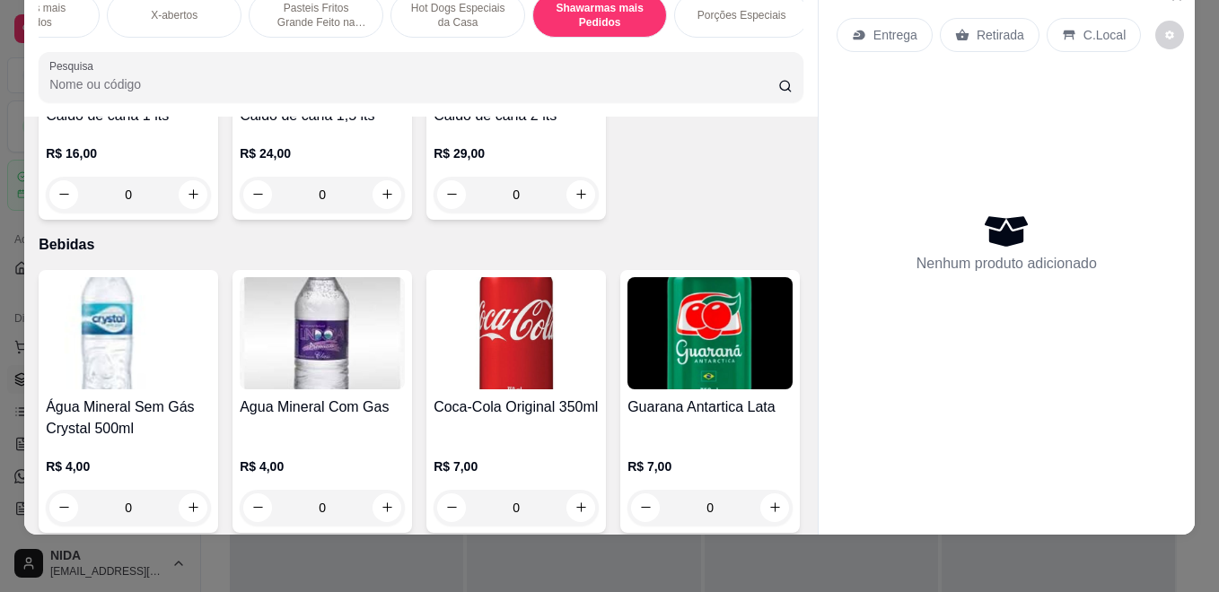
scroll to position [5315, 0]
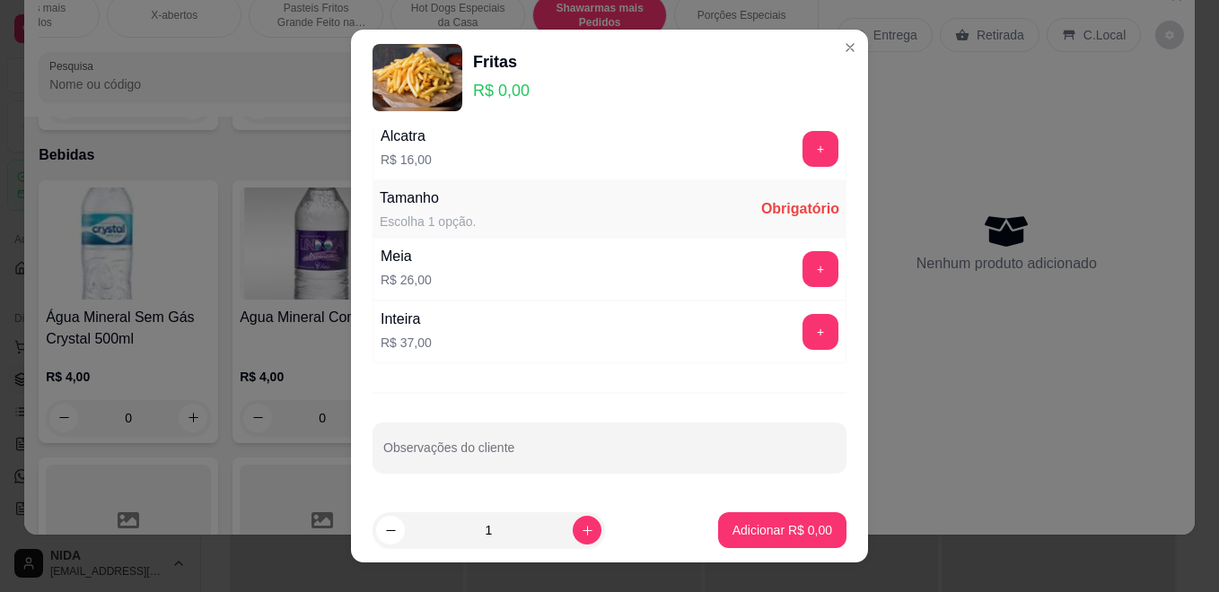
scroll to position [28, 0]
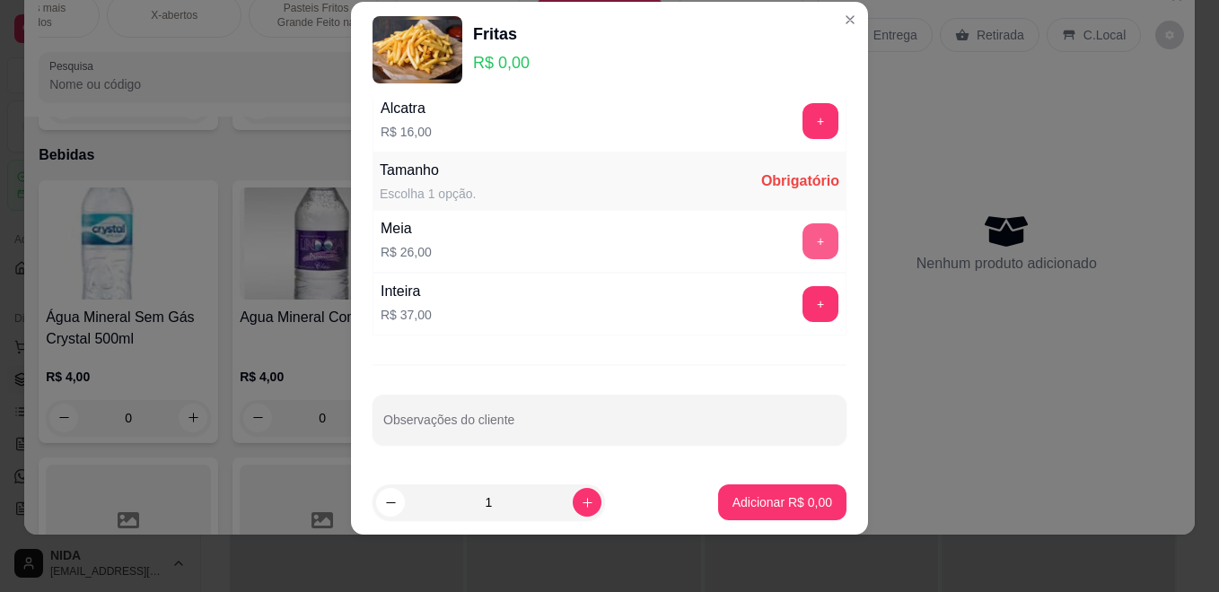
click at [802, 230] on button "+" at bounding box center [820, 241] width 36 height 36
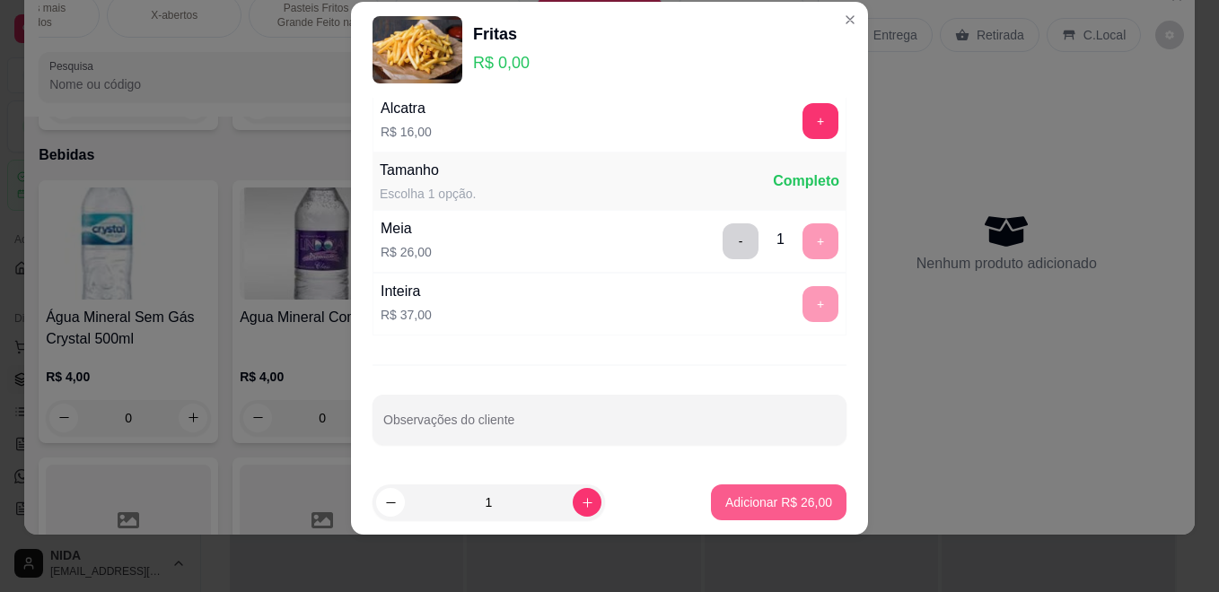
click at [778, 494] on p "Adicionar R$ 26,00" at bounding box center [778, 503] width 107 height 18
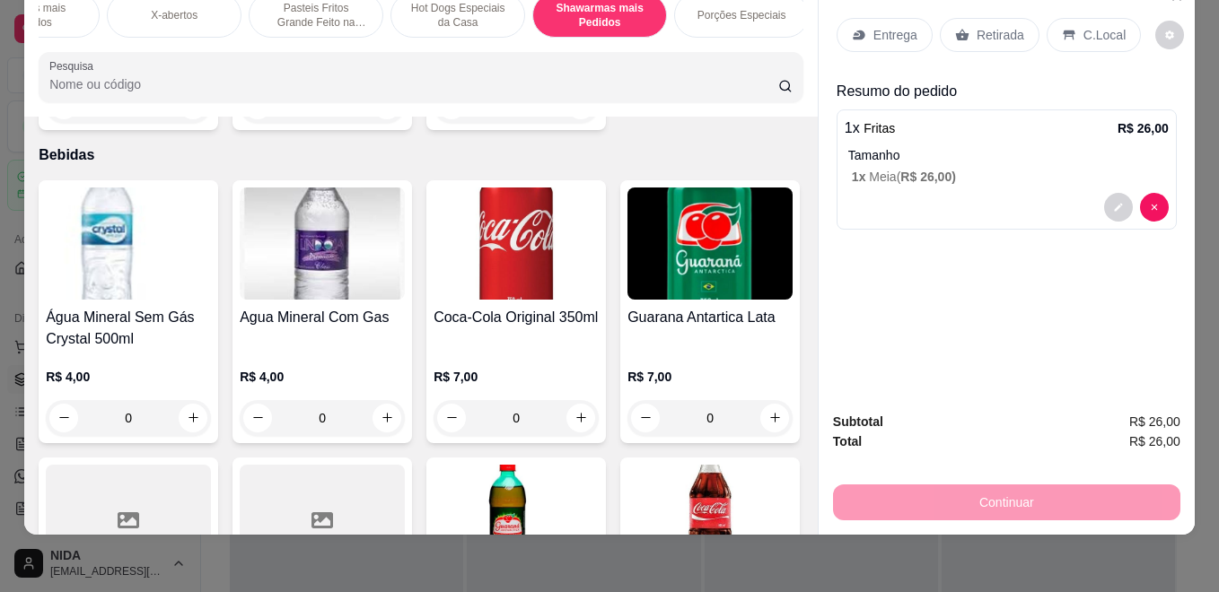
click at [904, 30] on p "Entrega" at bounding box center [895, 35] width 44 height 18
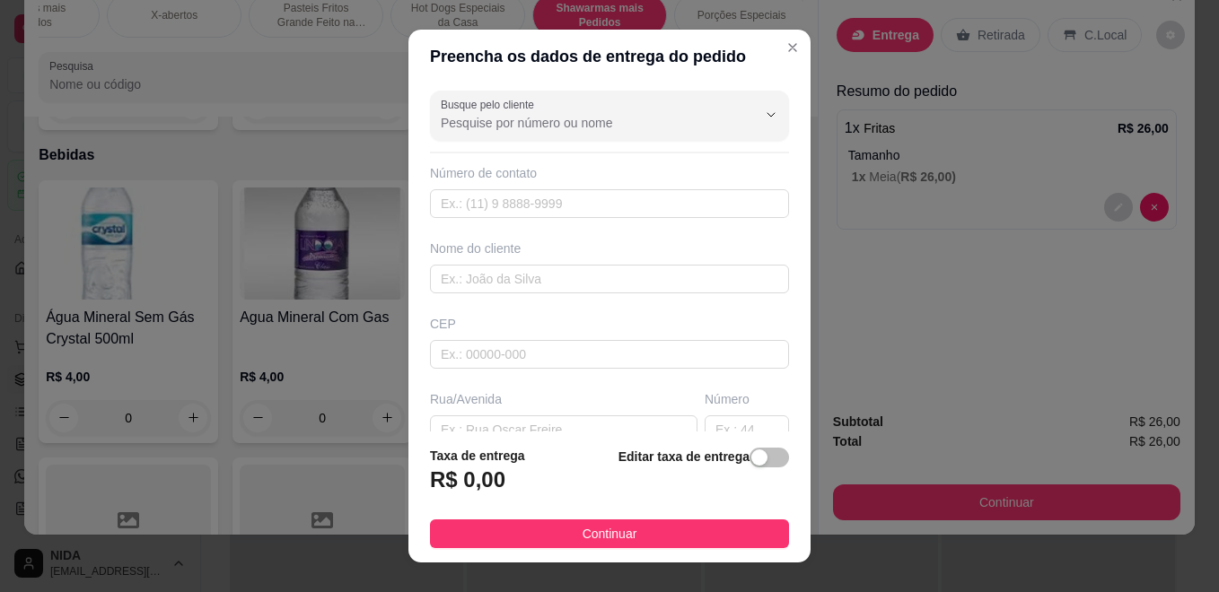
click at [651, 220] on div "Busque pelo cliente Número de contato Nome do cliente CEP Rua/[GEOGRAPHIC_DATA]…" at bounding box center [609, 257] width 402 height 348
click at [653, 205] on input "text" at bounding box center [609, 203] width 359 height 29
click at [660, 247] on div "Nome do cliente" at bounding box center [609, 249] width 359 height 18
click at [670, 282] on input "text" at bounding box center [609, 279] width 359 height 29
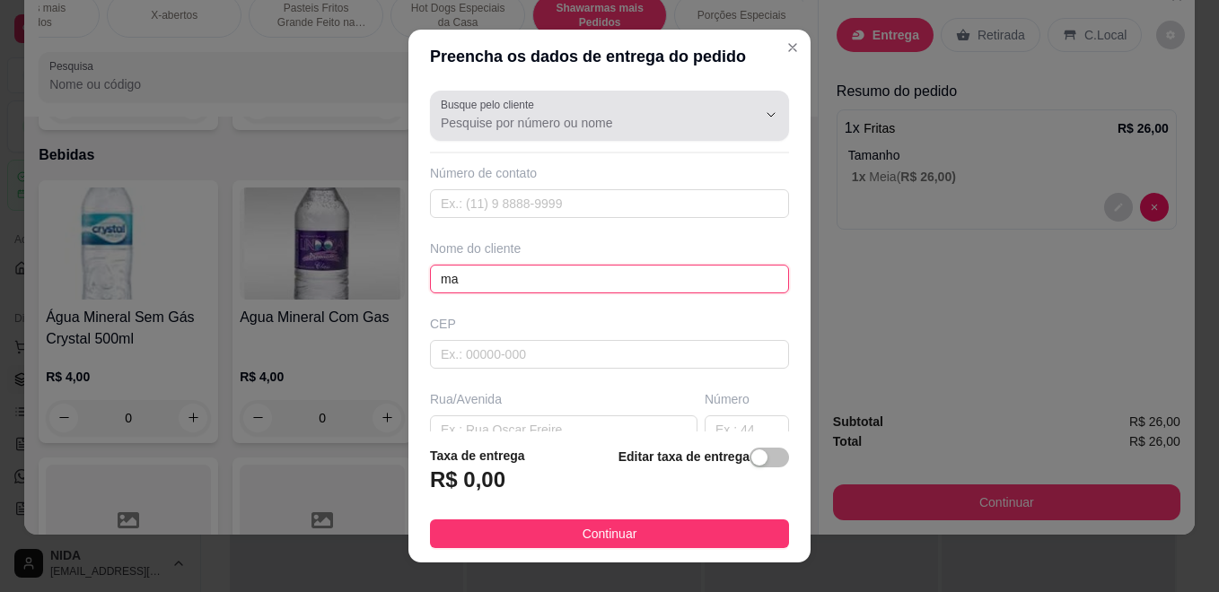
type input "ma"
click at [627, 122] on input "Busque pelo cliente" at bounding box center [584, 123] width 287 height 18
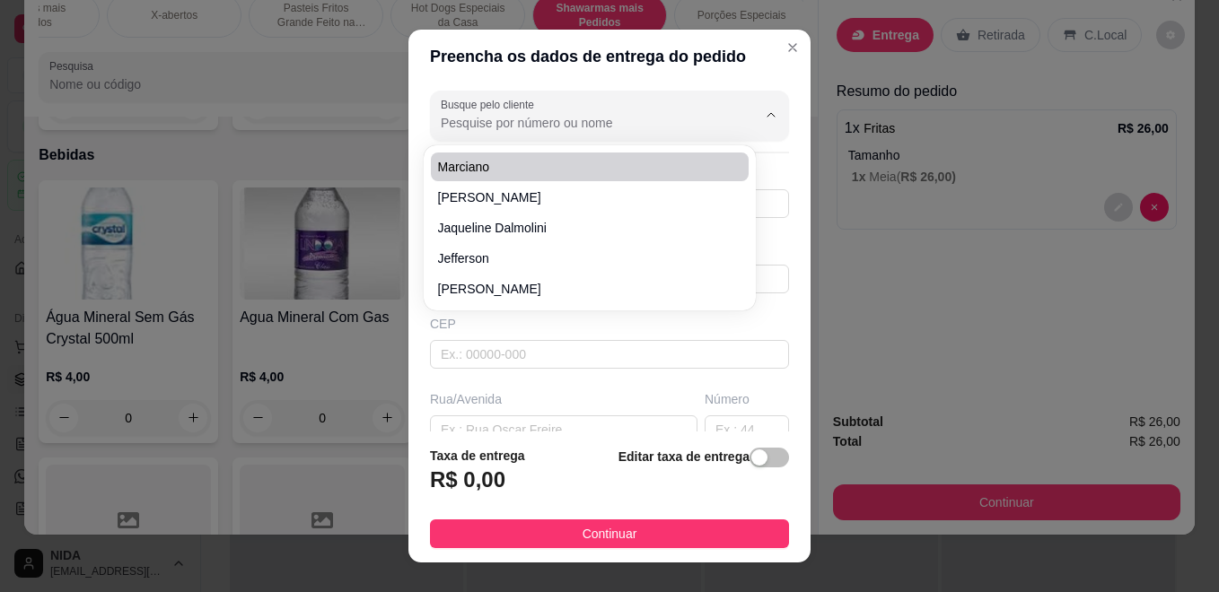
click at [537, 167] on span "marciano" at bounding box center [580, 167] width 285 height 18
type input "marciano"
type input "4792065684"
type input "marciano"
type input "Brusque"
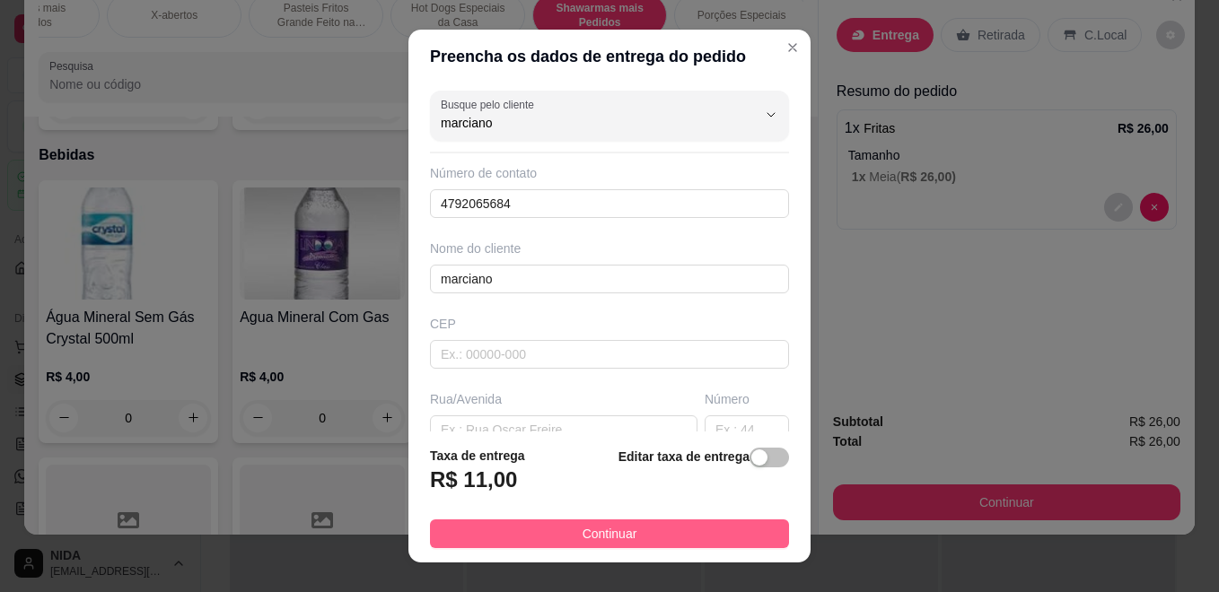
click at [675, 538] on button "Continuar" at bounding box center [609, 534] width 359 height 29
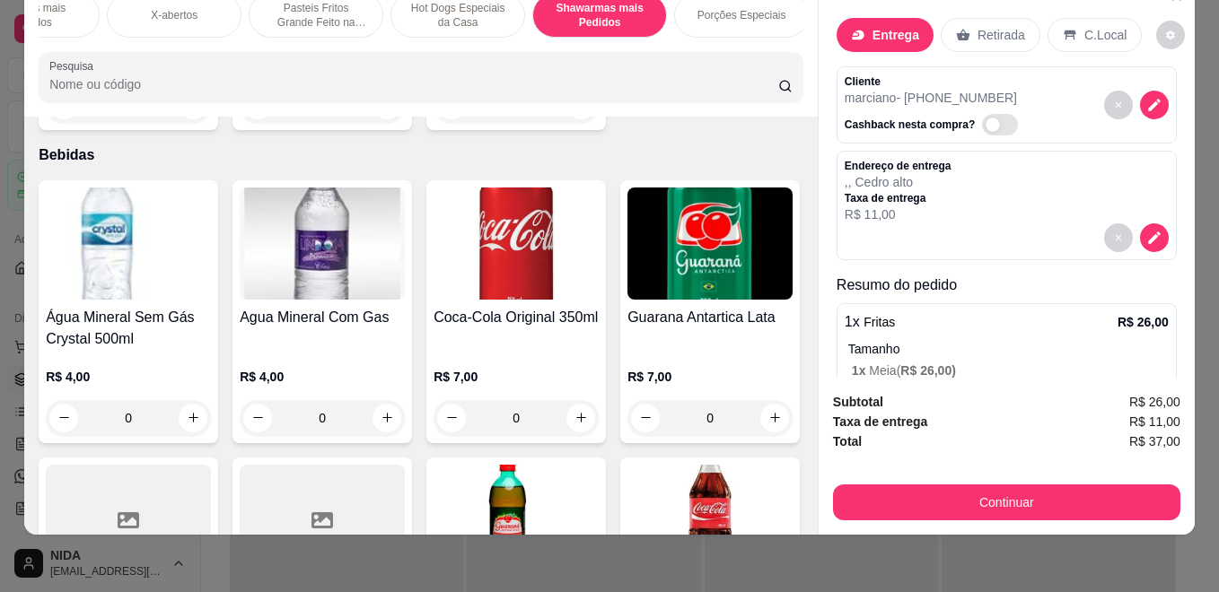
click at [863, 30] on div "Entrega" at bounding box center [885, 35] width 97 height 34
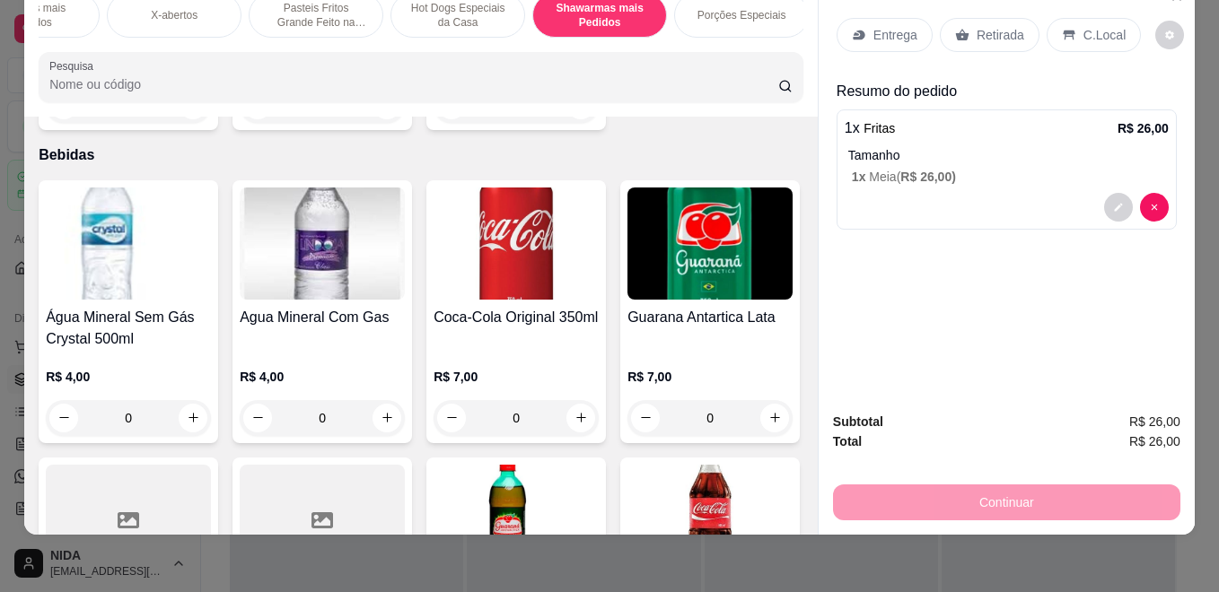
click at [876, 18] on div "Entrega" at bounding box center [885, 35] width 96 height 34
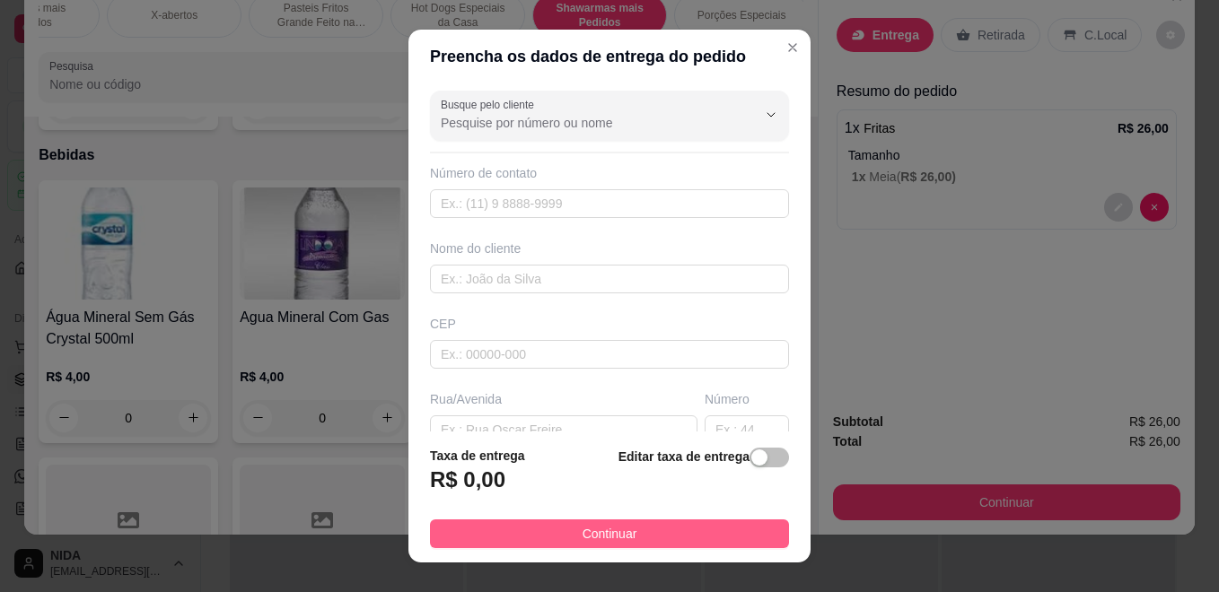
click at [708, 545] on button "Continuar" at bounding box center [609, 534] width 359 height 29
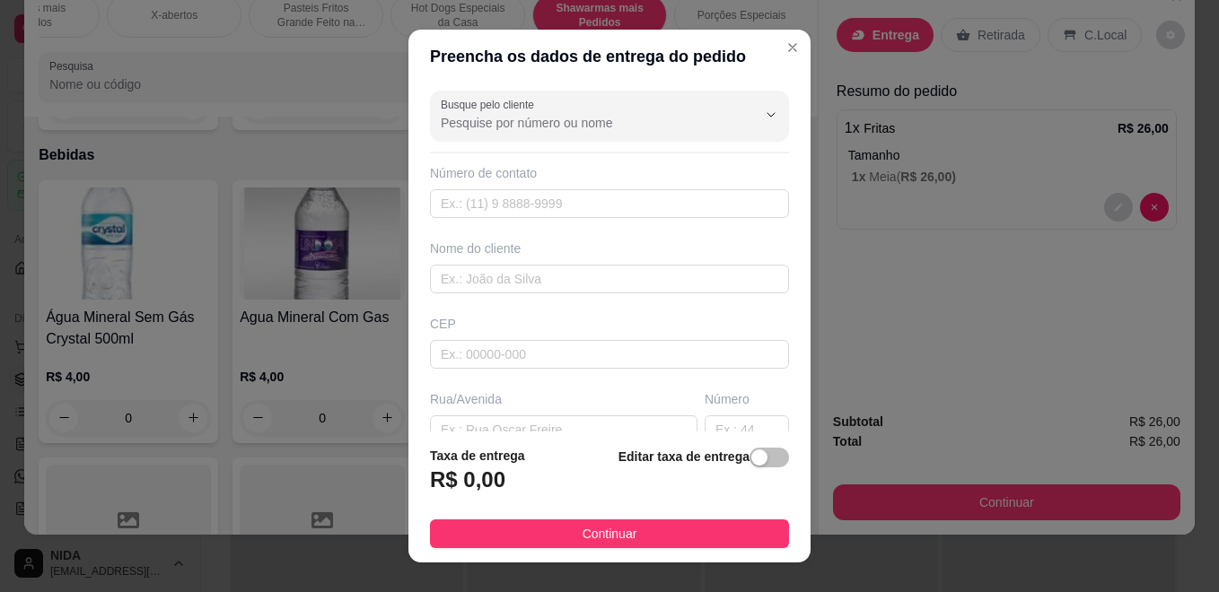
click at [717, 531] on div "Combos Lanches mais Pedidos X-abertos Pasteis Fritos Grande Feito na Hora Hot D…" at bounding box center [609, 296] width 1219 height 592
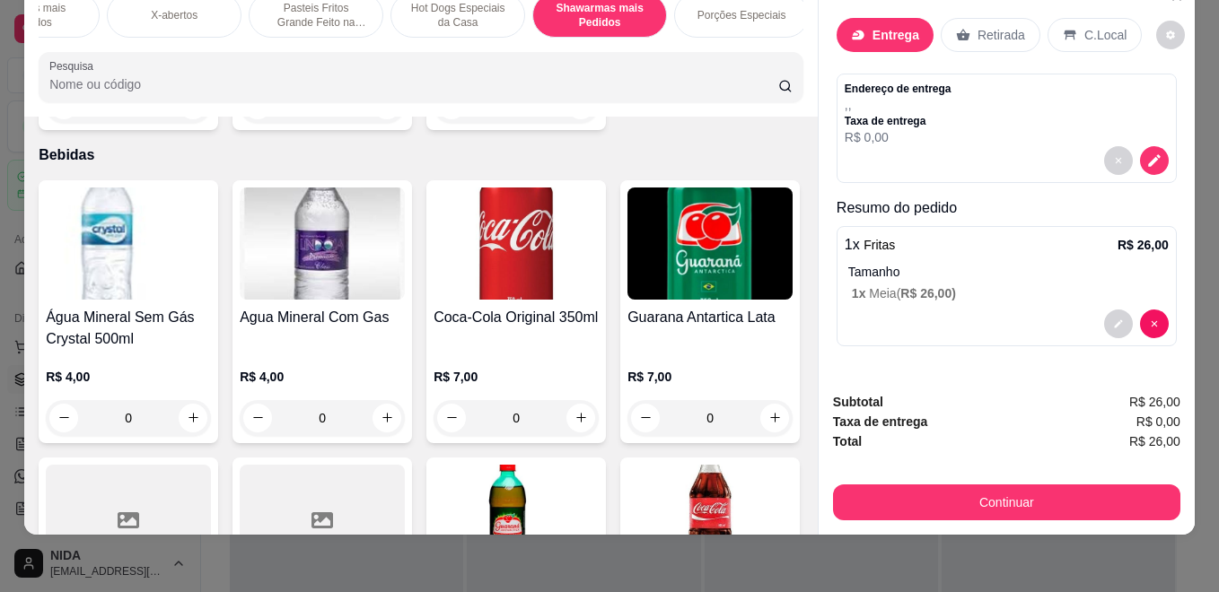
click at [958, 517] on div "Subtotal R$ 26,00 Taxa de entrega R$ 0,00 Total R$ 26,00 Continuar" at bounding box center [1007, 456] width 376 height 157
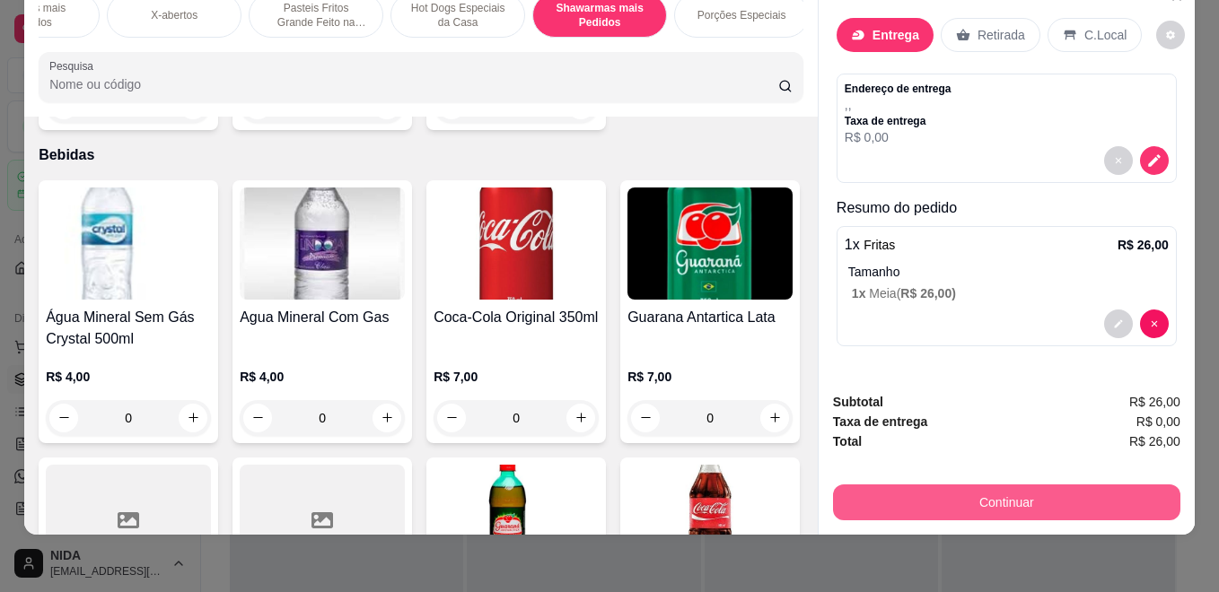
click at [976, 498] on button "Continuar" at bounding box center [1006, 503] width 347 height 36
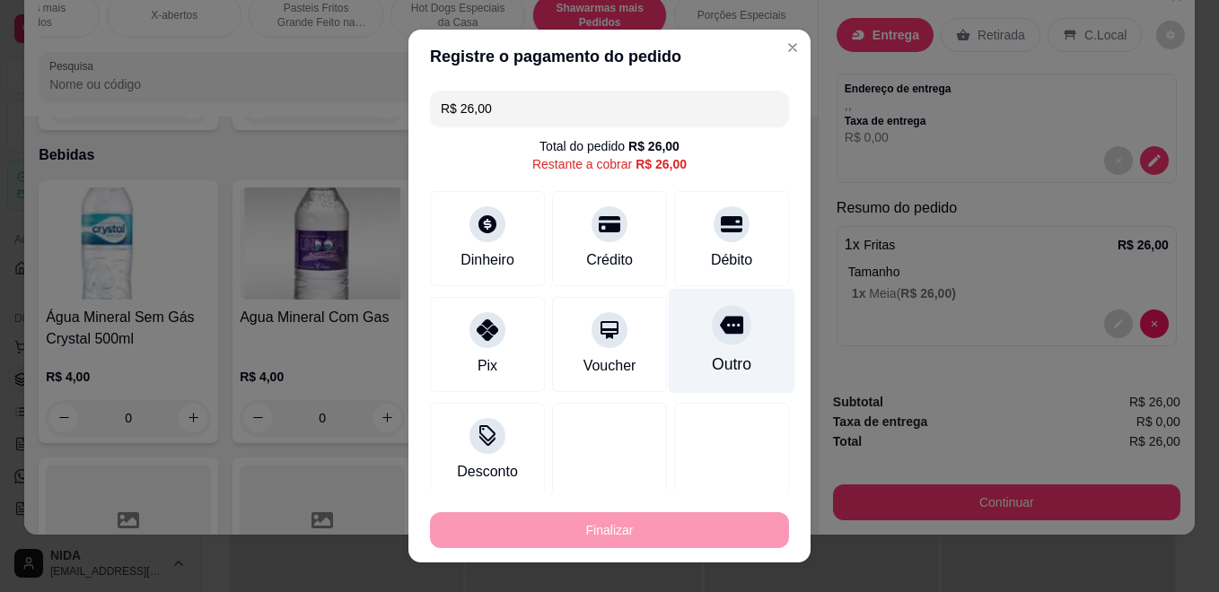
click at [738, 345] on div "Outro" at bounding box center [732, 341] width 127 height 105
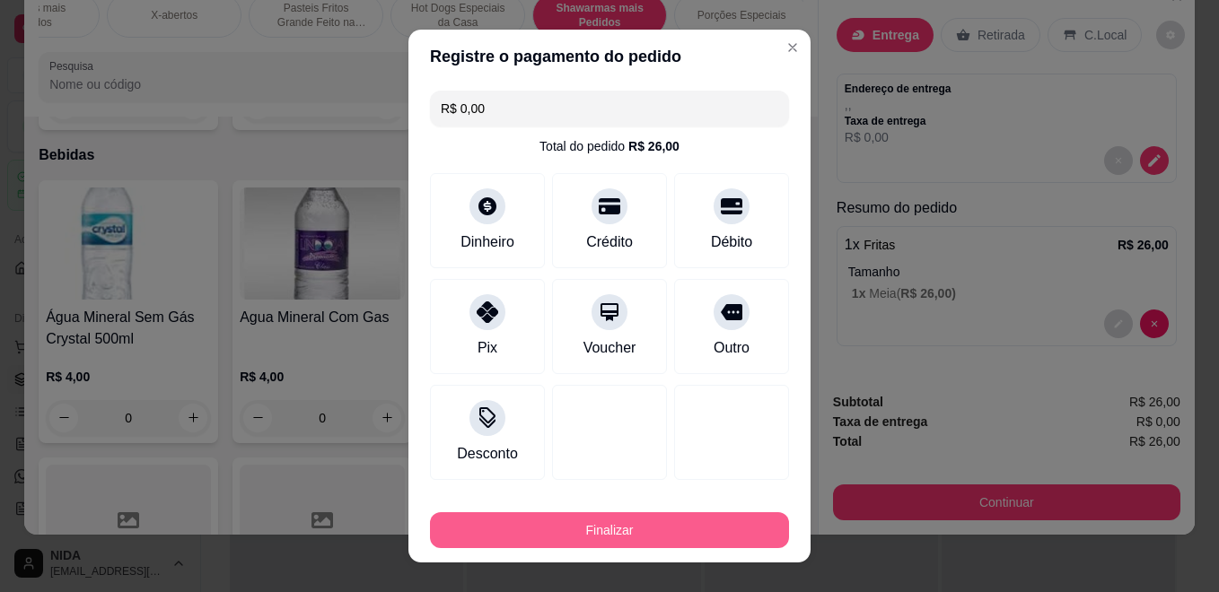
click at [736, 520] on button "Finalizar" at bounding box center [609, 531] width 359 height 36
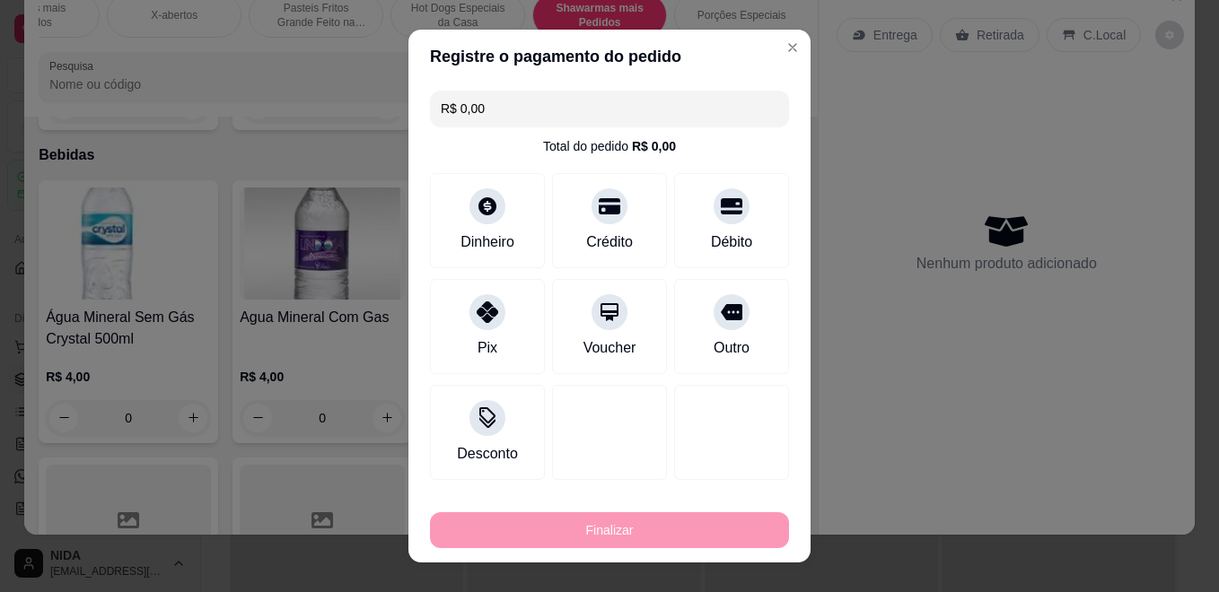
type input "-R$ 26,00"
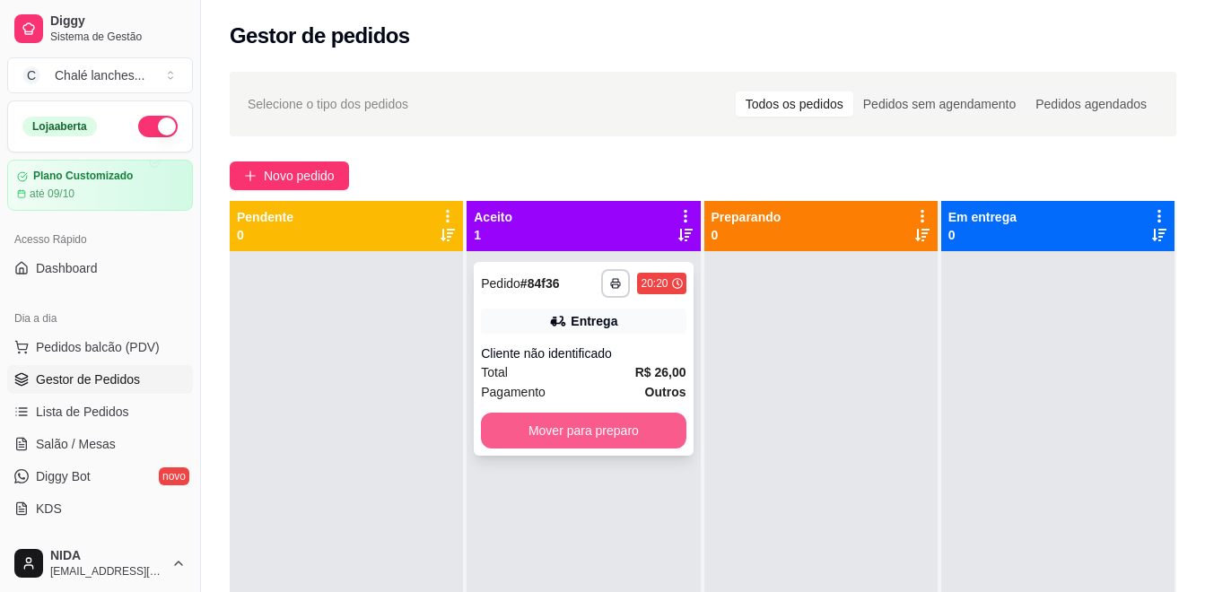
click at [634, 443] on button "Mover para preparo" at bounding box center [583, 431] width 205 height 36
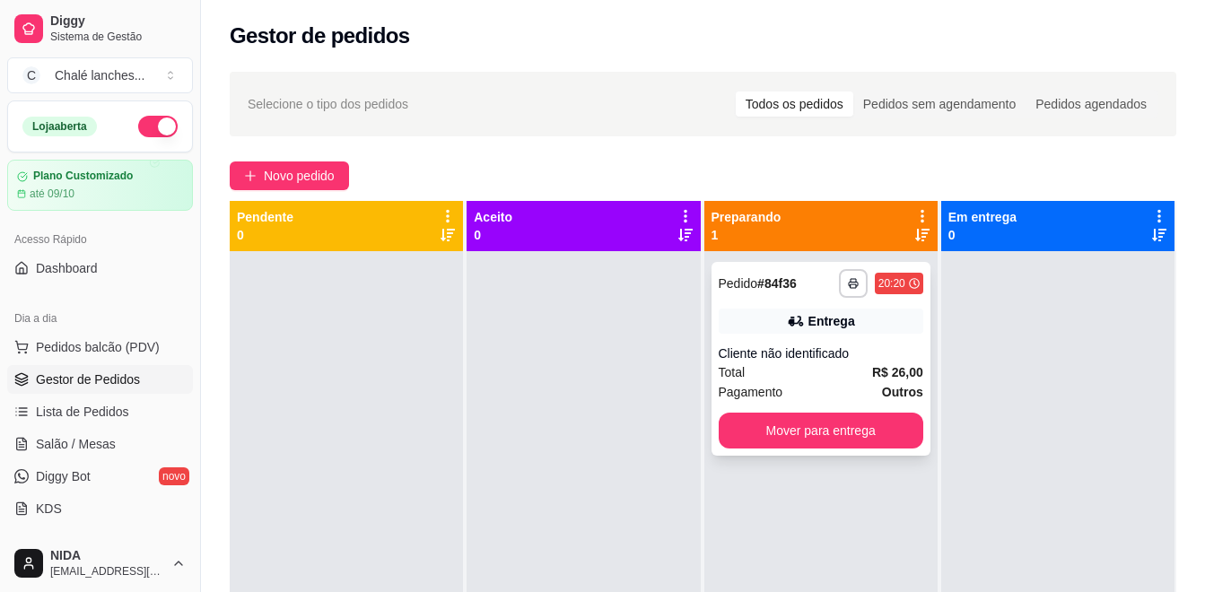
click at [846, 371] on div "Total R$ 26,00" at bounding box center [821, 373] width 205 height 20
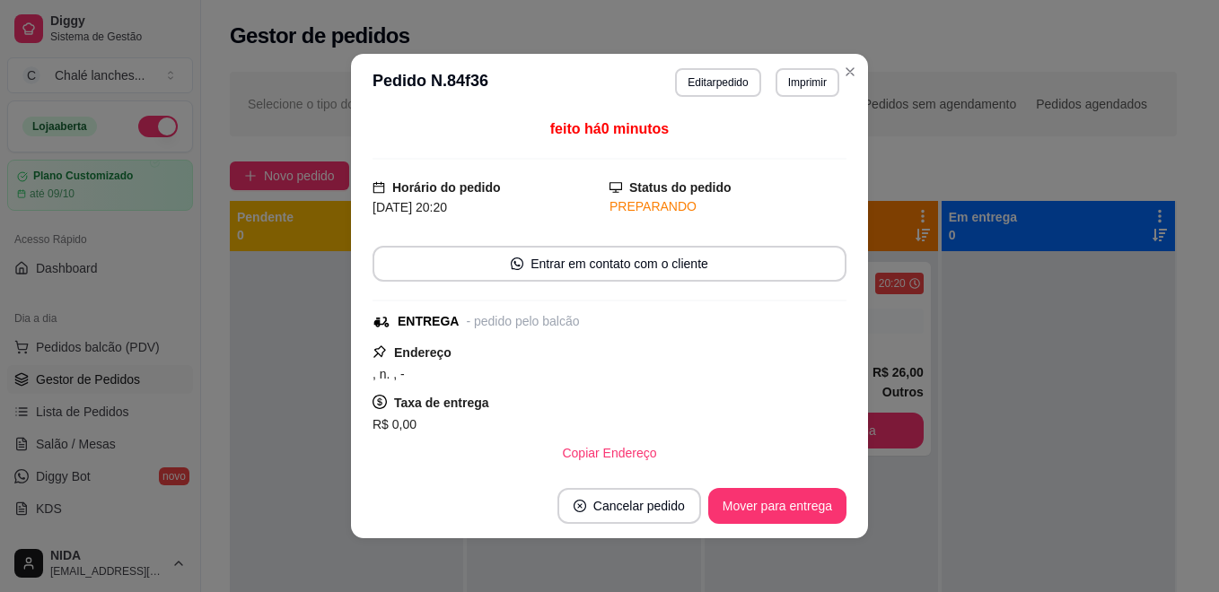
click at [831, 517] on button "Mover para entrega" at bounding box center [777, 506] width 138 height 36
click at [840, 513] on footer "Cancelar pedido Mover para entrega" at bounding box center [609, 506] width 517 height 65
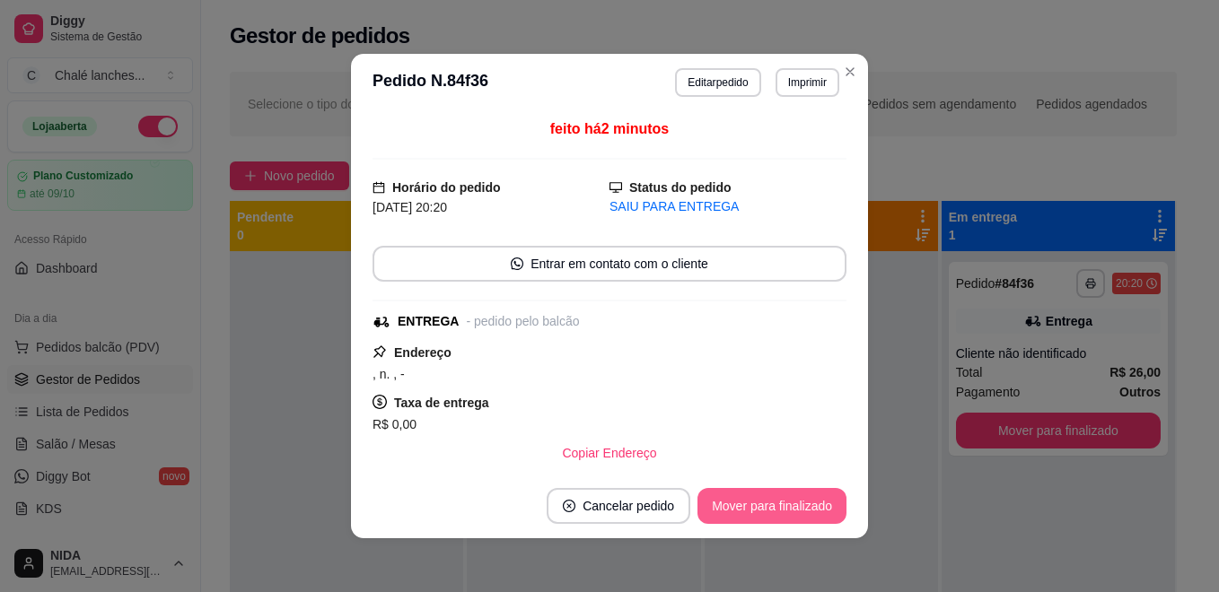
click at [826, 514] on button "Mover para finalizado" at bounding box center [771, 506] width 149 height 36
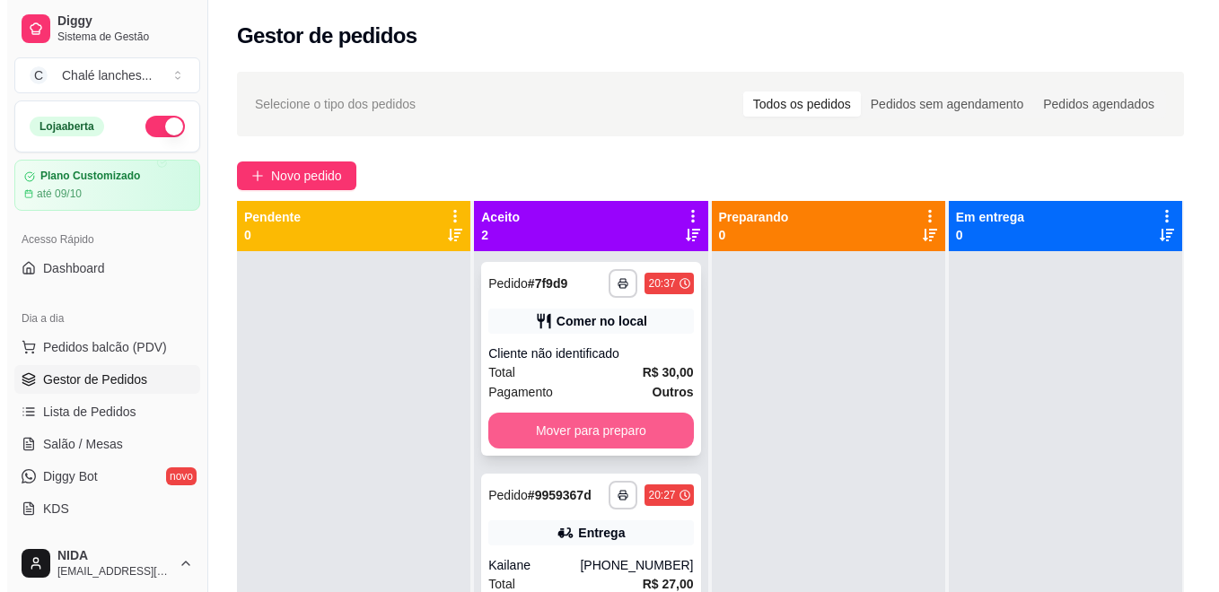
scroll to position [50, 0]
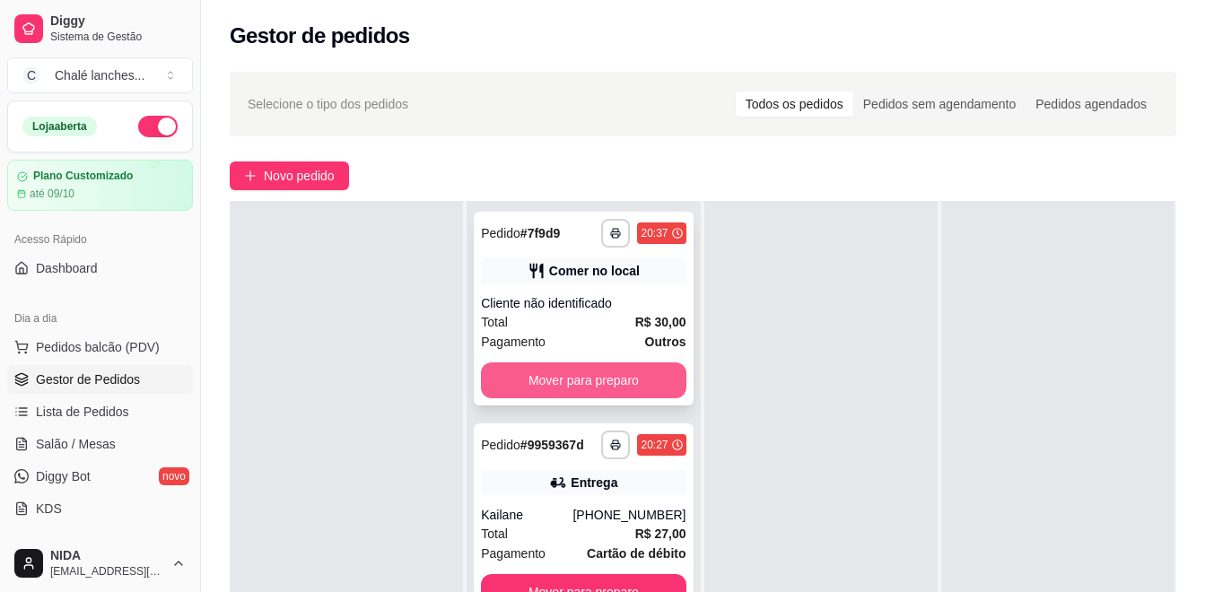
click at [656, 390] on button "Mover para preparo" at bounding box center [583, 381] width 205 height 36
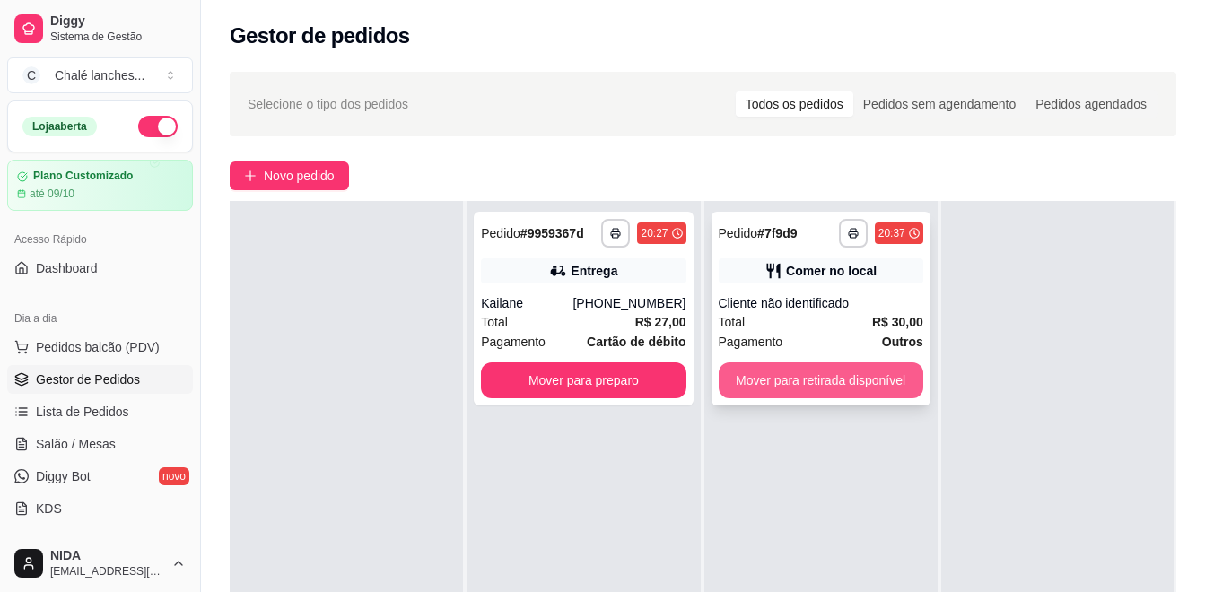
click at [784, 382] on button "Mover para retirada disponível" at bounding box center [821, 381] width 205 height 36
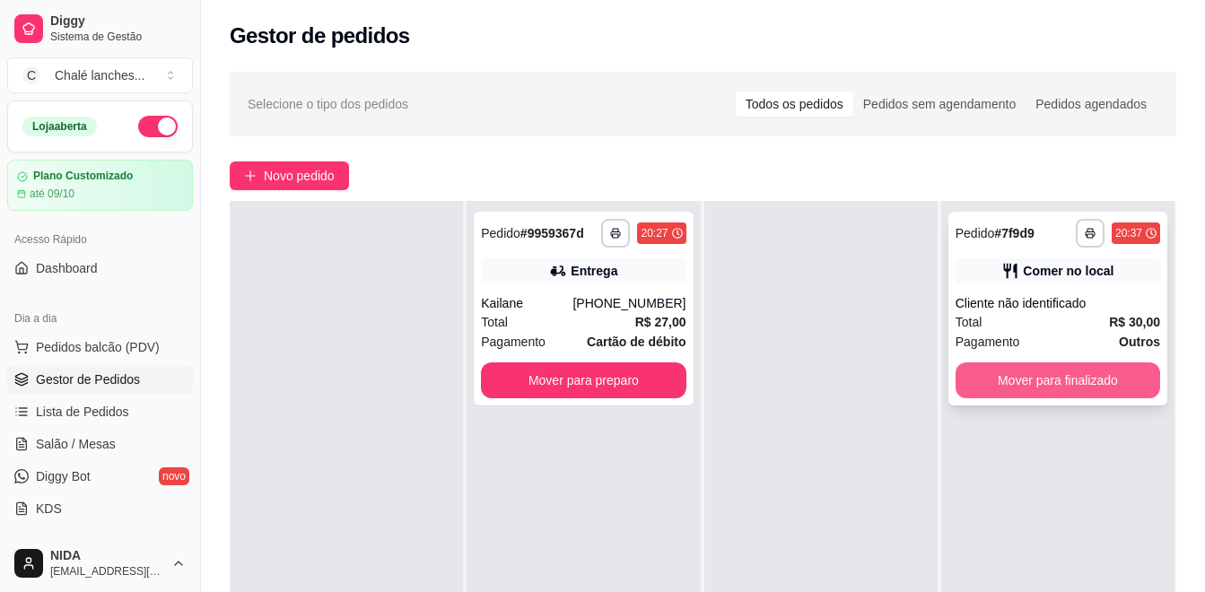
click at [1122, 379] on button "Mover para finalizado" at bounding box center [1058, 381] width 205 height 36
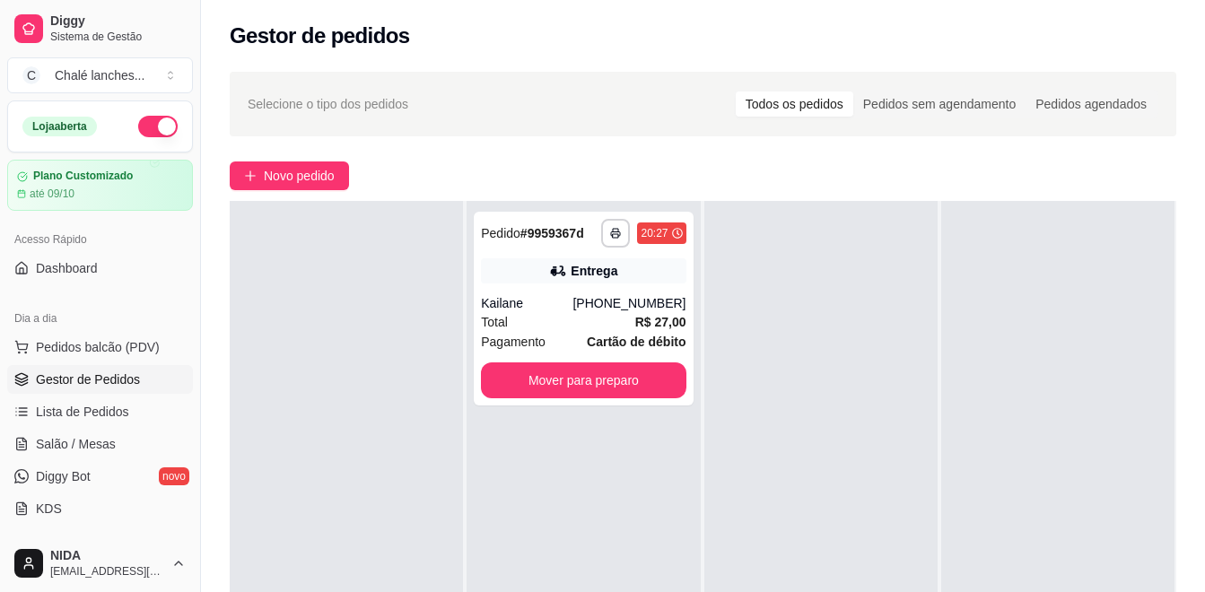
click at [365, 176] on div "Novo pedido" at bounding box center [703, 176] width 947 height 29
click at [315, 180] on span "Novo pedido" at bounding box center [299, 176] width 71 height 20
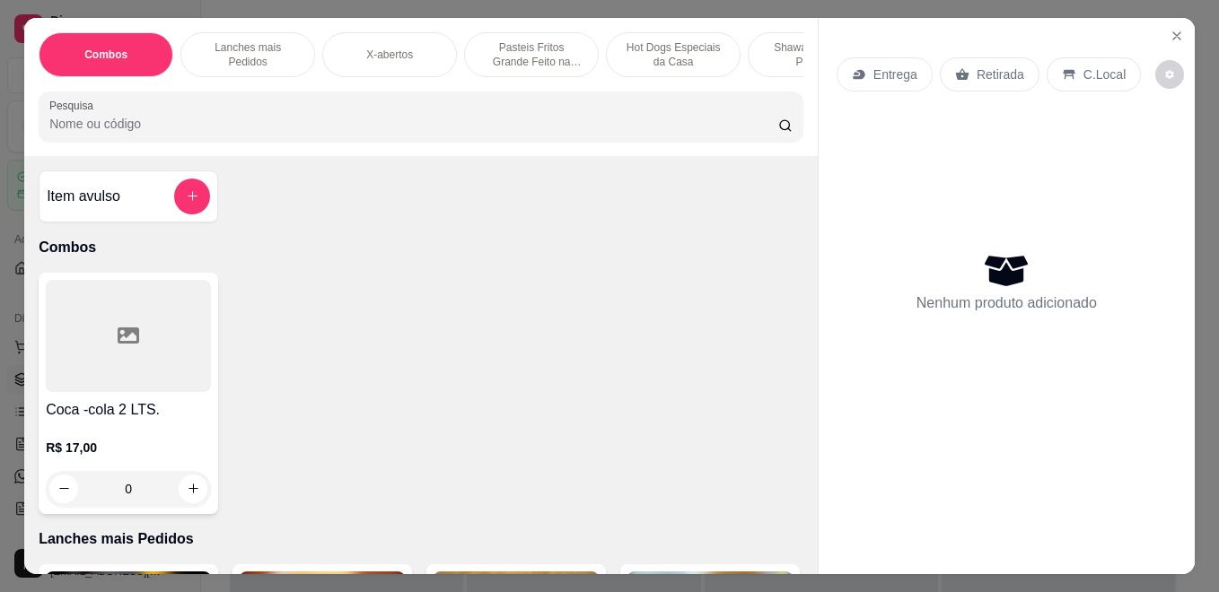
click at [413, 45] on div "X-abertos" at bounding box center [389, 54] width 135 height 45
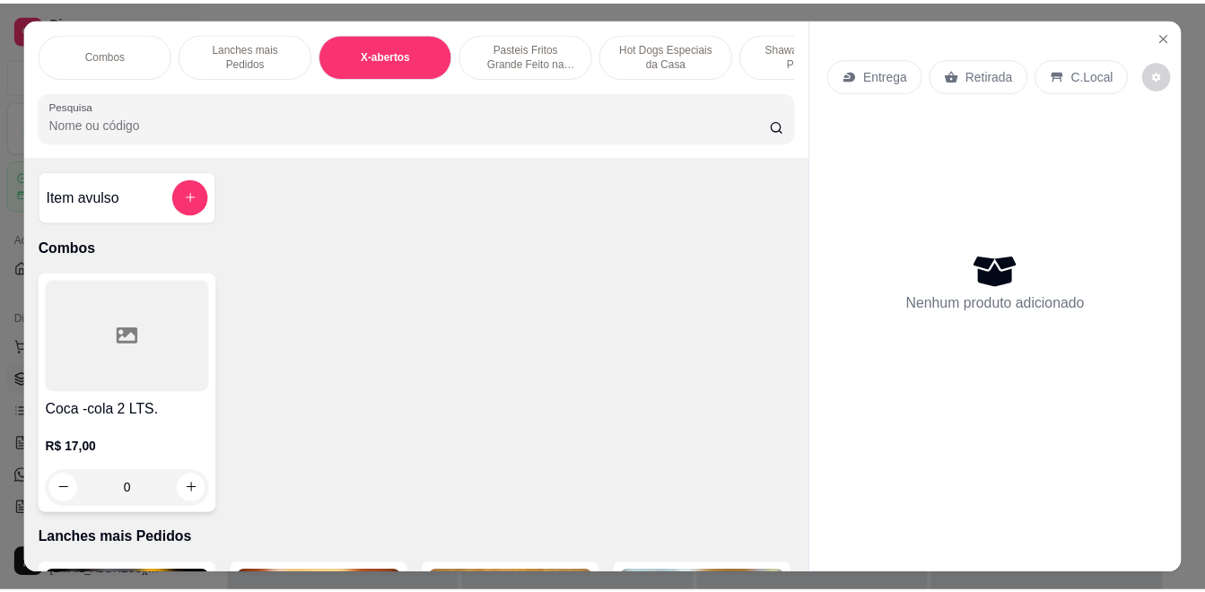
scroll to position [47, 0]
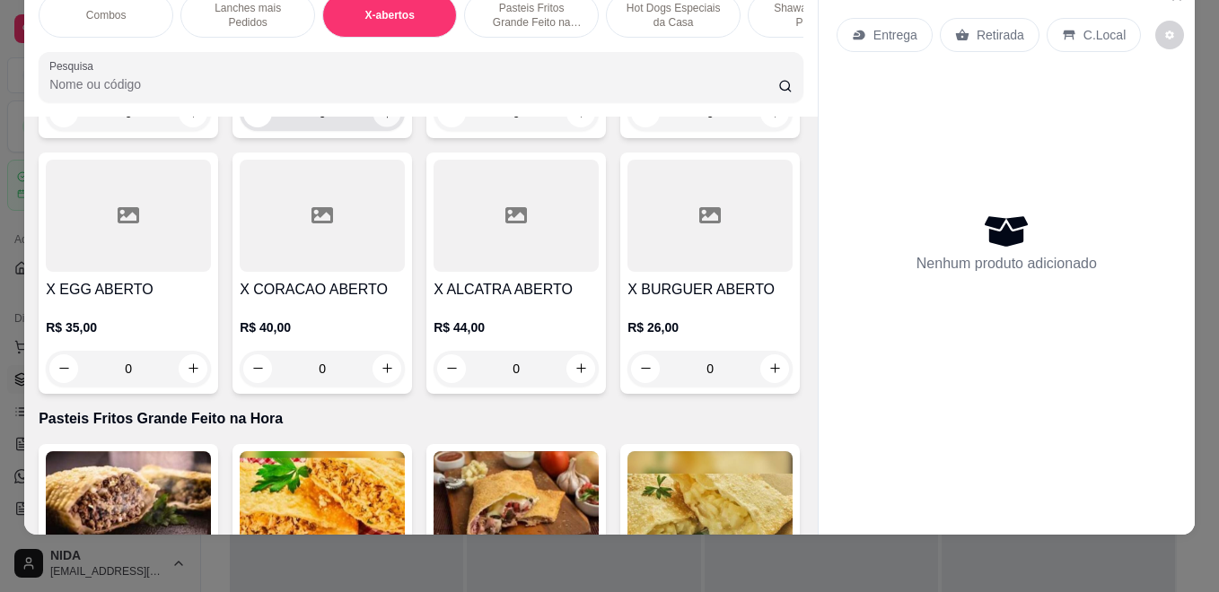
click at [382, 118] on icon "increase-product-quantity" at bounding box center [386, 113] width 9 height 9
type input "1"
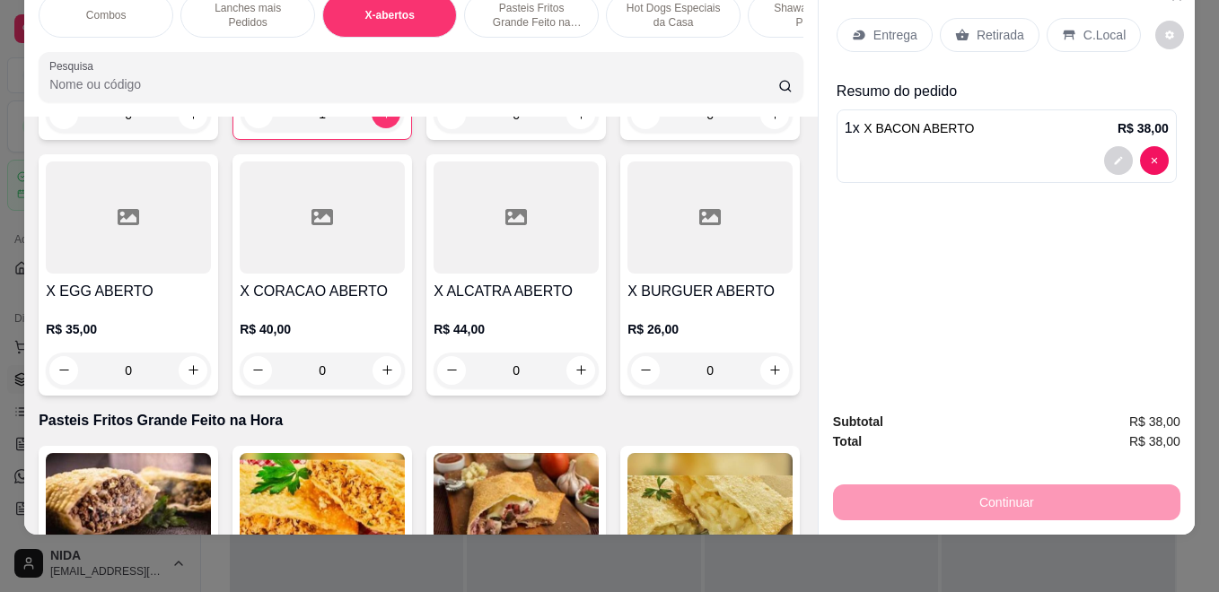
click at [1083, 26] on p "C.Local" at bounding box center [1104, 35] width 42 height 18
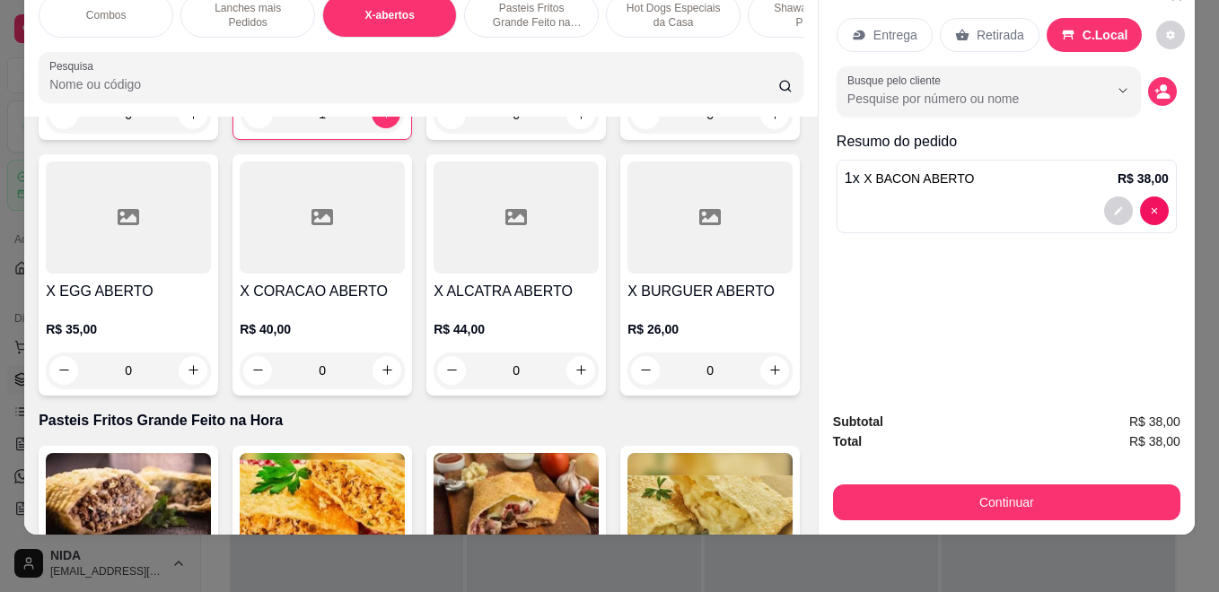
click at [1105, 497] on button "Continuar" at bounding box center [1006, 503] width 347 height 36
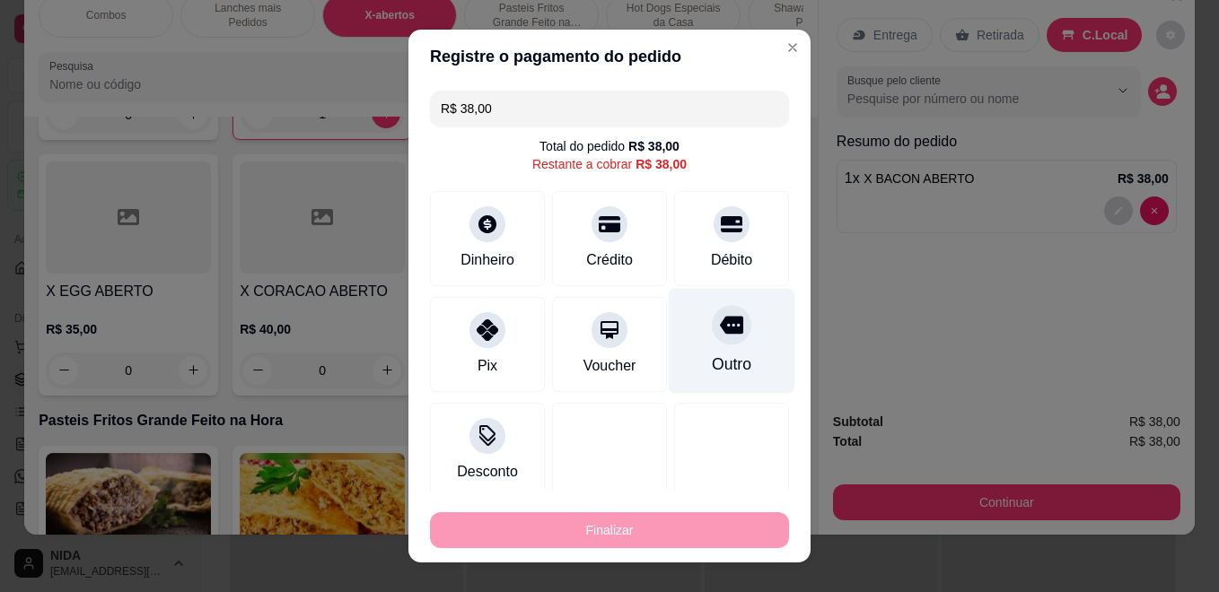
click at [714, 344] on div "Outro" at bounding box center [732, 341] width 127 height 105
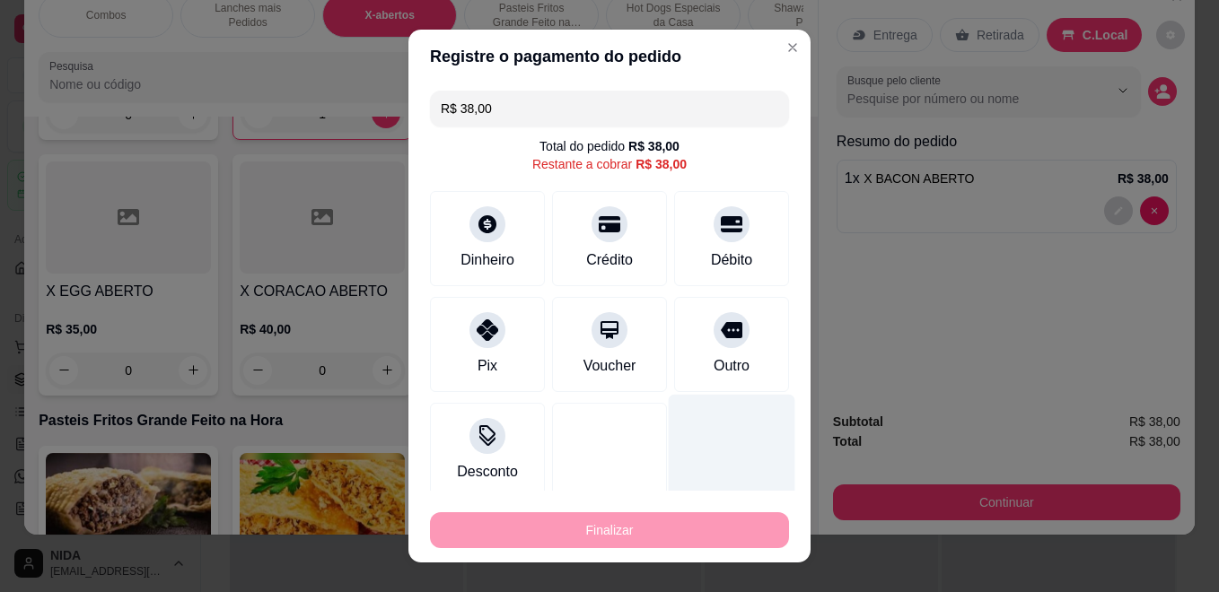
type input "R$ 0,00"
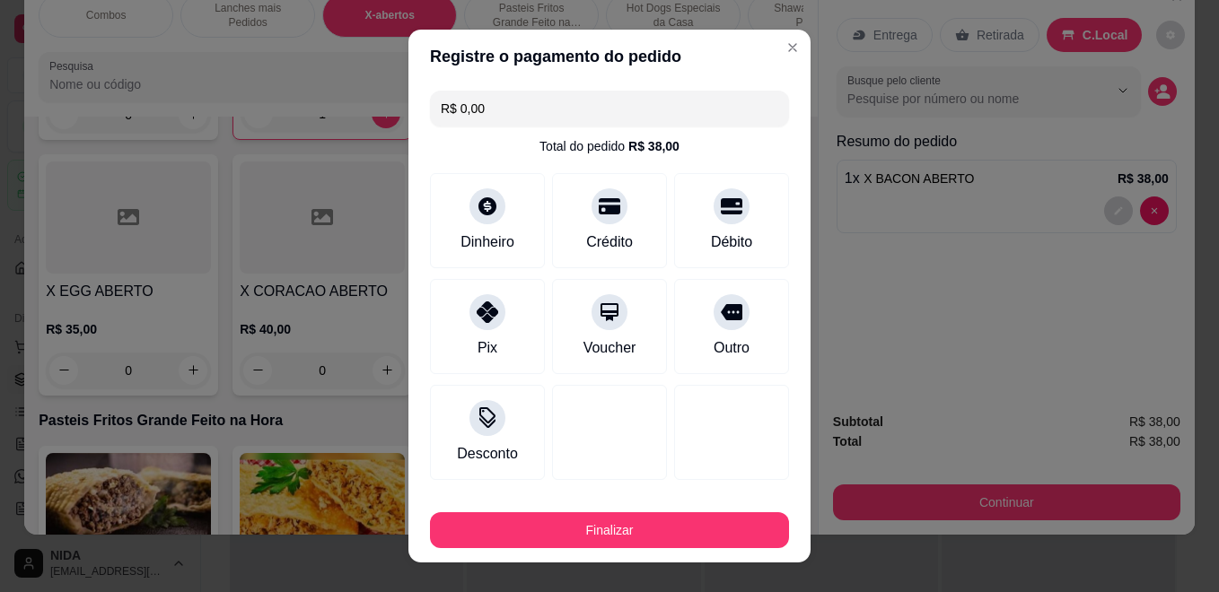
click at [636, 512] on div "Finalizar" at bounding box center [609, 526] width 359 height 43
click at [636, 513] on button "Finalizar" at bounding box center [609, 531] width 359 height 36
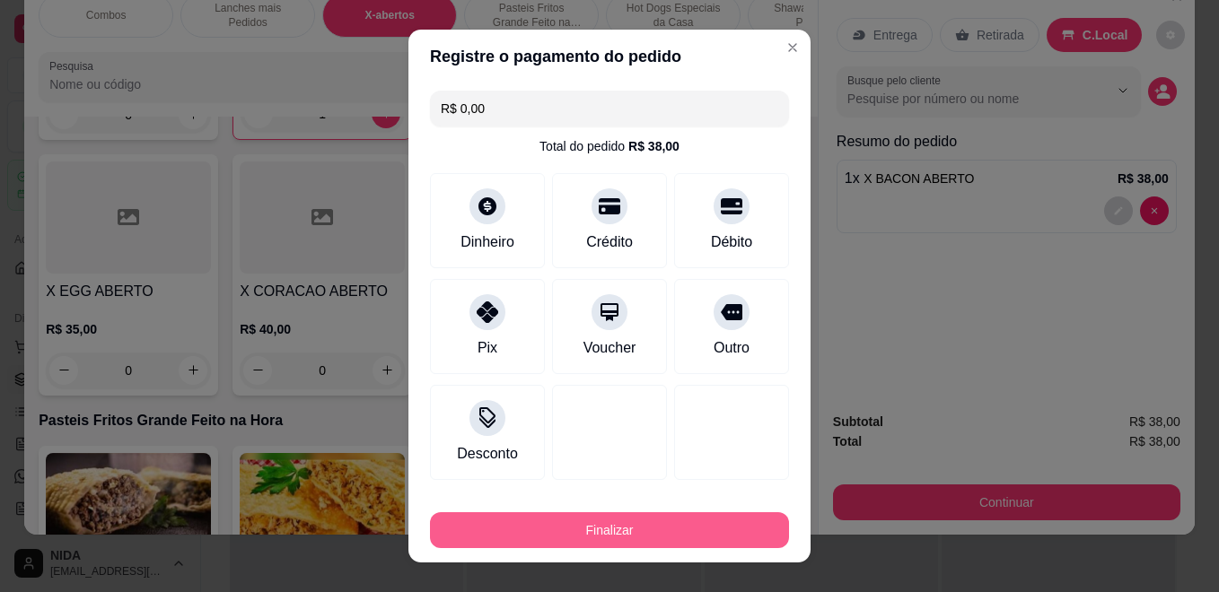
click at [680, 523] on button "Finalizar" at bounding box center [609, 531] width 359 height 36
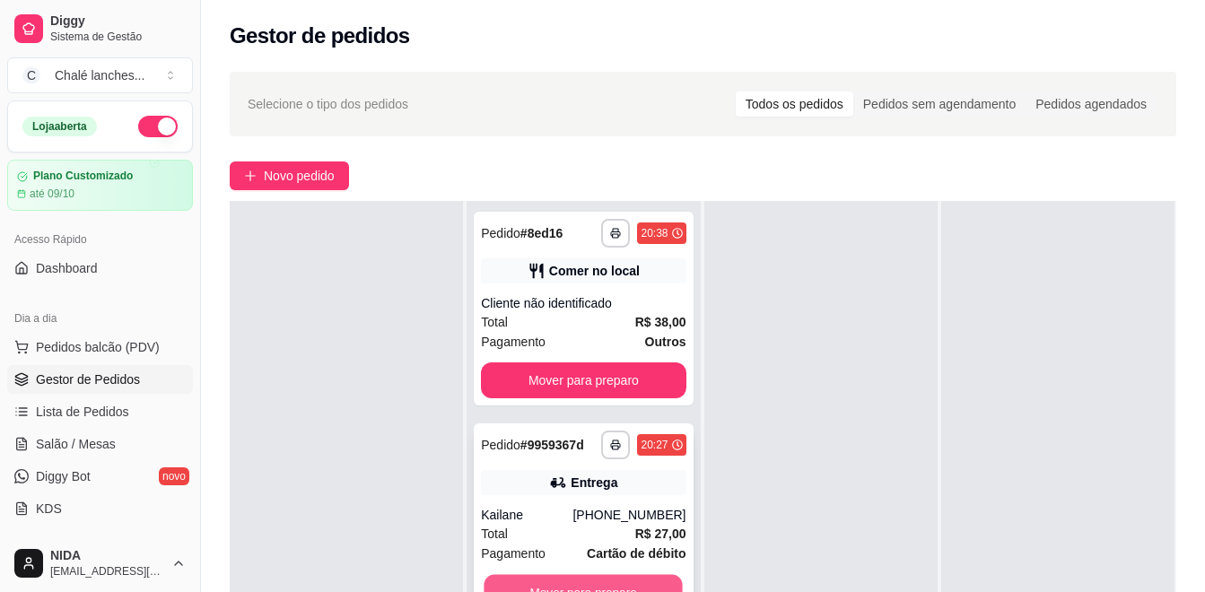
click at [649, 588] on button "Mover para preparo" at bounding box center [584, 592] width 198 height 35
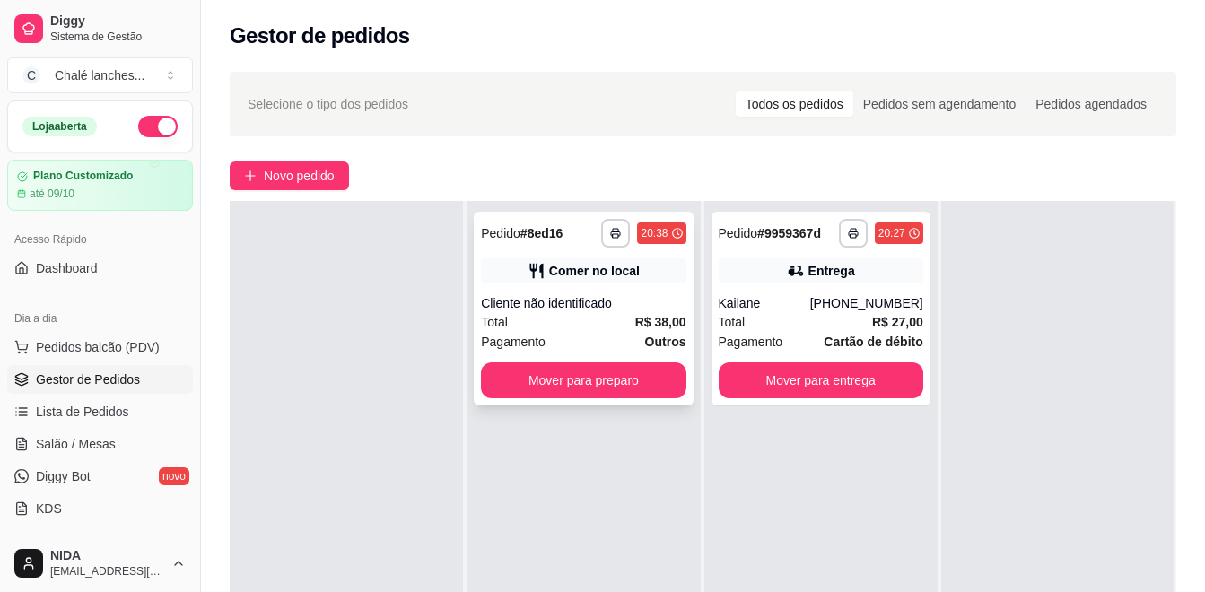
click at [642, 402] on div "**********" at bounding box center [583, 309] width 219 height 194
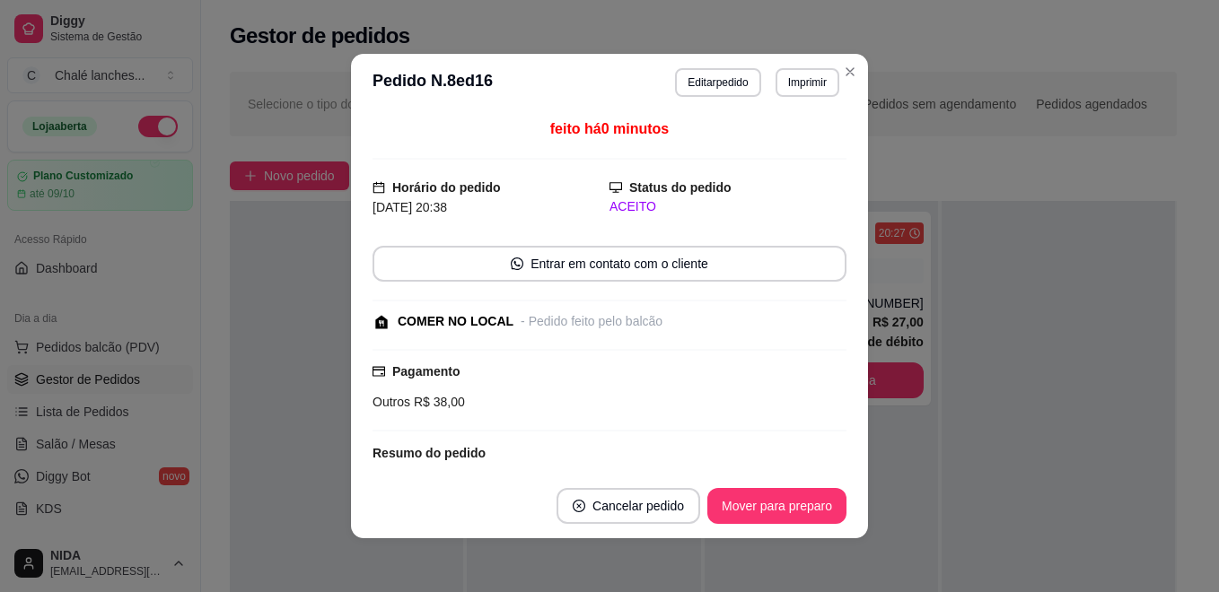
click at [826, 524] on footer "Cancelar pedido Mover para preparo" at bounding box center [609, 506] width 517 height 65
click at [821, 509] on button "Mover para preparo" at bounding box center [776, 506] width 135 height 35
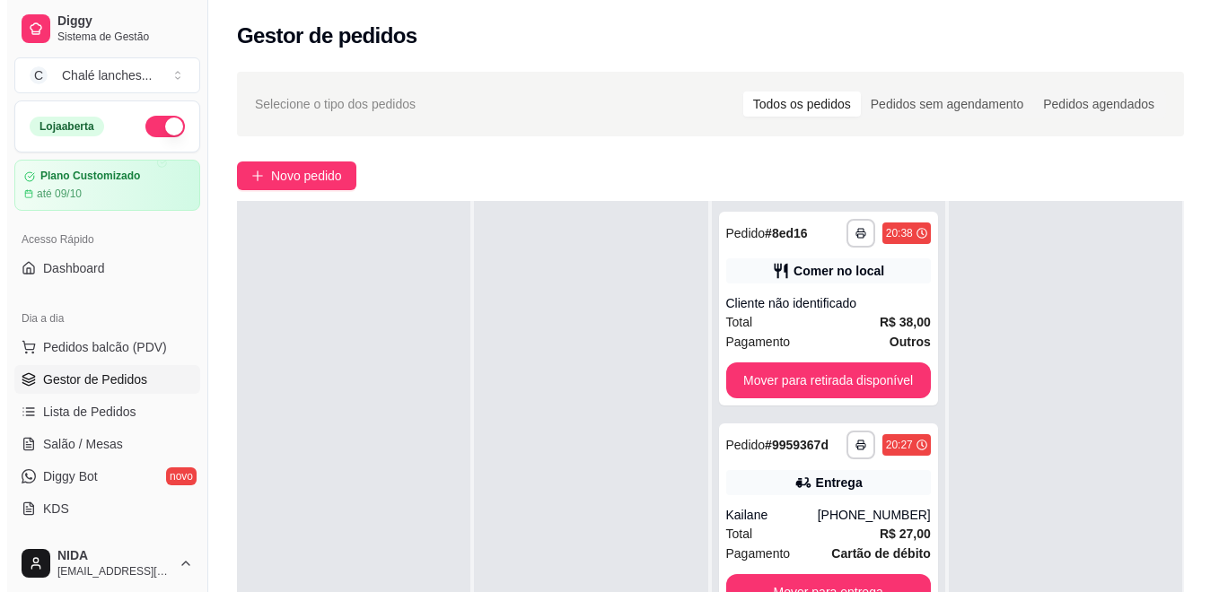
scroll to position [90, 0]
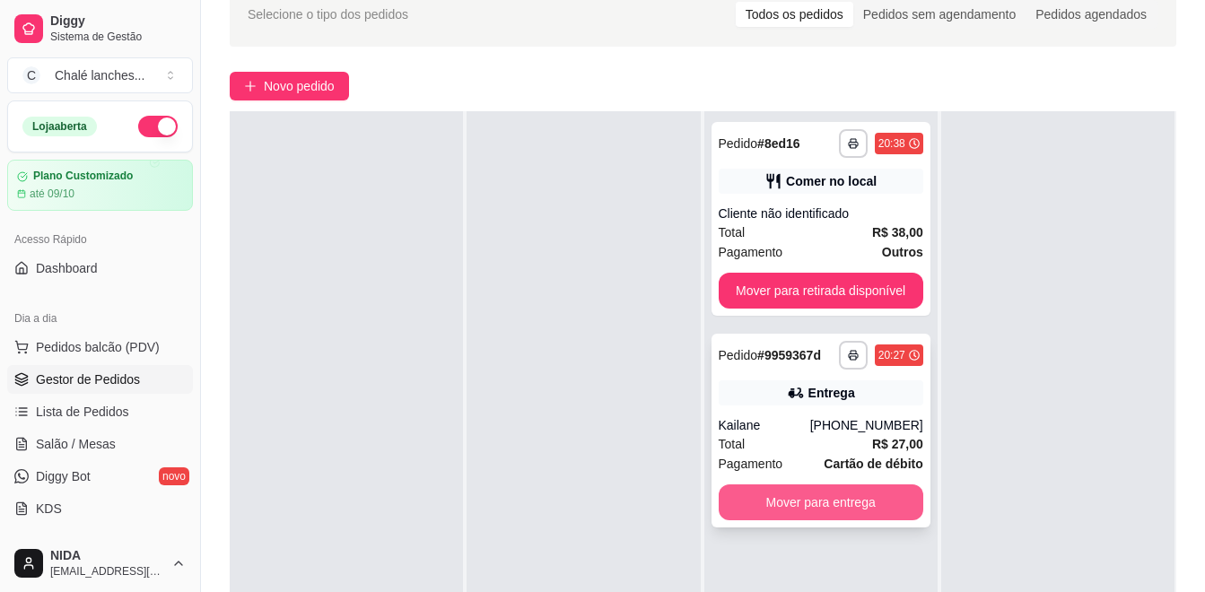
click at [872, 489] on button "Mover para entrega" at bounding box center [821, 503] width 205 height 36
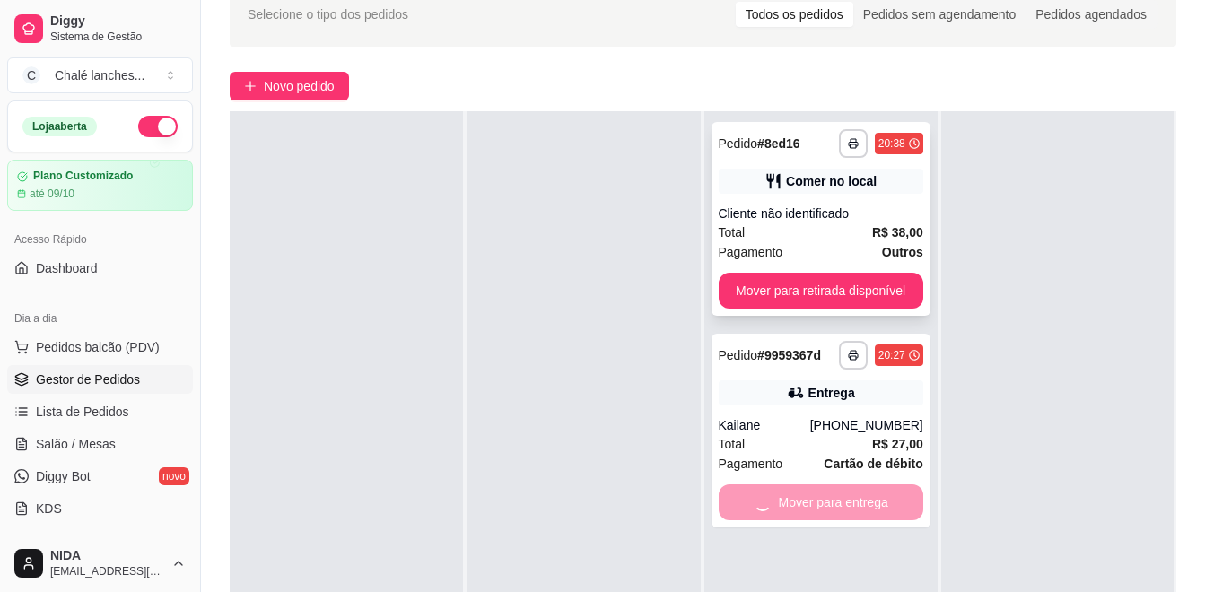
click at [904, 288] on button "Mover para retirada disponível" at bounding box center [821, 291] width 205 height 36
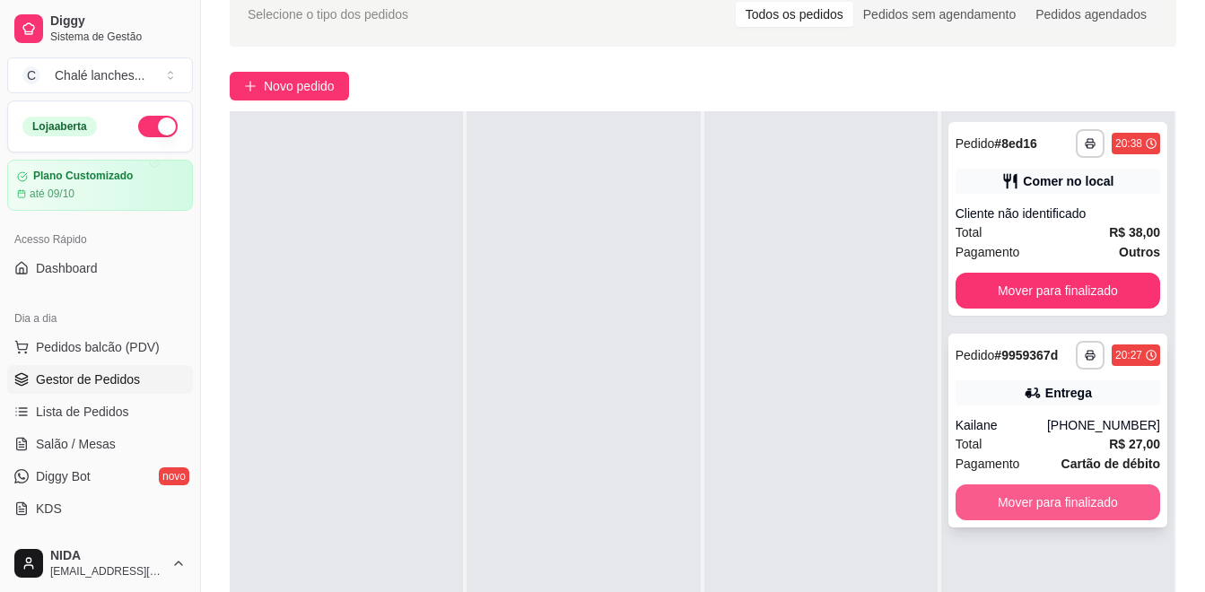
click at [1066, 502] on button "Mover para finalizado" at bounding box center [1058, 503] width 205 height 36
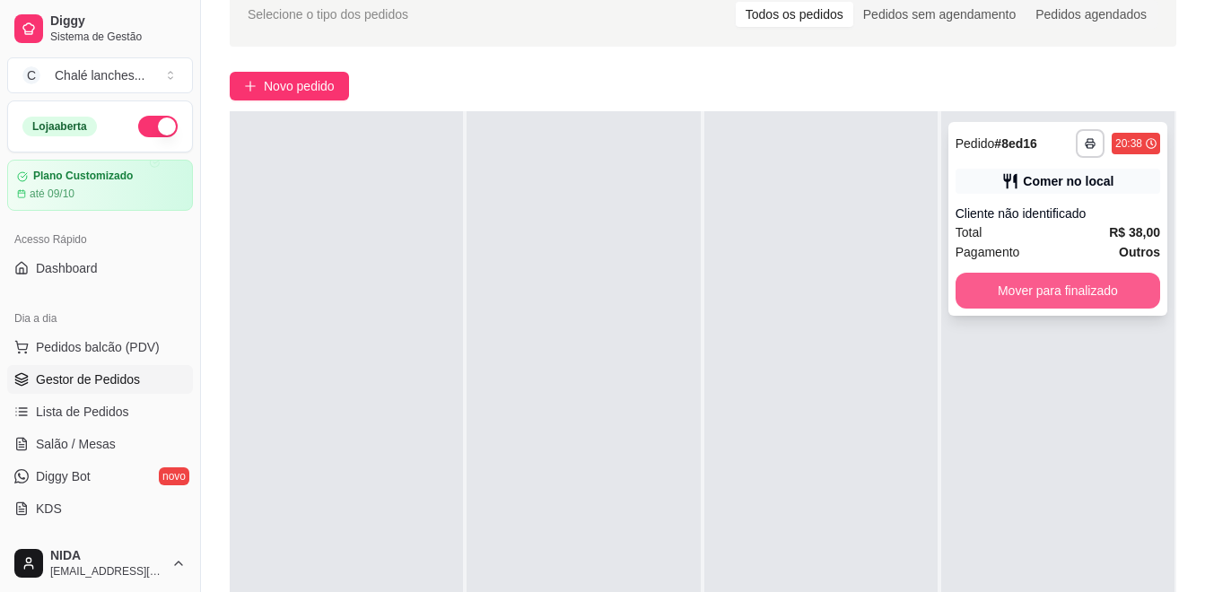
click at [1068, 281] on button "Mover para finalizado" at bounding box center [1058, 291] width 205 height 36
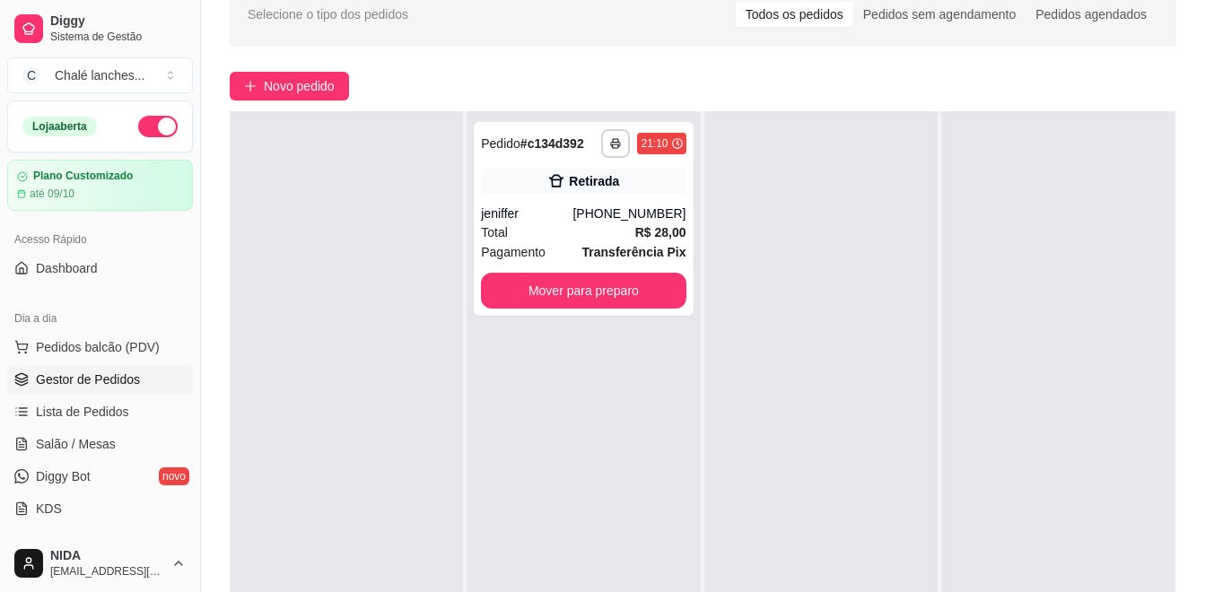
click at [660, 297] on button "Mover para preparo" at bounding box center [583, 291] width 205 height 36
click at [659, 286] on button "Mover para preparo" at bounding box center [583, 291] width 205 height 36
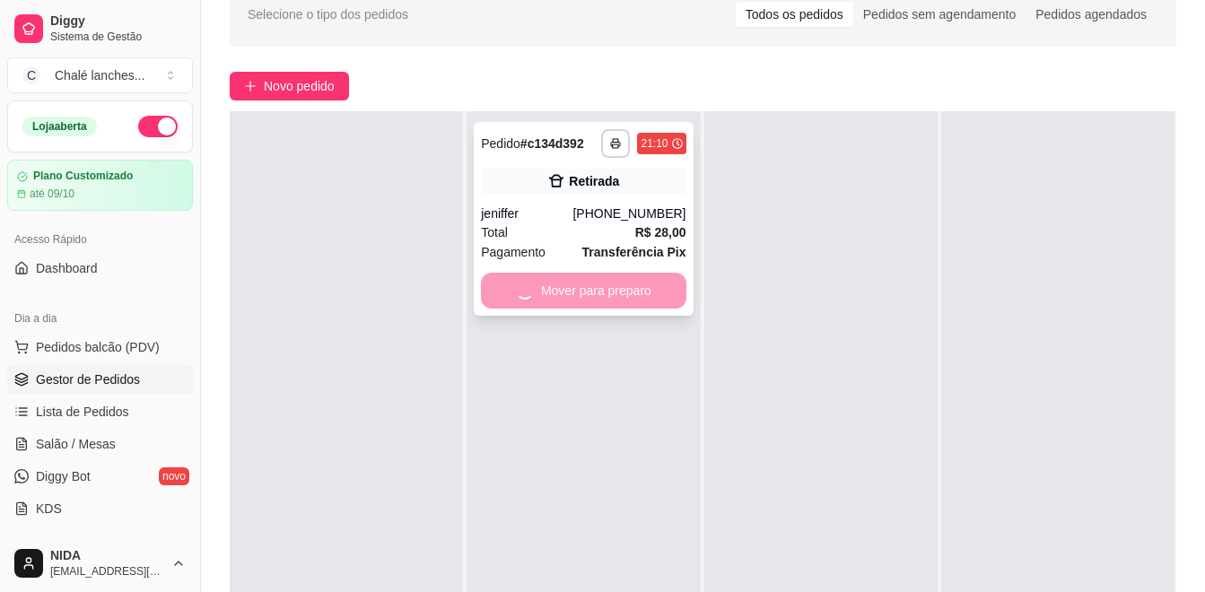
click at [649, 276] on div "Mover para preparo" at bounding box center [583, 291] width 205 height 36
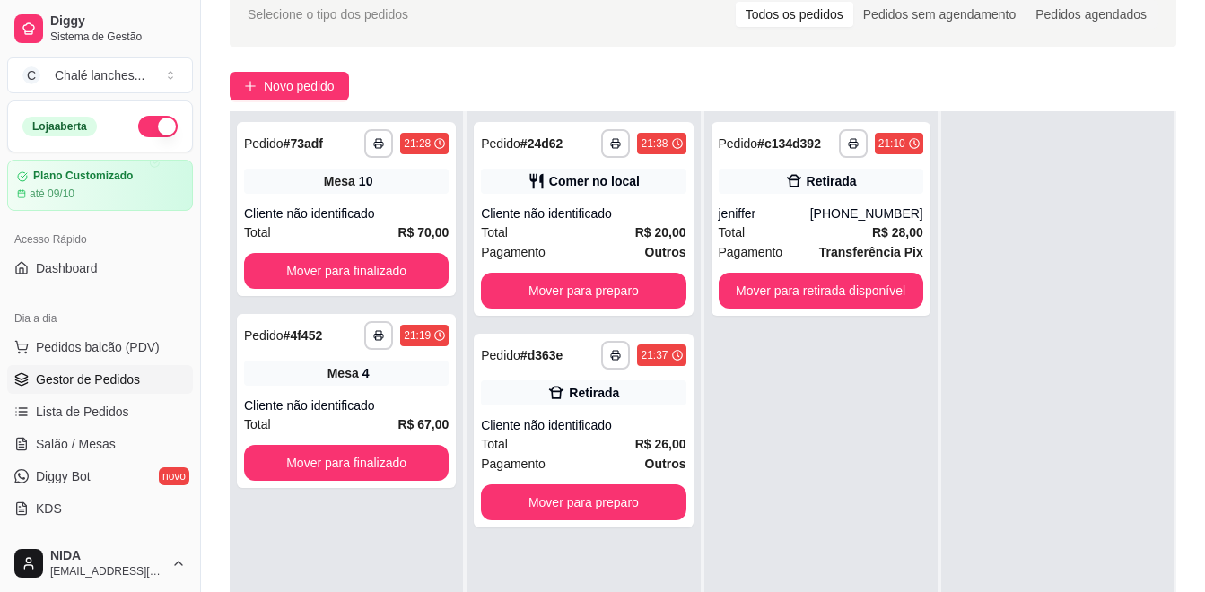
drag, startPoint x: 1058, startPoint y: 365, endPoint x: 1038, endPoint y: 355, distance: 22.9
click at [1058, 365] on div at bounding box center [1058, 407] width 233 height 592
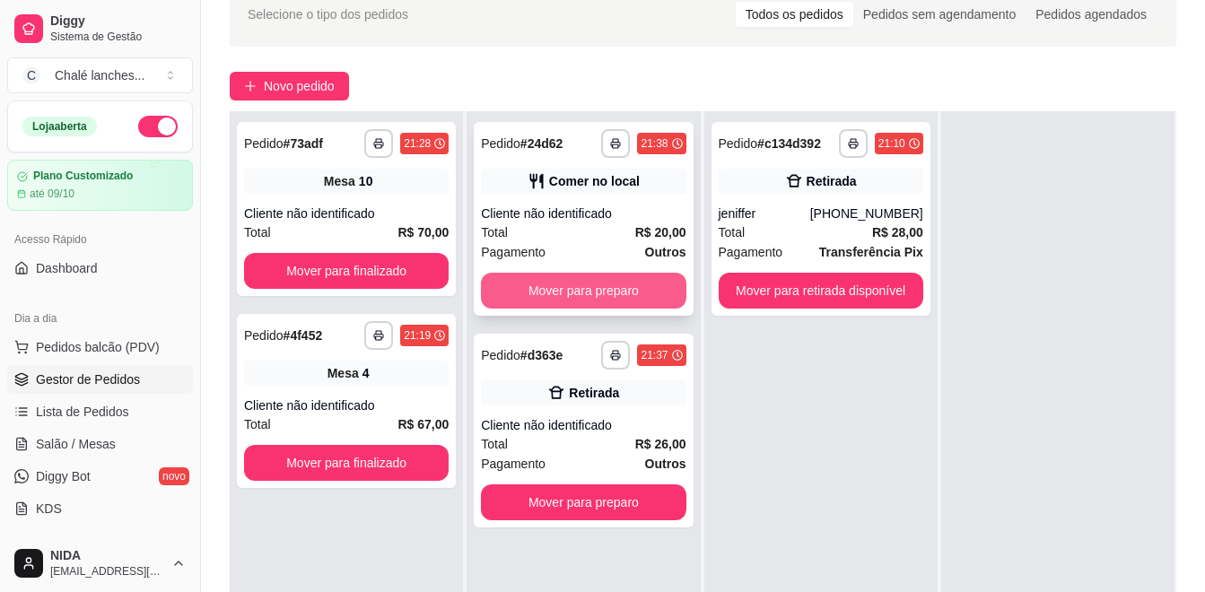
click at [668, 283] on button "Mover para preparo" at bounding box center [583, 291] width 205 height 36
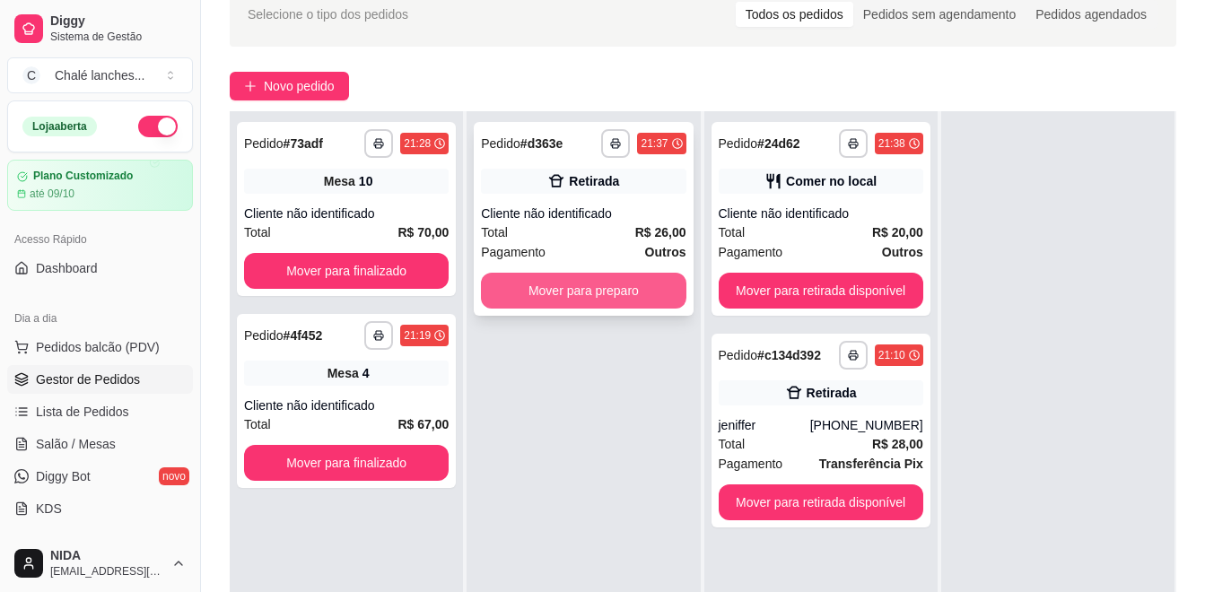
click at [622, 307] on button "Mover para preparo" at bounding box center [583, 291] width 205 height 36
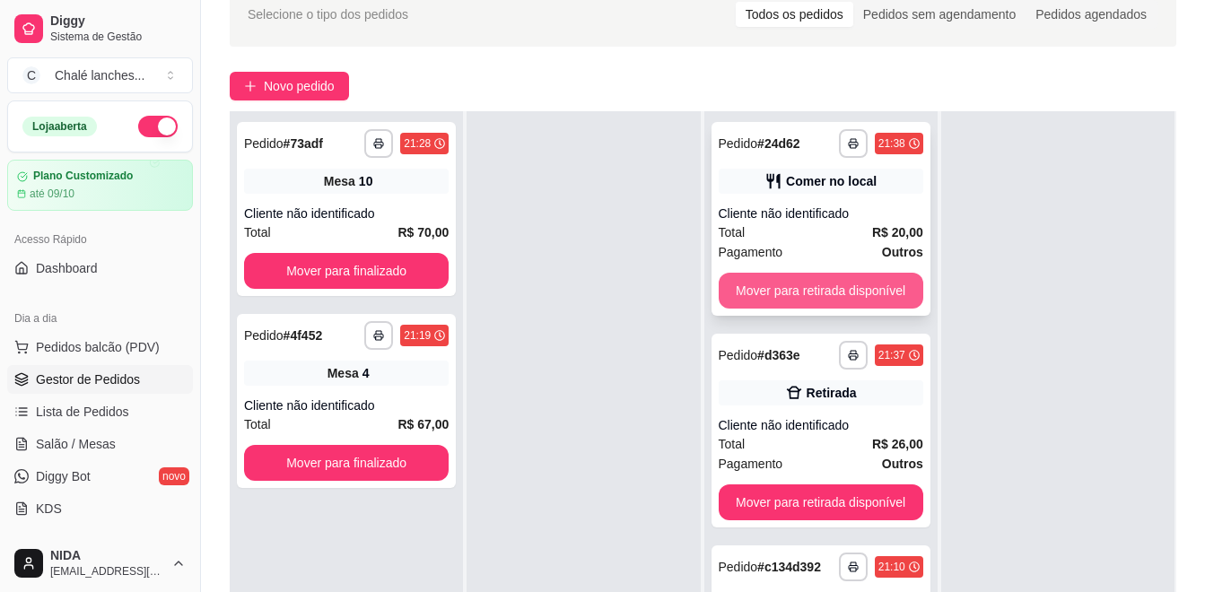
click at [867, 302] on button "Mover para retirada disponível" at bounding box center [821, 291] width 205 height 36
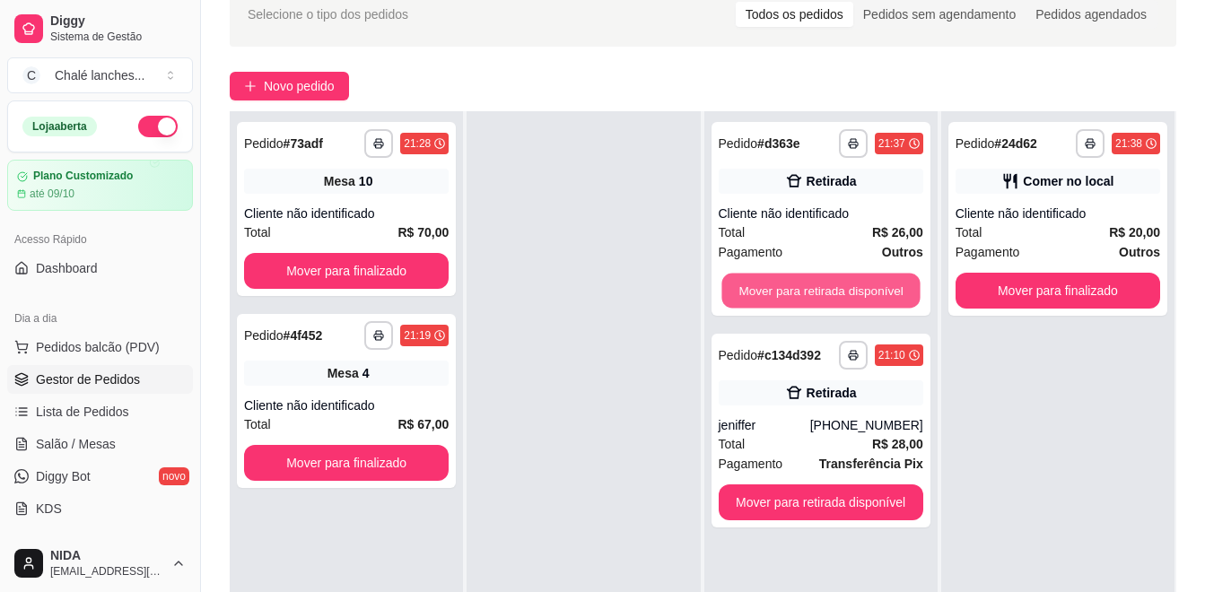
click at [867, 302] on button "Mover para retirada disponível" at bounding box center [821, 291] width 198 height 35
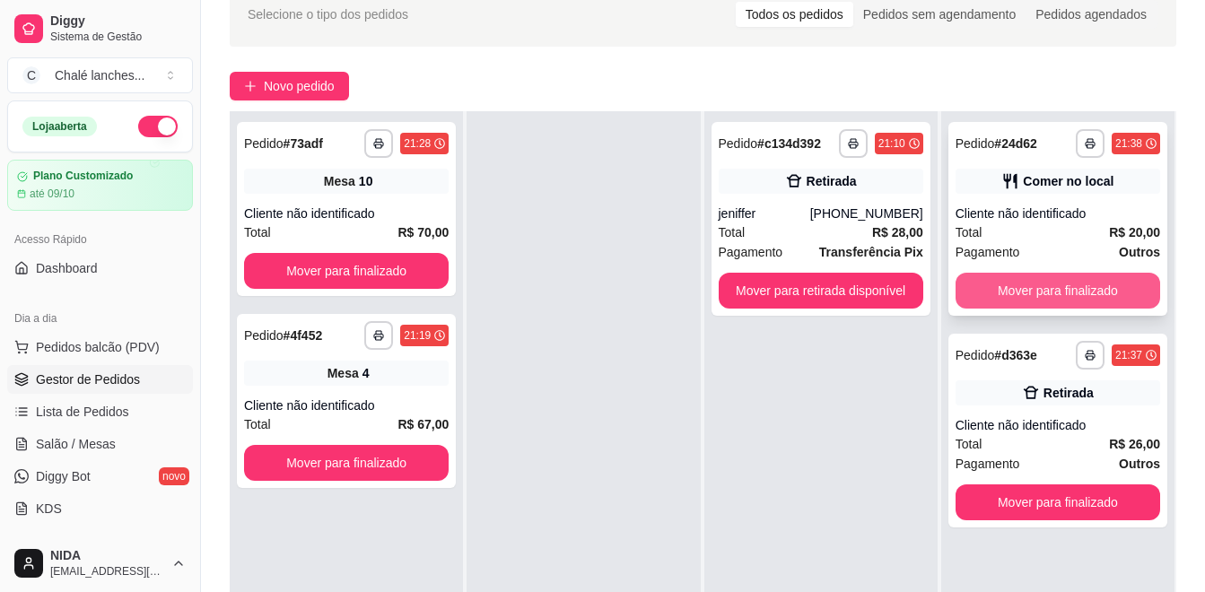
click at [994, 290] on button "Mover para finalizado" at bounding box center [1058, 291] width 205 height 36
click at [994, 290] on div "Mover para finalizado" at bounding box center [1058, 291] width 205 height 36
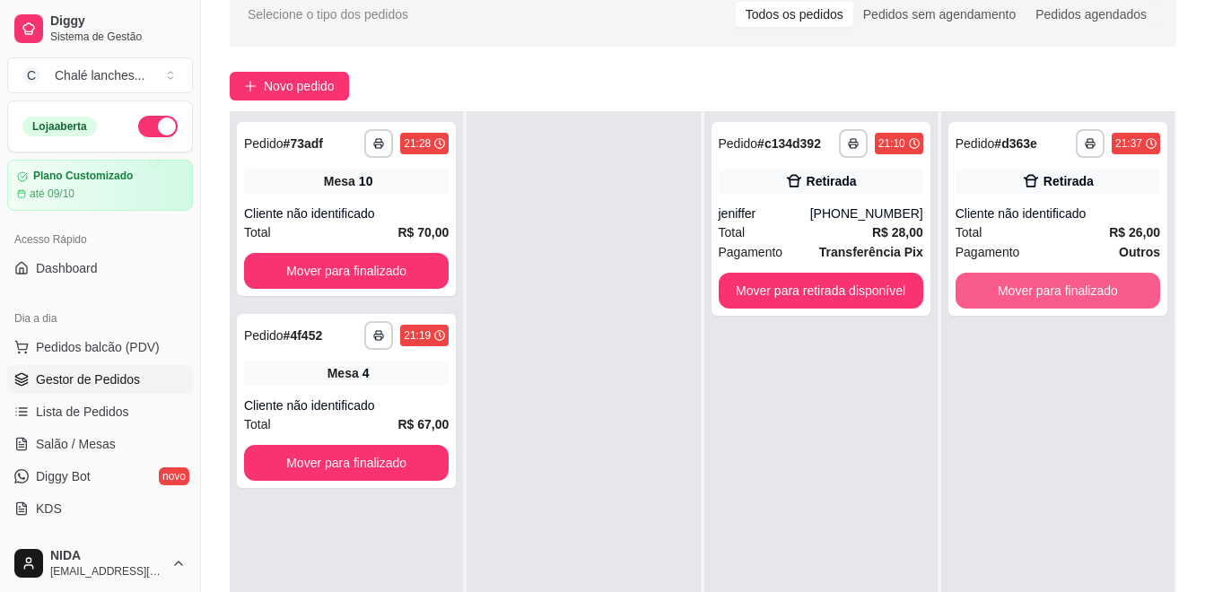
click at [994, 290] on button "Mover para finalizado" at bounding box center [1058, 291] width 205 height 36
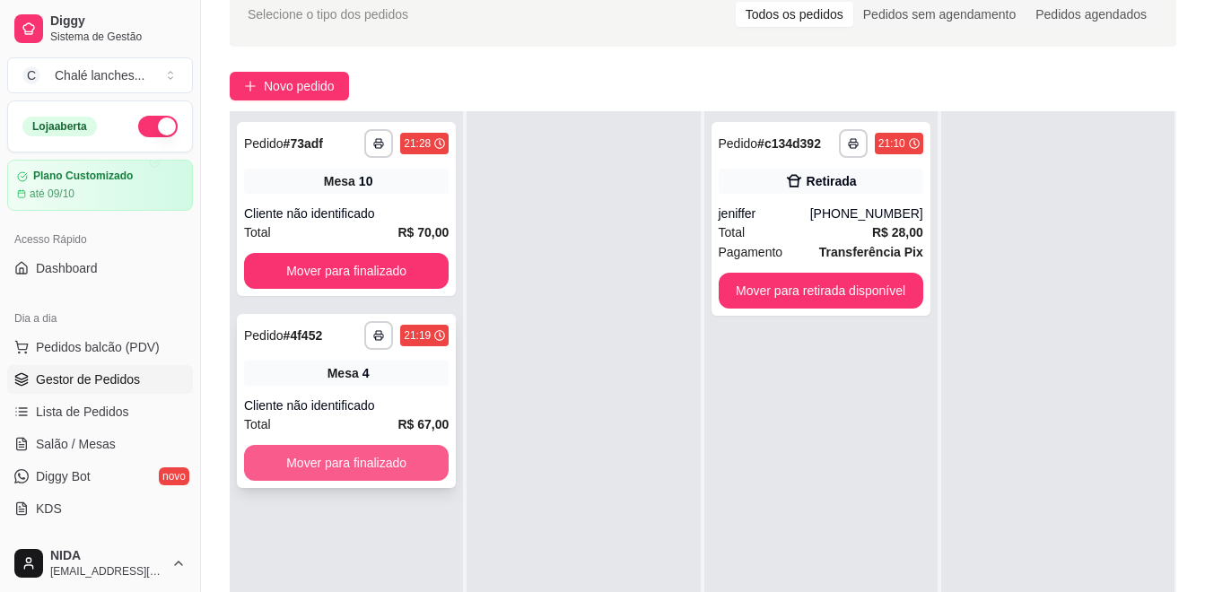
click at [419, 463] on button "Mover para finalizado" at bounding box center [346, 463] width 205 height 36
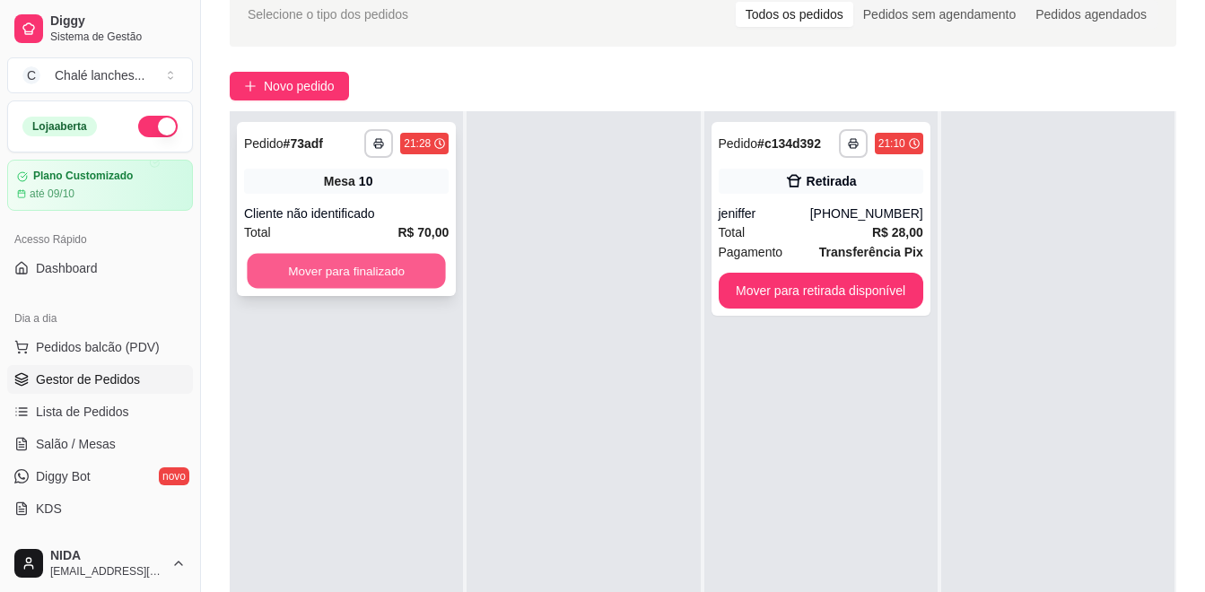
click at [440, 271] on button "Mover para finalizado" at bounding box center [346, 271] width 198 height 35
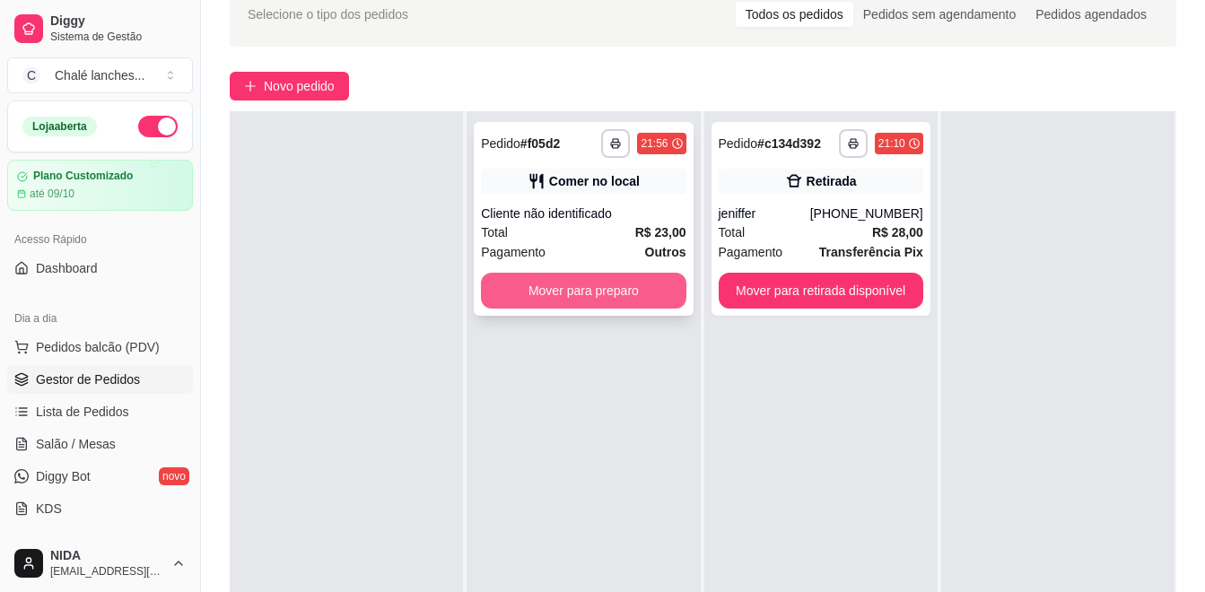
click at [574, 293] on button "Mover para preparo" at bounding box center [583, 291] width 205 height 36
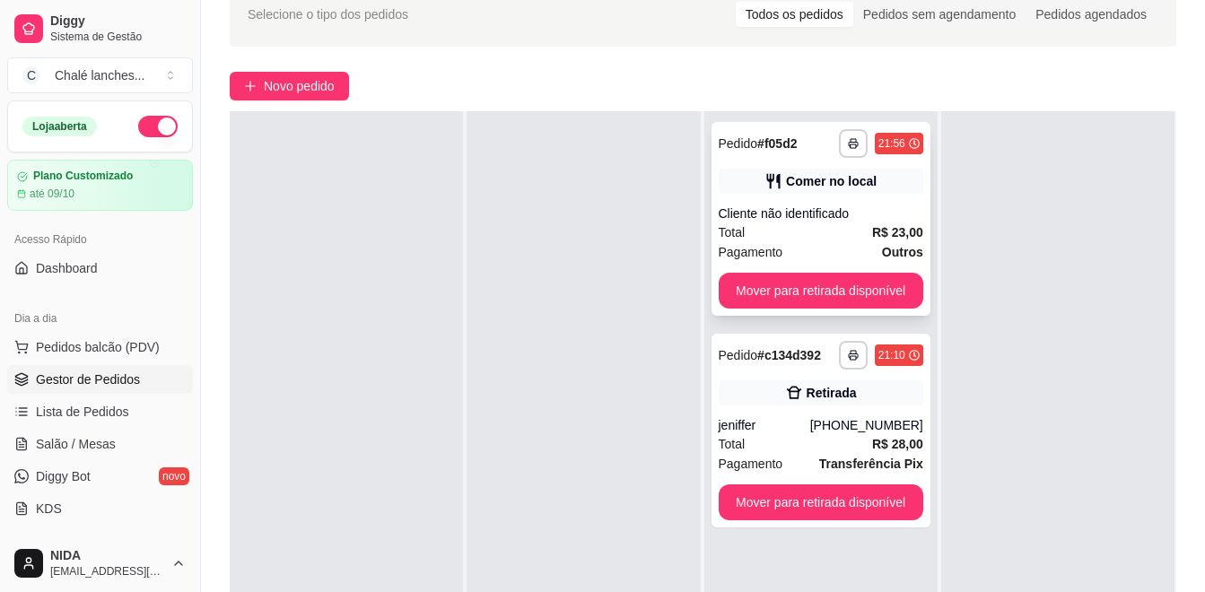
click at [828, 192] on div "Comer no local" at bounding box center [821, 181] width 205 height 25
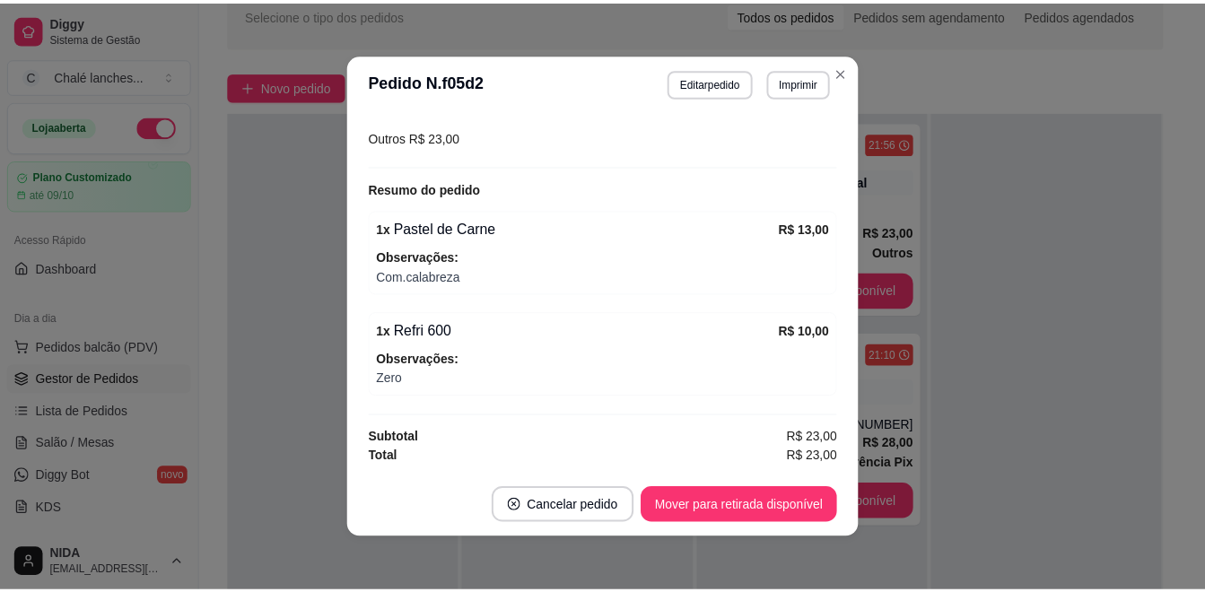
scroll to position [0, 0]
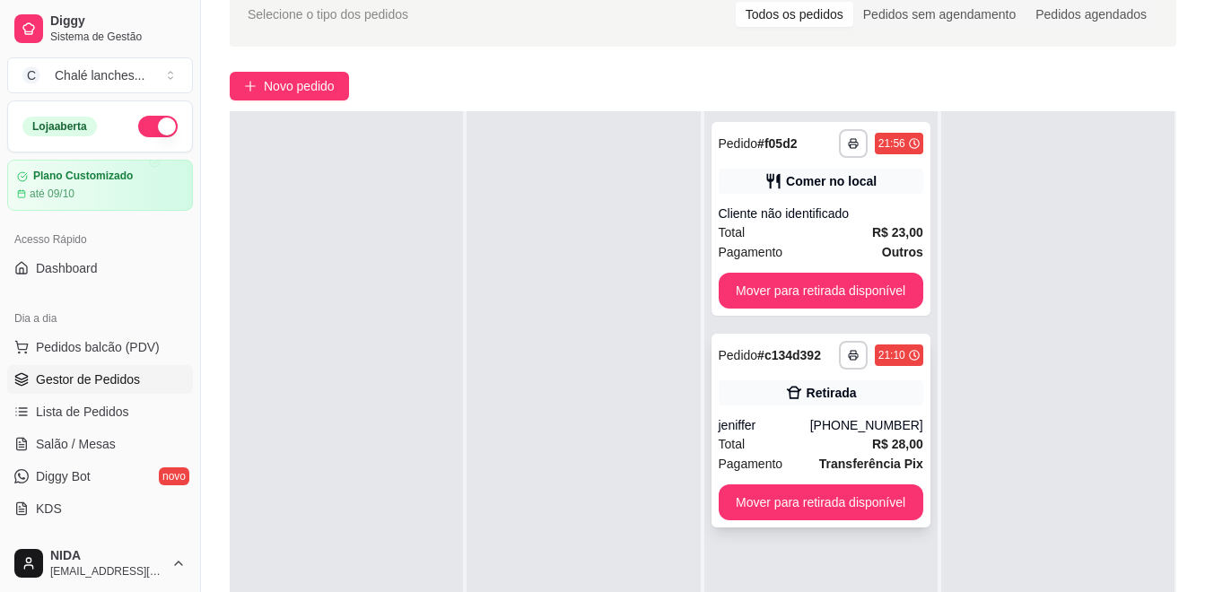
click at [848, 417] on div "[PHONE_NUMBER]" at bounding box center [867, 425] width 113 height 18
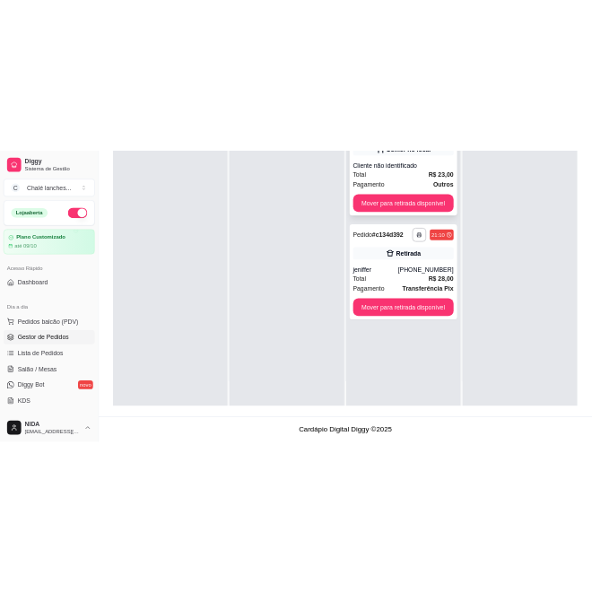
scroll to position [94, 0]
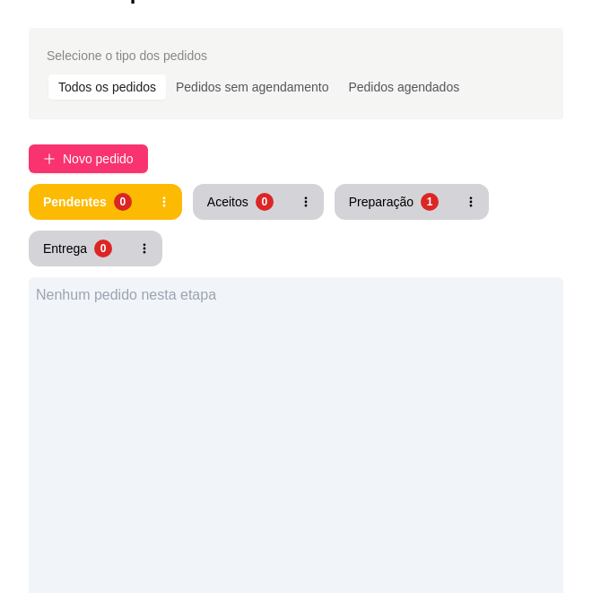
drag, startPoint x: 215, startPoint y: 251, endPoint x: 206, endPoint y: 253, distance: 10.0
click at [179, 405] on div "Nenhum pedido nesta etapa" at bounding box center [296, 573] width 535 height 593
click at [163, 408] on div "Nenhum pedido nesta etapa" at bounding box center [296, 573] width 535 height 593
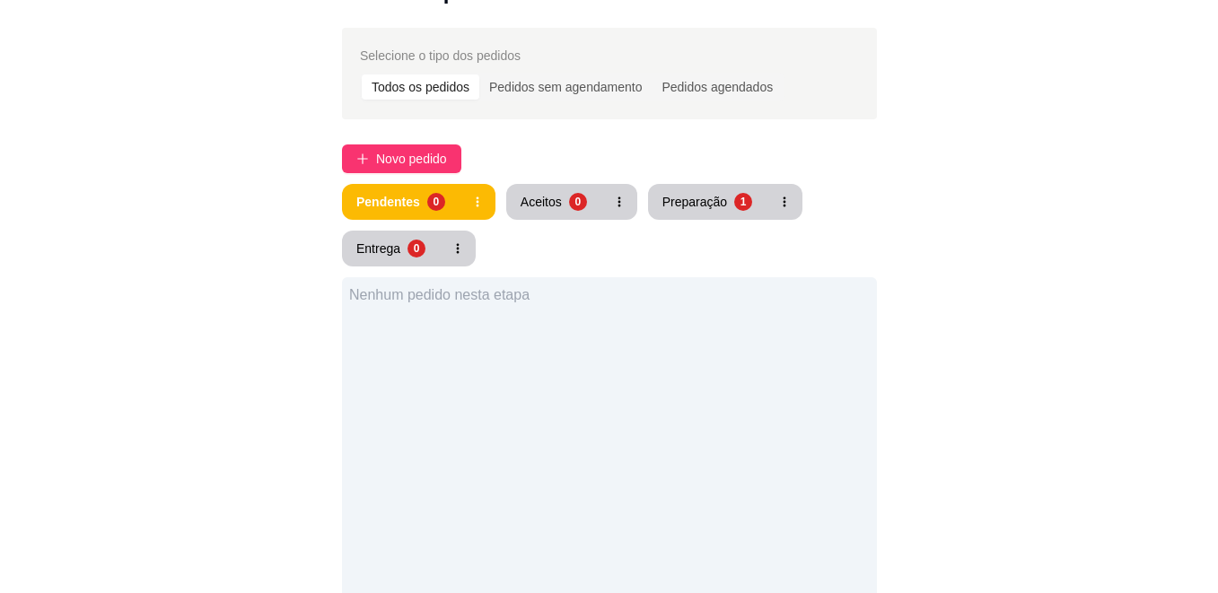
scroll to position [0, 0]
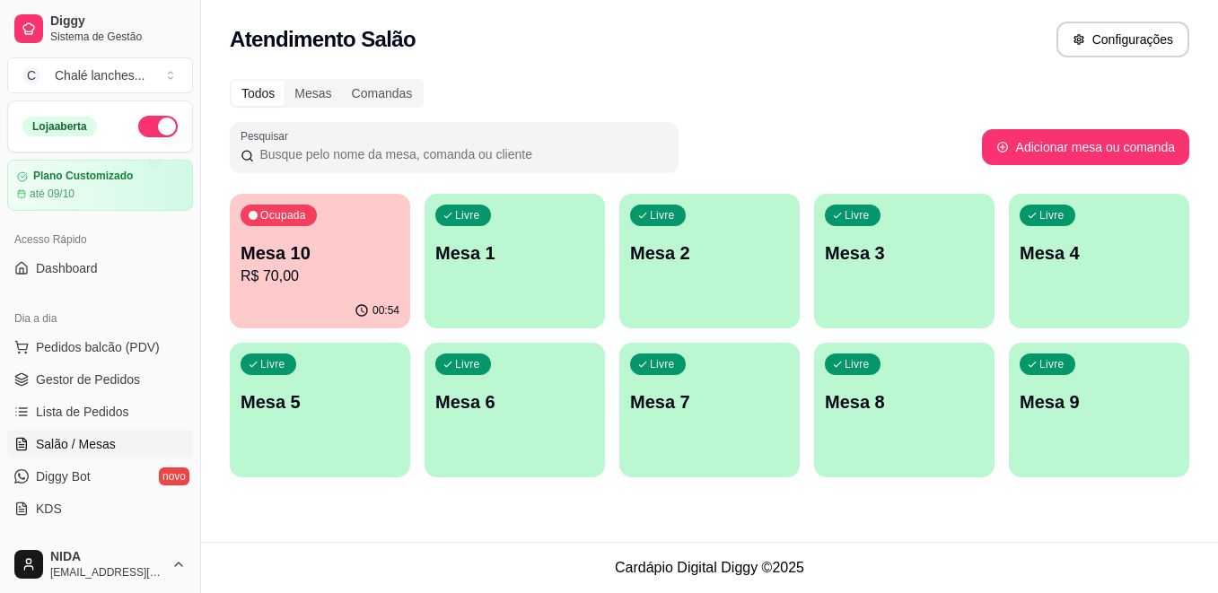
drag, startPoint x: 440, startPoint y: 570, endPoint x: 421, endPoint y: 578, distance: 20.5
drag, startPoint x: 421, startPoint y: 578, endPoint x: 117, endPoint y: 281, distance: 425.3
click at [122, 290] on div "Loja aberta Plano Customizado até 09/10 Acesso Rápido Dashboard Dia a dia Pedid…" at bounding box center [100, 318] width 200 height 435
drag, startPoint x: 117, startPoint y: 281, endPoint x: 124, endPoint y: 273, distance: 10.8
click at [117, 281] on link "Dashboard" at bounding box center [100, 268] width 186 height 29
